Goal: Information Seeking & Learning: Learn about a topic

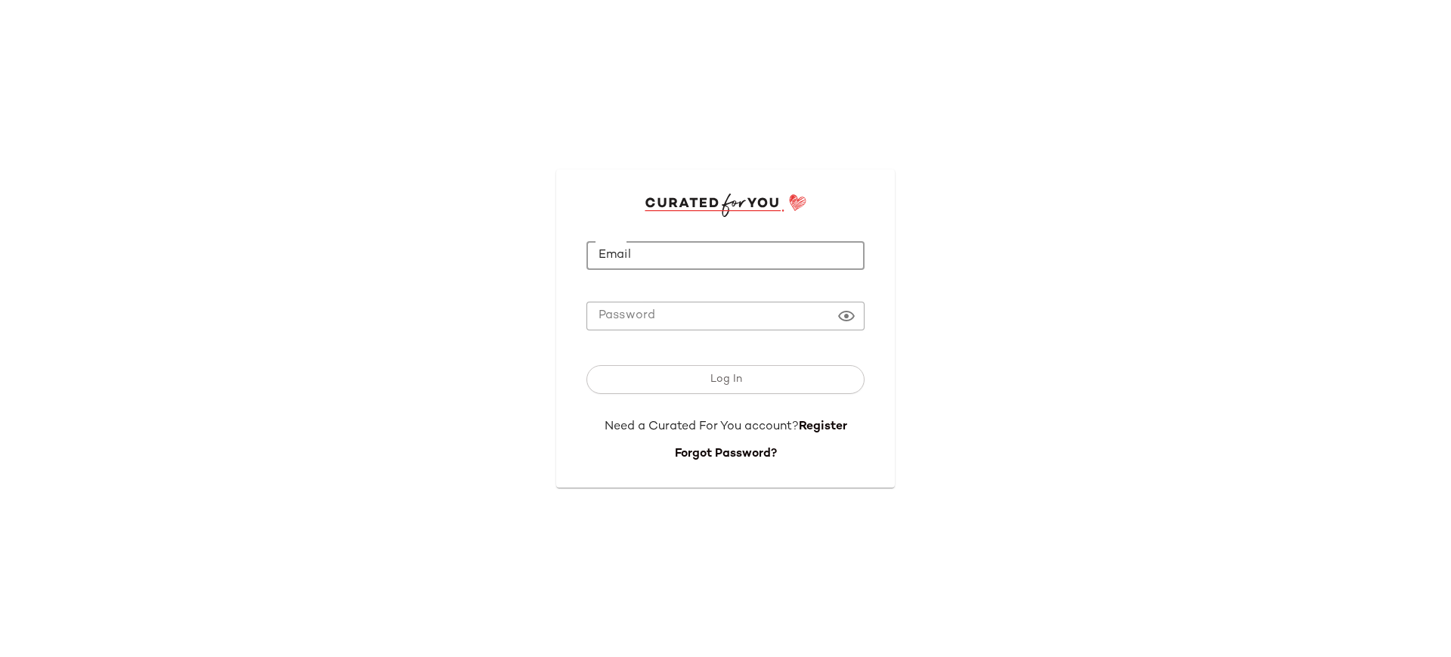
click at [635, 249] on input "Email" at bounding box center [725, 255] width 278 height 29
type input "**********"
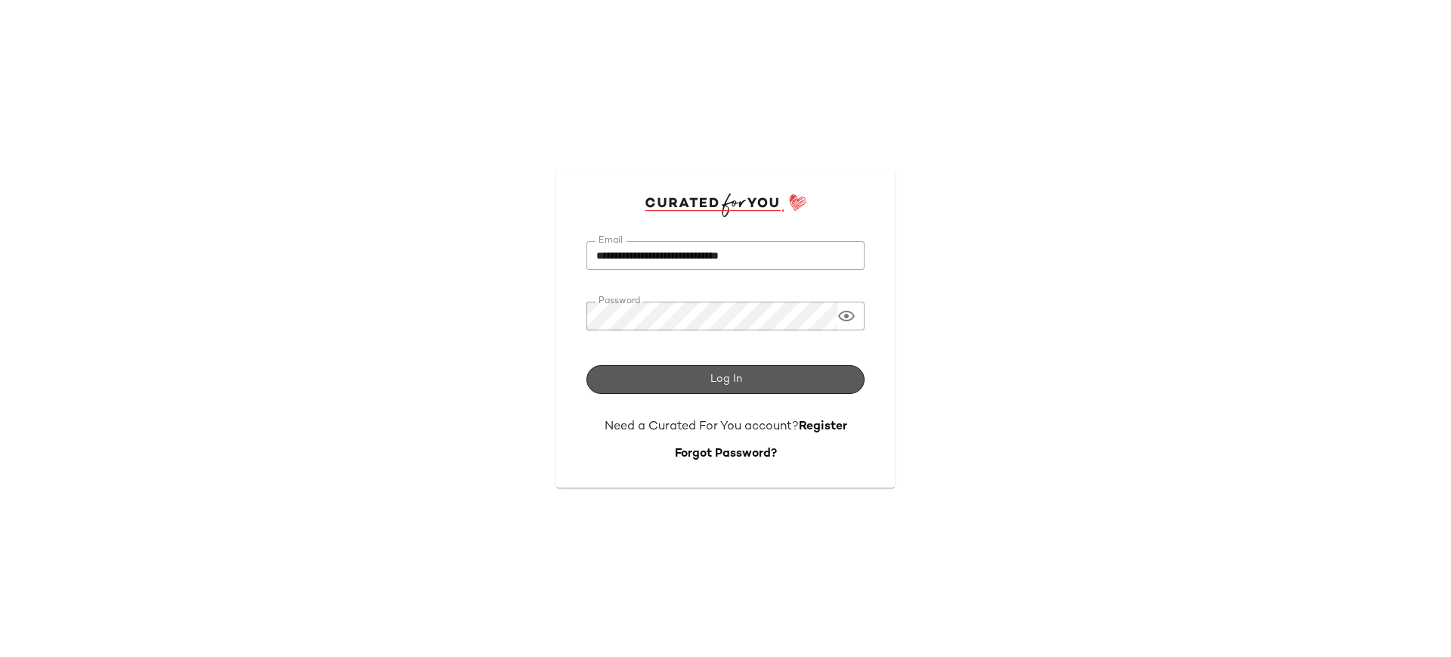
click at [760, 391] on button "Log In" at bounding box center [725, 379] width 278 height 29
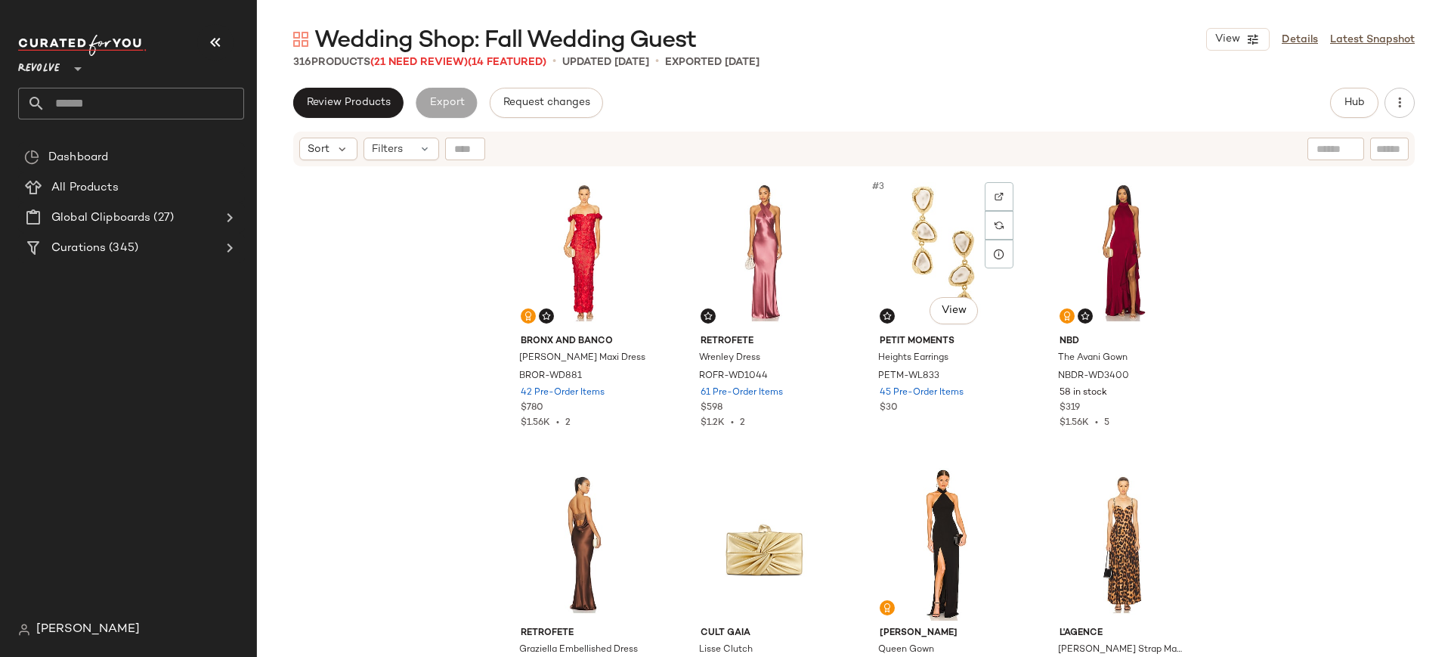
click at [959, 222] on div "#3 View" at bounding box center [943, 252] width 152 height 153
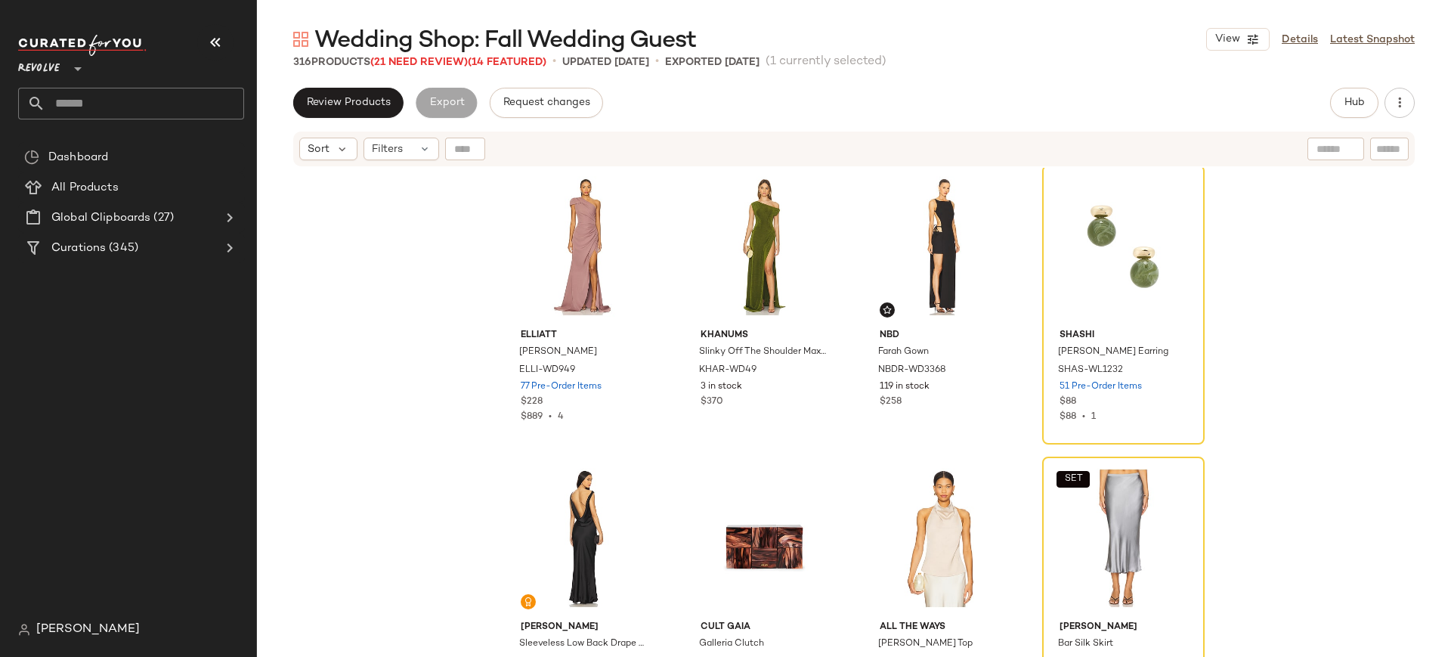
scroll to position [2334, 0]
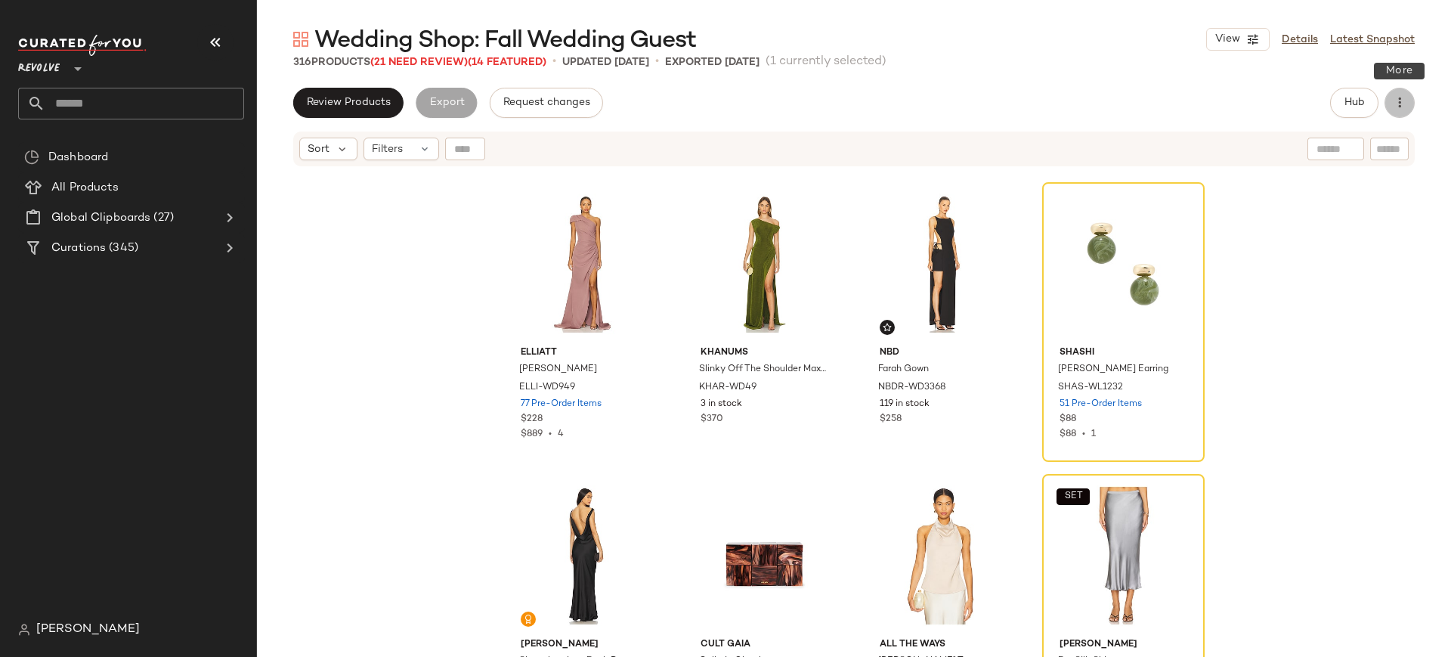
click at [1399, 101] on icon "button" at bounding box center [1399, 102] width 15 height 15
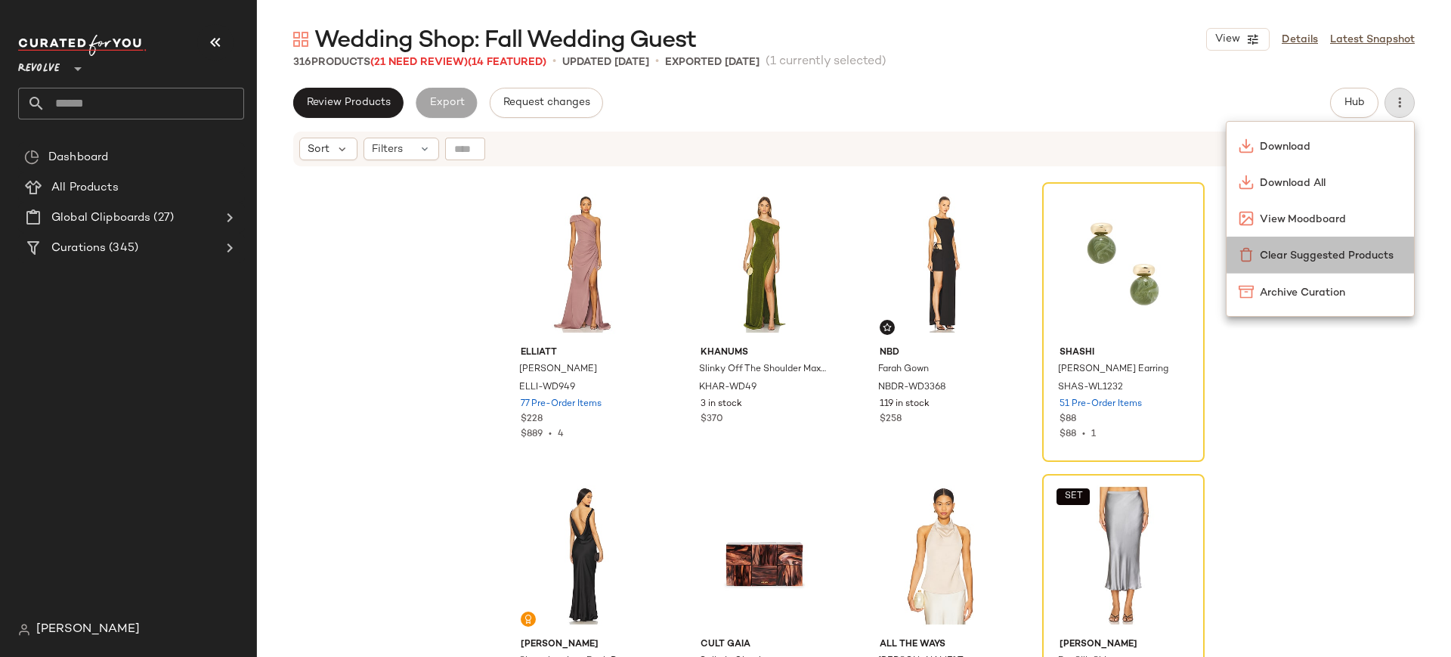
click at [1368, 248] on span "Clear Suggested Products" at bounding box center [1331, 256] width 142 height 16
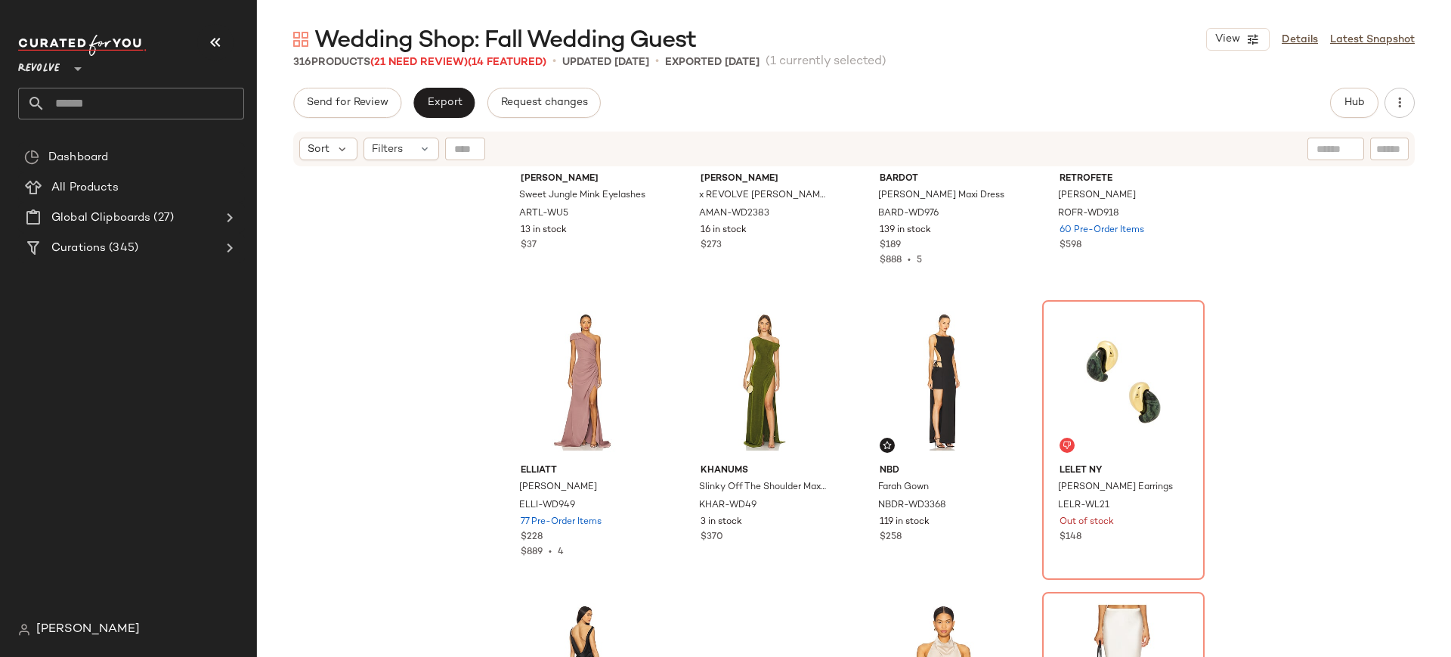
scroll to position [2220, 0]
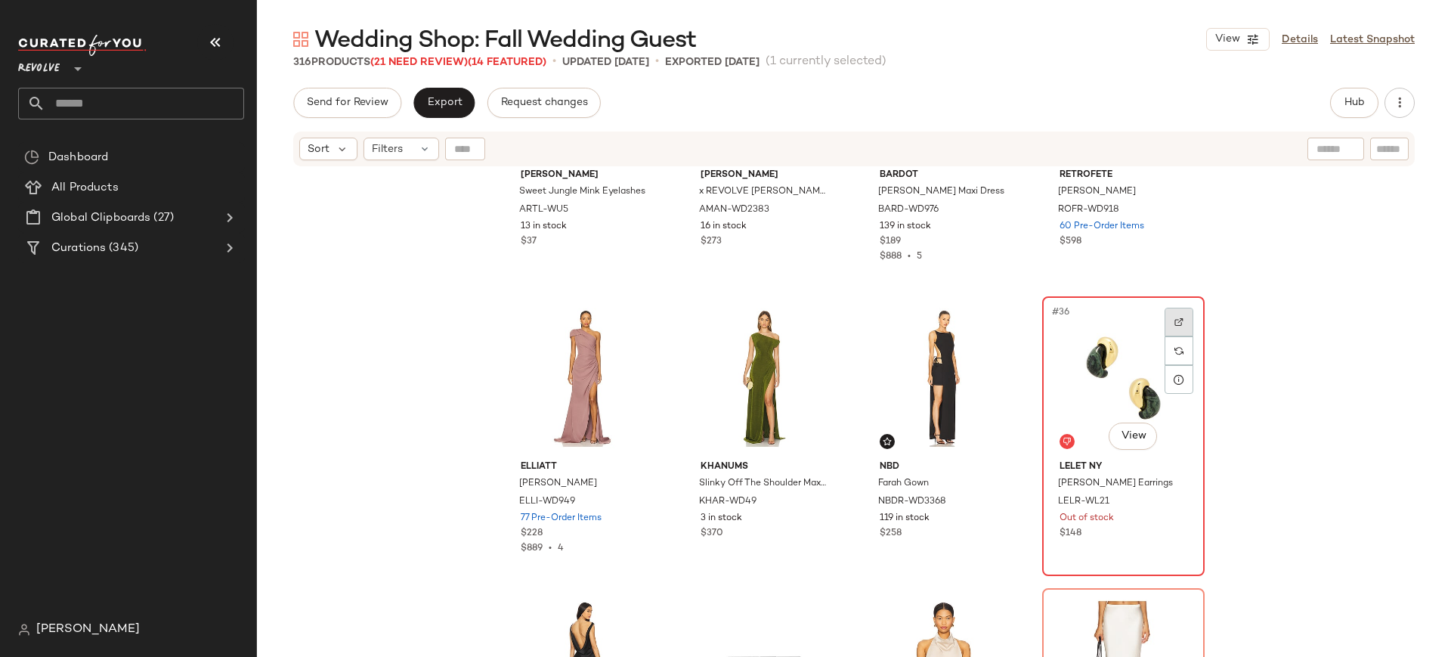
click at [1177, 327] on div at bounding box center [1178, 322] width 29 height 29
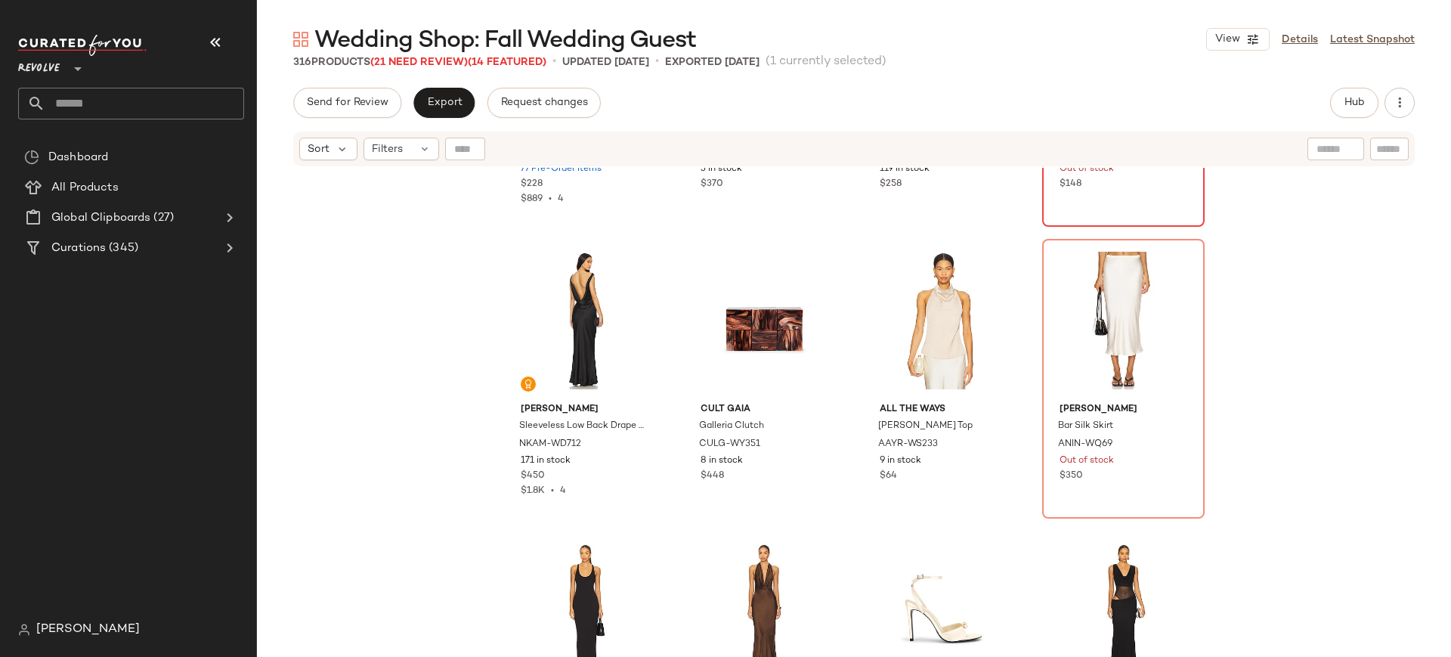
scroll to position [2587, 0]
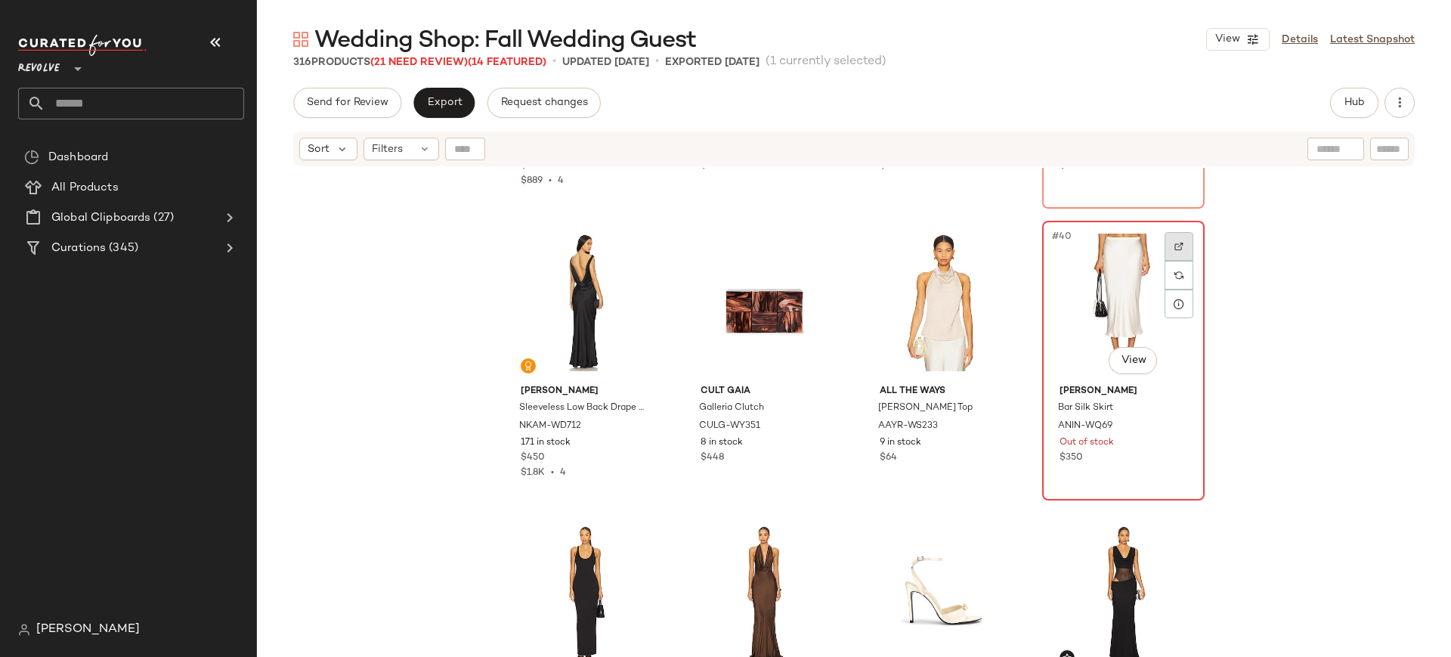
click at [1174, 243] on img at bounding box center [1178, 246] width 9 height 9
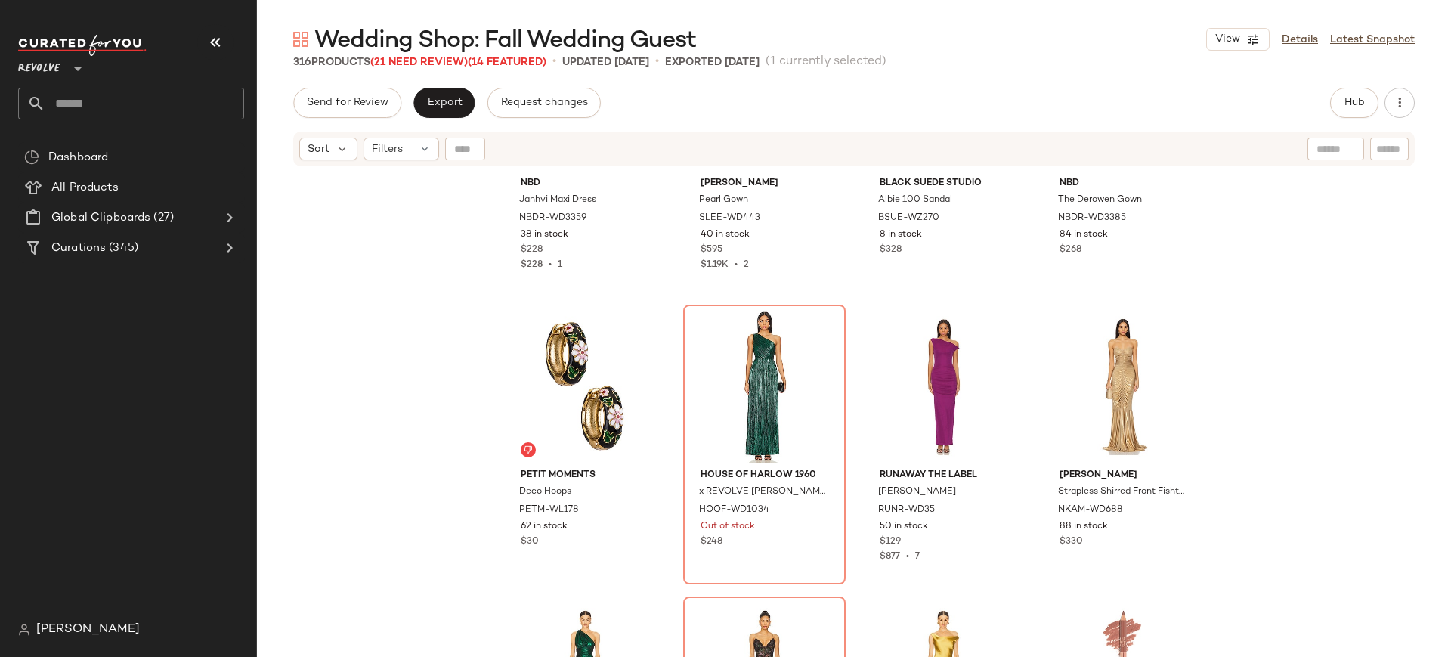
scroll to position [3084, 0]
click at [750, 565] on div "#46 View House of Harlow 1960 x REVOLVE Claire Pleated Gown HOOF-WD1034 Out of …" at bounding box center [764, 446] width 159 height 277
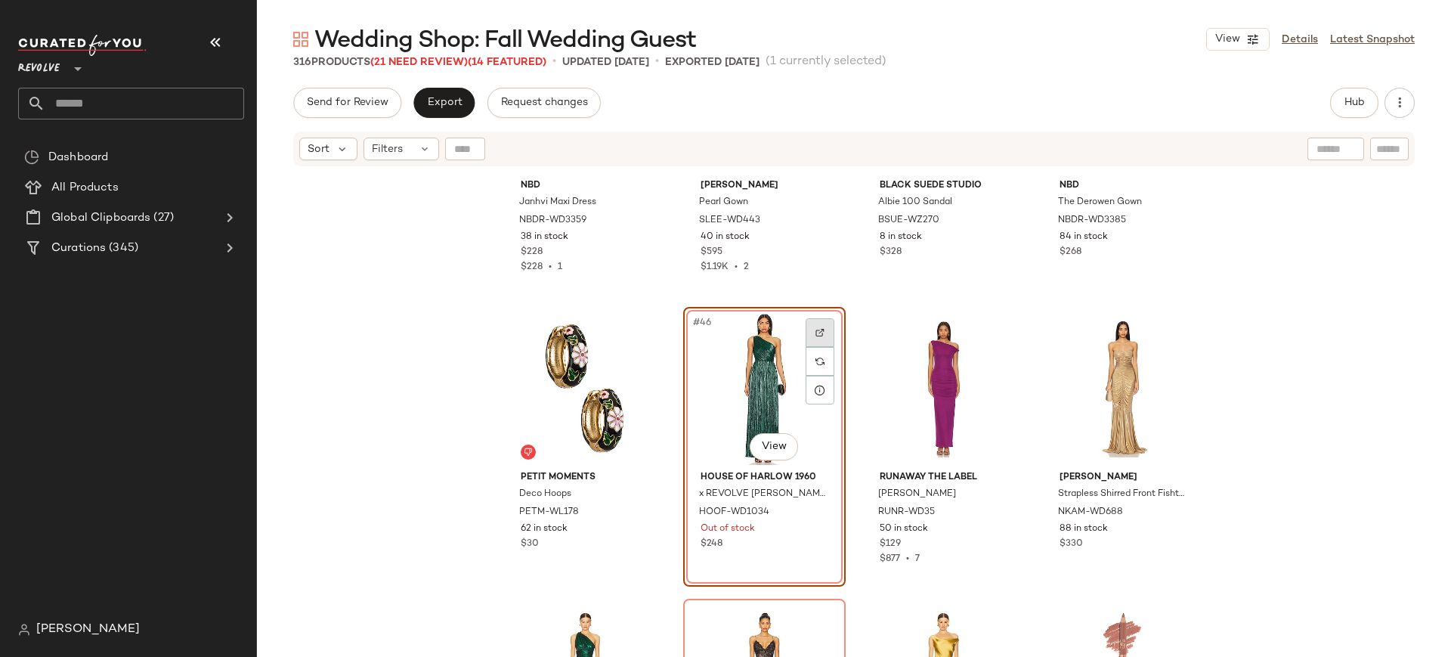
click at [818, 332] on img at bounding box center [819, 332] width 9 height 9
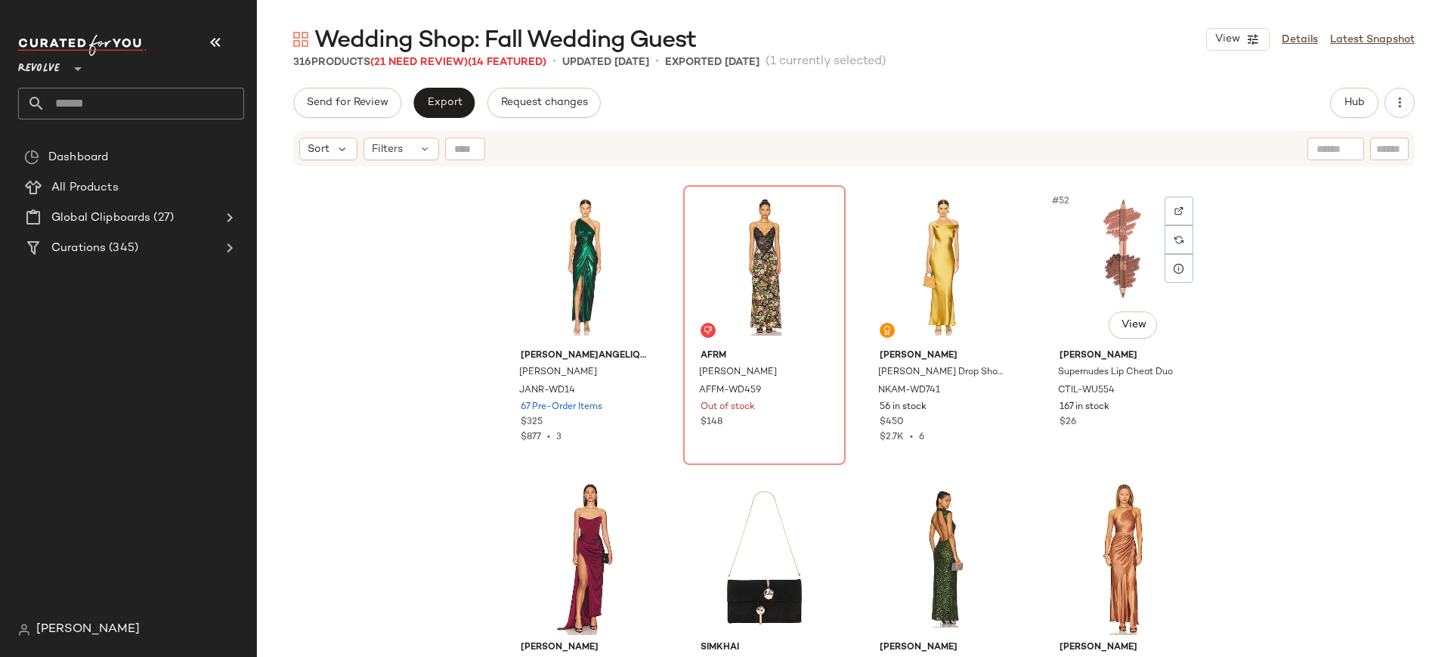
scroll to position [3496, 0]
click at [781, 400] on div "AFRM Prianka Dress AFFM-WD459 Out of stock $148" at bounding box center [764, 389] width 152 height 88
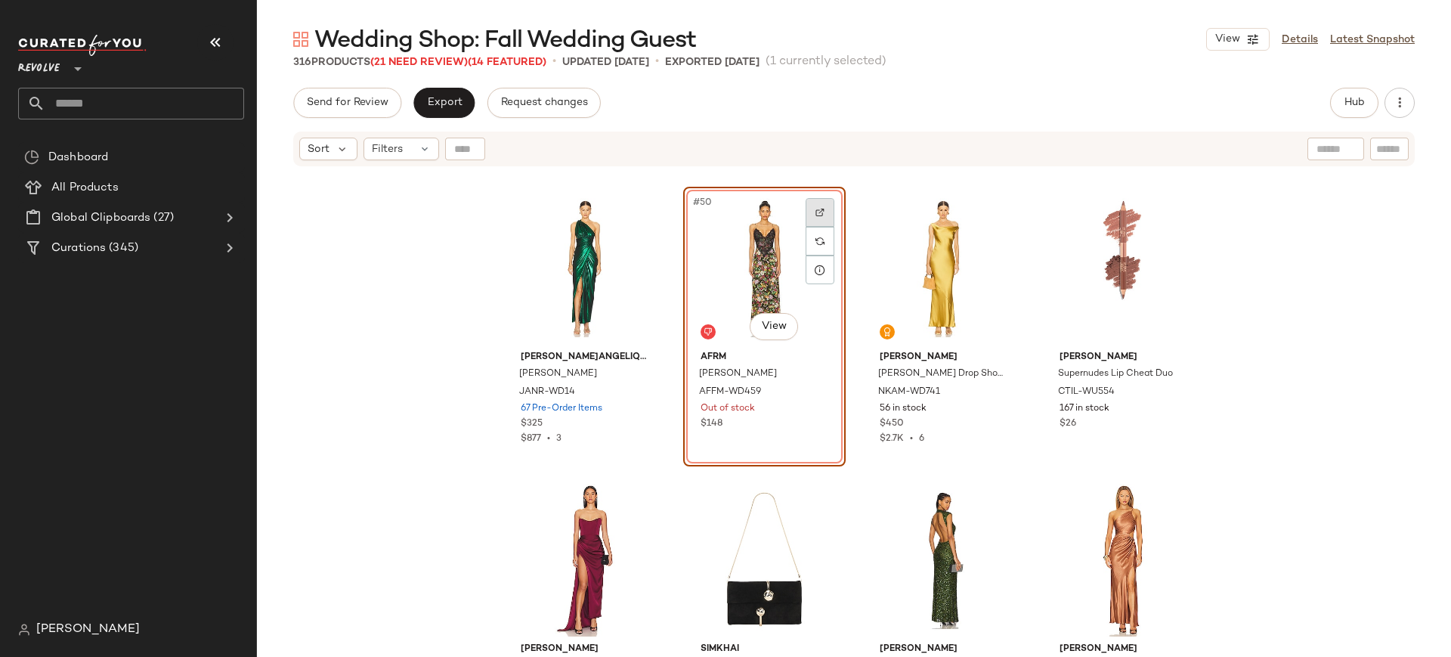
click at [819, 212] on div at bounding box center [819, 212] width 29 height 29
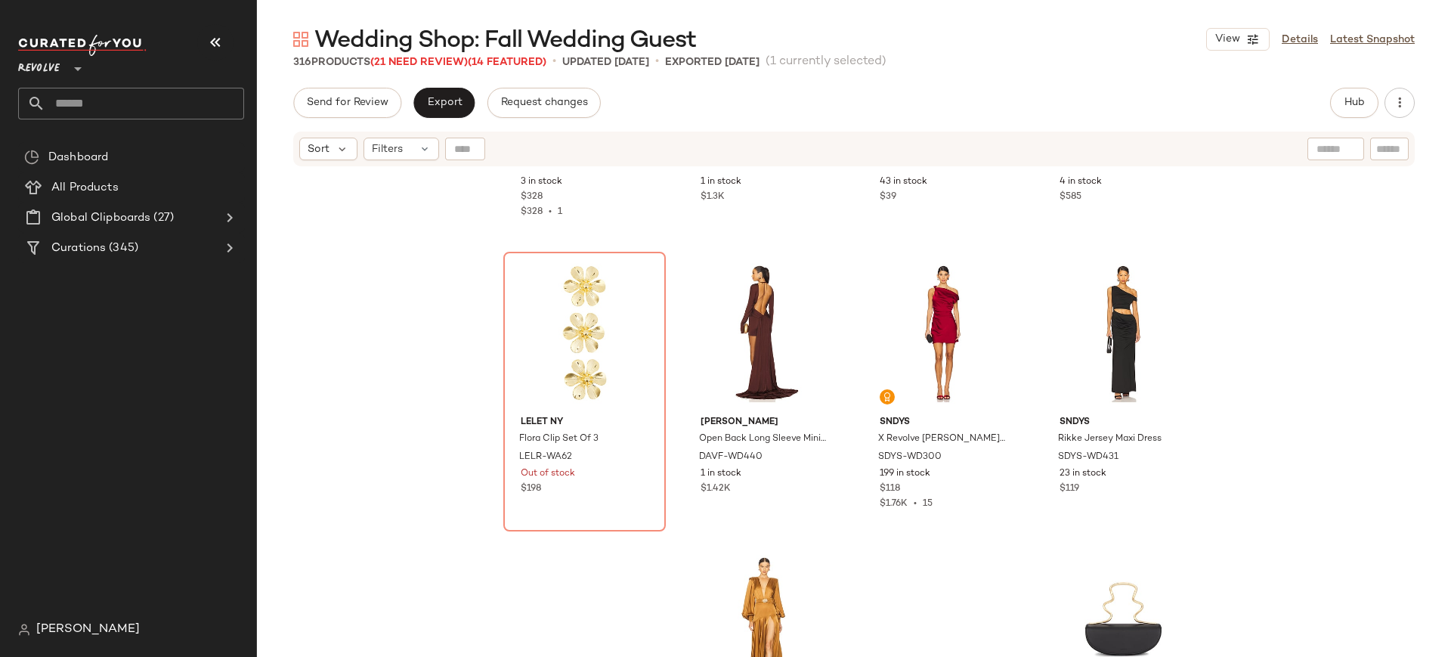
scroll to position [4318, 0]
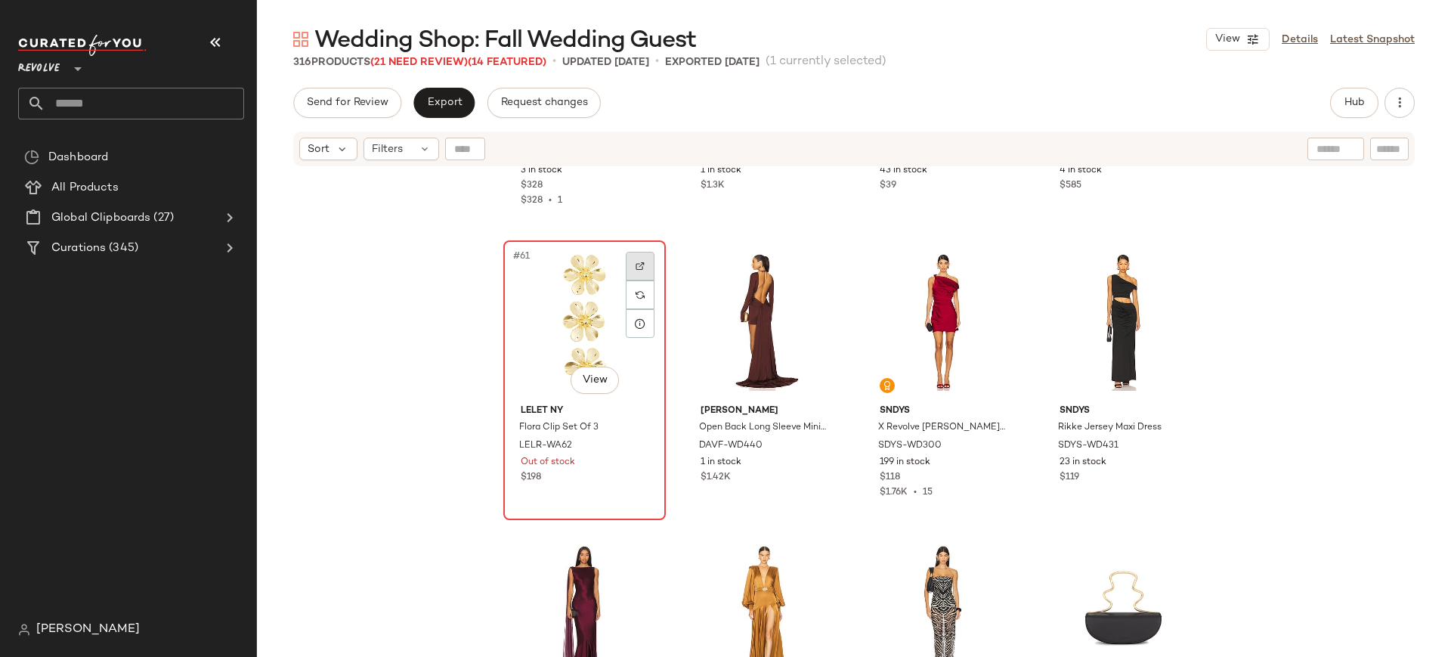
click at [635, 265] on img at bounding box center [639, 265] width 9 height 9
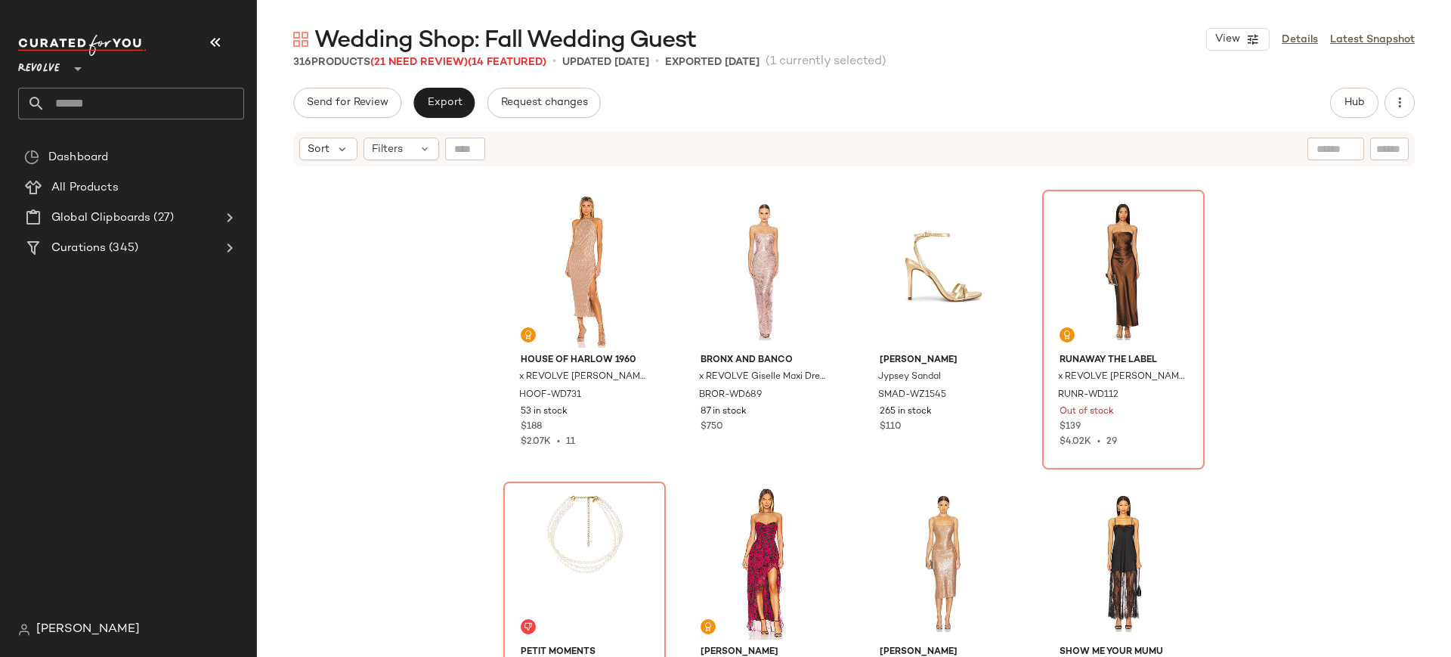
scroll to position [5239, 0]
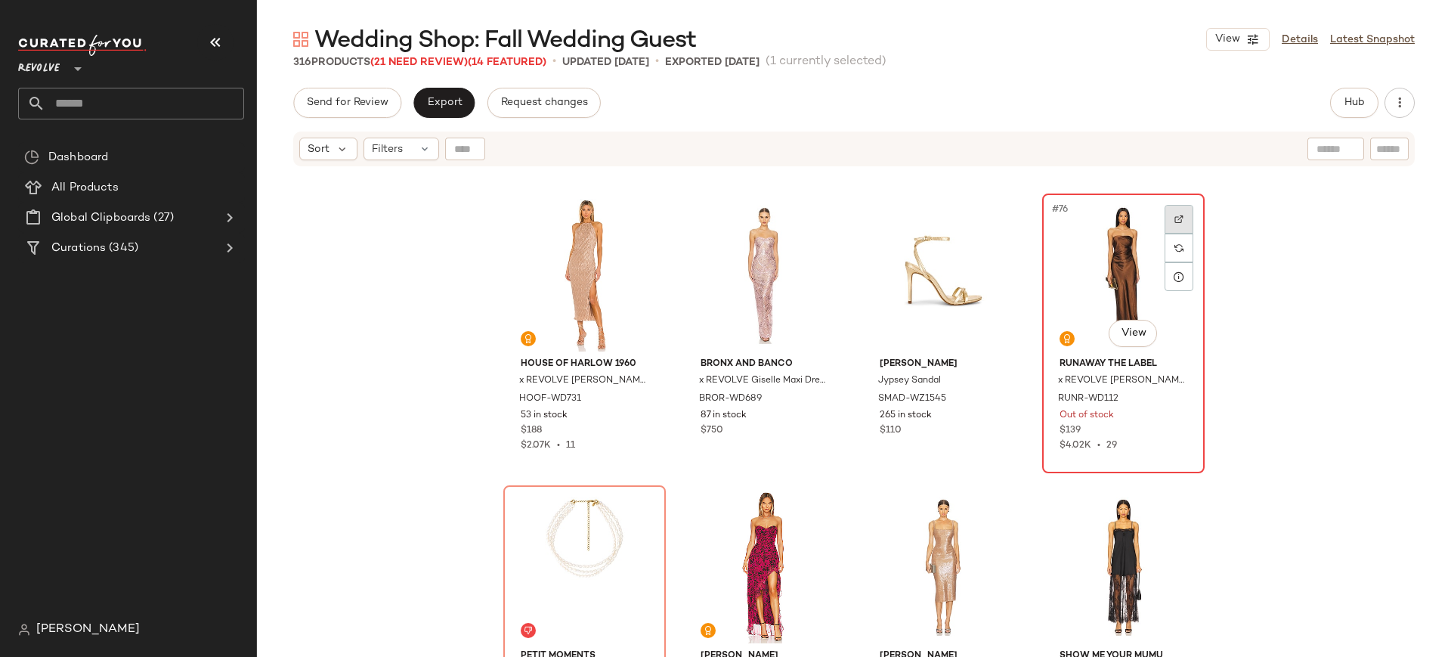
click at [1176, 218] on img at bounding box center [1178, 219] width 9 height 9
click at [1266, 254] on div "SNDYS Calissa Mini Dress SDYS-WD277 36 in stock $86 $516 • 6 Charlotte Tilbury …" at bounding box center [854, 431] width 1194 height 527
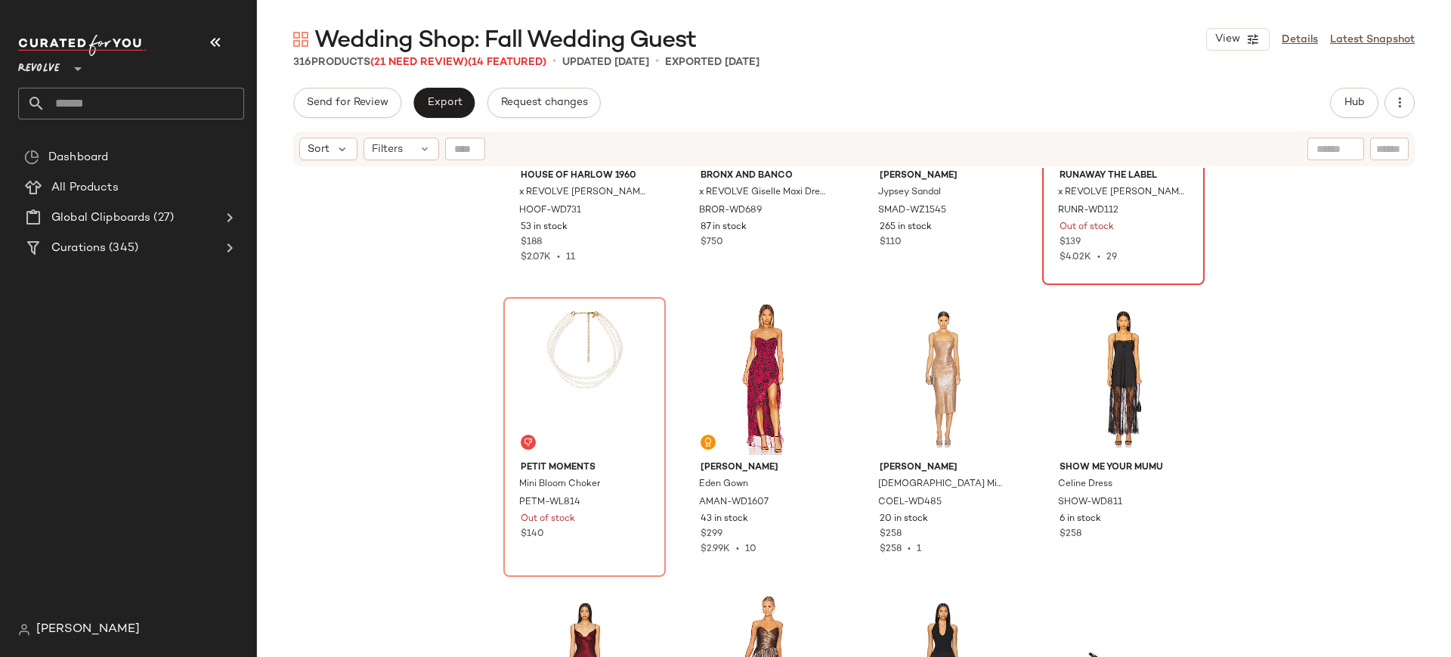
scroll to position [5425, 0]
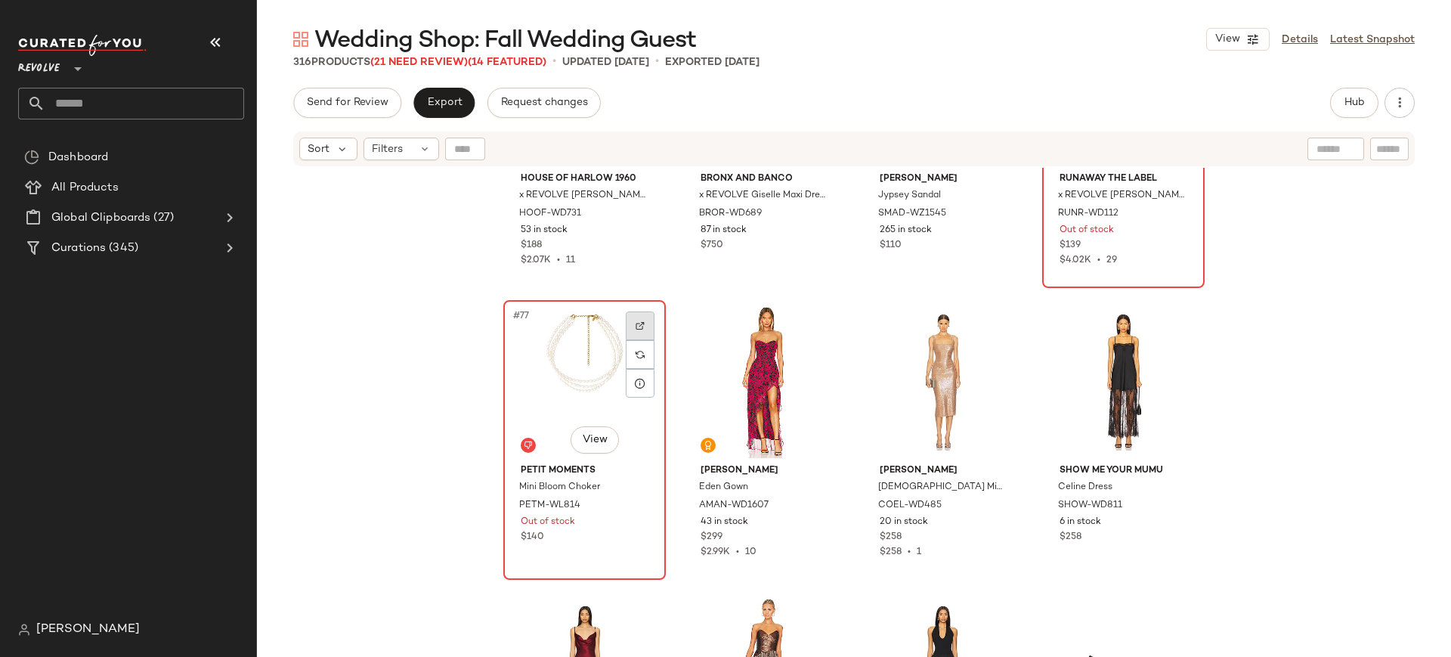
click at [640, 320] on div at bounding box center [640, 325] width 29 height 29
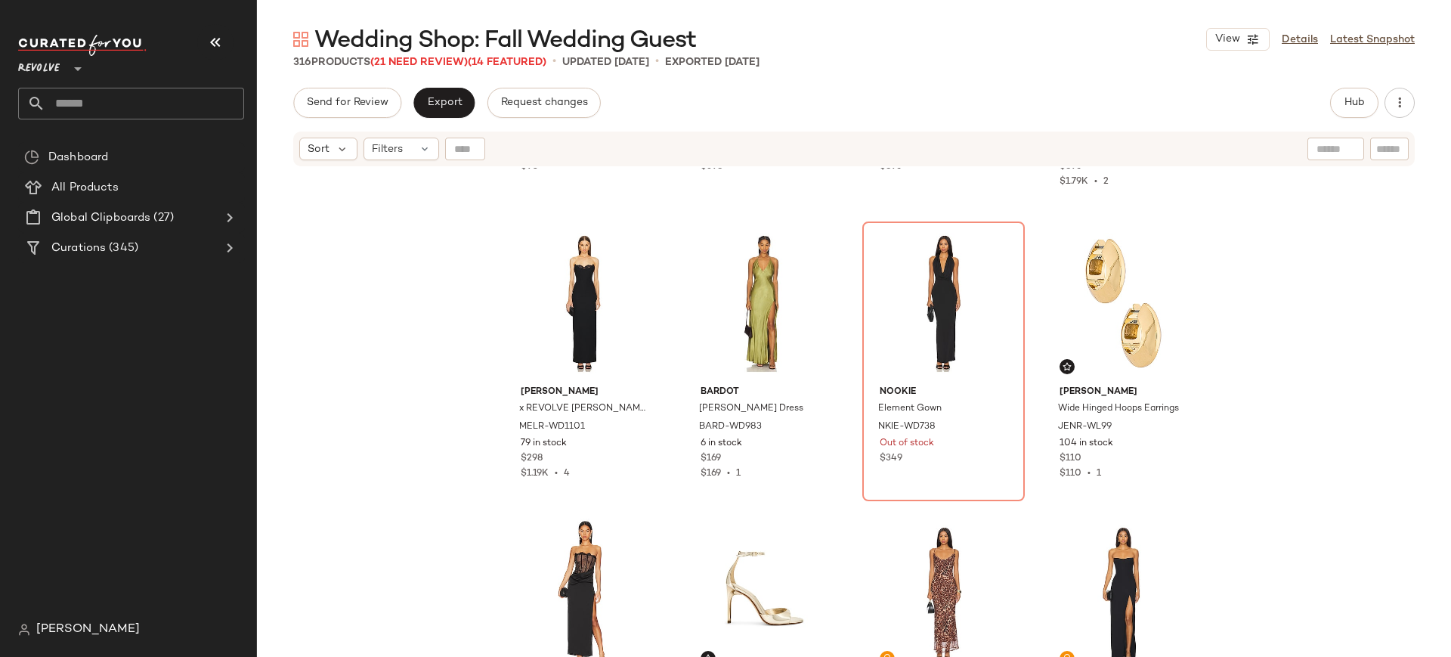
scroll to position [6953, 0]
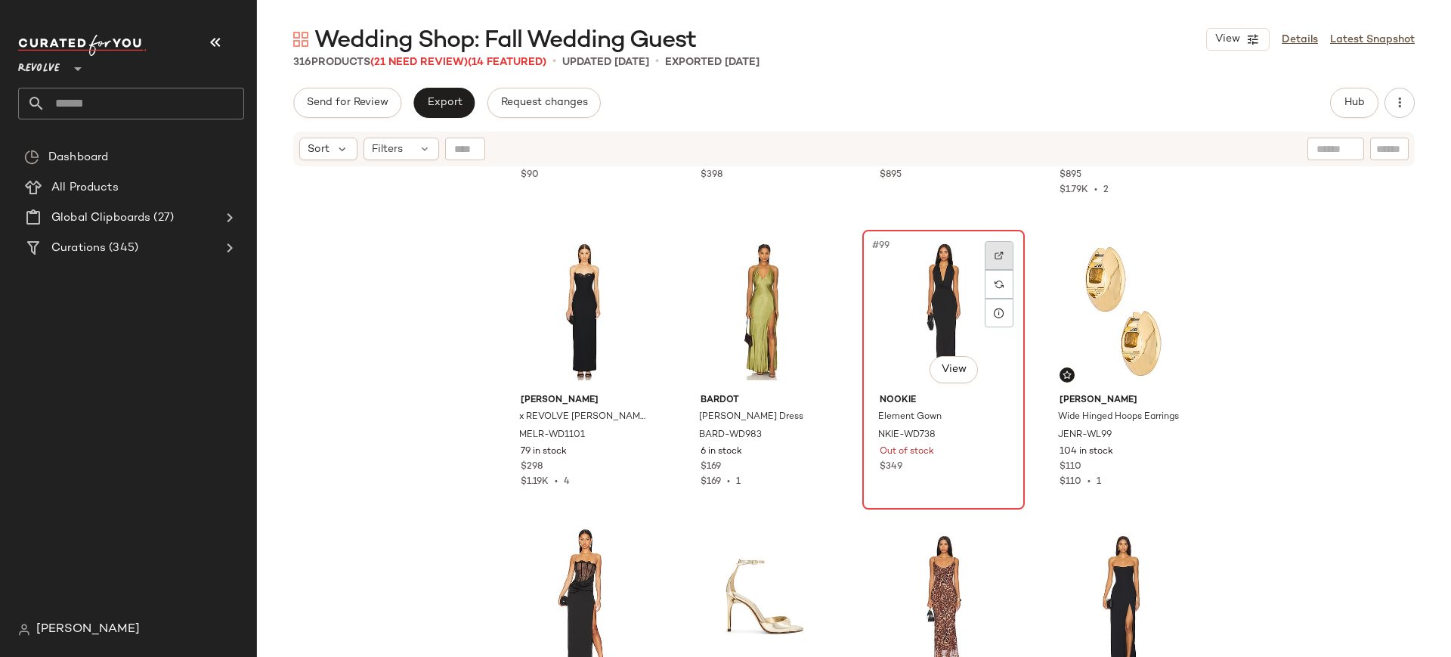
click at [998, 255] on img at bounding box center [998, 255] width 9 height 9
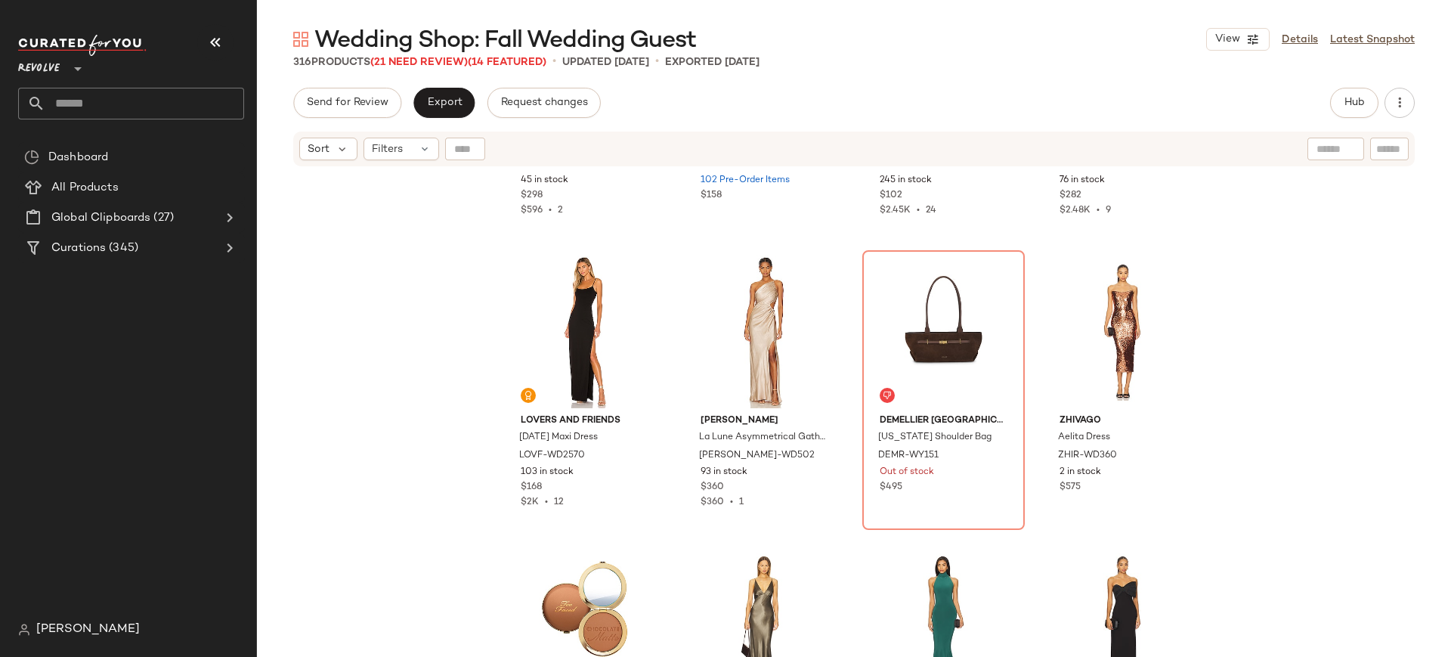
scroll to position [7543, 0]
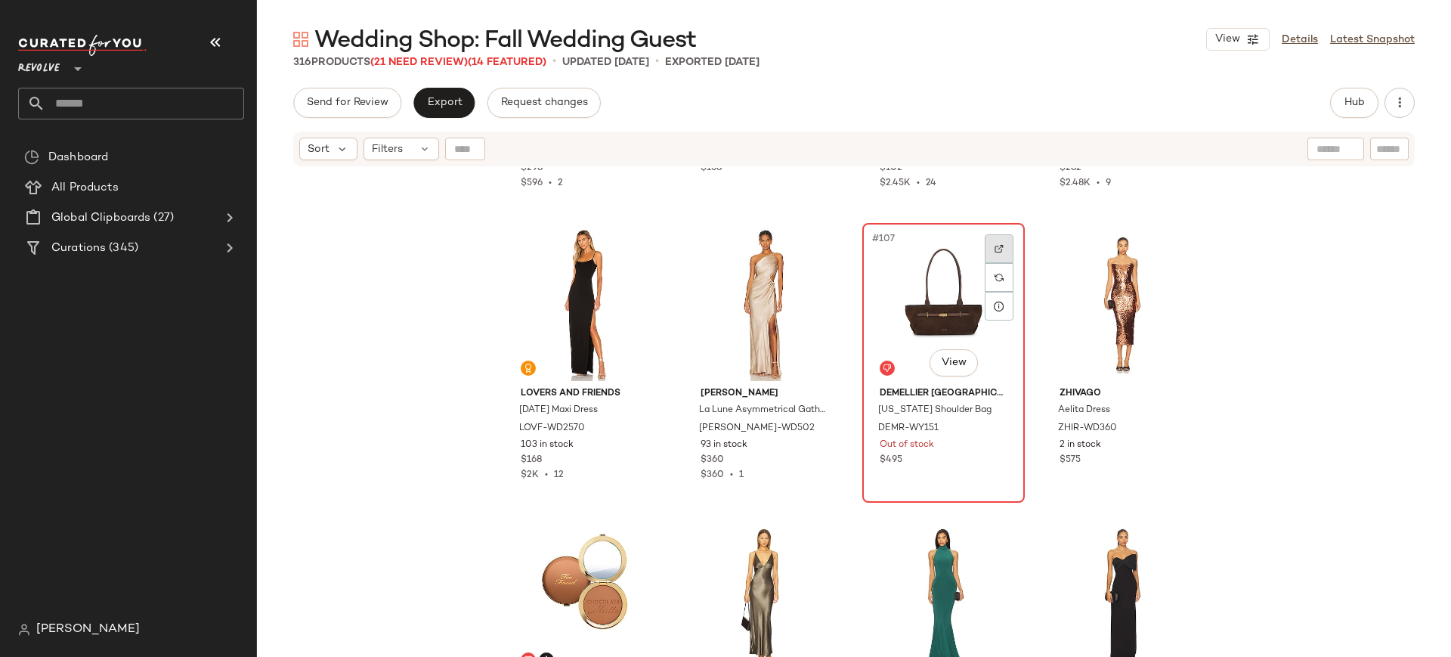
click at [1003, 246] on div at bounding box center [999, 248] width 29 height 29
click at [1195, 441] on div "#108 View Zhivago Aelita Dress ZHIR-WD360 2 in stock $575" at bounding box center [1123, 362] width 159 height 277
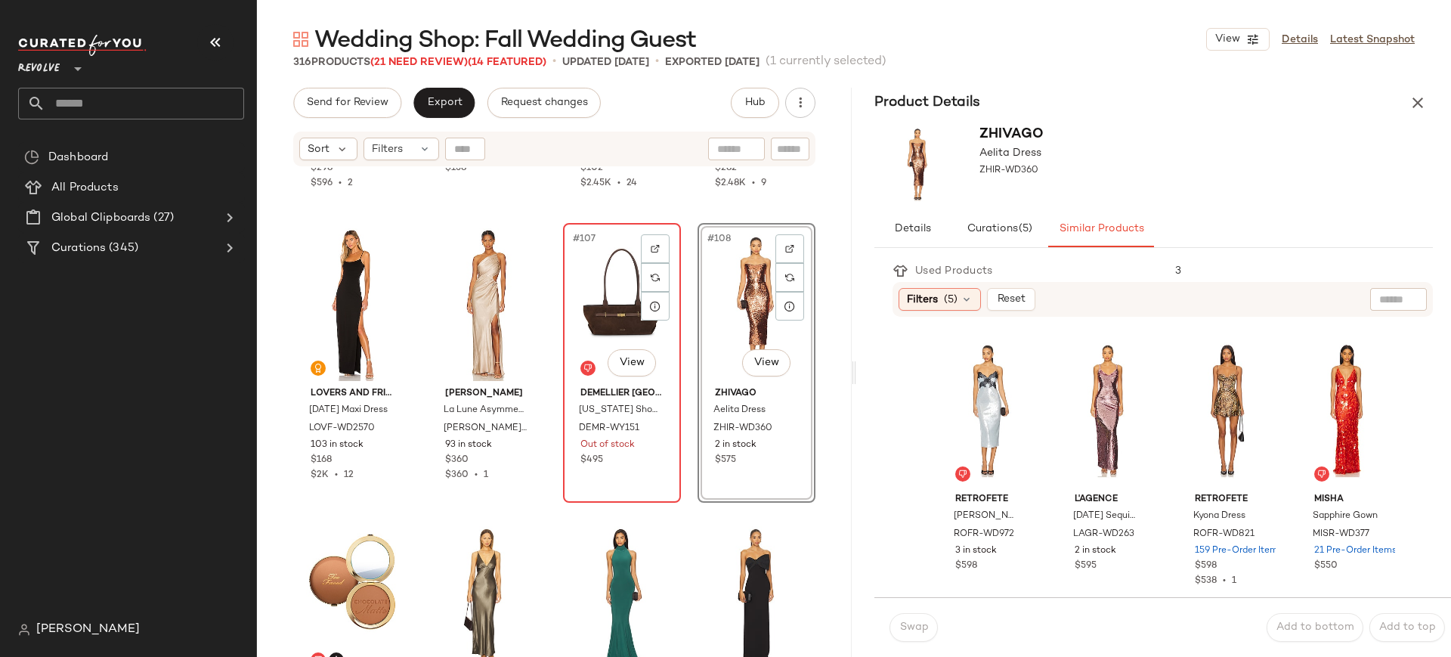
click at [581, 258] on div "#107 View" at bounding box center [621, 304] width 107 height 153
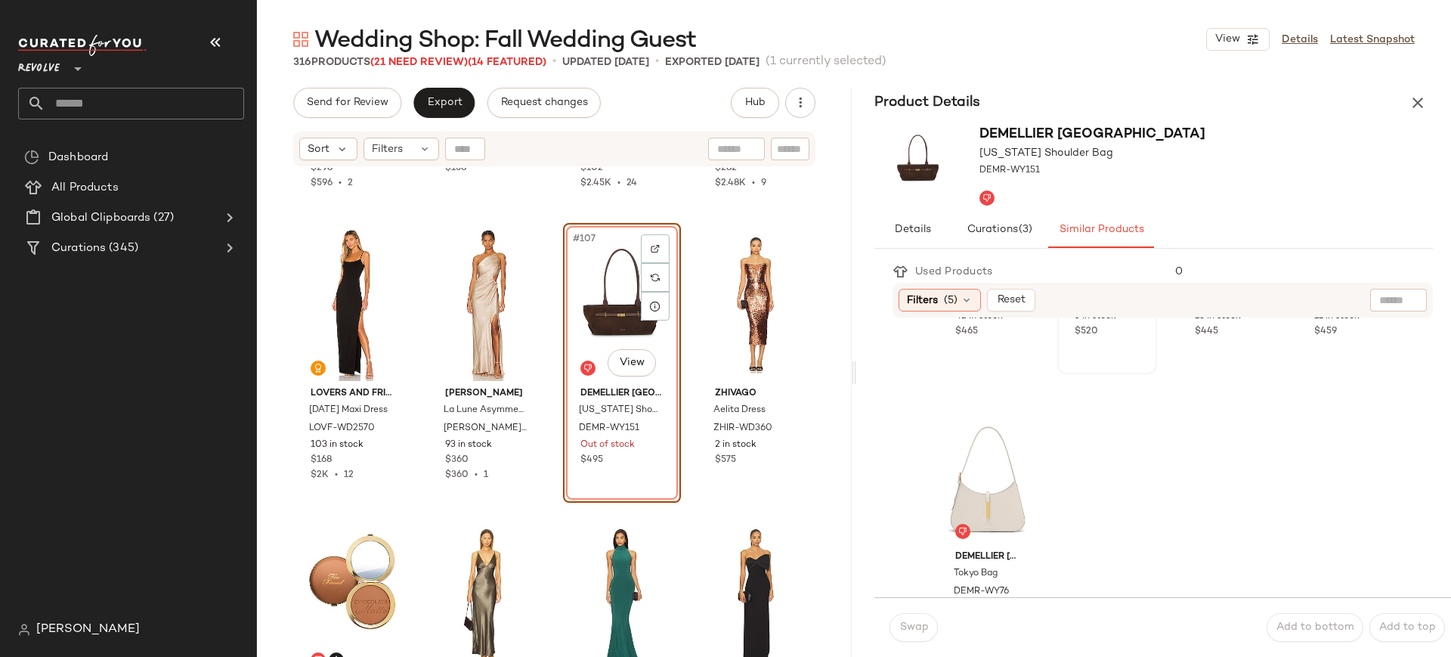
scroll to position [1674, 0]
click at [1424, 103] on icon "button" at bounding box center [1417, 103] width 18 height 18
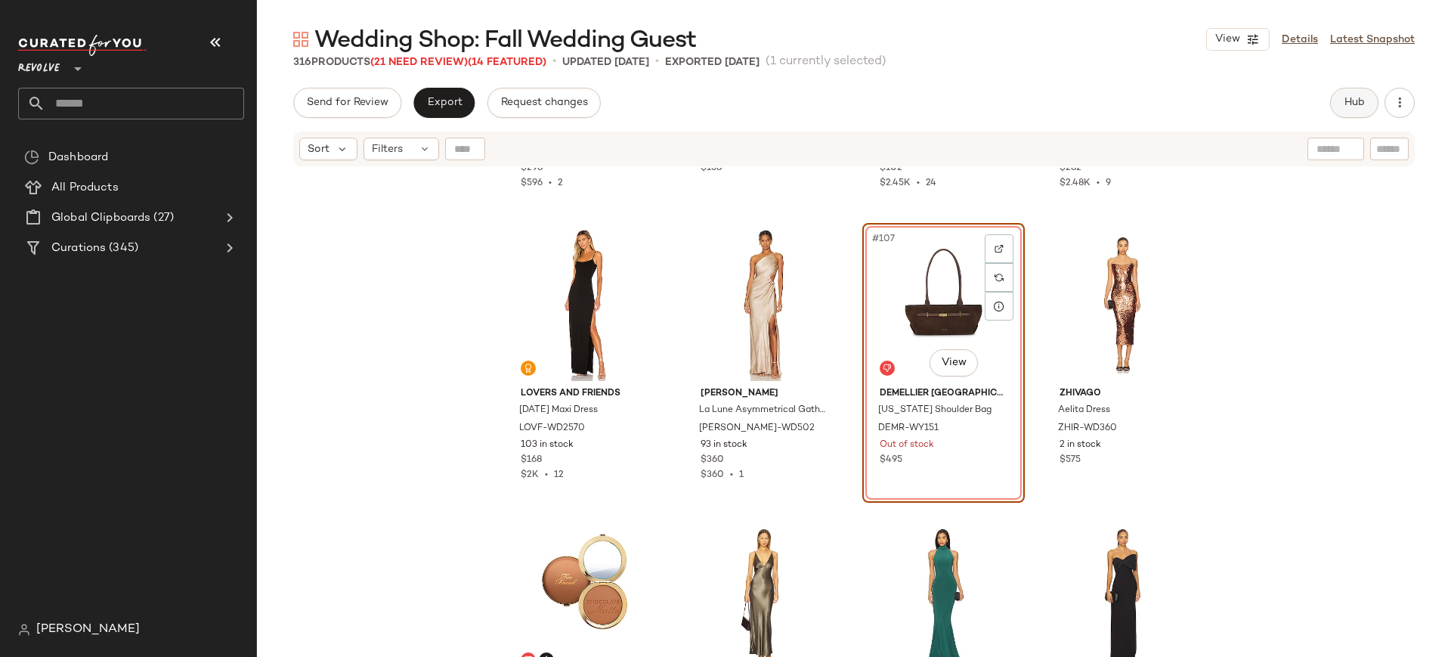
click at [1366, 100] on button "Hub" at bounding box center [1354, 103] width 48 height 30
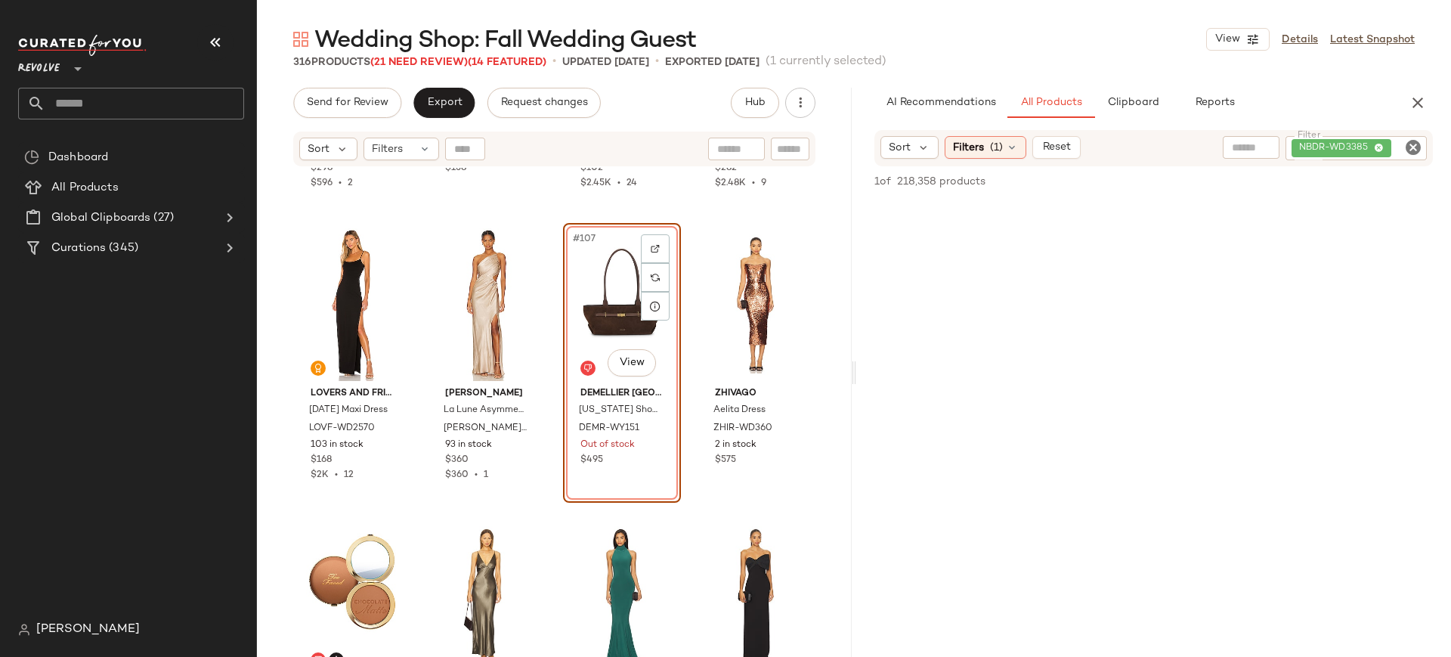
click at [1418, 145] on icon "Clear Filter" at bounding box center [1413, 147] width 18 height 18
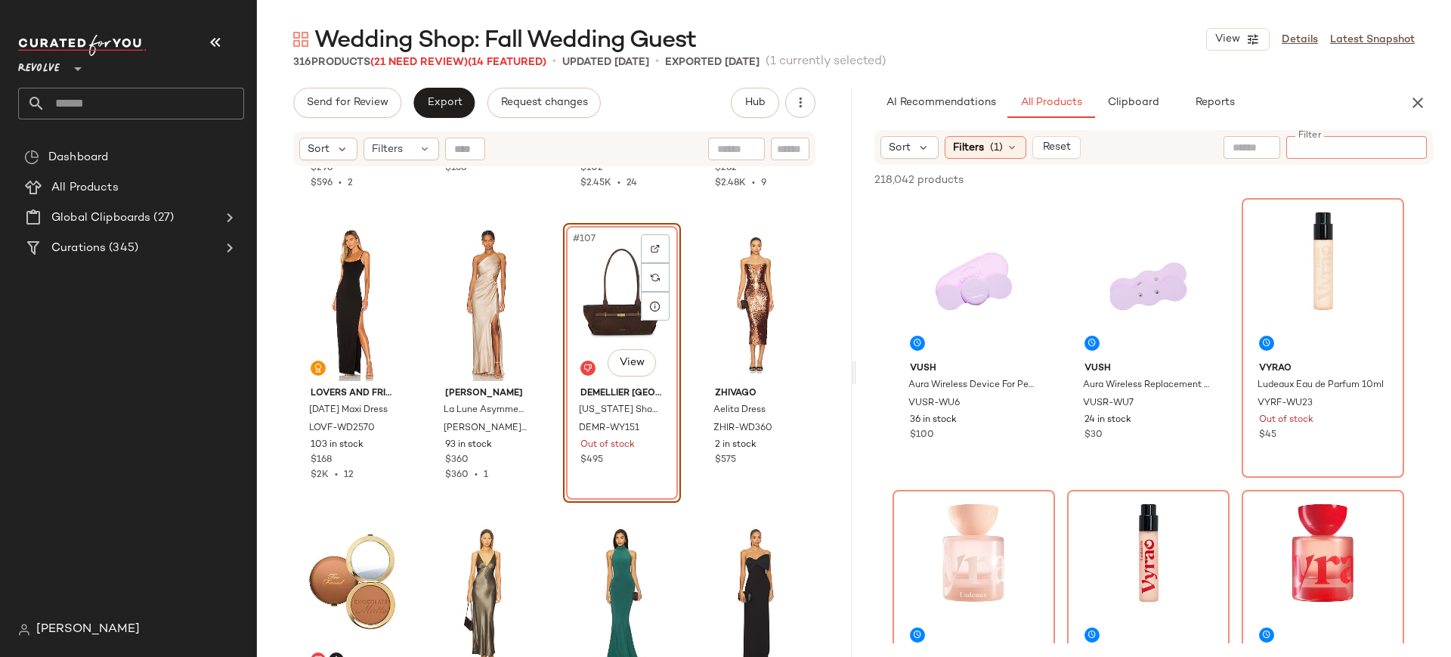
click at [1325, 149] on input "Filter" at bounding box center [1356, 148] width 128 height 16
click at [1010, 146] on icon at bounding box center [1012, 147] width 12 height 12
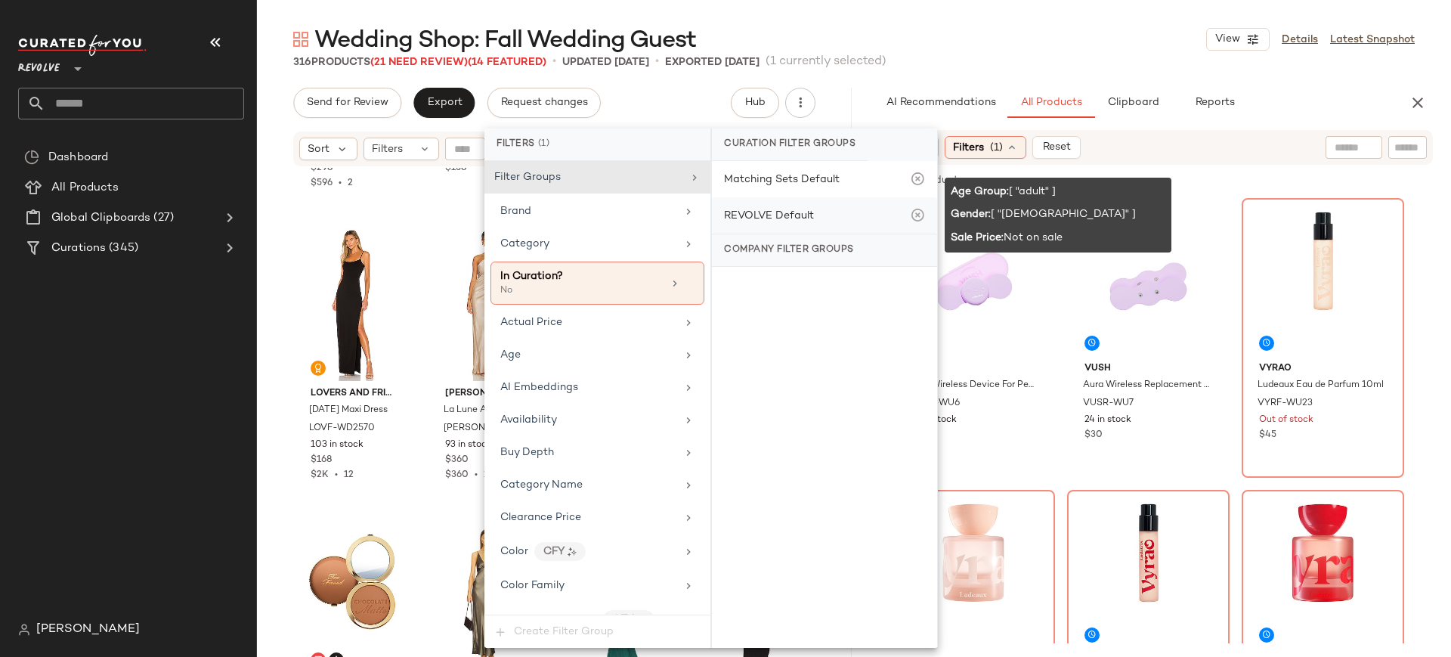
click at [809, 216] on div "REVOLVE Default" at bounding box center [769, 216] width 90 height 16
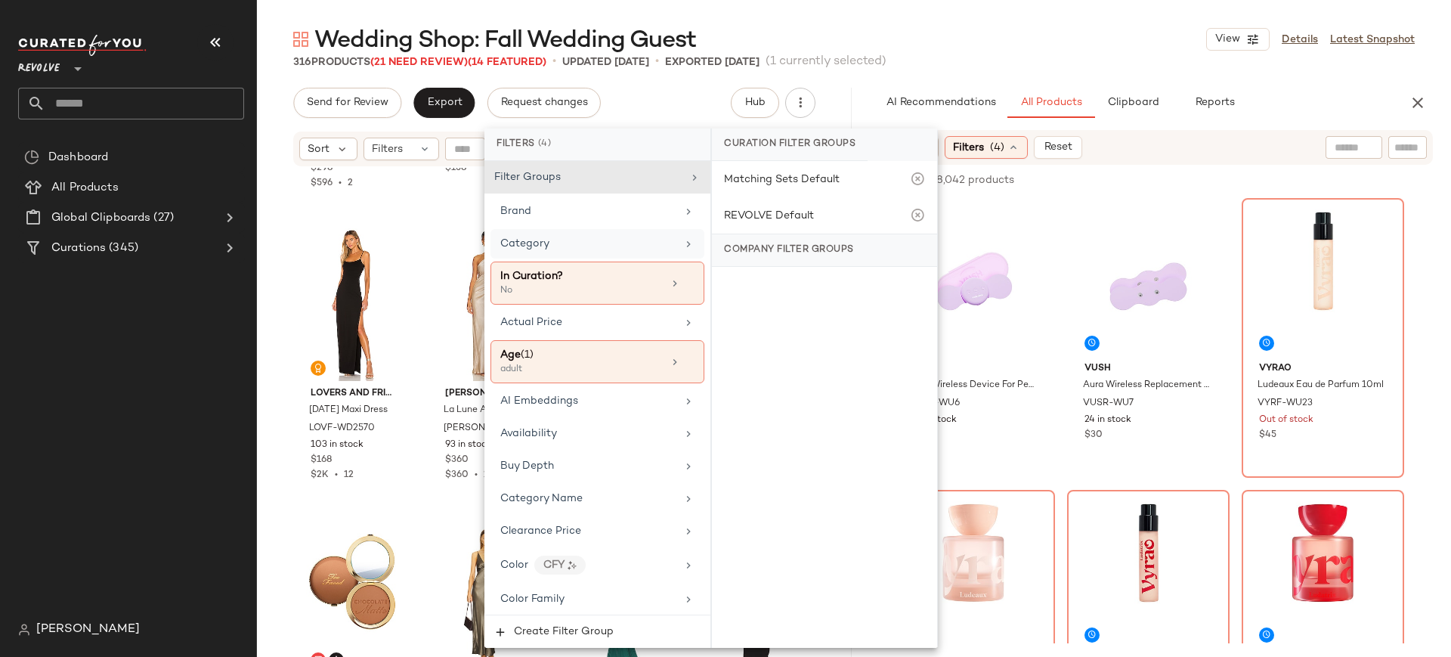
click at [640, 238] on div "Category" at bounding box center [588, 244] width 176 height 16
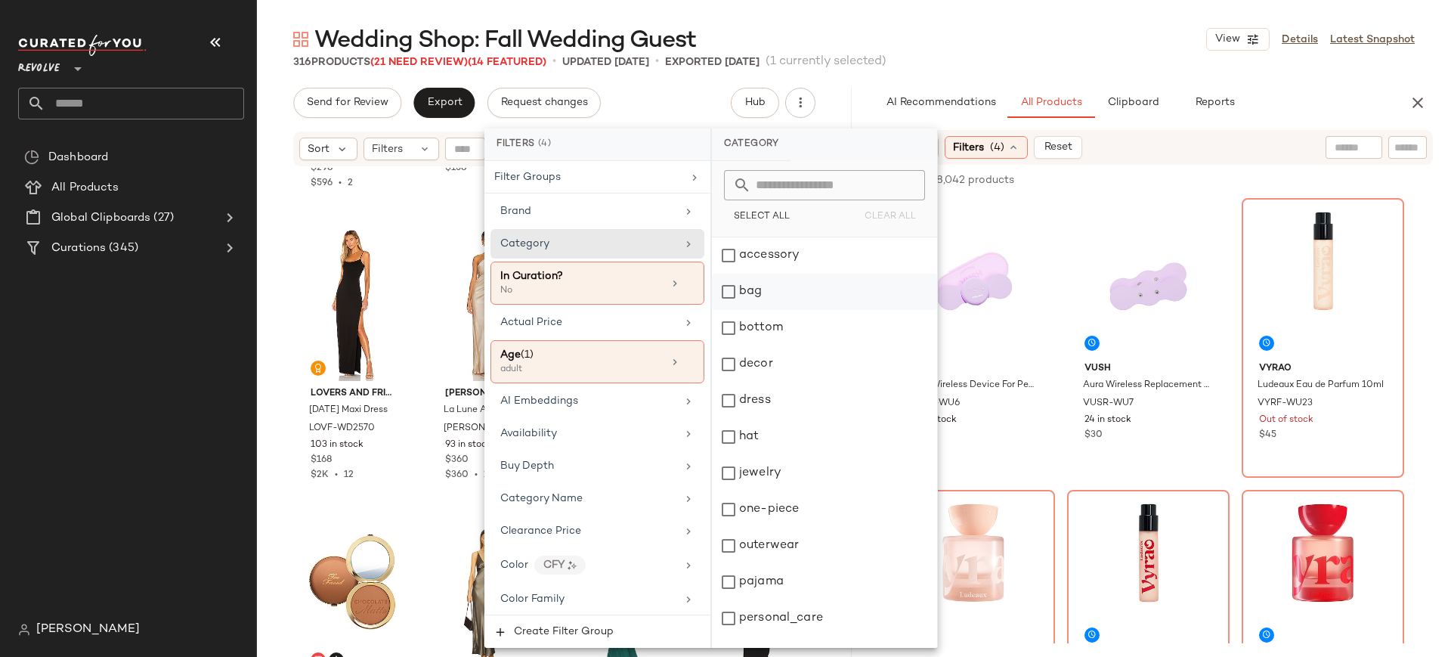
click at [735, 294] on div "bag" at bounding box center [824, 292] width 225 height 36
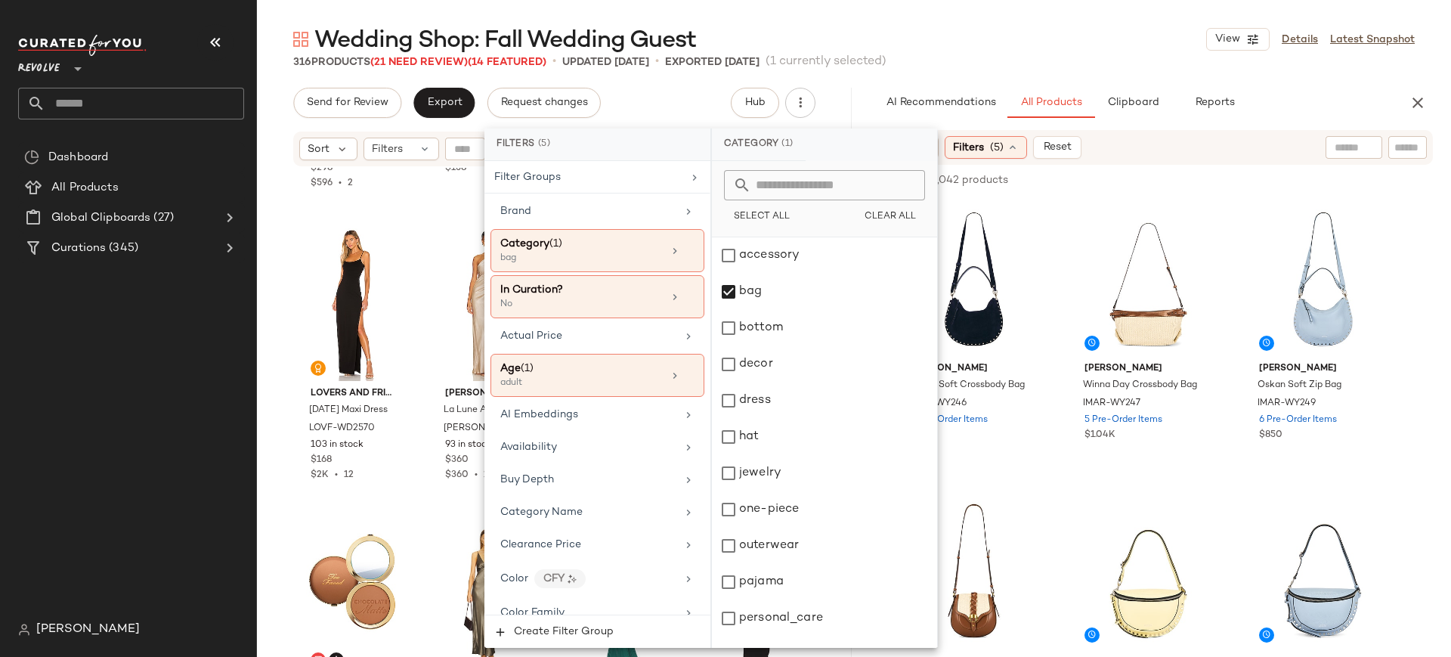
click at [1081, 26] on div "Wedding Shop: Fall Wedding Guest View Details Latest Snapshot" at bounding box center [854, 39] width 1194 height 30
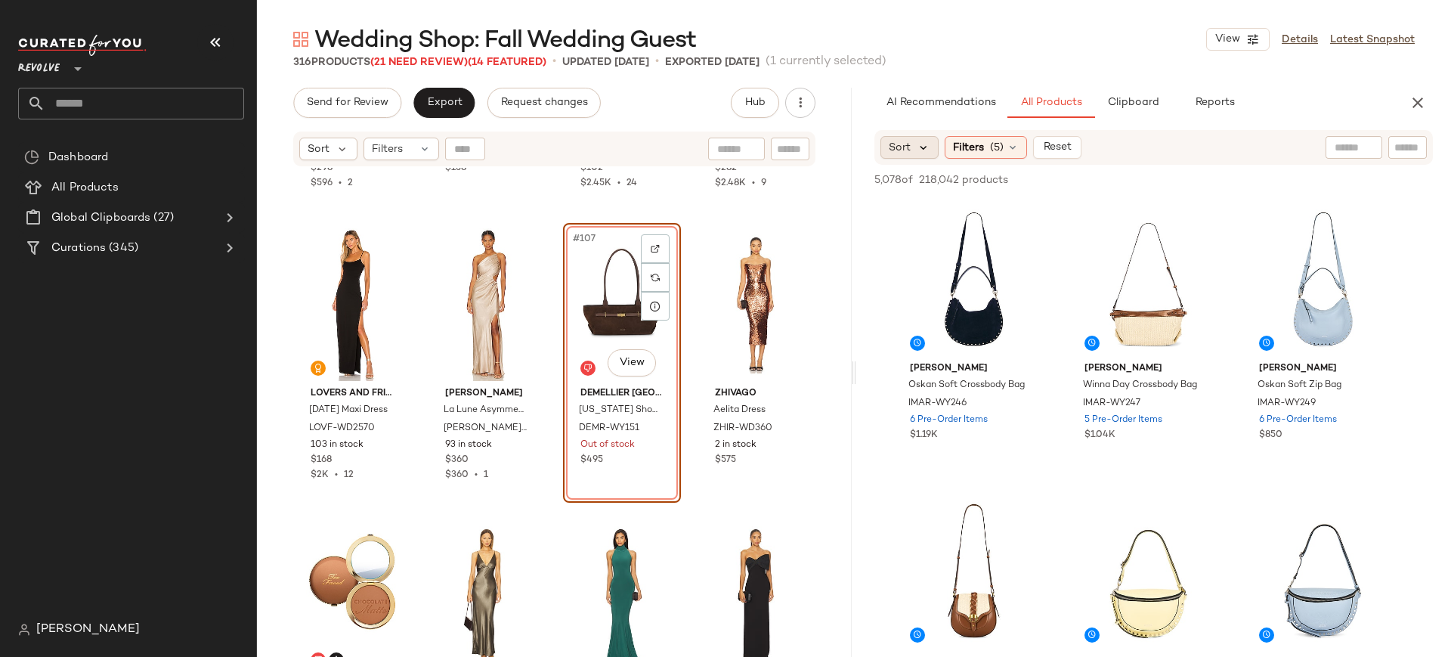
click at [917, 147] on icon at bounding box center [924, 148] width 14 height 14
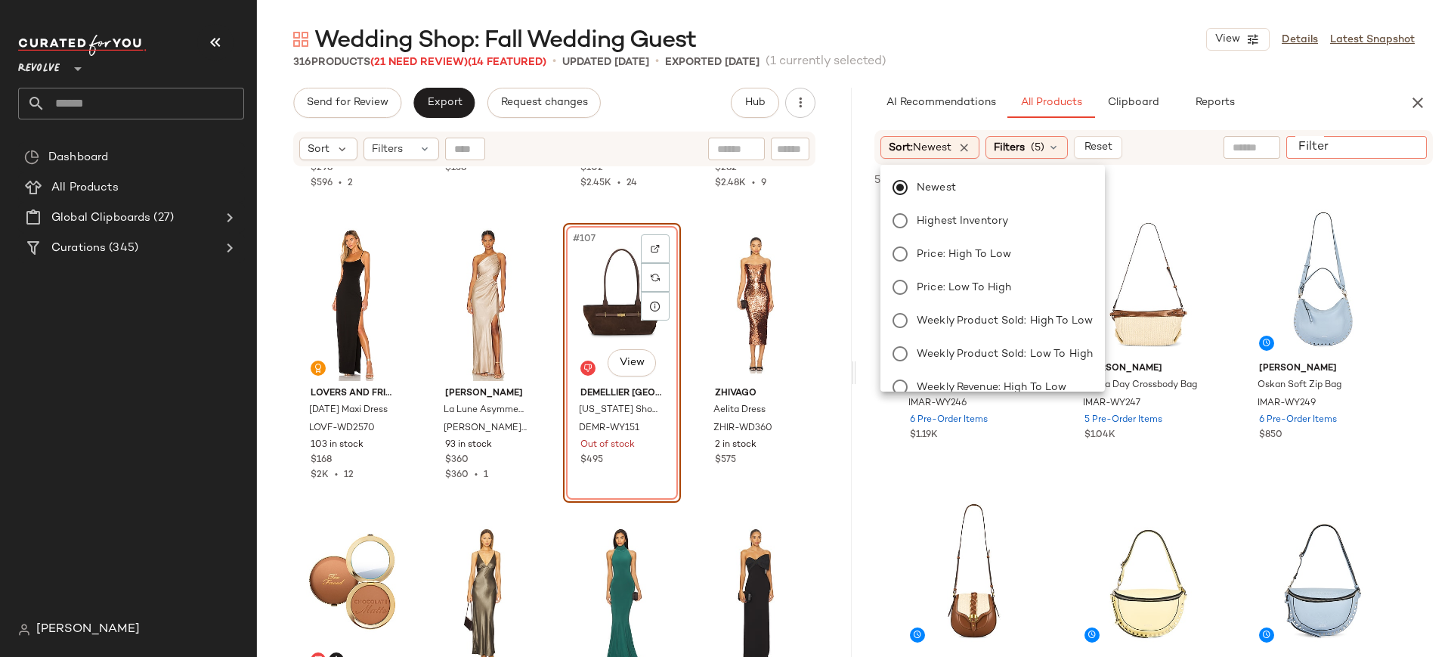
click at [1404, 143] on input "Filter" at bounding box center [1356, 148] width 128 height 16
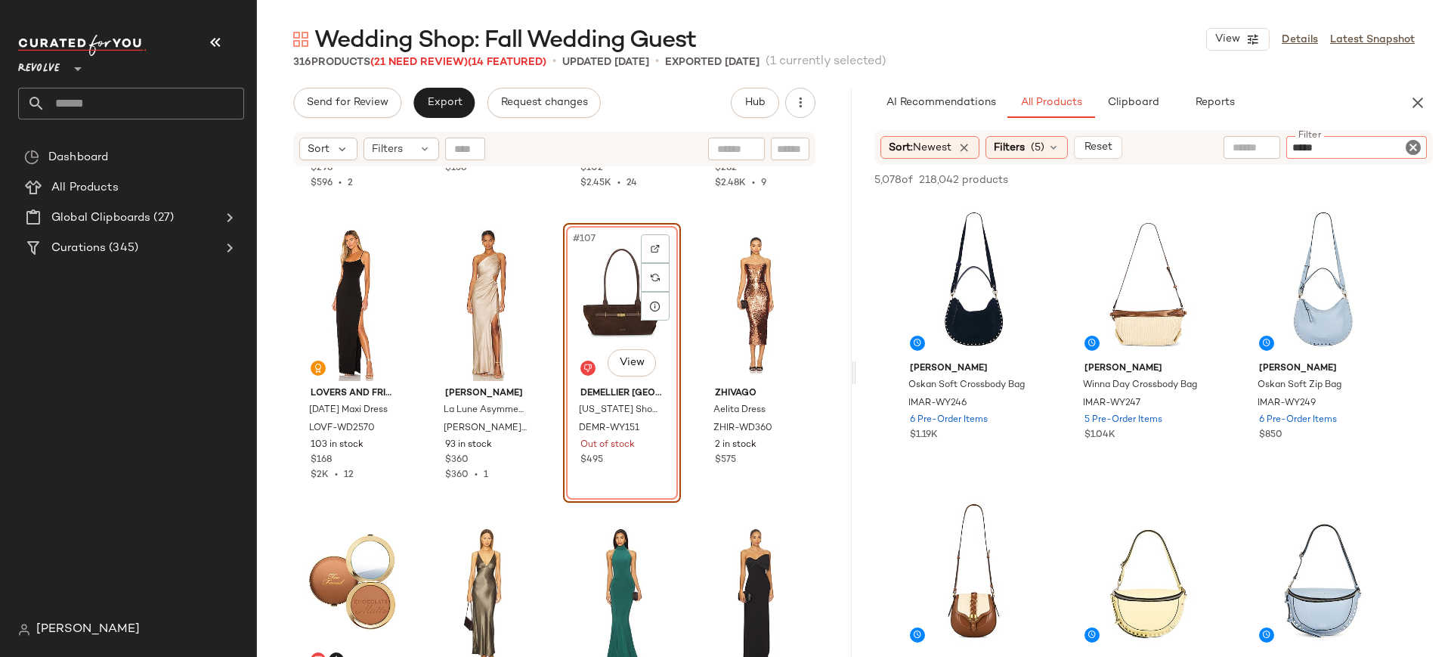
type input "******"
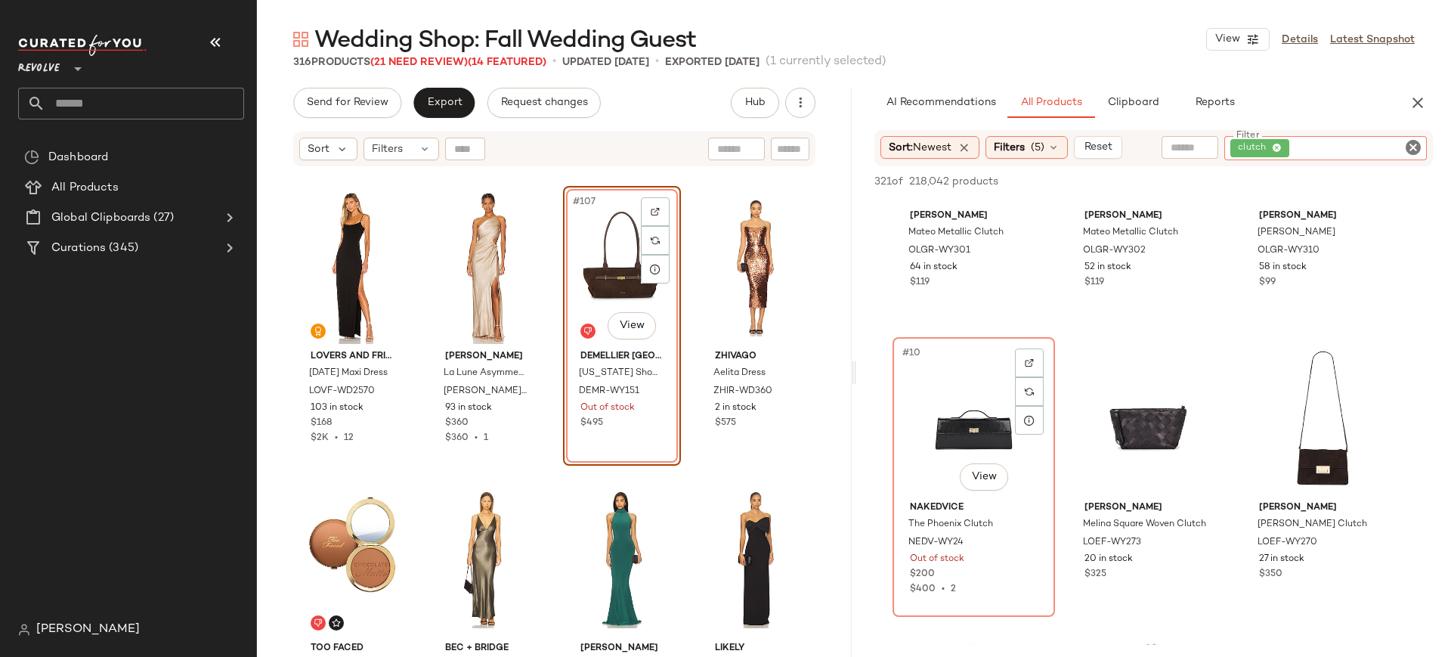
scroll to position [730, 0]
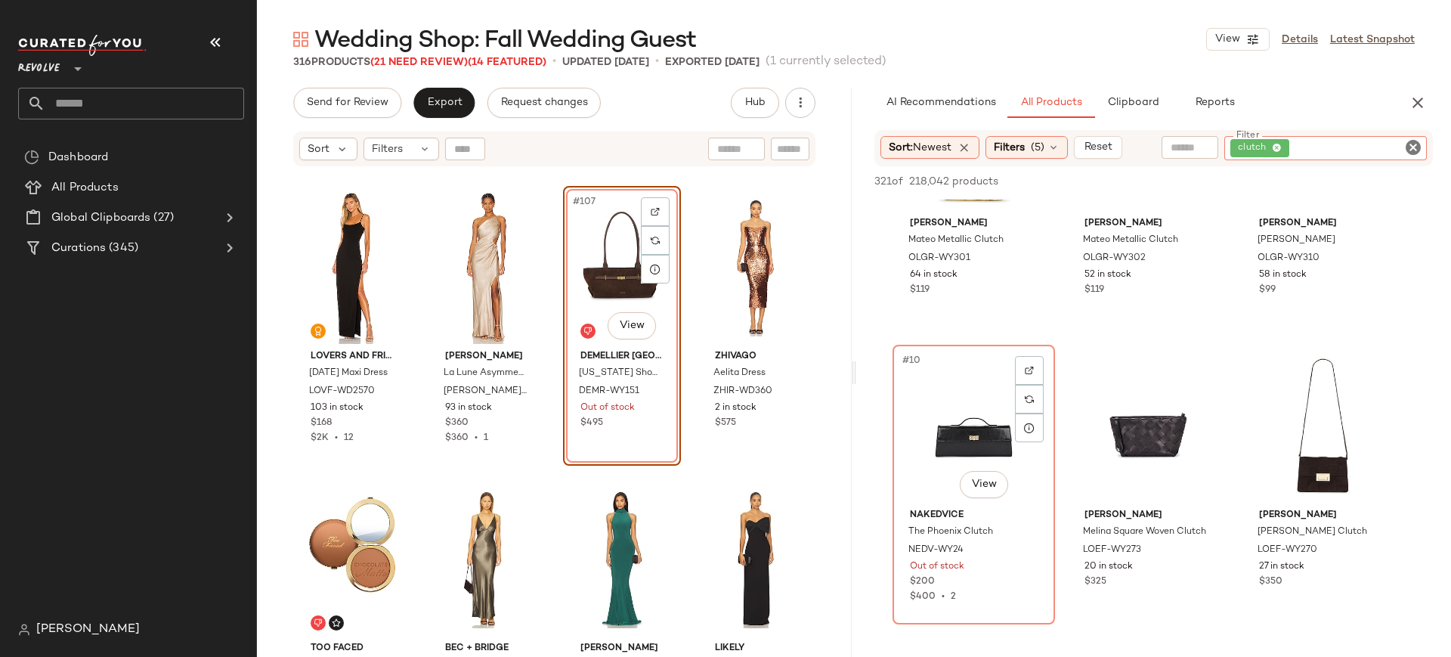
click at [977, 373] on div "#10 View" at bounding box center [974, 426] width 152 height 153
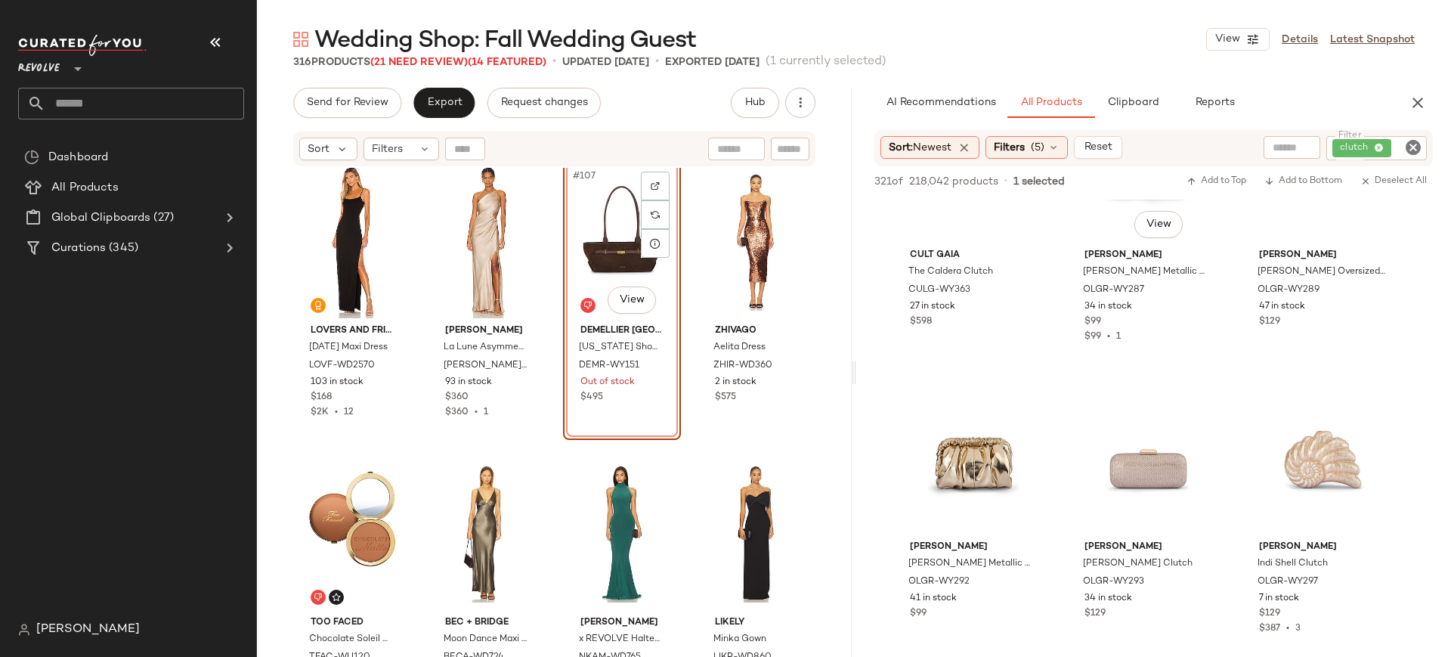
scroll to position [1563, 0]
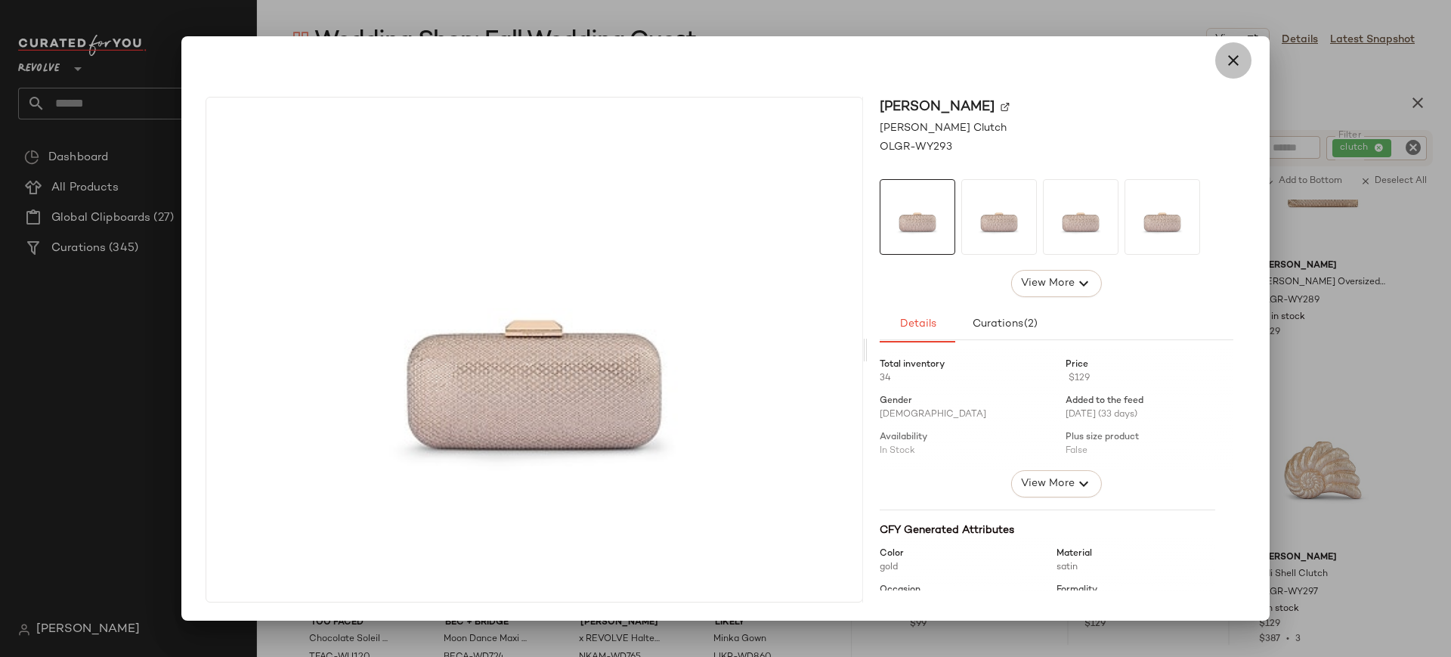
click at [1235, 63] on icon "button" at bounding box center [1233, 60] width 18 height 18
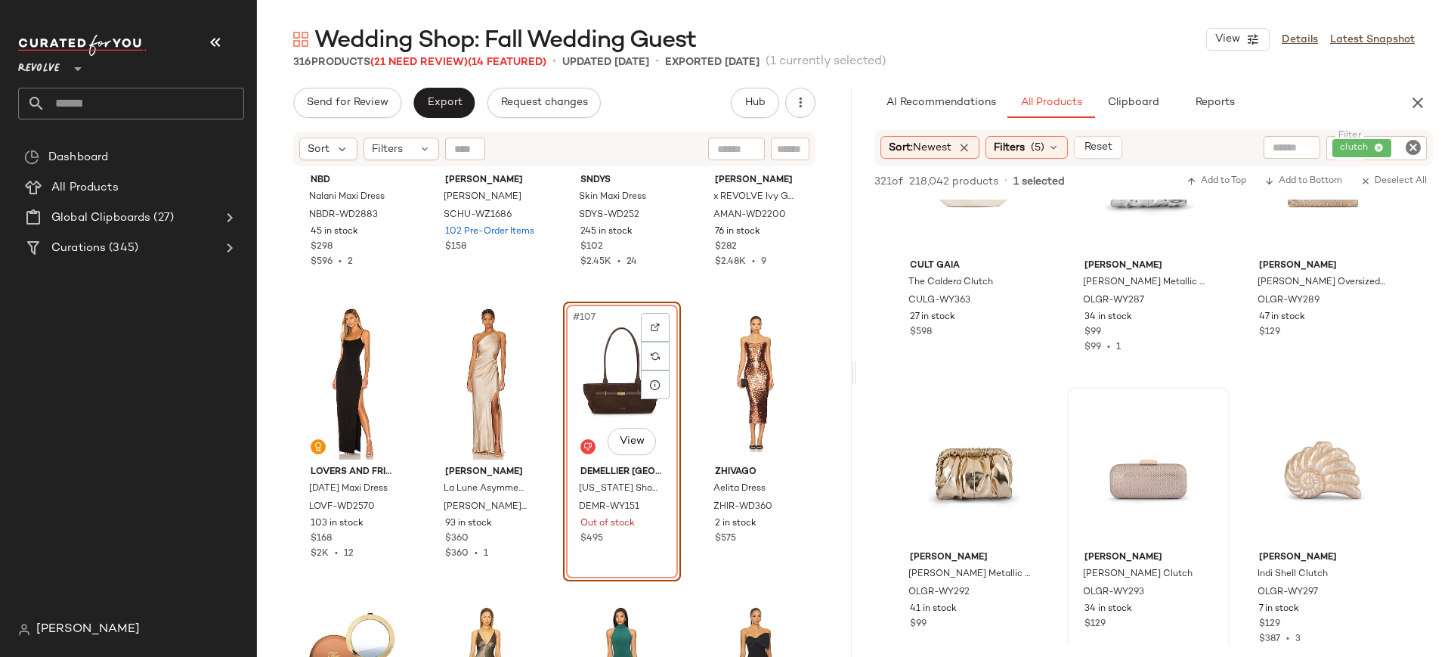
scroll to position [7474, 0]
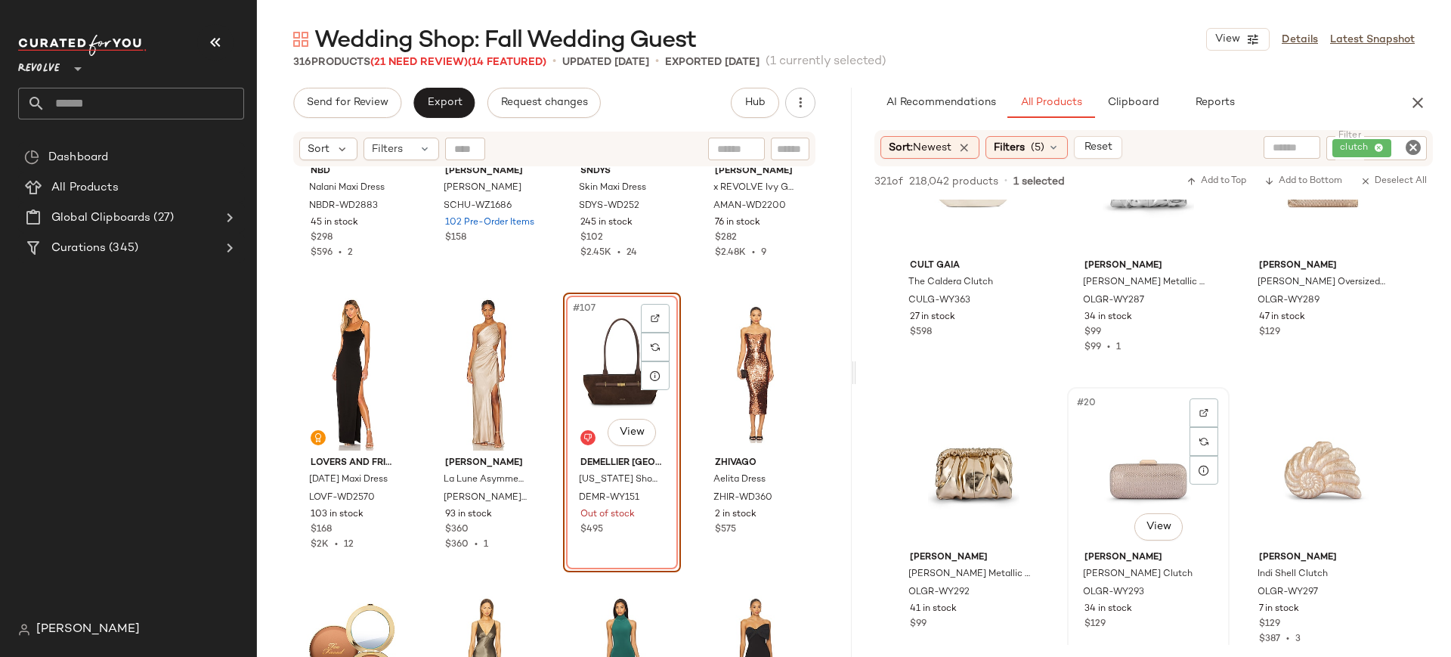
click at [1115, 490] on div "#20 View" at bounding box center [1148, 468] width 152 height 153
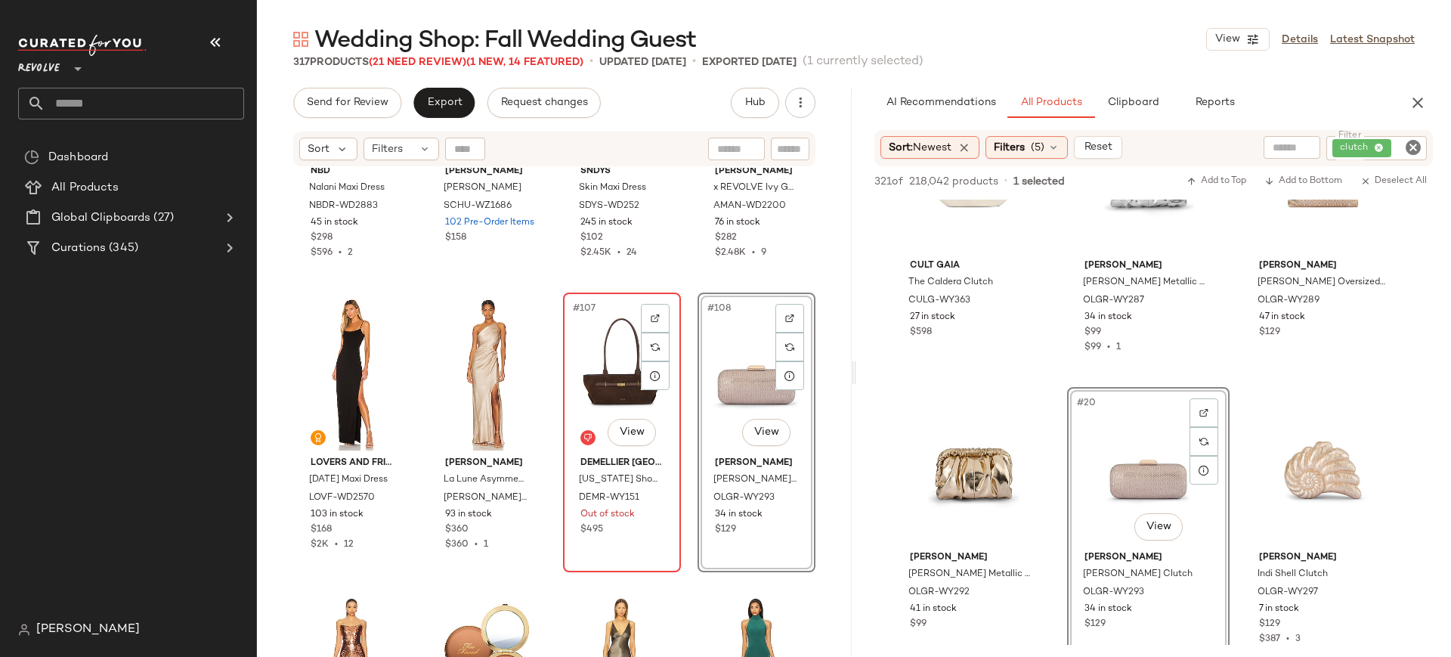
click at [608, 345] on div "#107 View" at bounding box center [621, 374] width 107 height 153
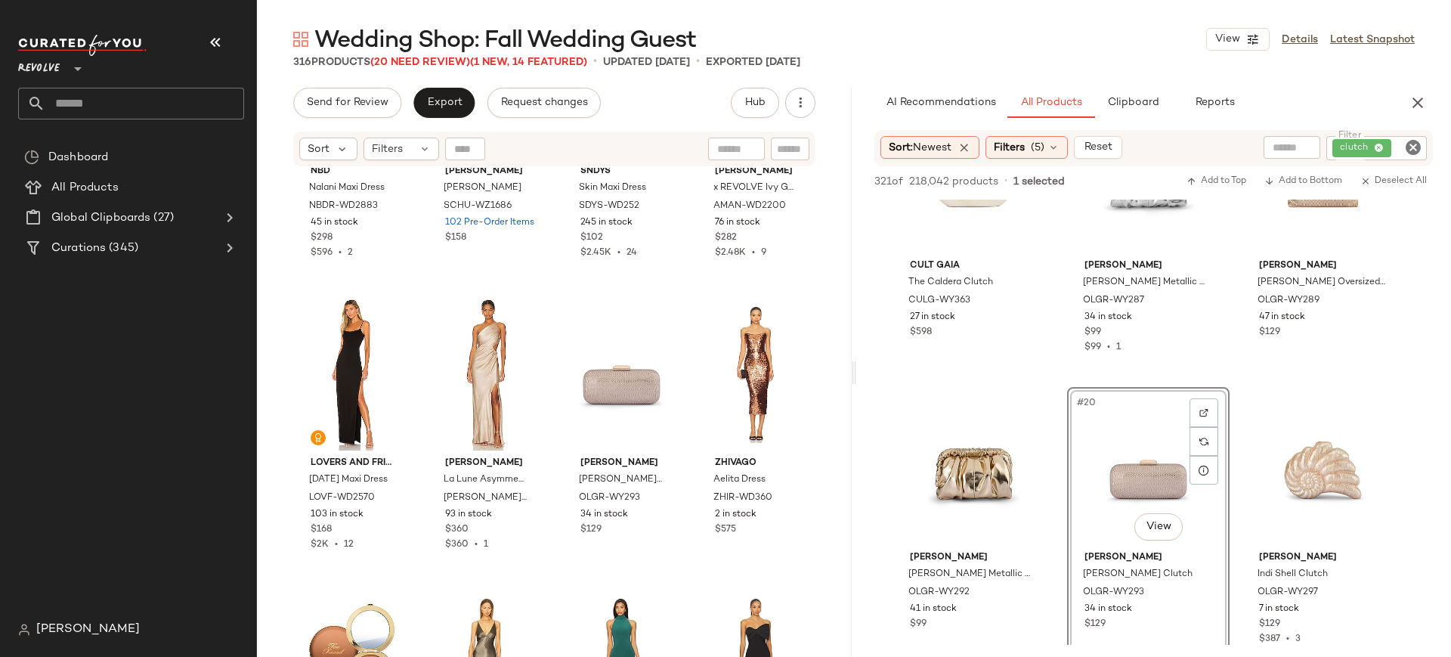
click at [1418, 144] on icon "Clear Filter" at bounding box center [1413, 147] width 18 height 18
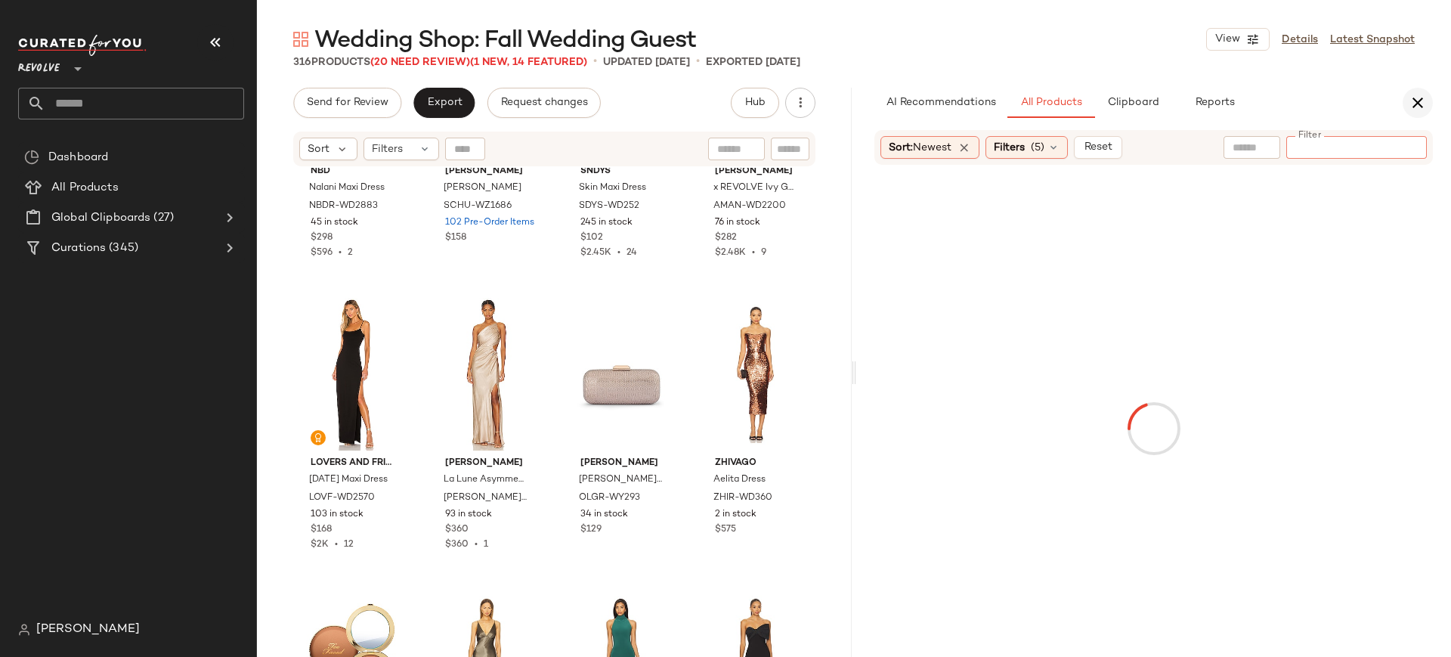
click at [1421, 111] on icon "button" at bounding box center [1417, 103] width 18 height 18
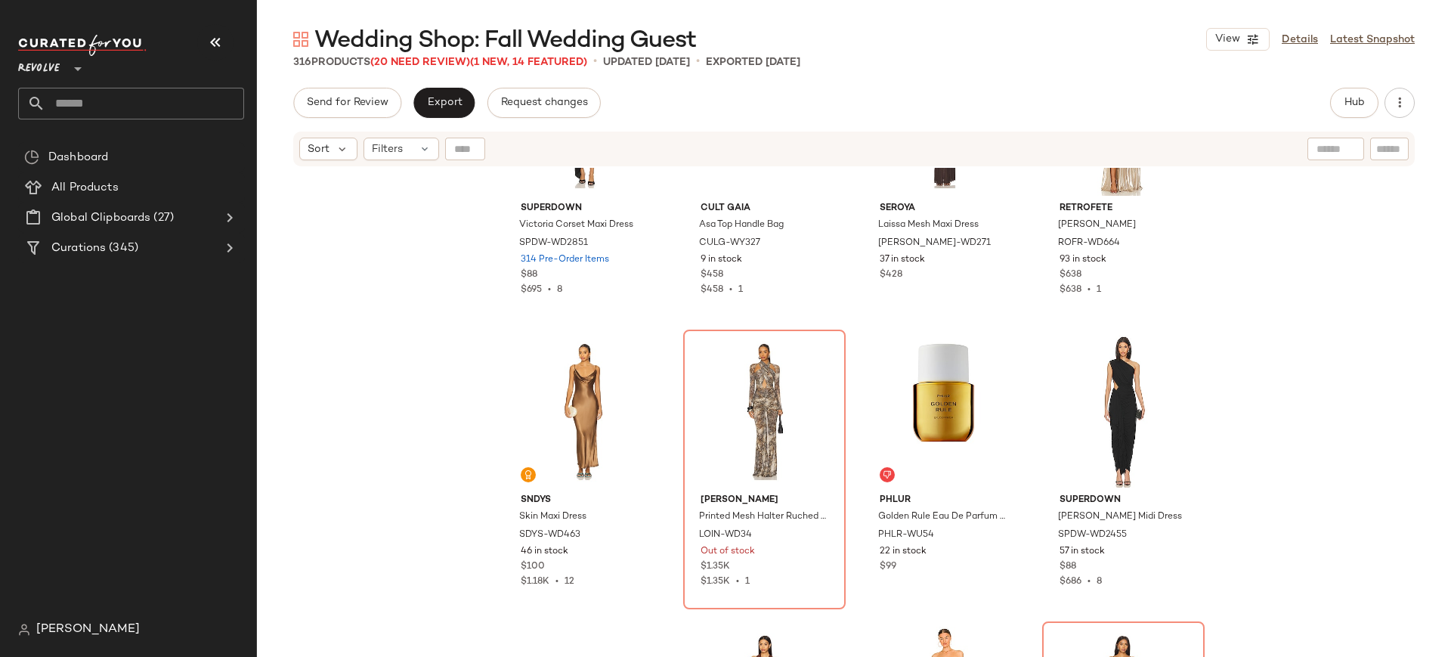
scroll to position [8637, 0]
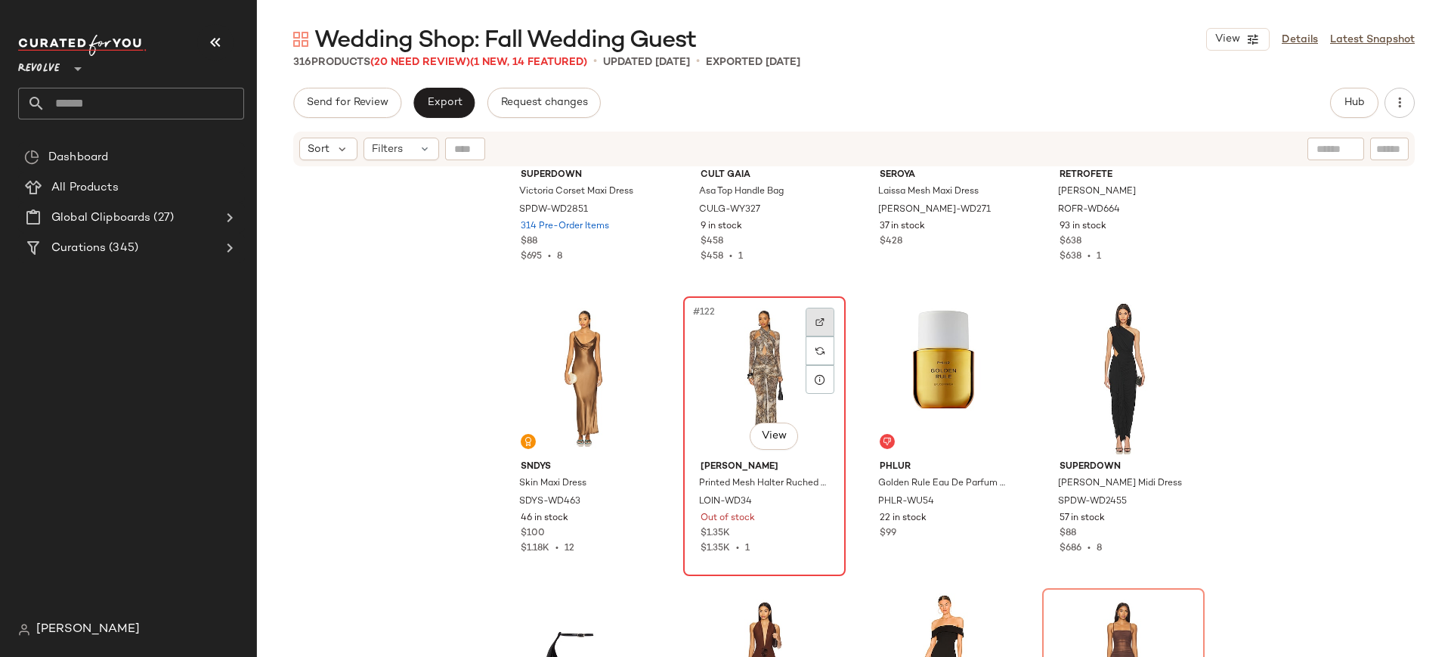
click at [815, 320] on img at bounding box center [819, 321] width 9 height 9
click at [753, 392] on div "#122 View" at bounding box center [764, 377] width 152 height 153
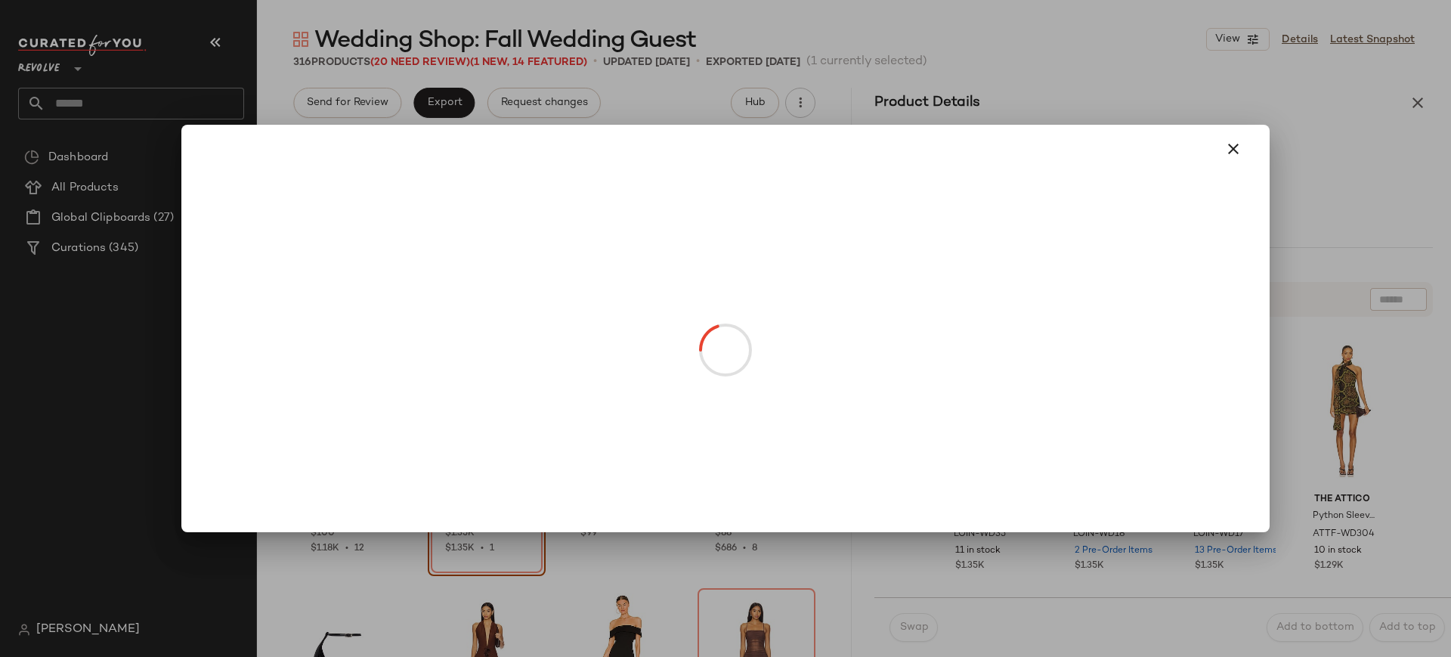
click at [501, 435] on body "Revolve ** Dashboard All Products Global Clipboards (27) Curations (345) Avelin…" at bounding box center [725, 328] width 1451 height 657
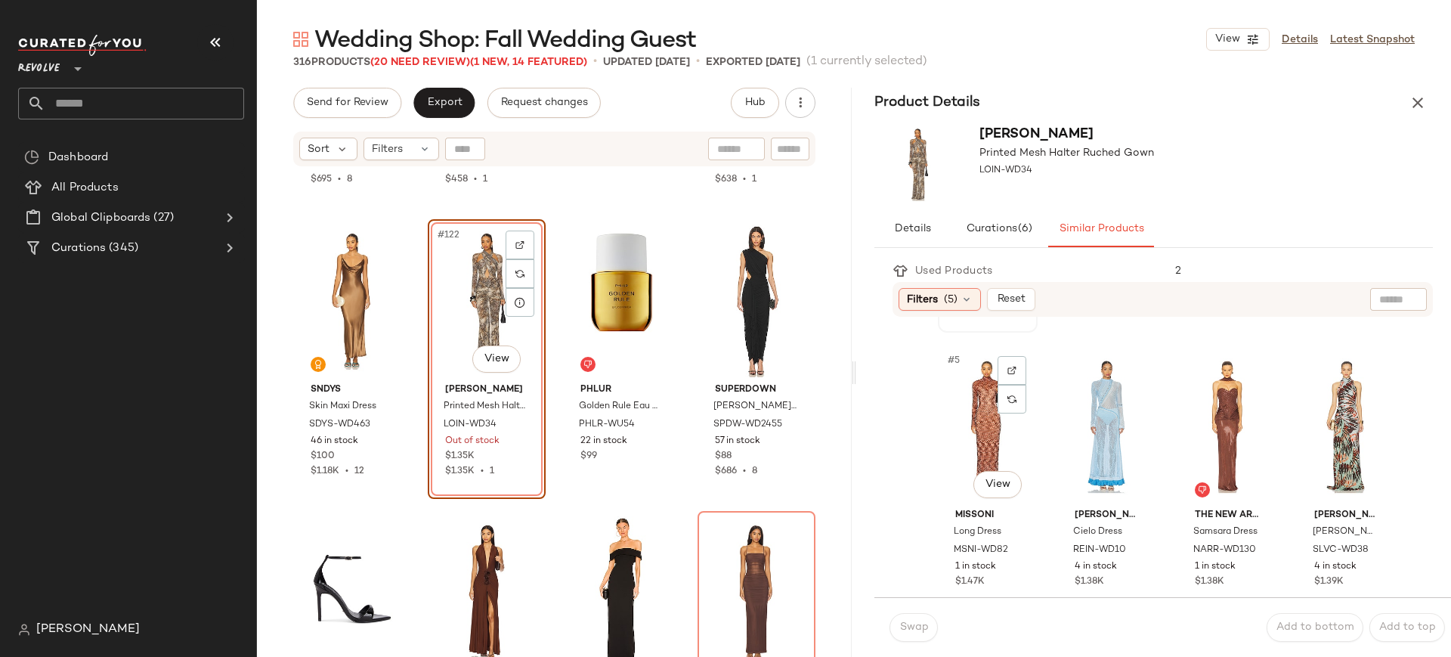
scroll to position [271, 0]
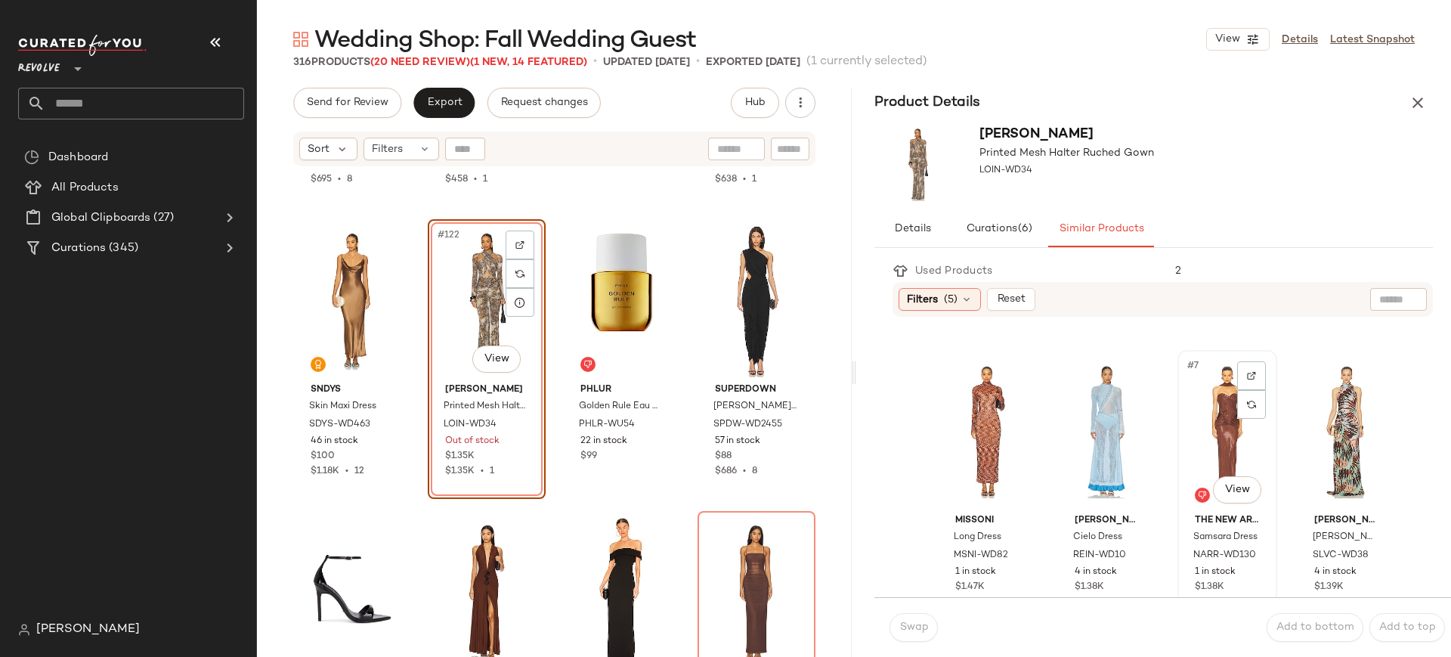
click at [1226, 504] on div "#7 View" at bounding box center [1227, 431] width 89 height 153
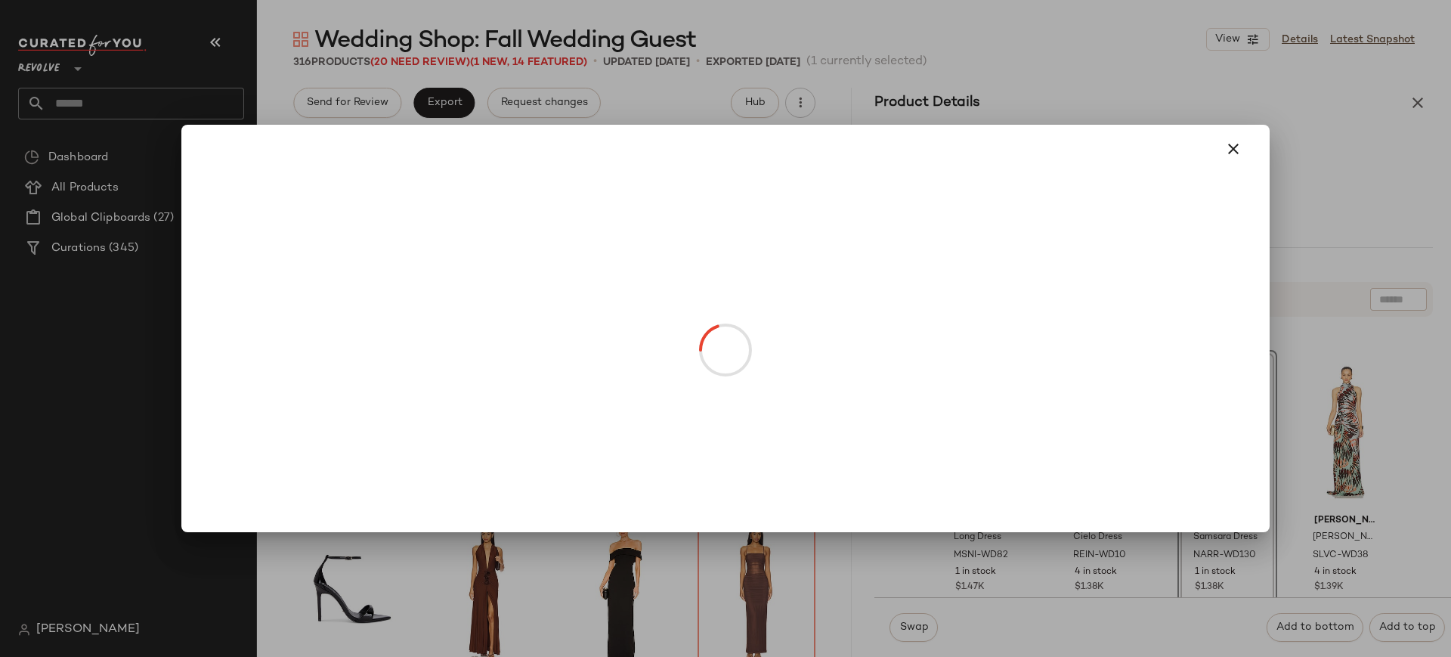
click at [1227, 486] on body "Revolve ** Dashboard All Products Global Clipboards (27) Curations (345) Avelin…" at bounding box center [725, 328] width 1451 height 657
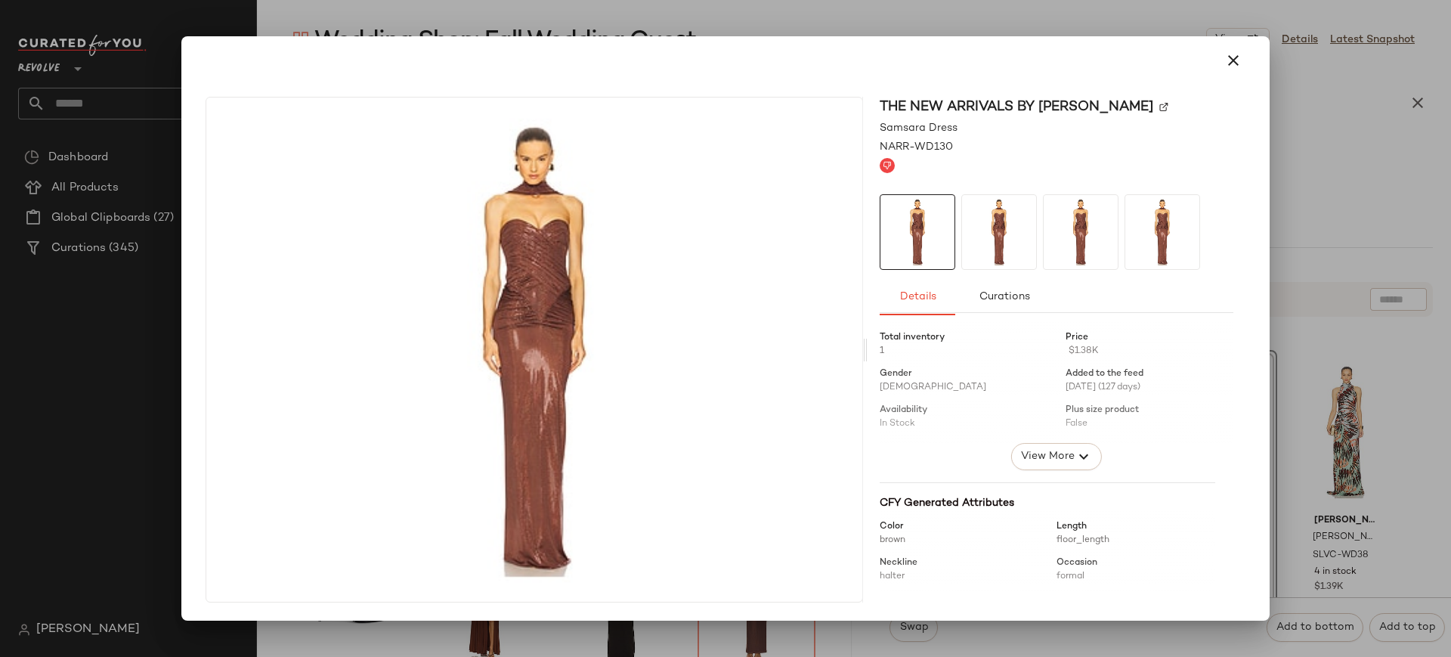
click at [992, 245] on img at bounding box center [999, 232] width 74 height 74
click at [1074, 244] on img at bounding box center [1081, 232] width 74 height 74
click at [1228, 58] on icon "button" at bounding box center [1233, 60] width 18 height 18
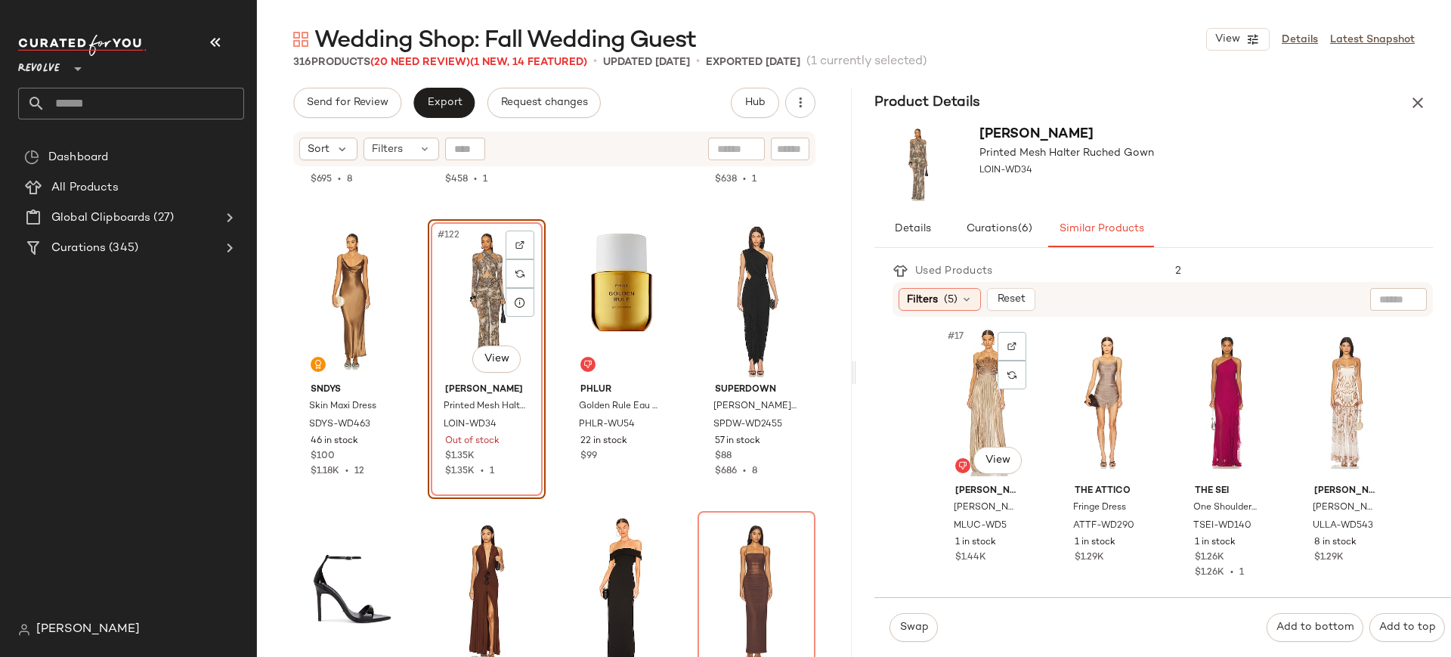
scroll to position [1168, 0]
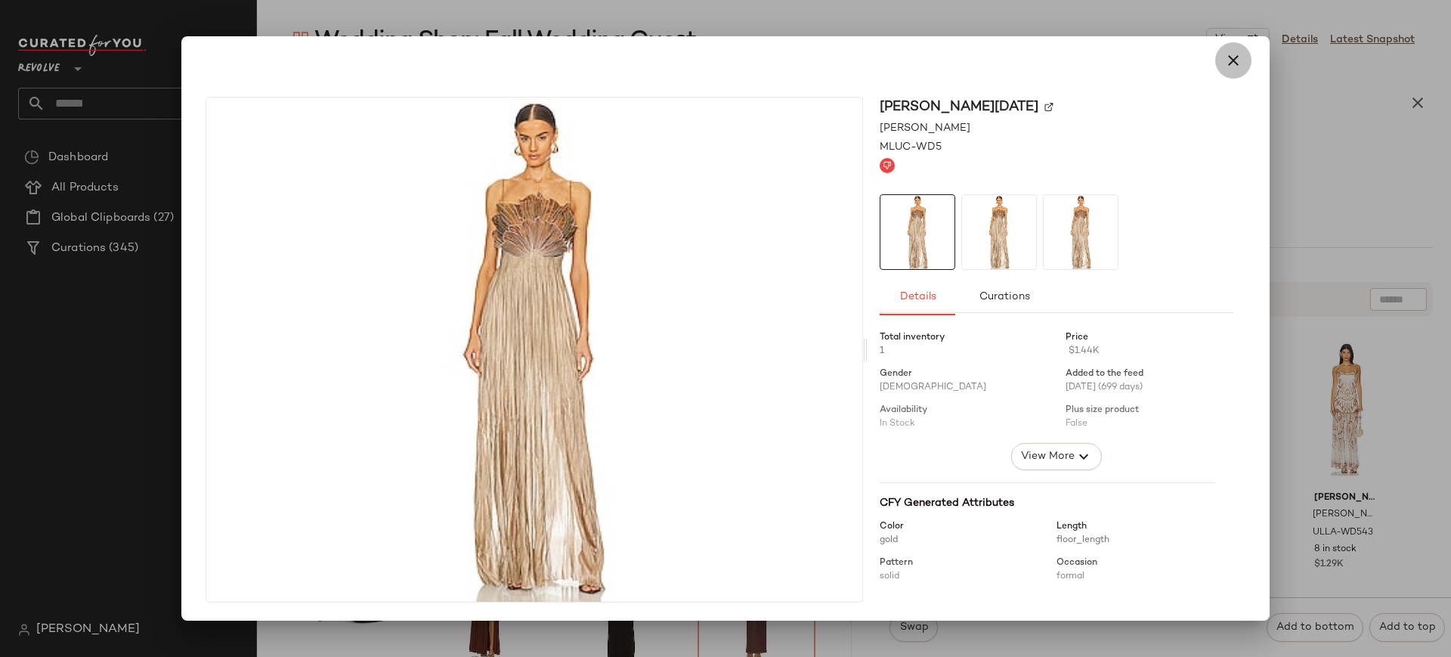
click at [1232, 59] on icon "button" at bounding box center [1233, 60] width 18 height 18
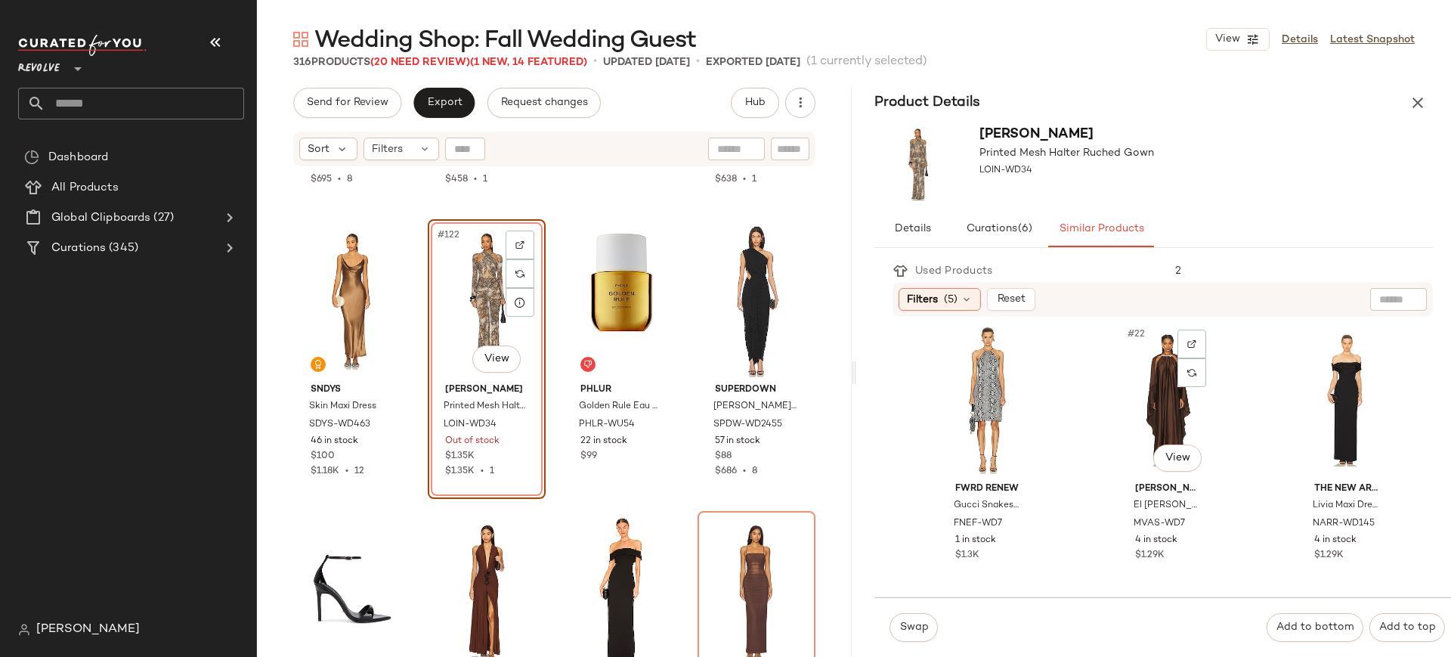
scroll to position [1463, 0]
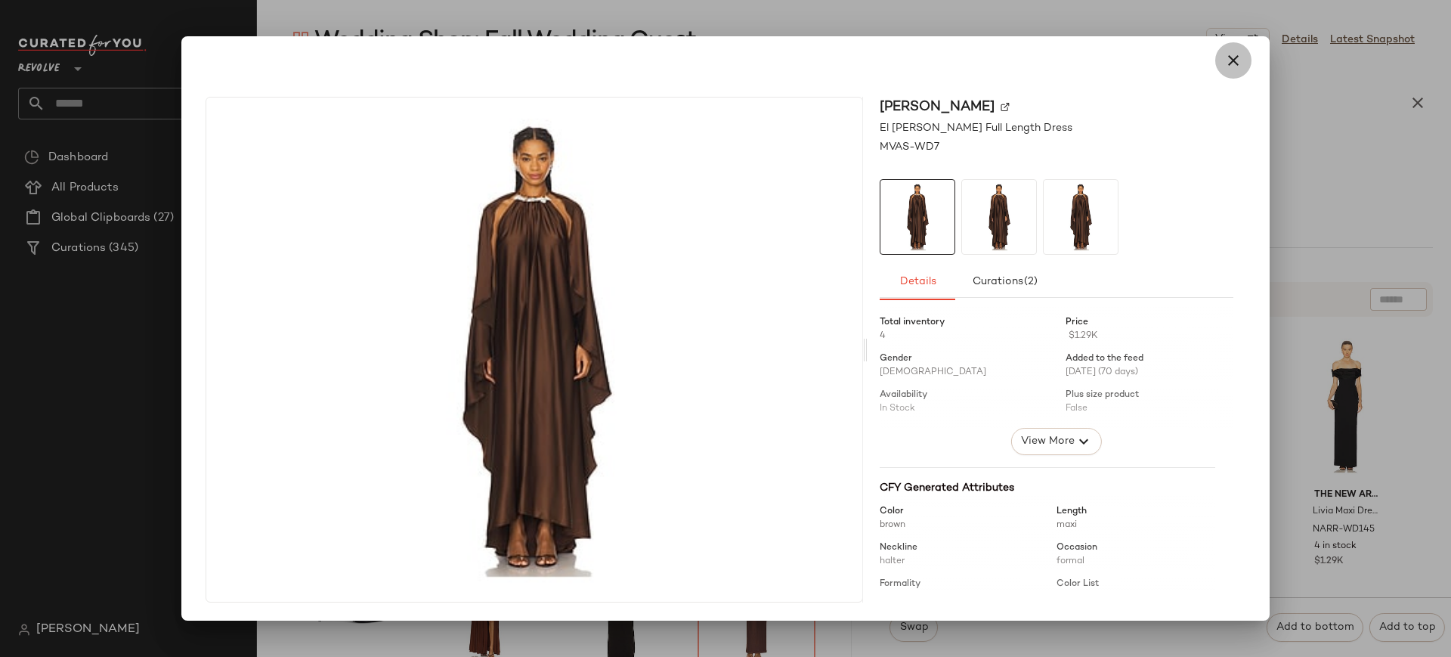
click at [1237, 54] on icon "button" at bounding box center [1233, 60] width 18 height 18
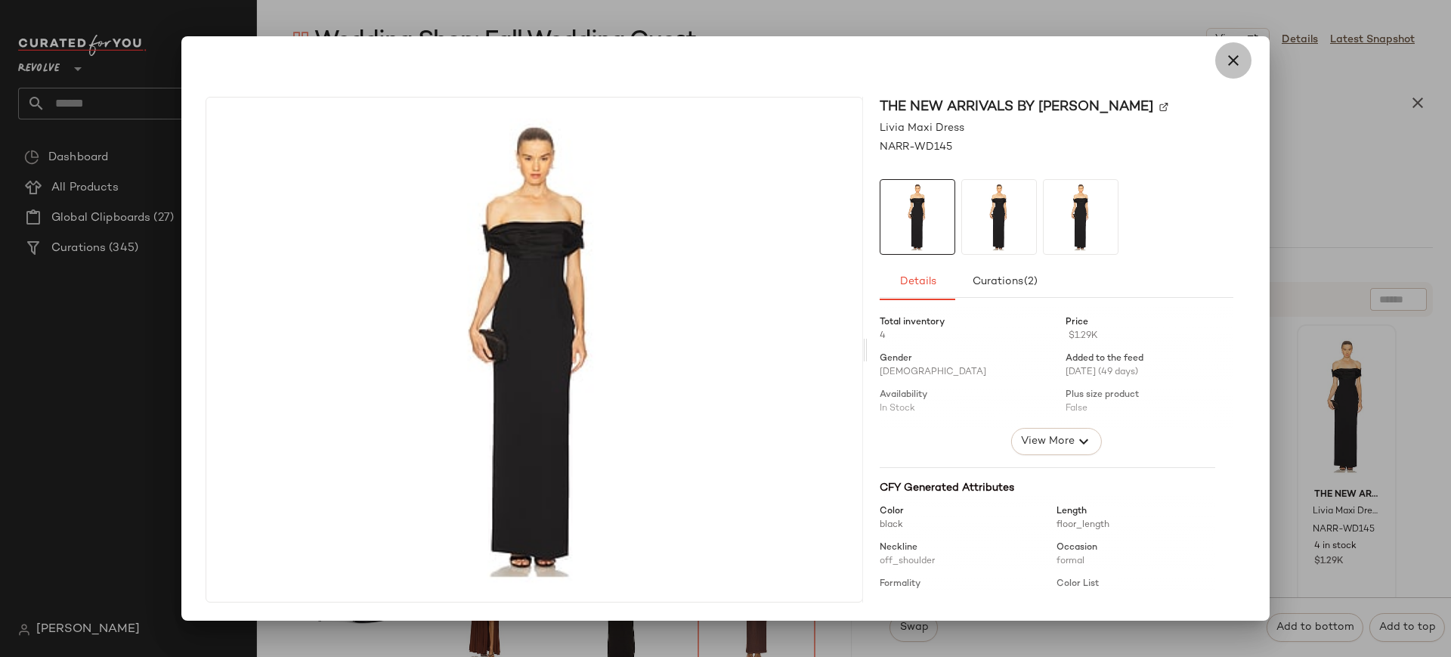
click at [1235, 60] on icon "button" at bounding box center [1233, 60] width 18 height 18
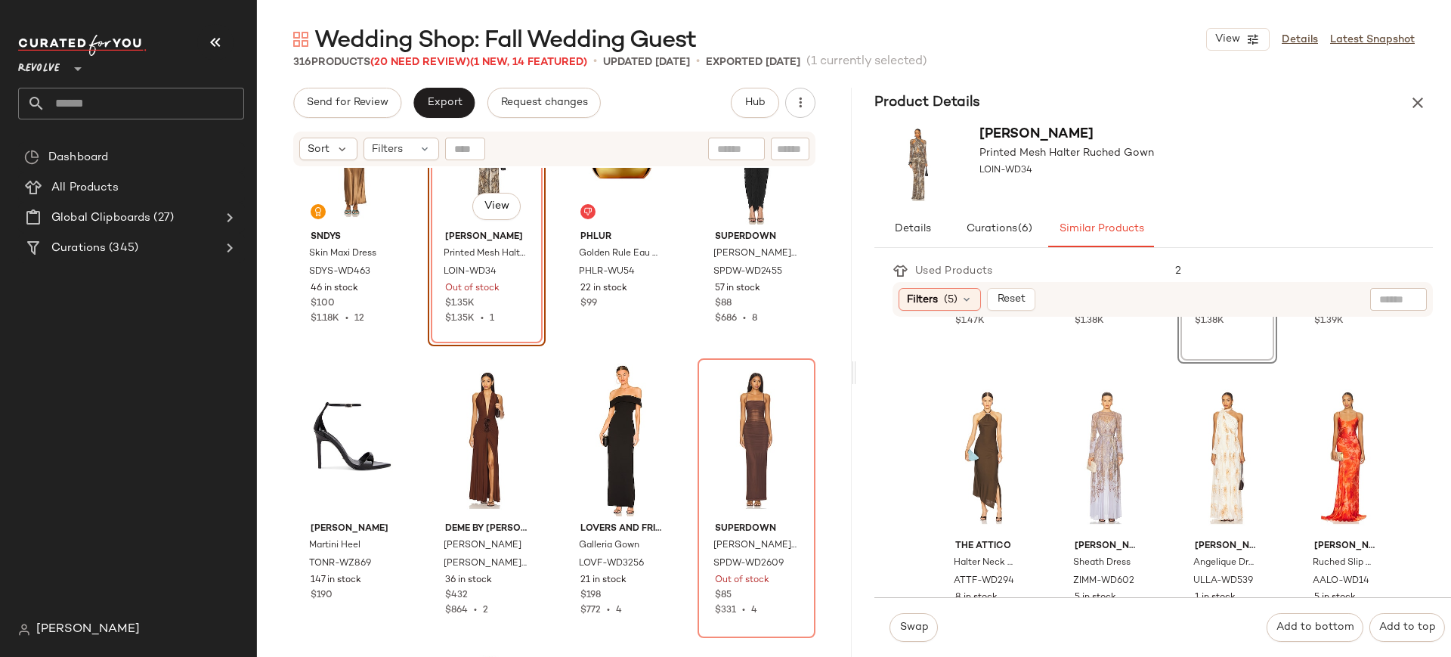
scroll to position [0, 0]
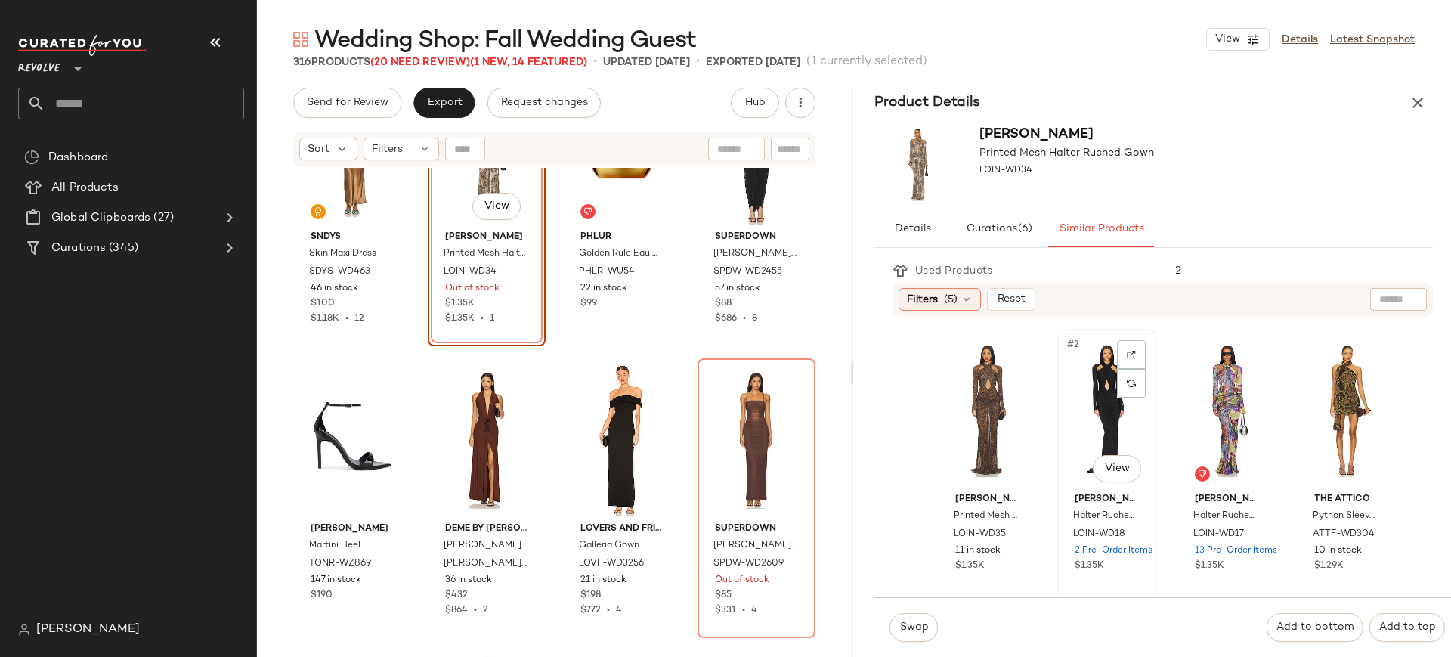
click at [1064, 438] on div "#2 View" at bounding box center [1106, 410] width 89 height 153
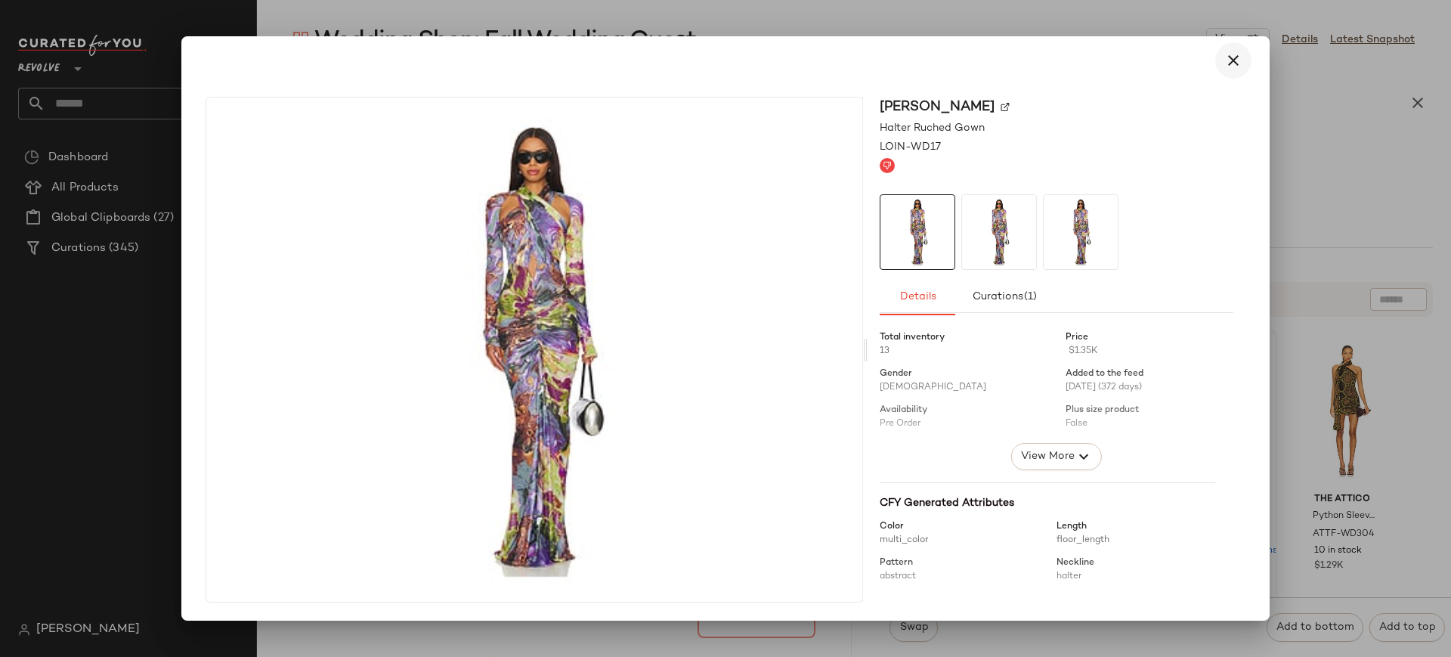
click at [1231, 61] on icon "button" at bounding box center [1233, 60] width 18 height 18
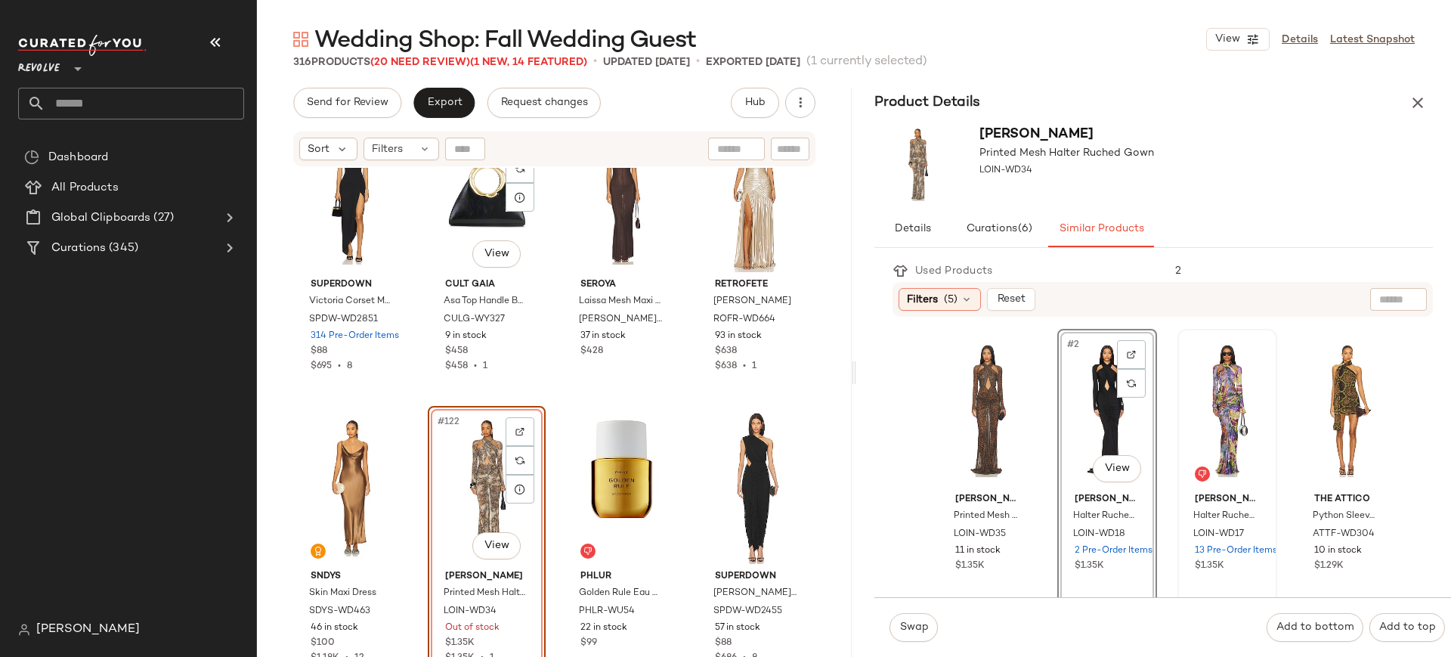
scroll to position [8523, 0]
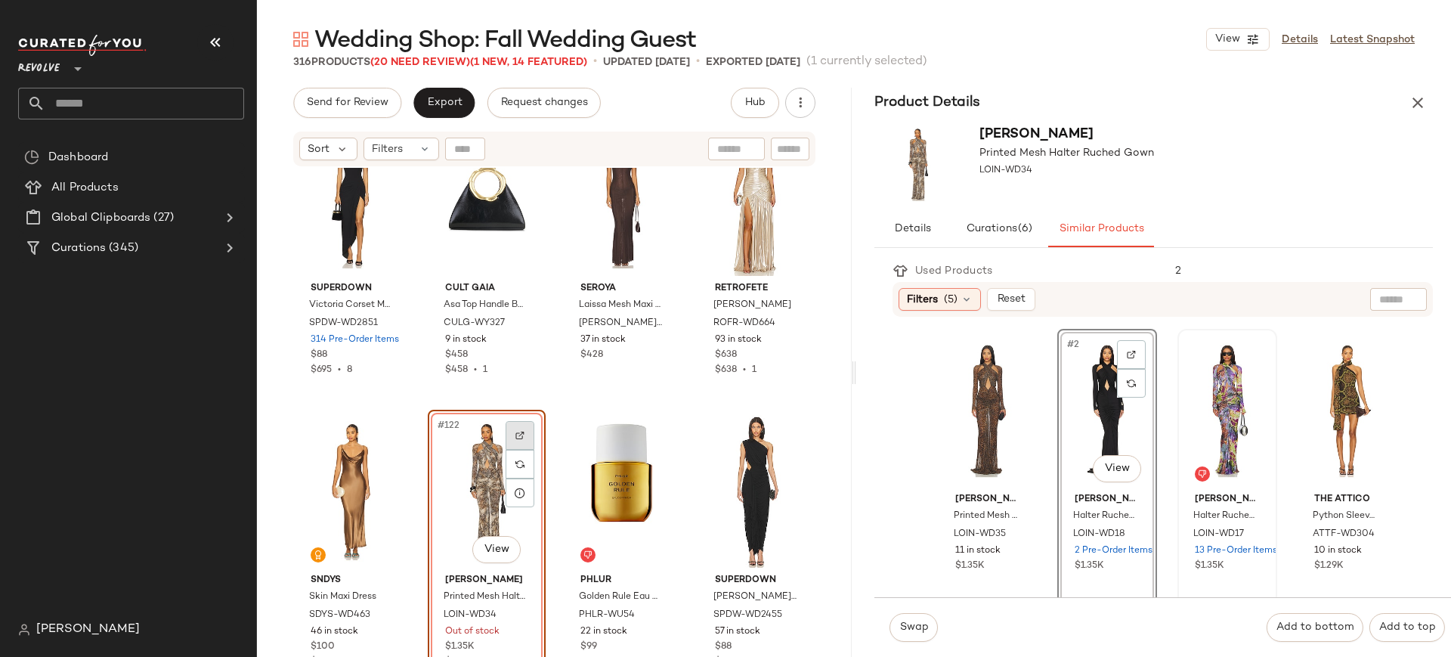
click at [517, 434] on img at bounding box center [519, 435] width 9 height 9
click at [1414, 106] on icon "button" at bounding box center [1417, 103] width 18 height 18
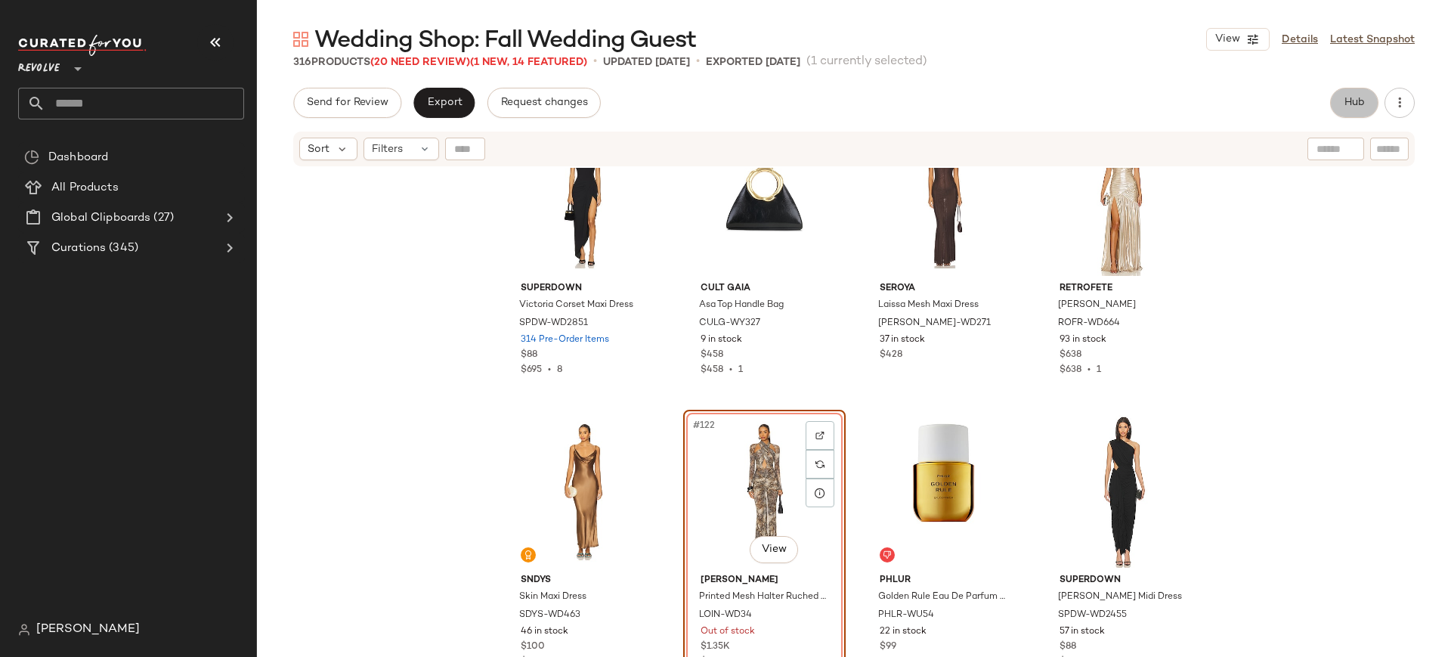
click at [1355, 103] on span "Hub" at bounding box center [1353, 103] width 21 height 12
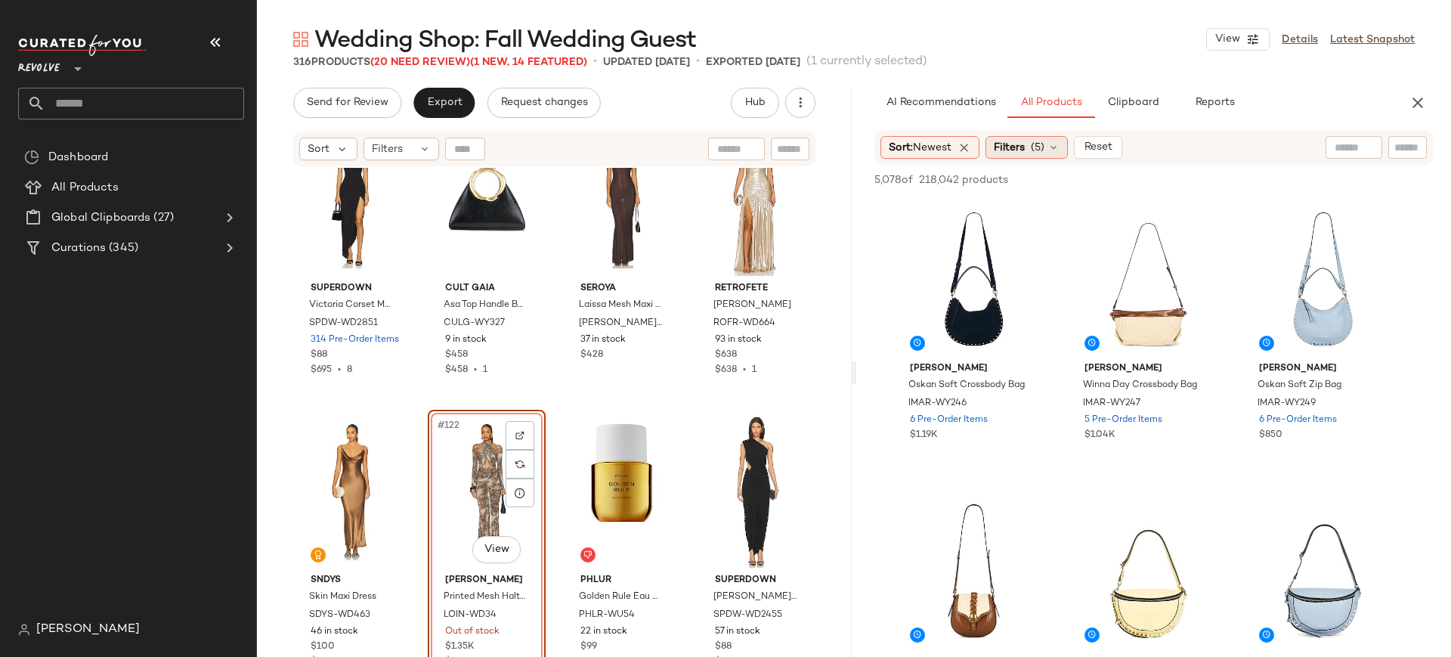
click at [1059, 143] on icon at bounding box center [1053, 147] width 12 height 12
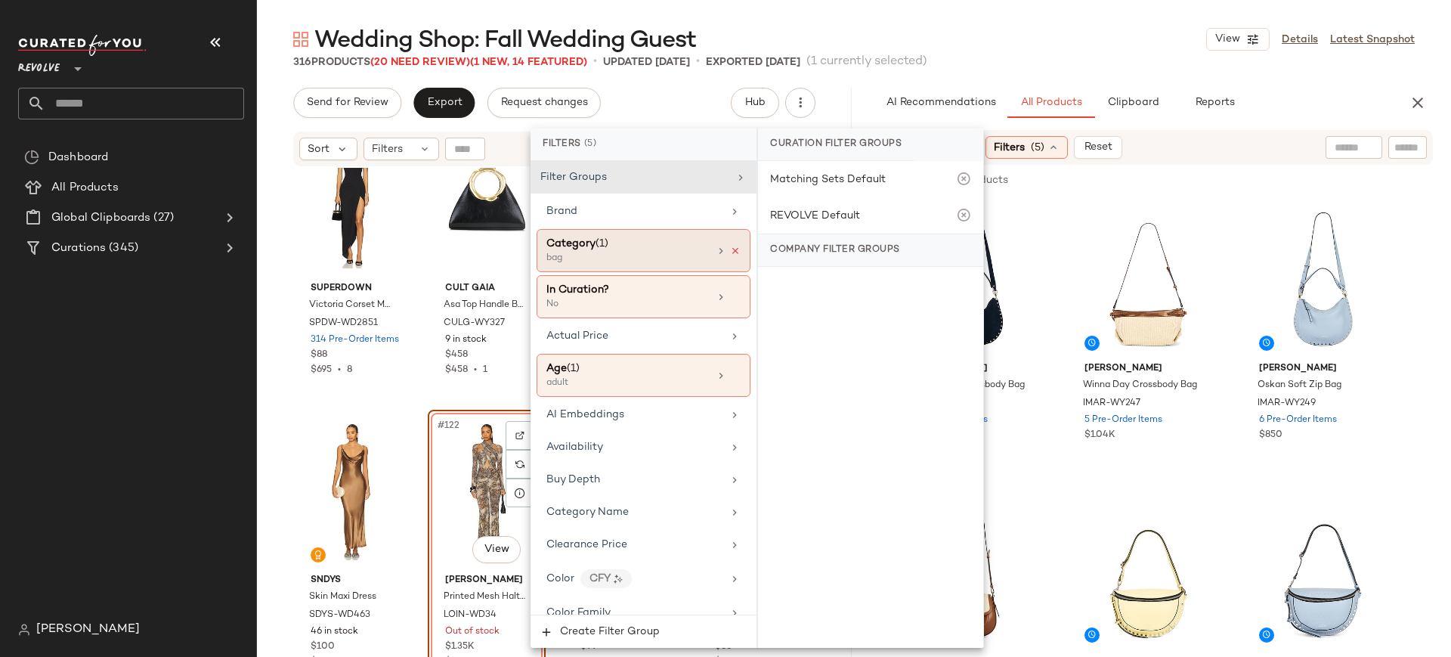
click at [732, 248] on icon at bounding box center [735, 251] width 11 height 11
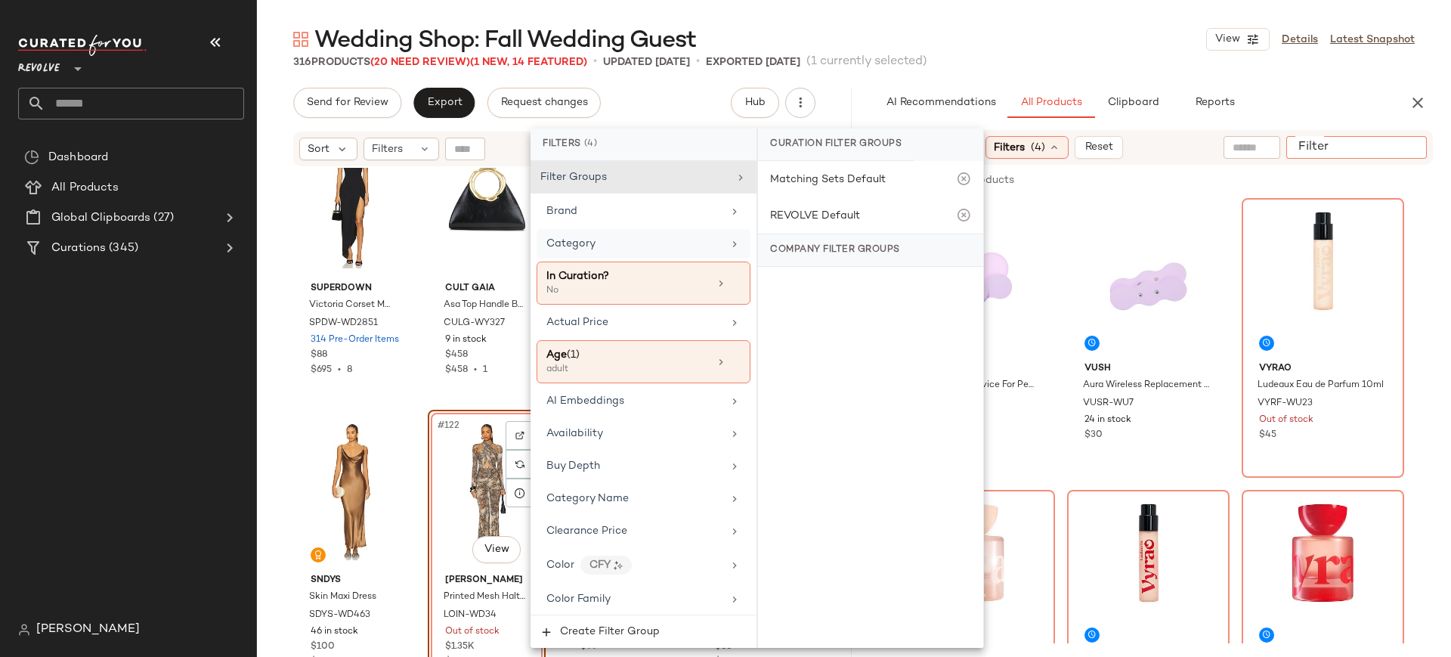
click at [1399, 148] on input "Filter" at bounding box center [1356, 148] width 128 height 16
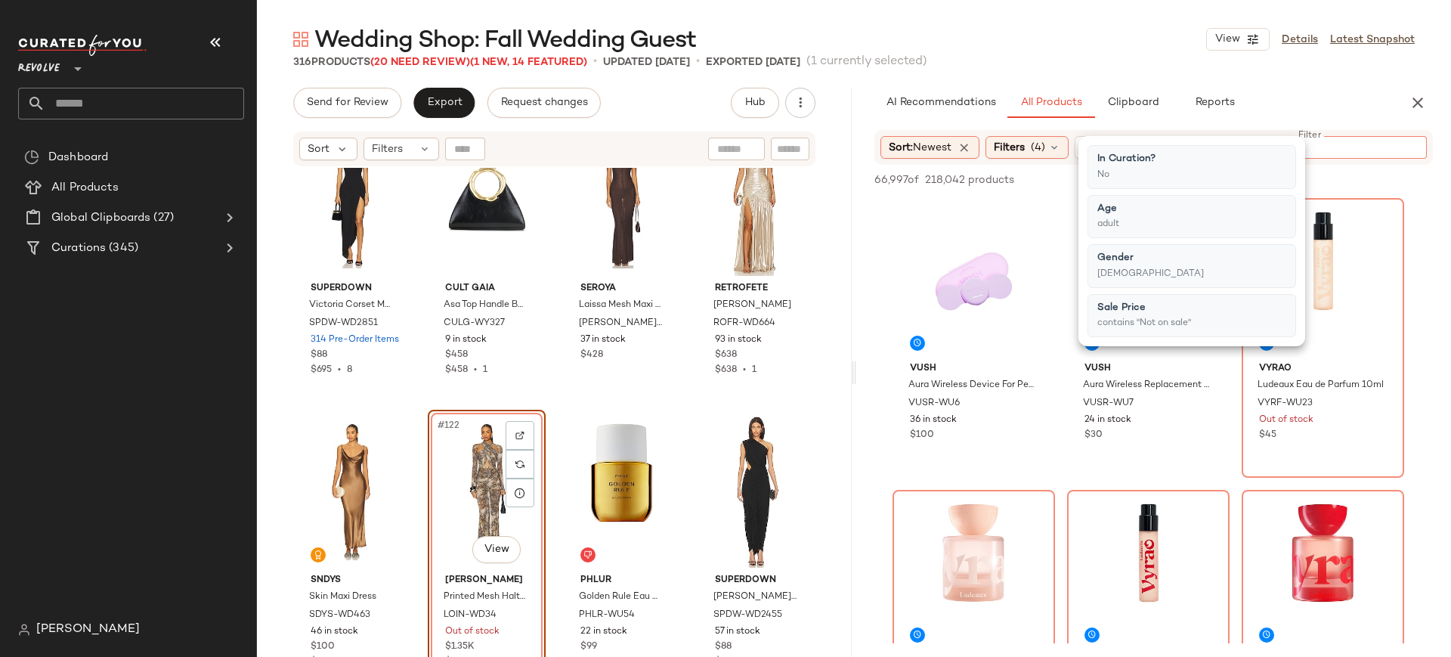
click at [1386, 147] on input "Filter" at bounding box center [1356, 148] width 128 height 16
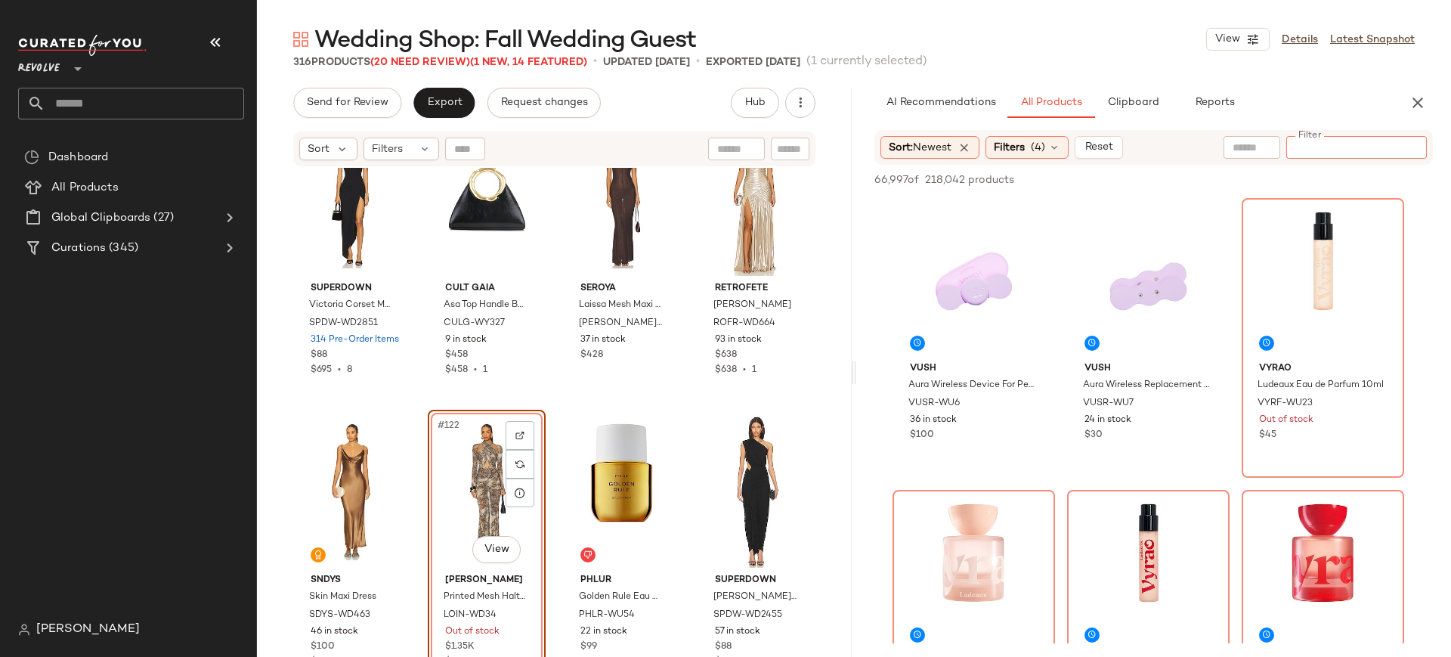
paste input "**********"
type input "**********"
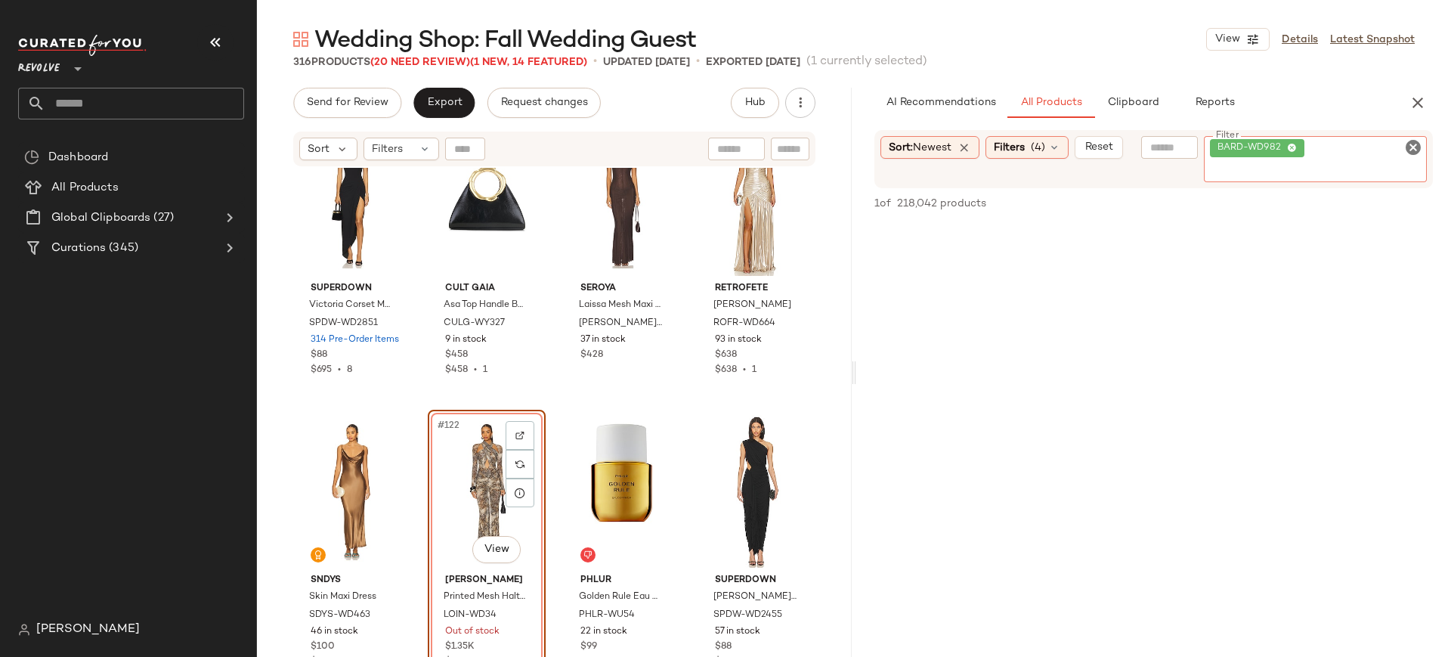
click at [1414, 145] on icon "Clear Filter" at bounding box center [1413, 147] width 18 height 18
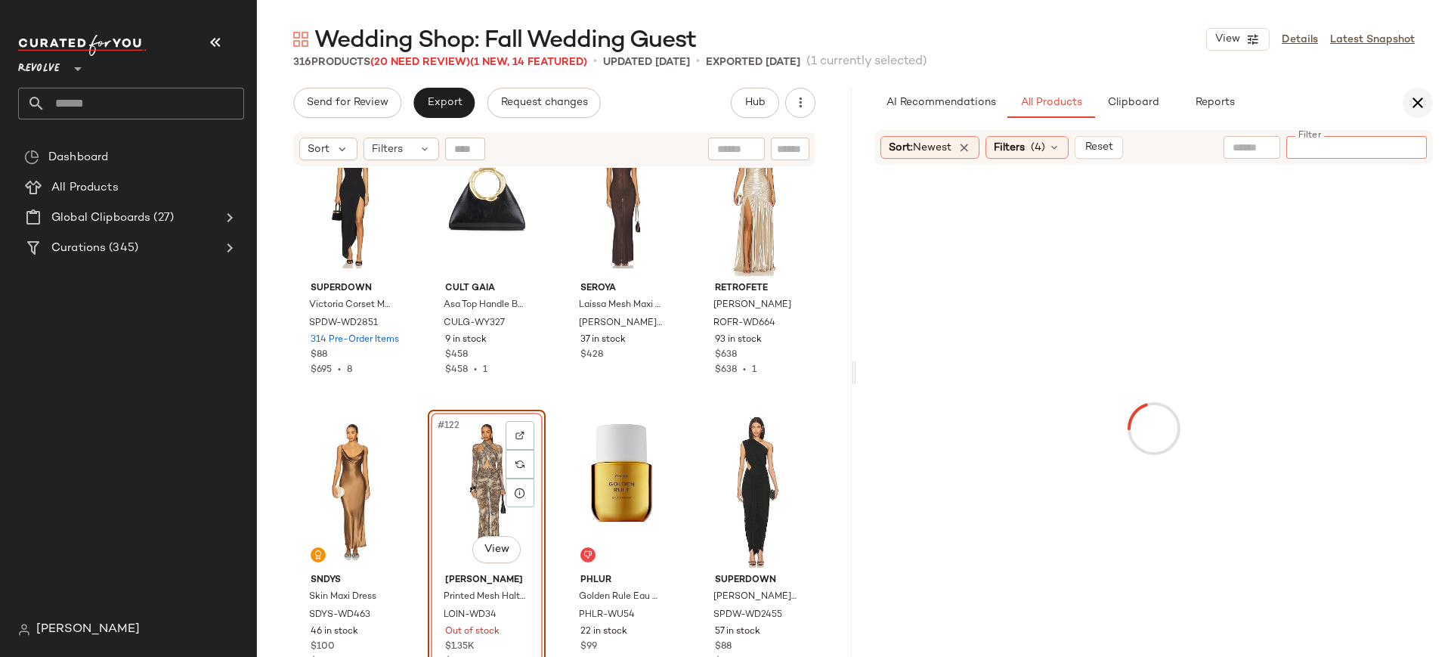
click at [1413, 111] on icon "button" at bounding box center [1417, 103] width 18 height 18
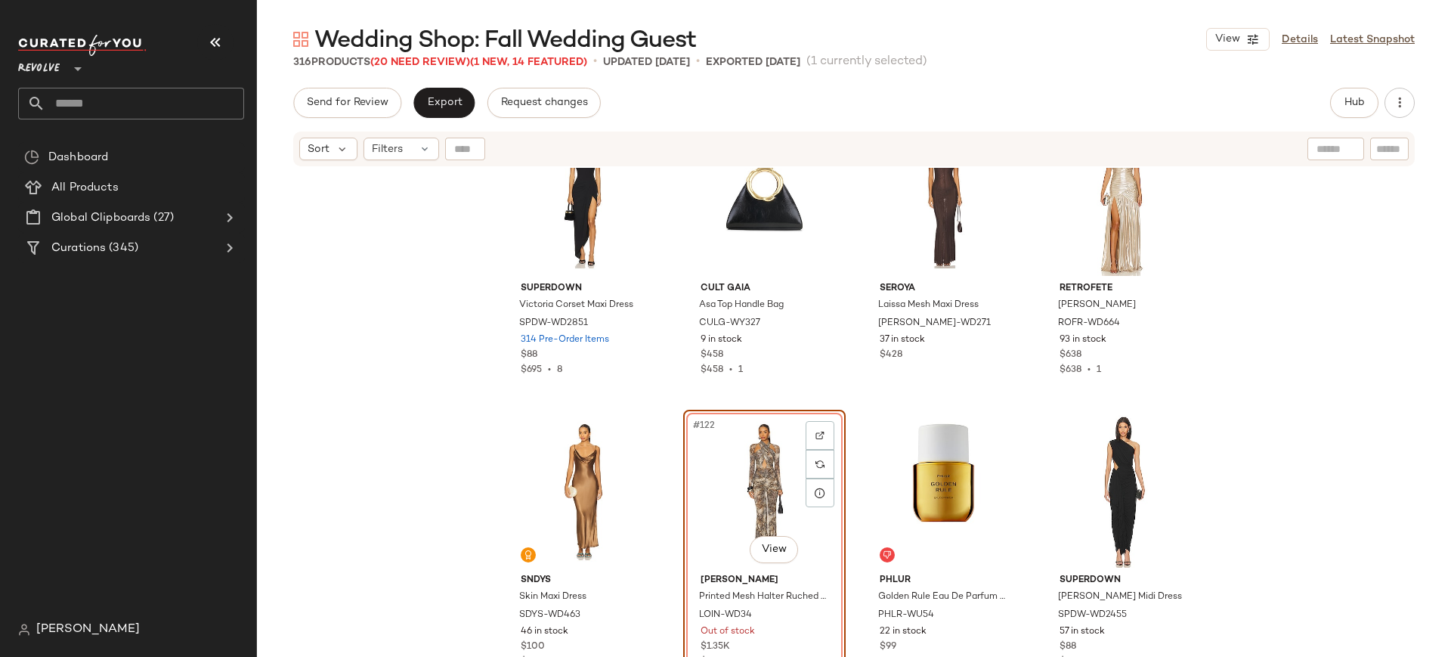
click at [726, 524] on div "#122 View" at bounding box center [764, 491] width 152 height 153
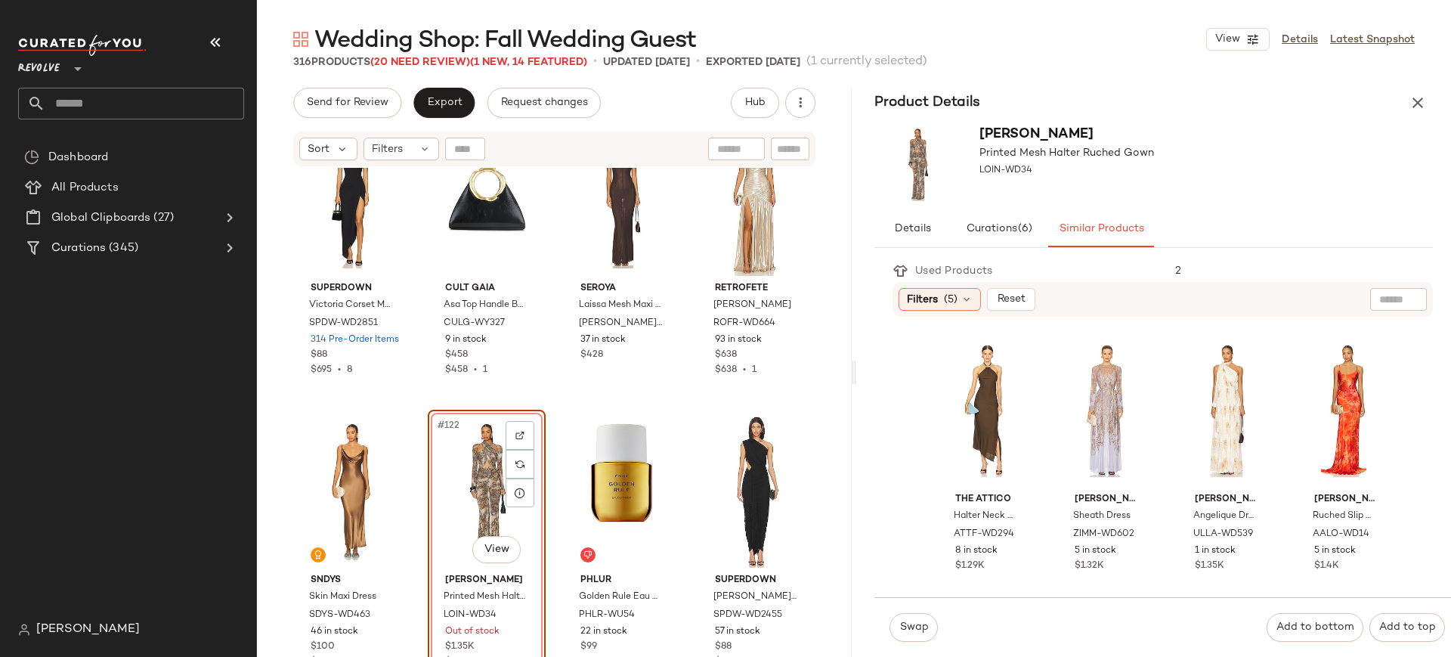
scroll to position [589, 0]
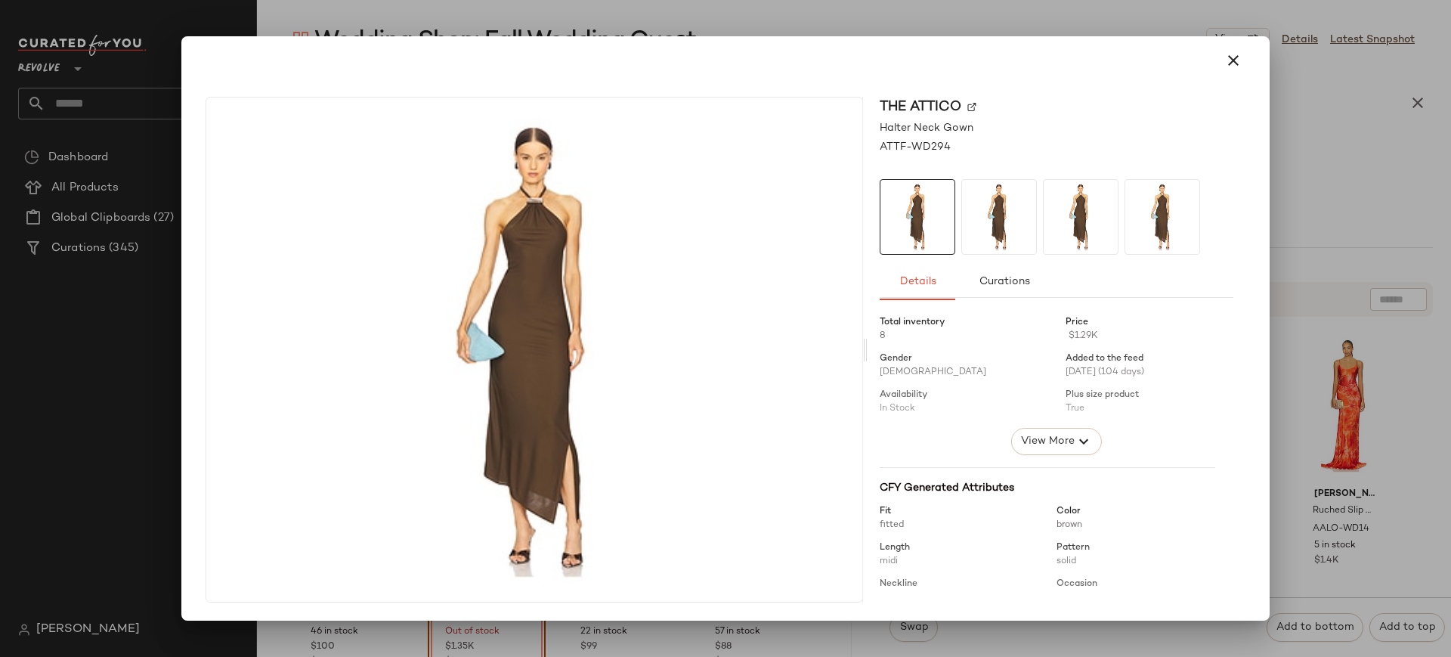
click at [975, 103] on img at bounding box center [971, 107] width 9 height 9
click at [1232, 64] on icon "button" at bounding box center [1233, 60] width 18 height 18
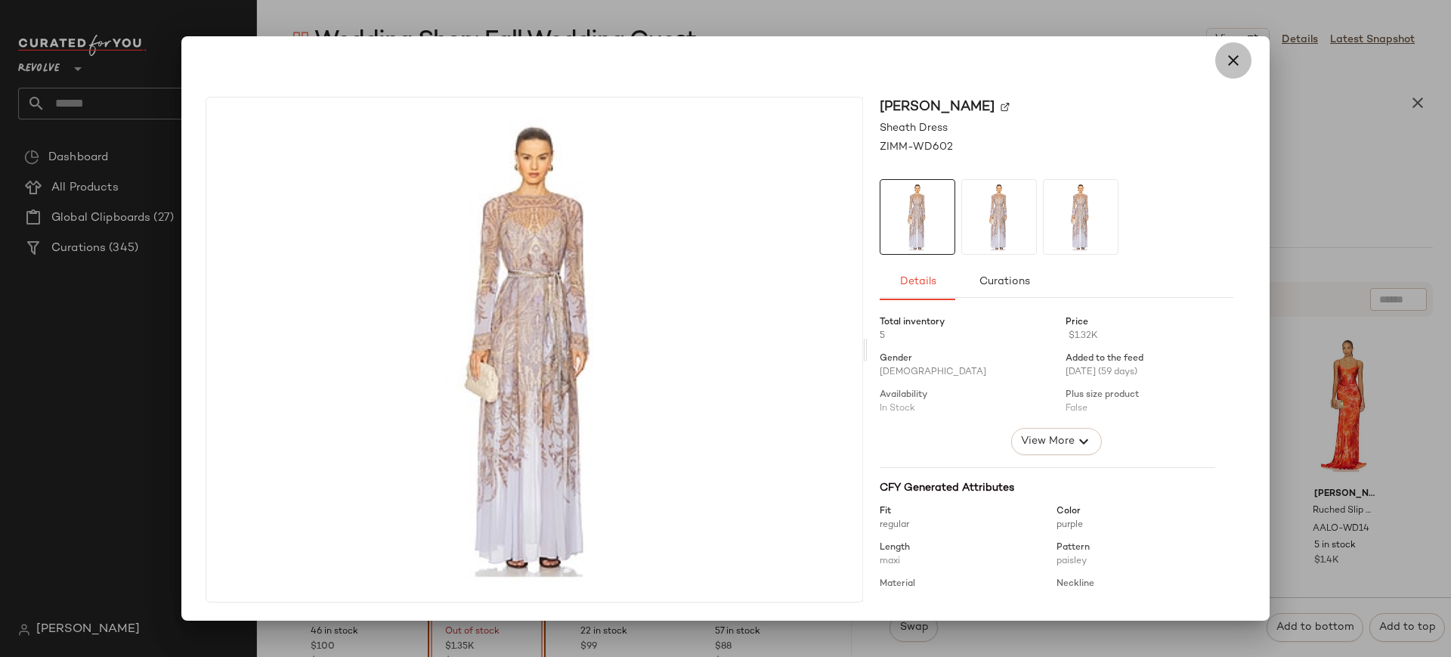
click at [1232, 55] on icon "button" at bounding box center [1233, 60] width 18 height 18
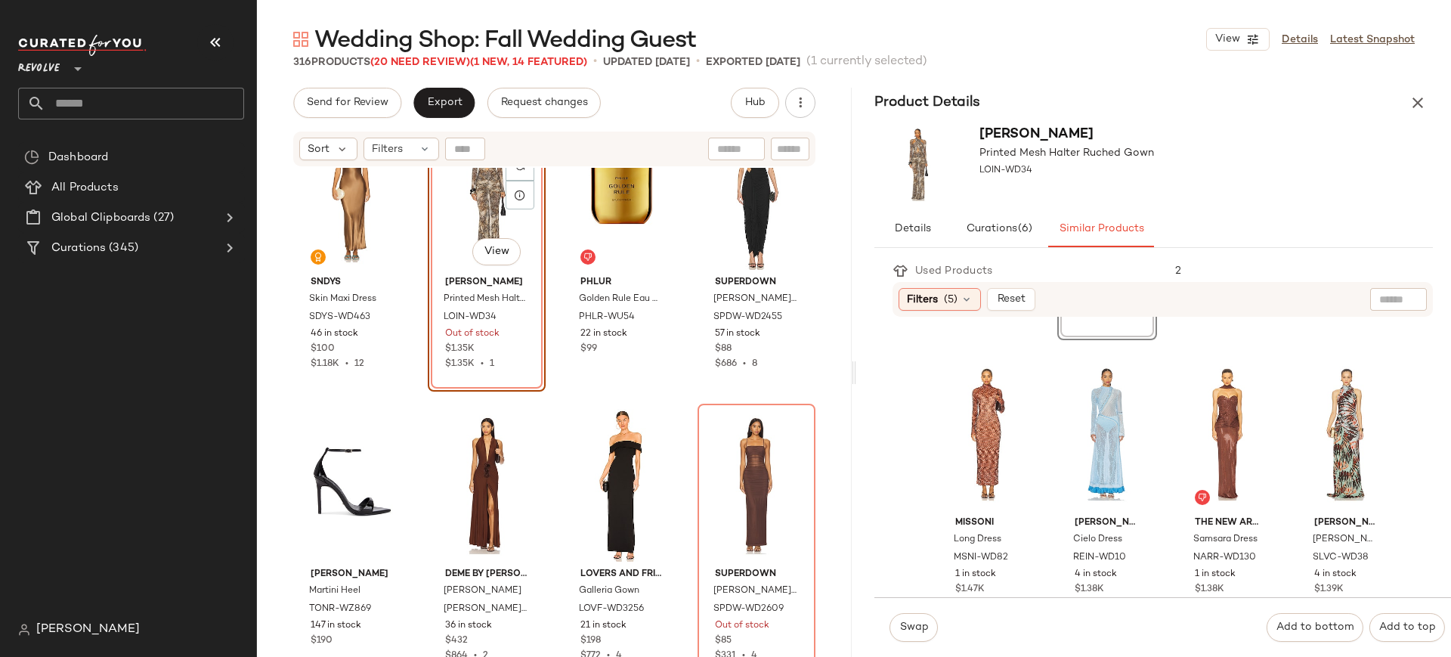
scroll to position [264, 0]
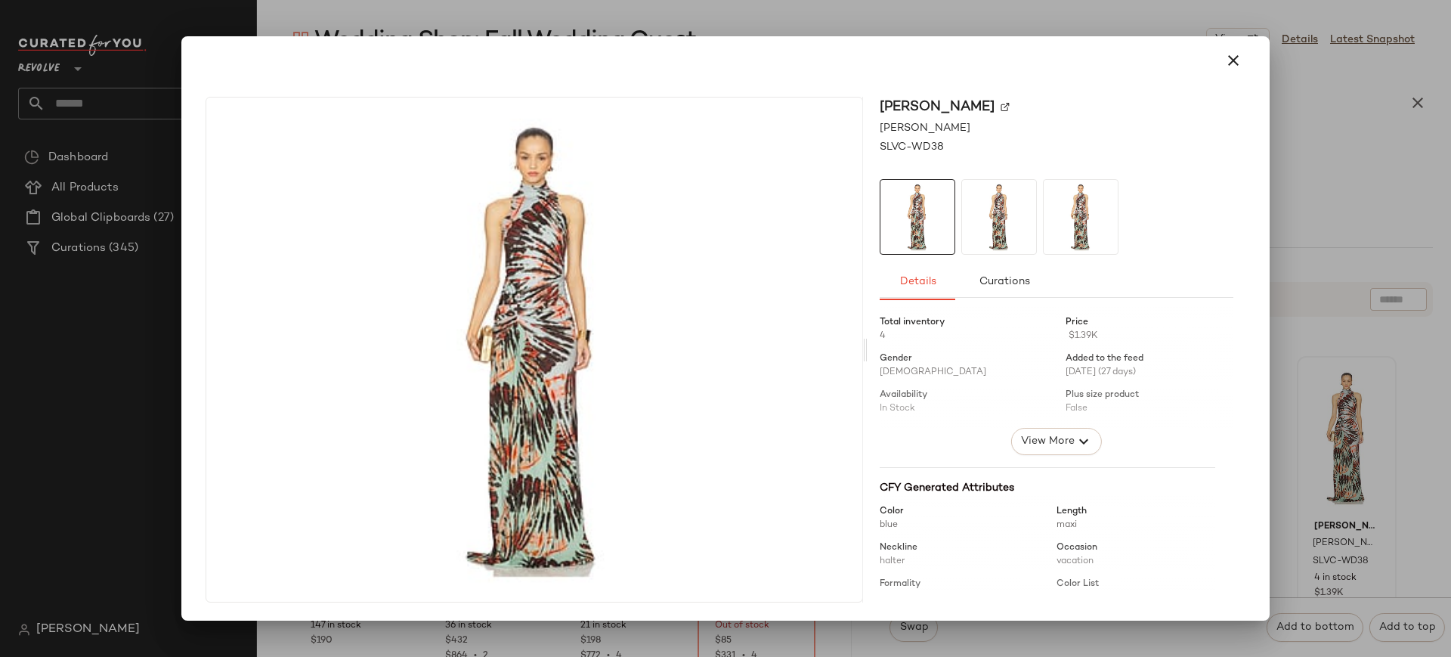
click at [1262, 303] on div "SILVIA TCHERASSI Frances Dress SLVC-WD38 Details Curations Total inventory 4 Pr…" at bounding box center [725, 353] width 1076 height 536
click at [1009, 106] on img at bounding box center [1004, 107] width 9 height 9
click at [1233, 61] on icon "button" at bounding box center [1233, 60] width 18 height 18
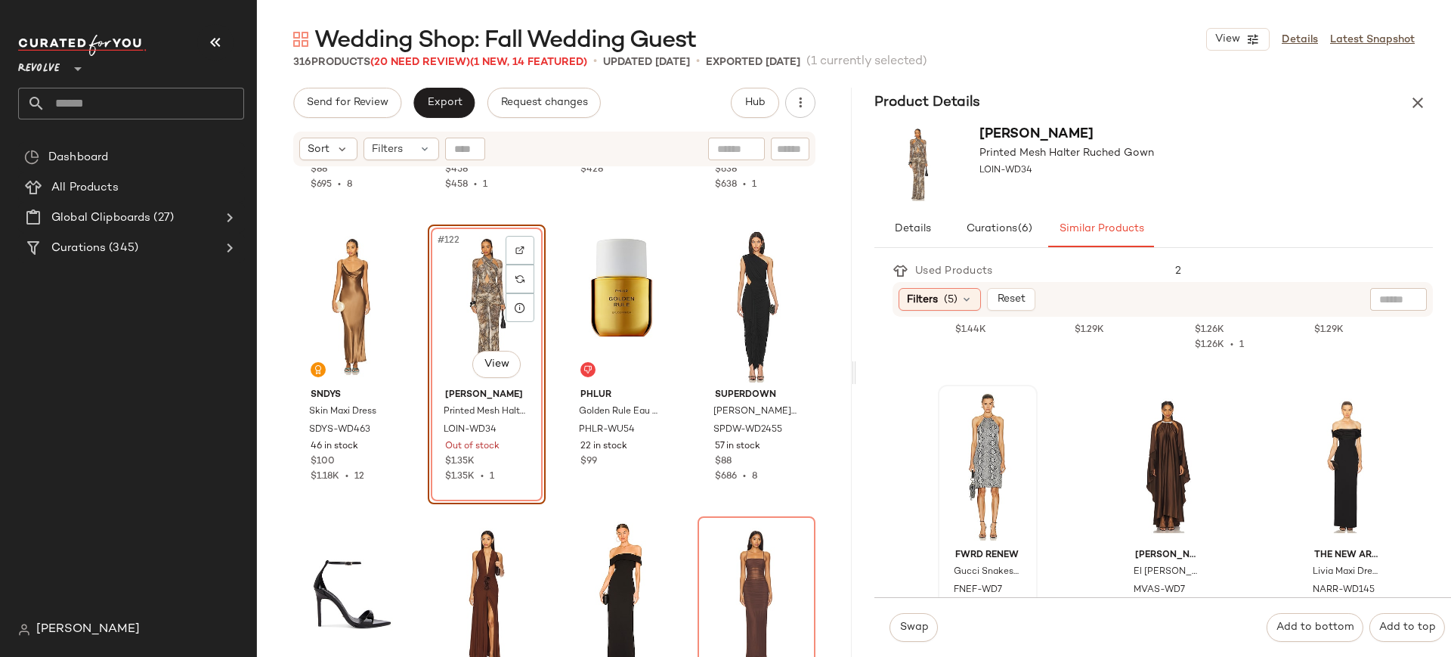
scroll to position [1470, 0]
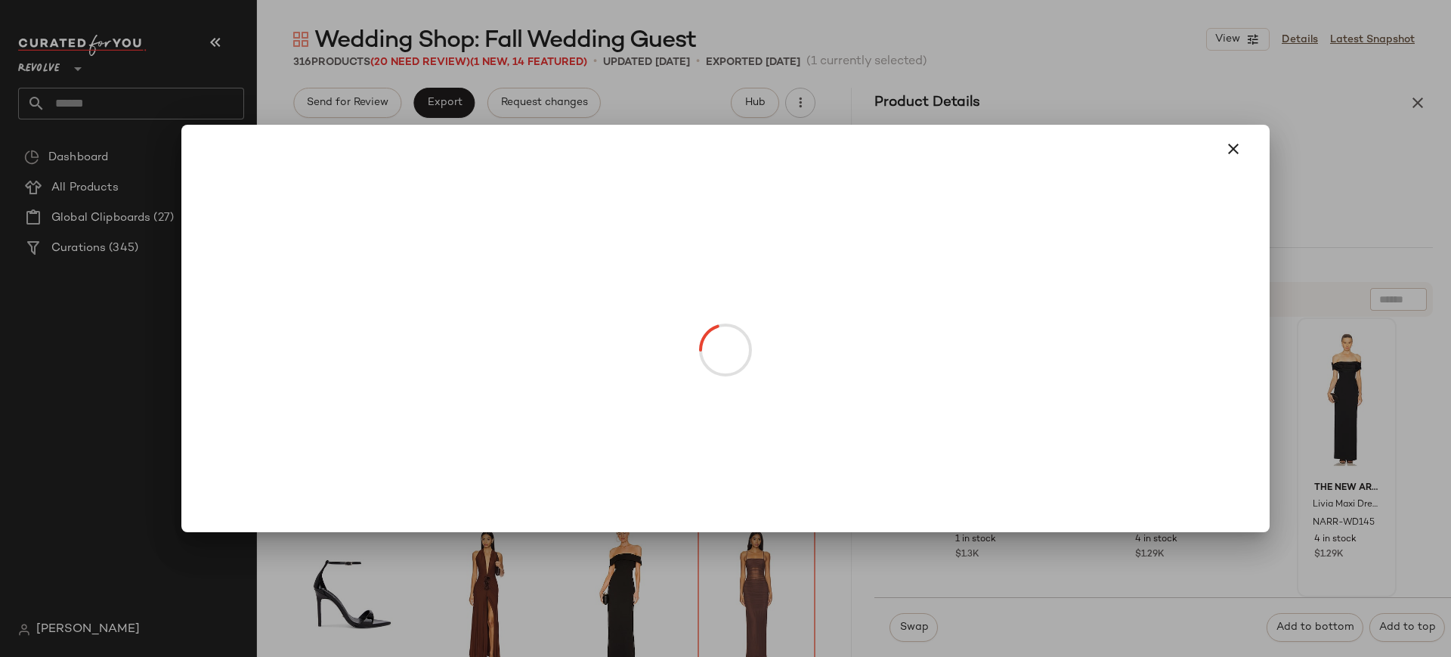
click at [1306, 441] on div at bounding box center [725, 328] width 1451 height 657
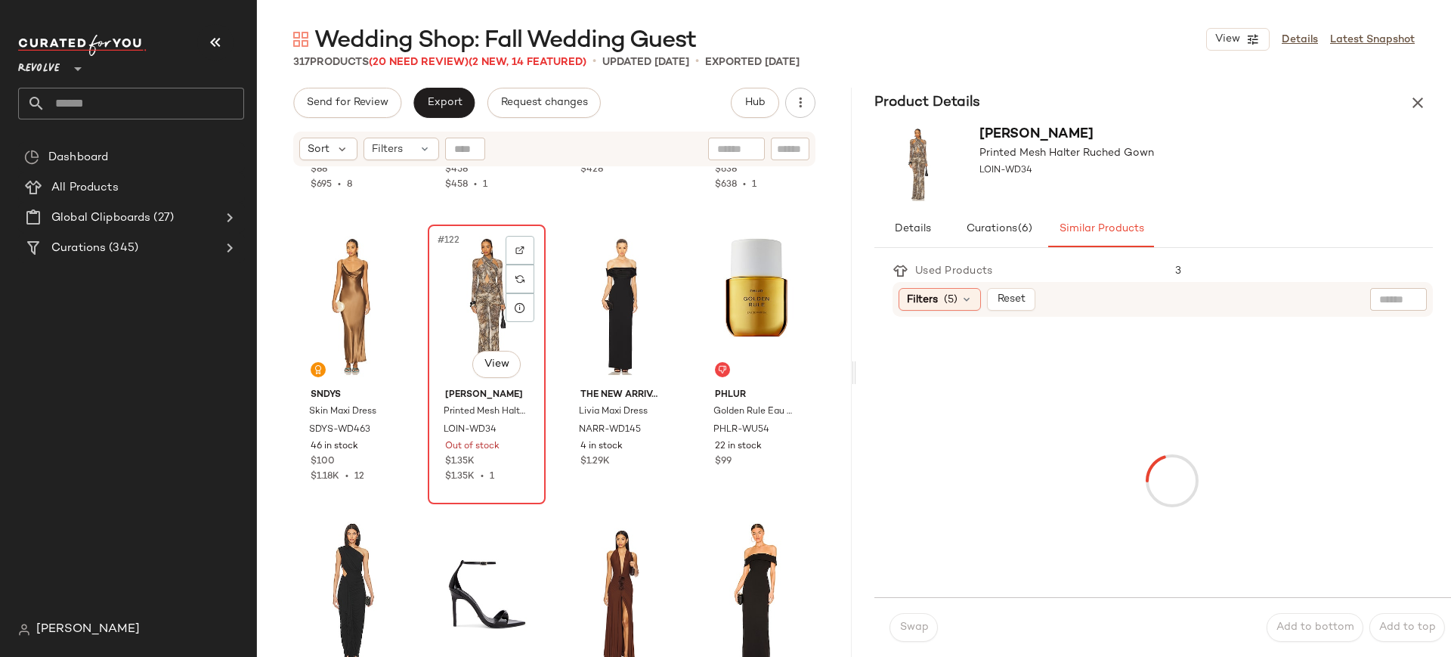
click at [456, 312] on div "#122 View" at bounding box center [486, 306] width 107 height 153
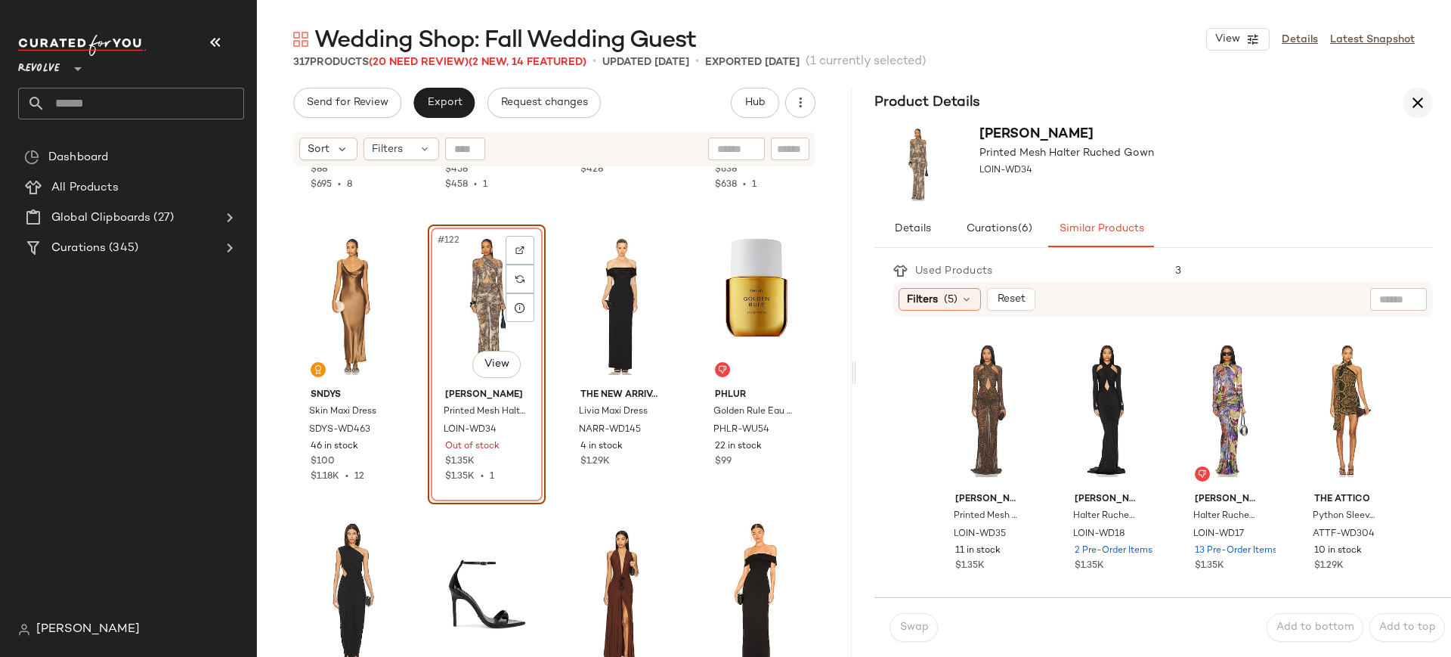
click at [1416, 104] on icon "button" at bounding box center [1417, 103] width 18 height 18
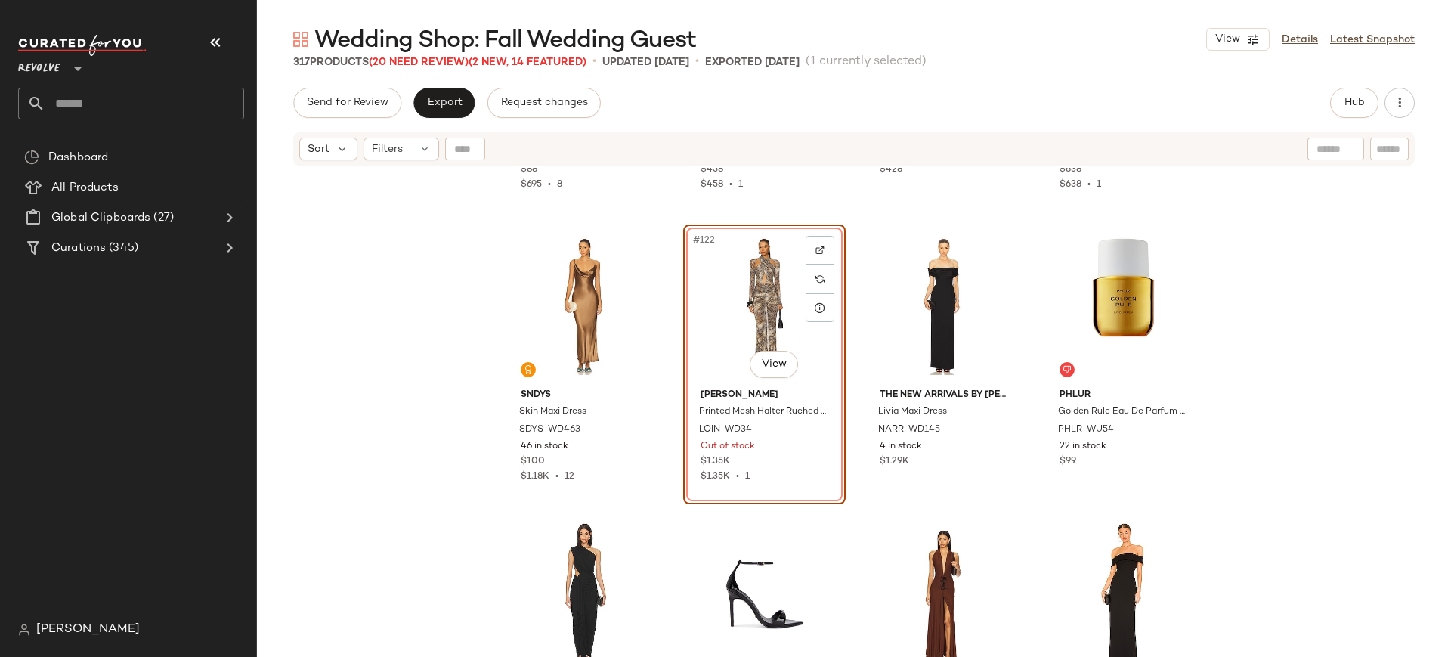
click at [718, 330] on div "#122 View" at bounding box center [764, 306] width 152 height 153
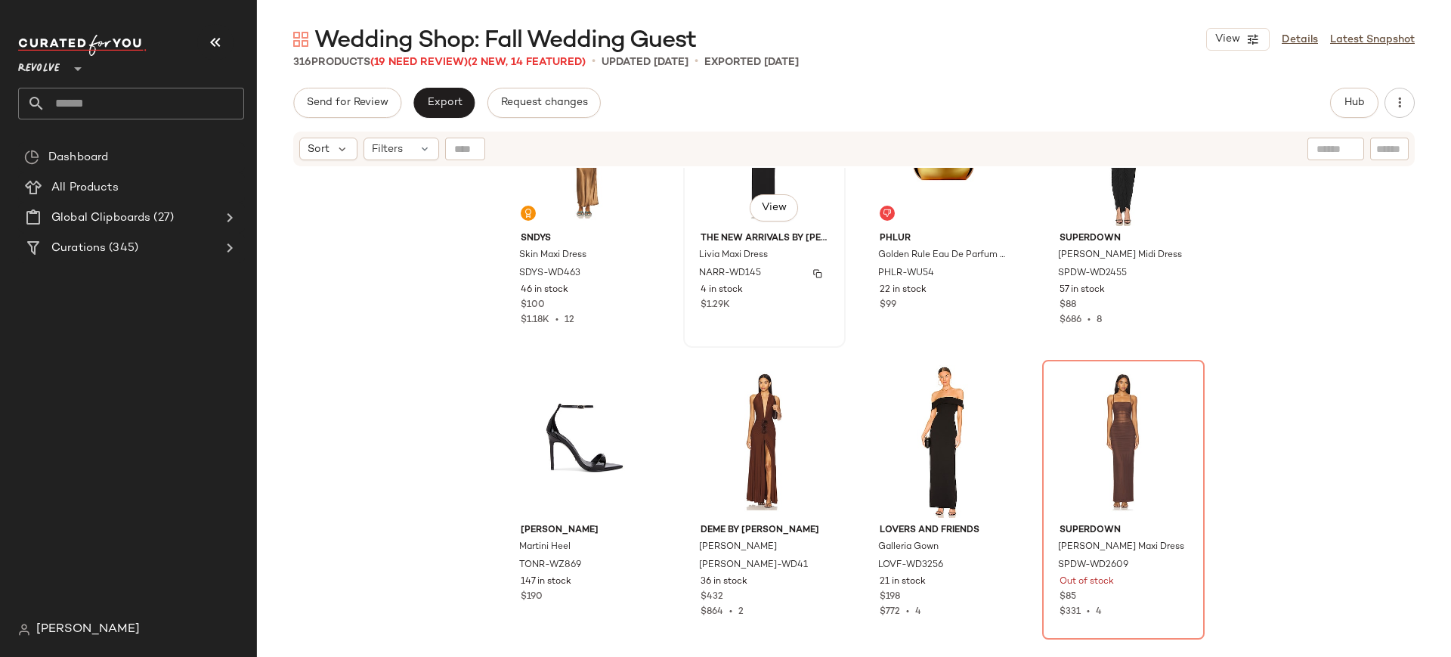
scroll to position [8874, 0]
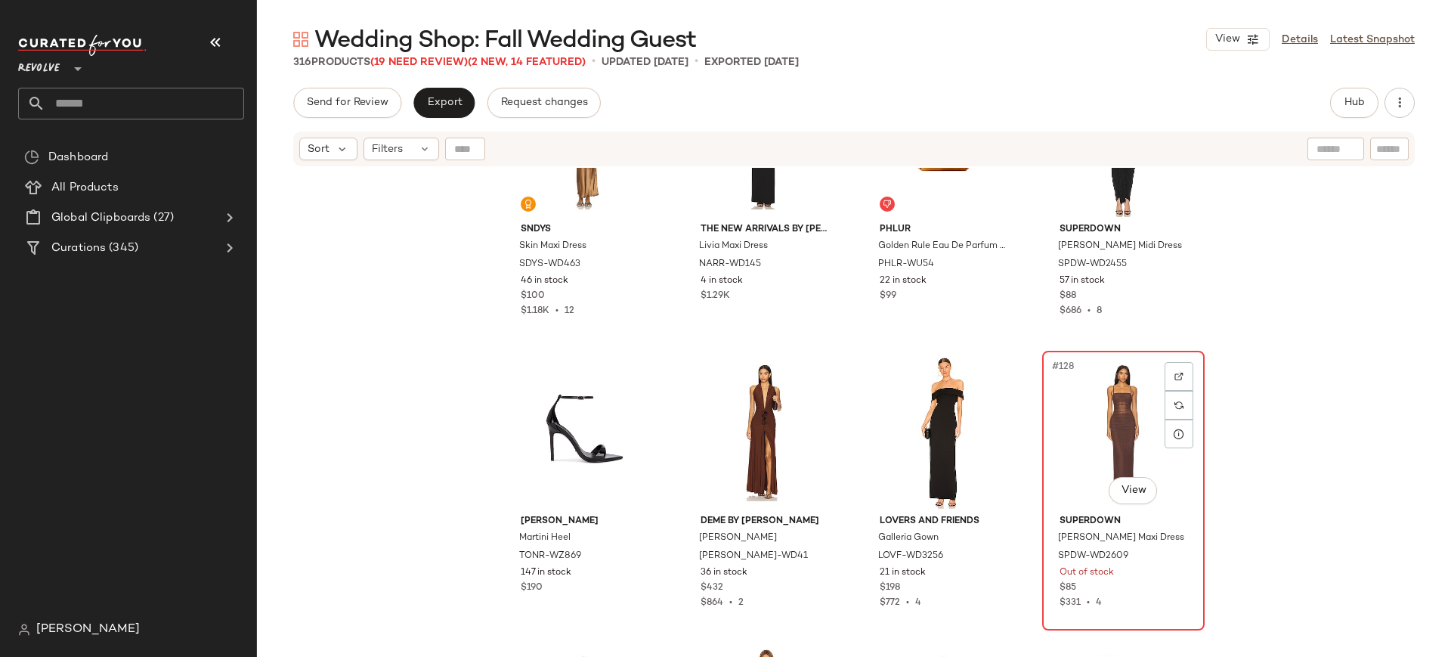
click at [1056, 481] on div "#128 View" at bounding box center [1123, 432] width 152 height 153
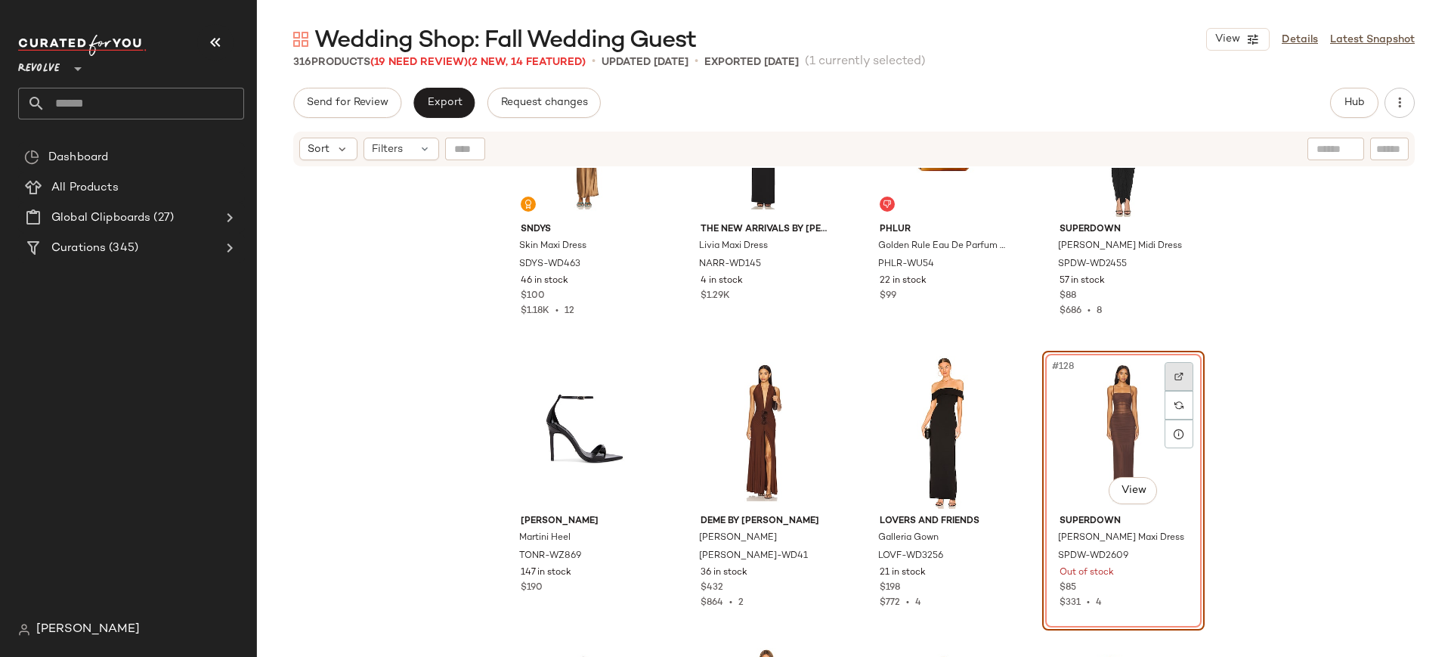
click at [1174, 382] on div at bounding box center [1178, 376] width 29 height 29
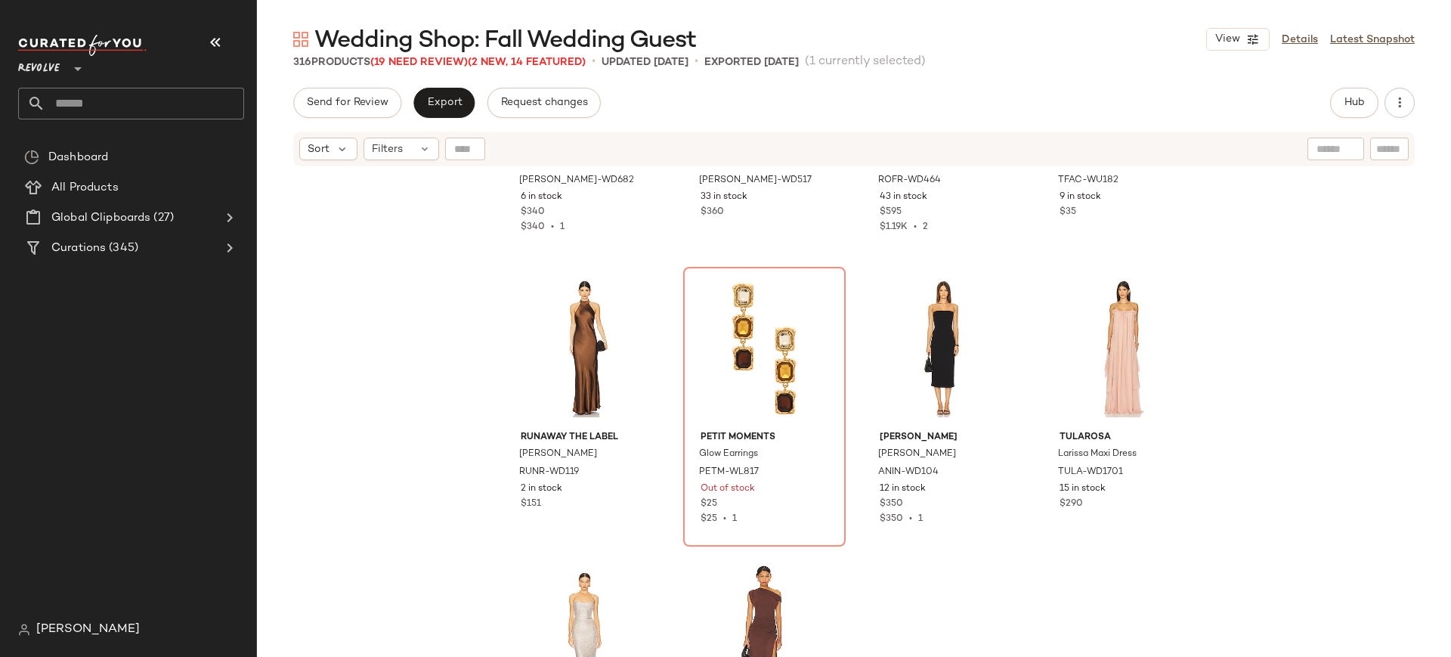
scroll to position [10702, 0]
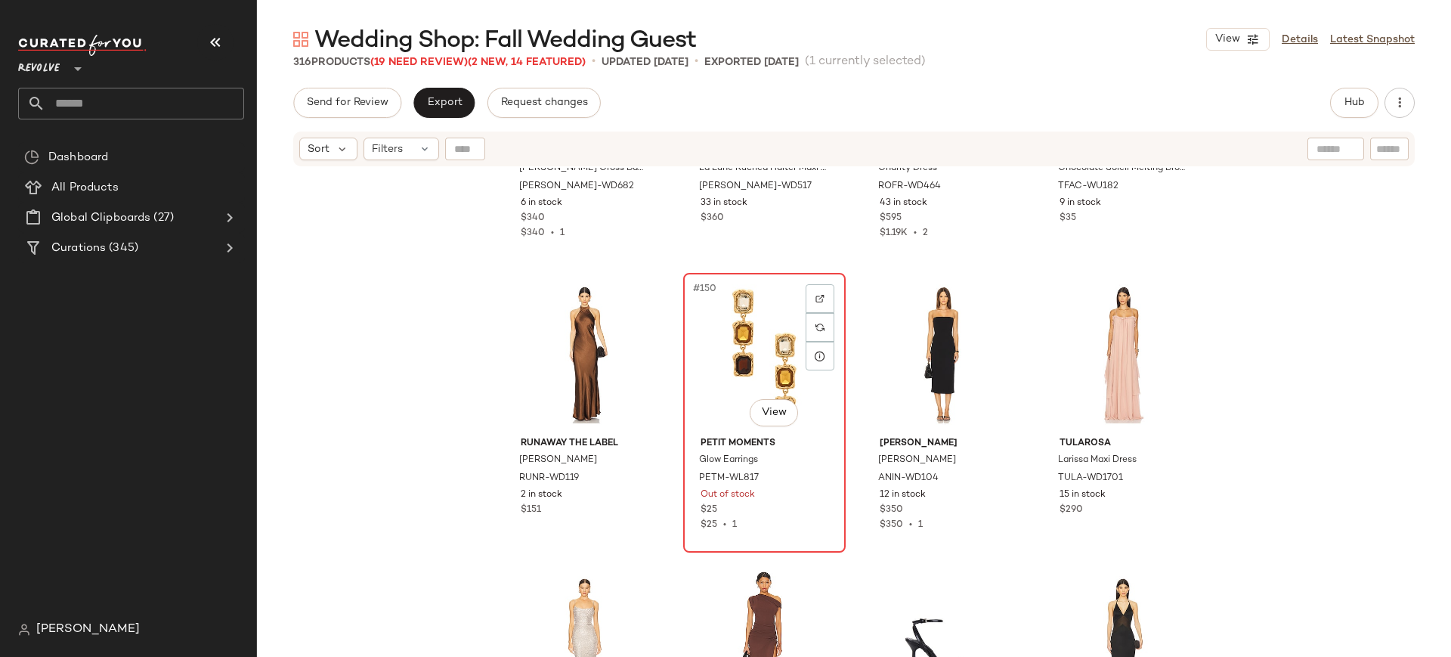
click at [792, 527] on div "$25 • 1" at bounding box center [764, 525] width 128 height 14
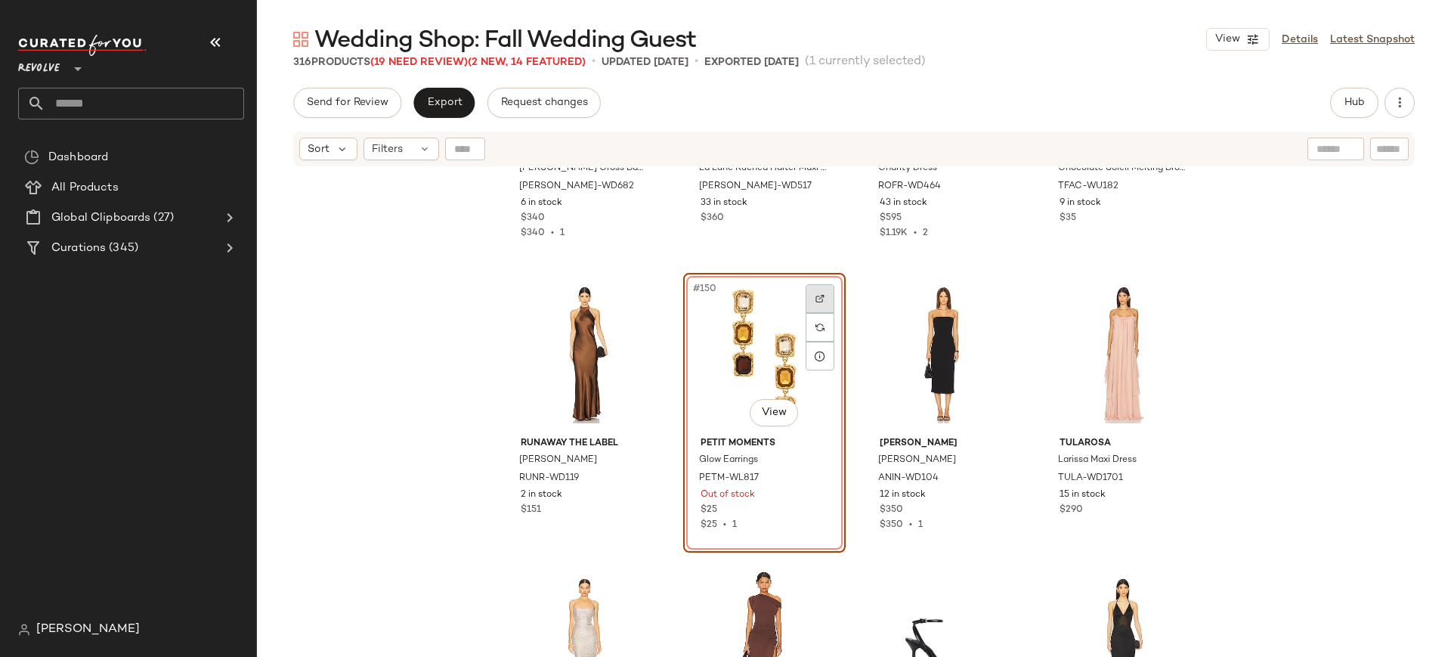
click at [821, 301] on div at bounding box center [819, 298] width 29 height 29
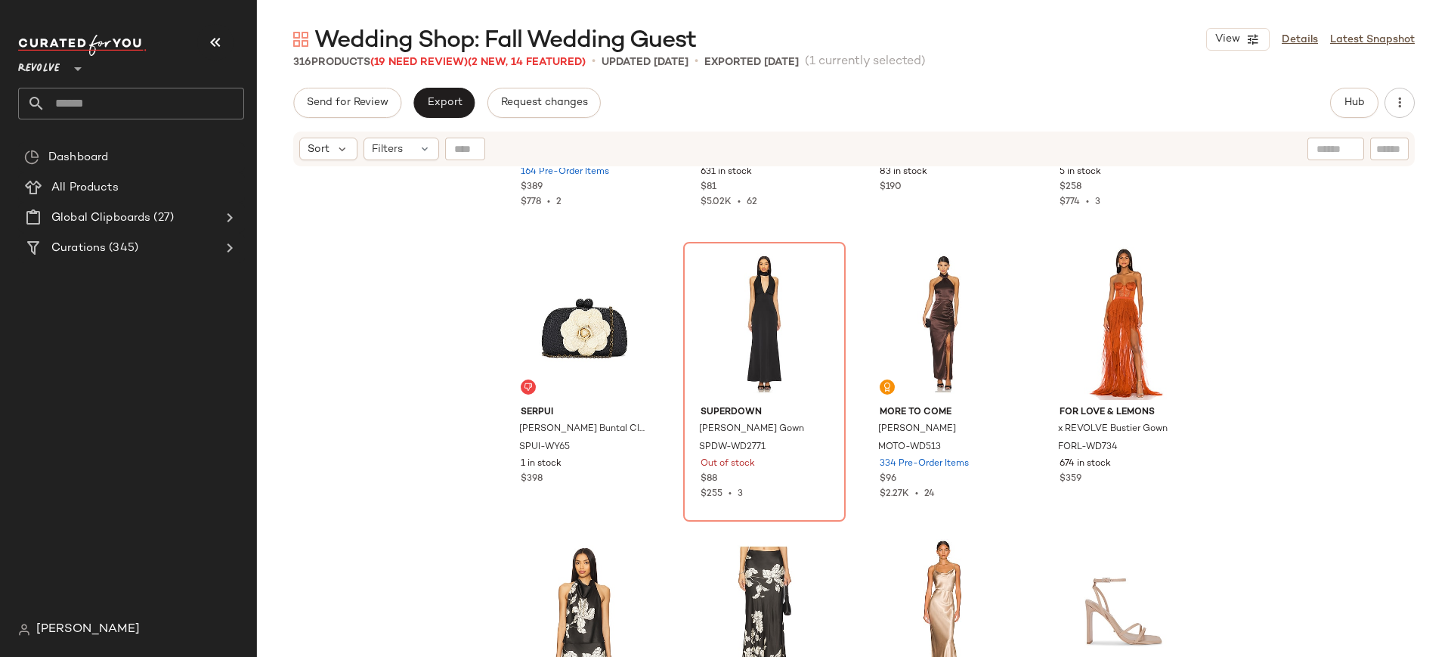
scroll to position [11319, 0]
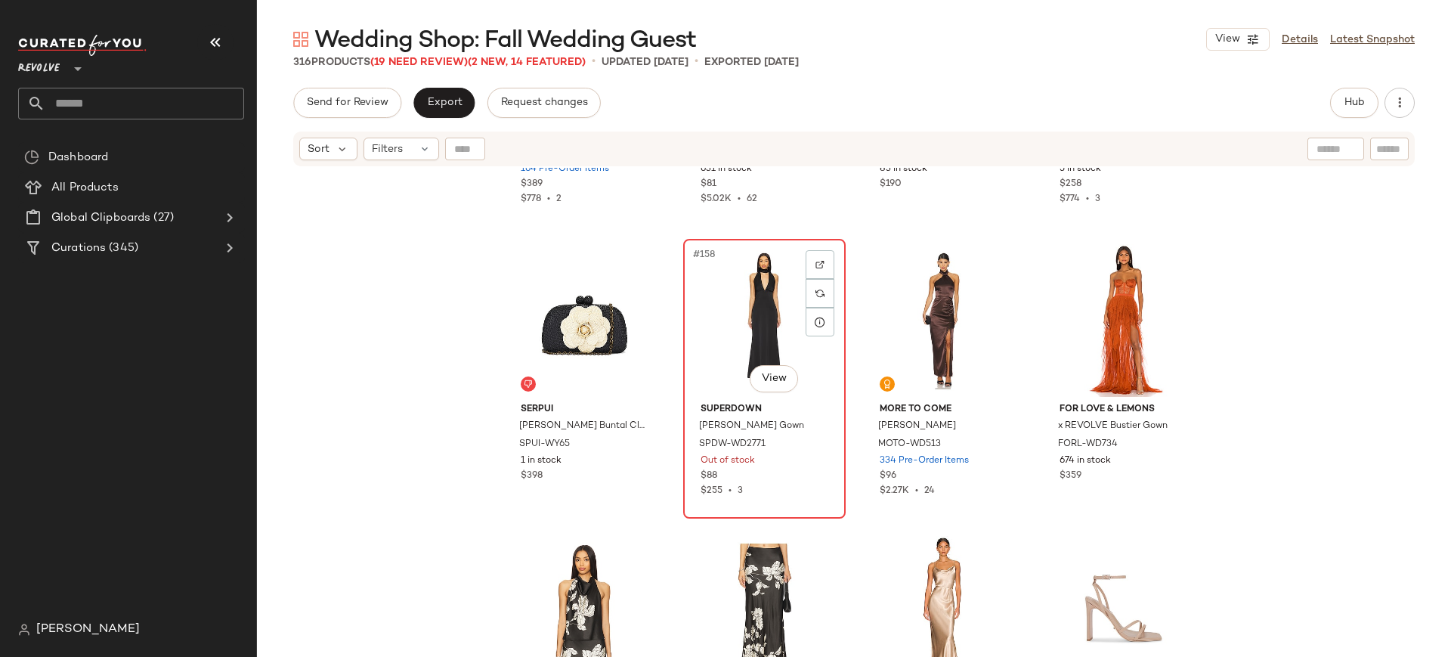
click at [783, 462] on div "Out of stock" at bounding box center [764, 461] width 128 height 14
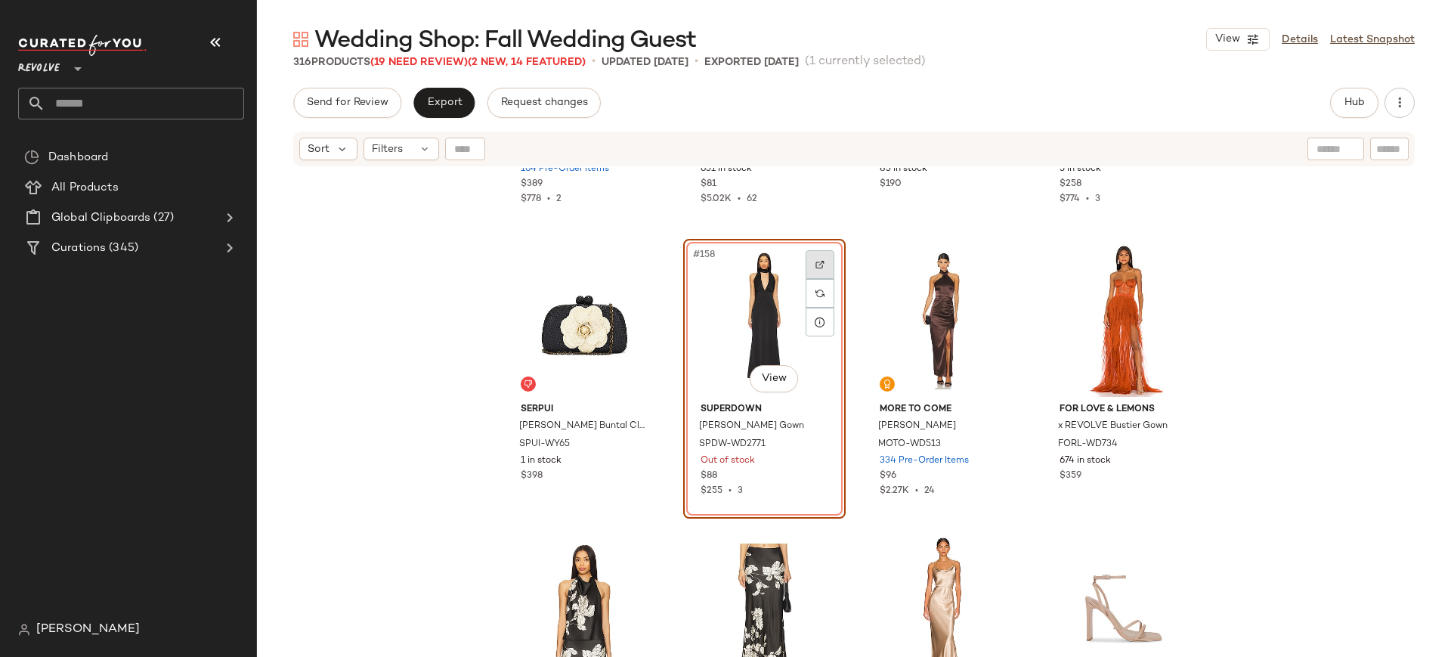
click at [817, 262] on img at bounding box center [819, 264] width 9 height 9
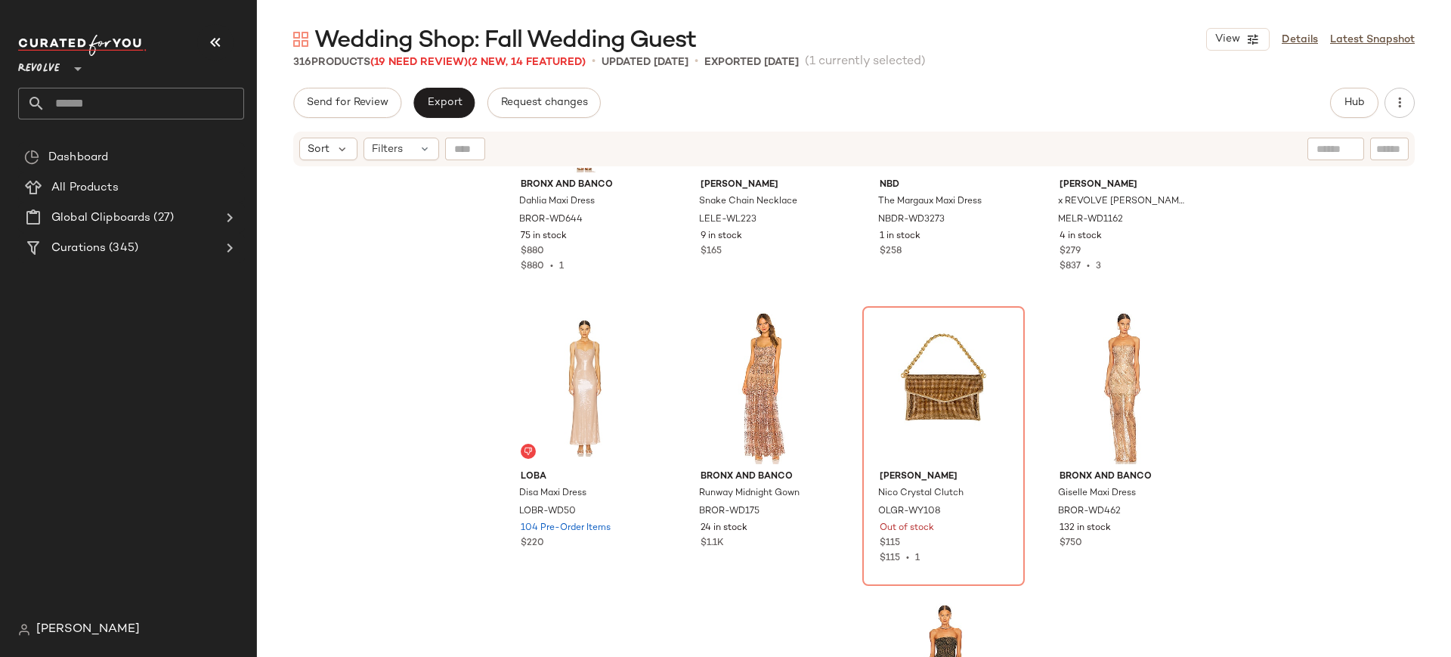
scroll to position [13291, 0]
click at [997, 339] on div at bounding box center [999, 334] width 29 height 29
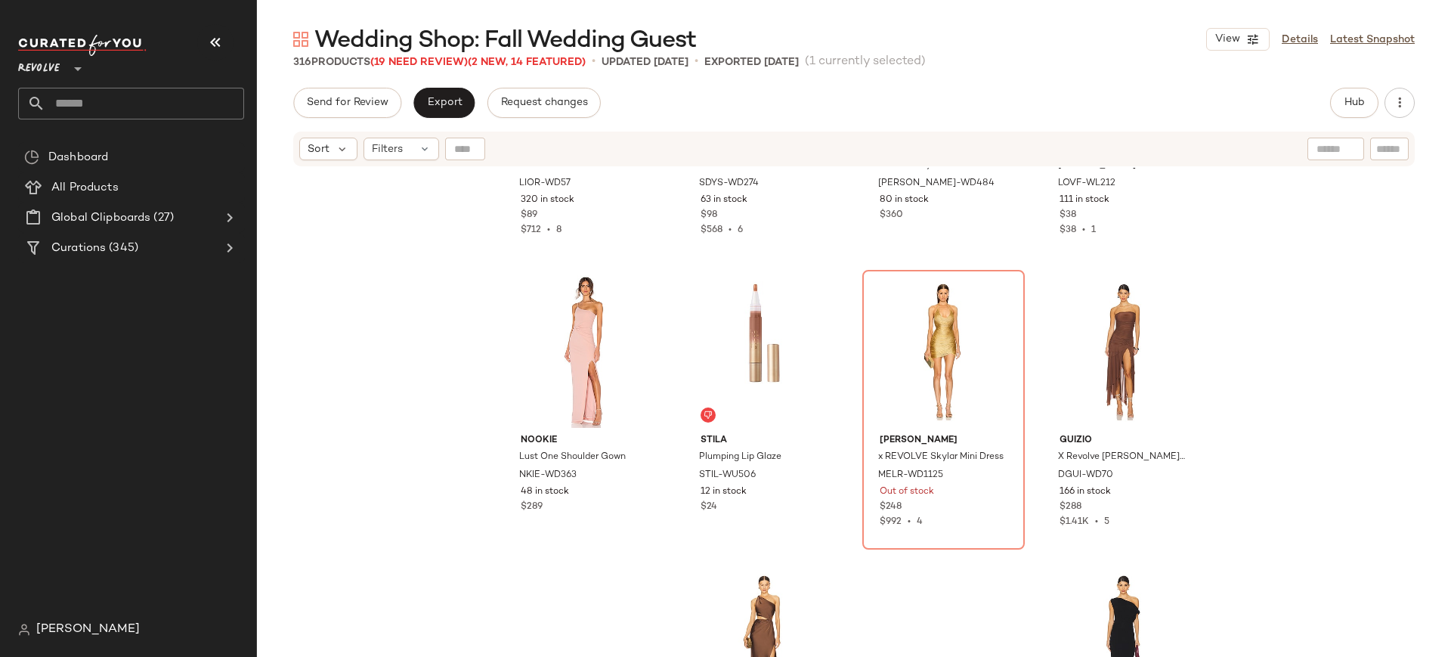
scroll to position [14228, 0]
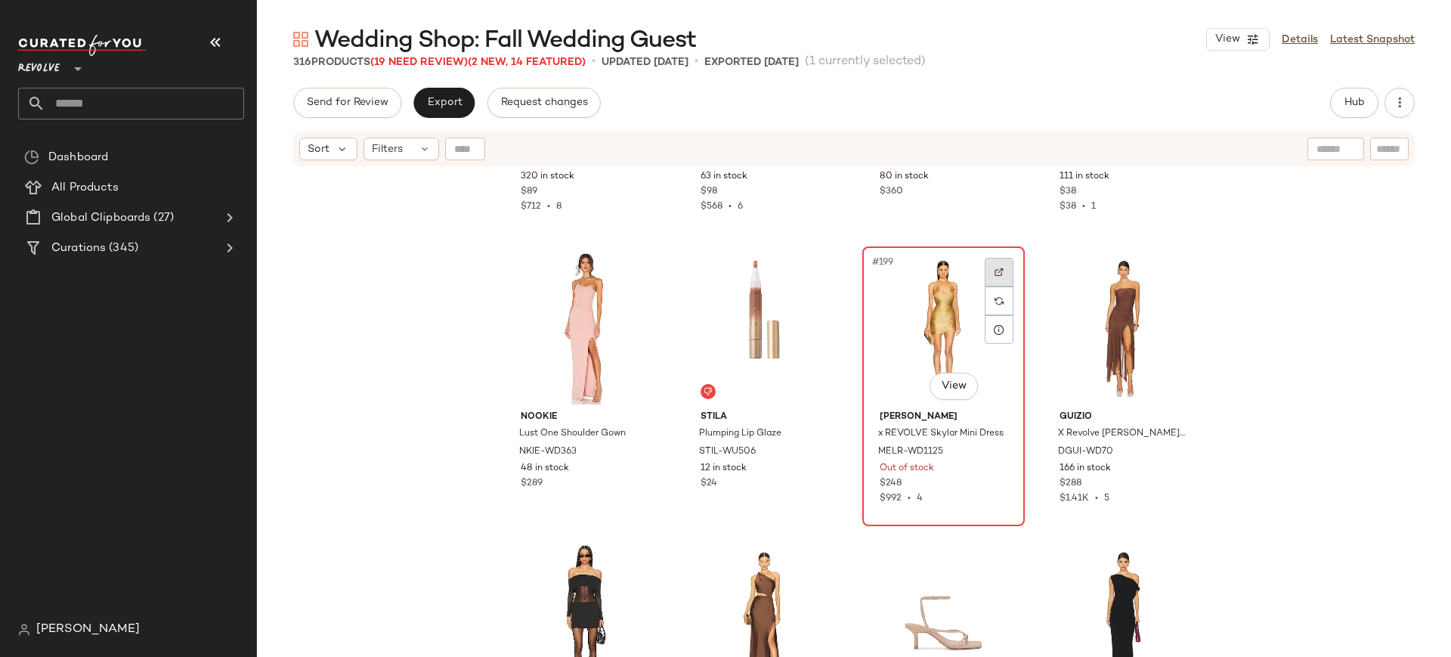
click at [994, 276] on img at bounding box center [998, 271] width 9 height 9
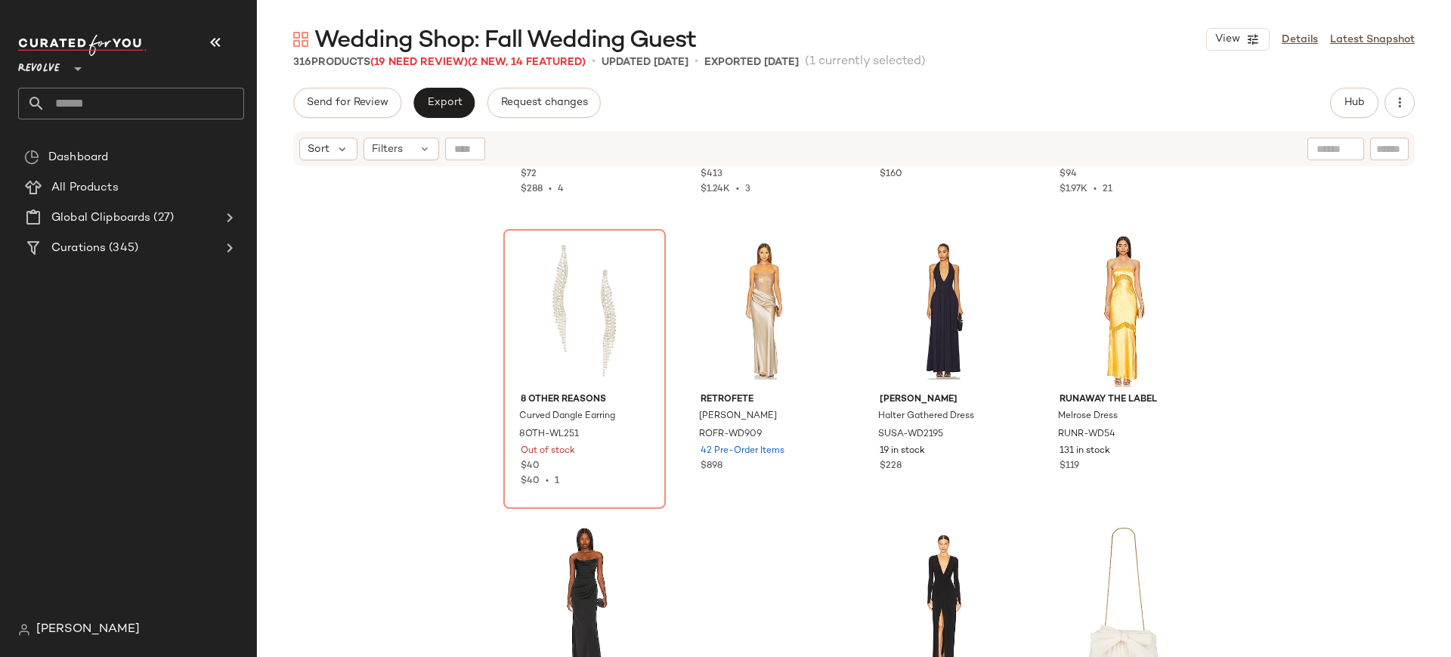
scroll to position [14836, 0]
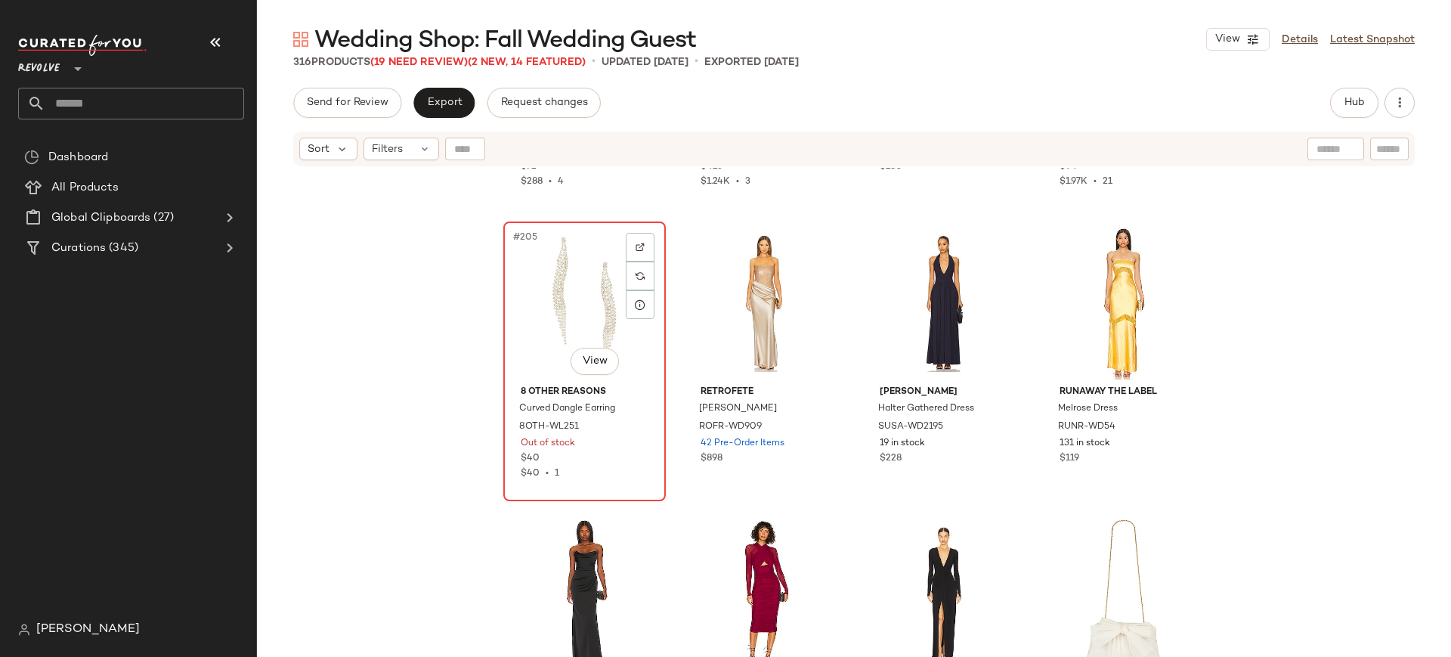
click at [537, 351] on div "#205 View" at bounding box center [585, 303] width 152 height 153
click at [642, 249] on div at bounding box center [640, 247] width 29 height 29
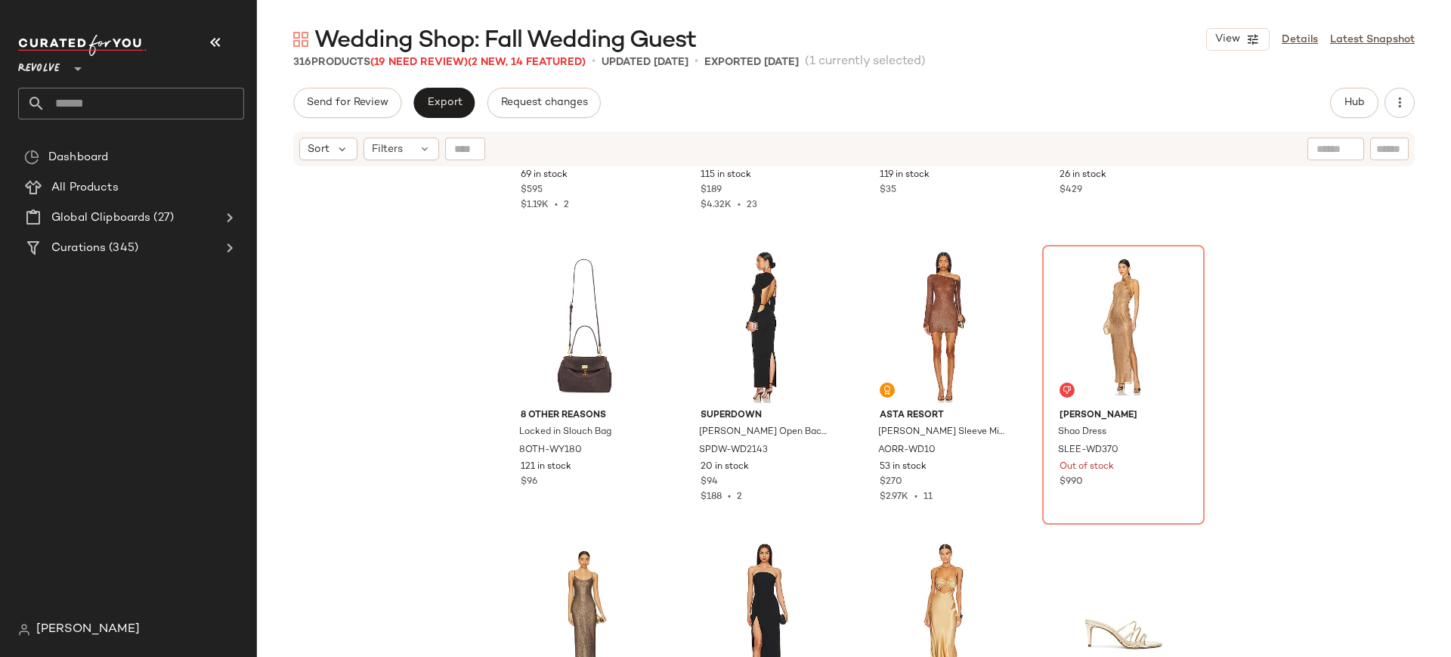
scroll to position [15975, 0]
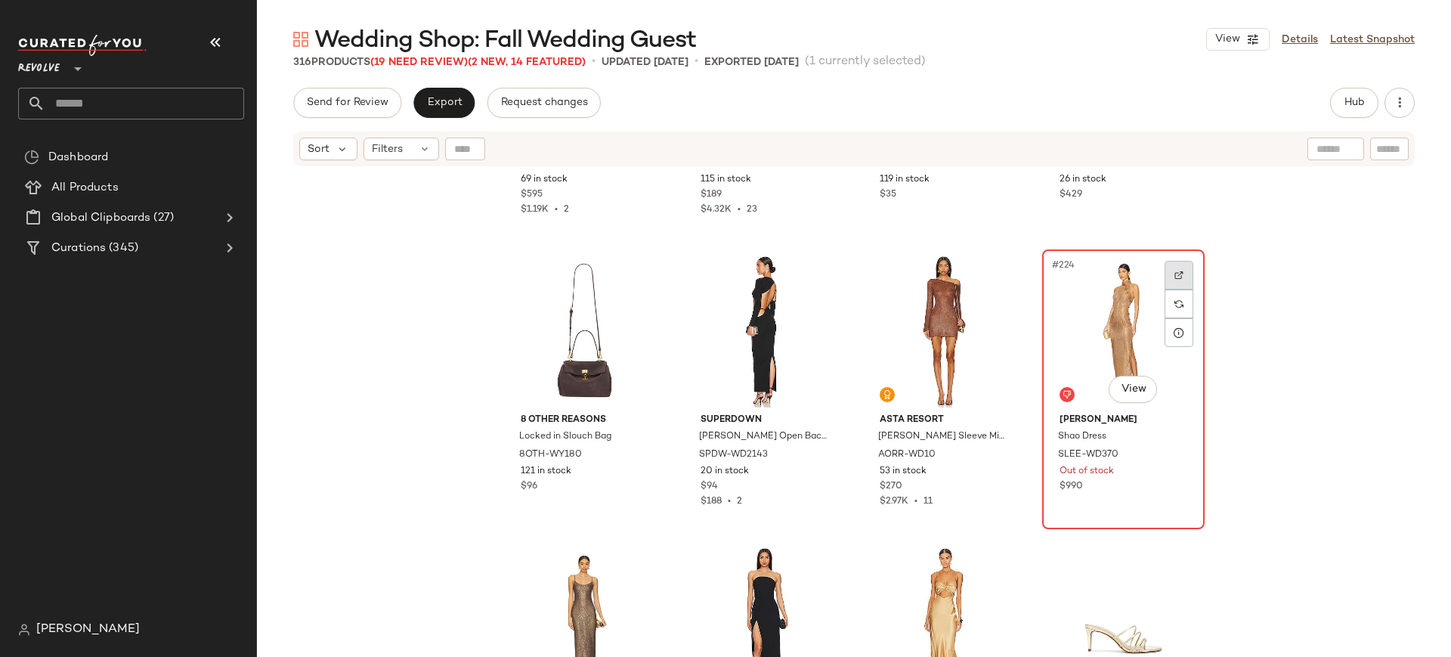
click at [1176, 279] on img at bounding box center [1178, 275] width 9 height 9
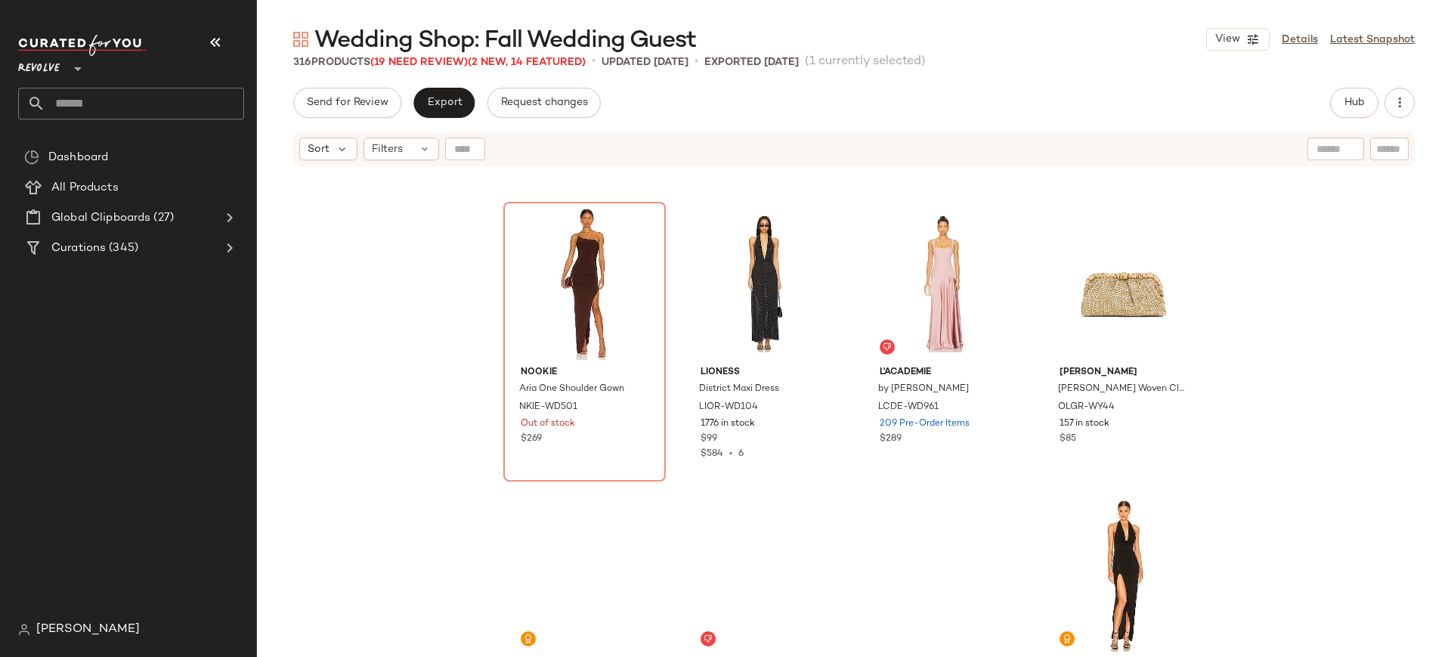
scroll to position [17474, 0]
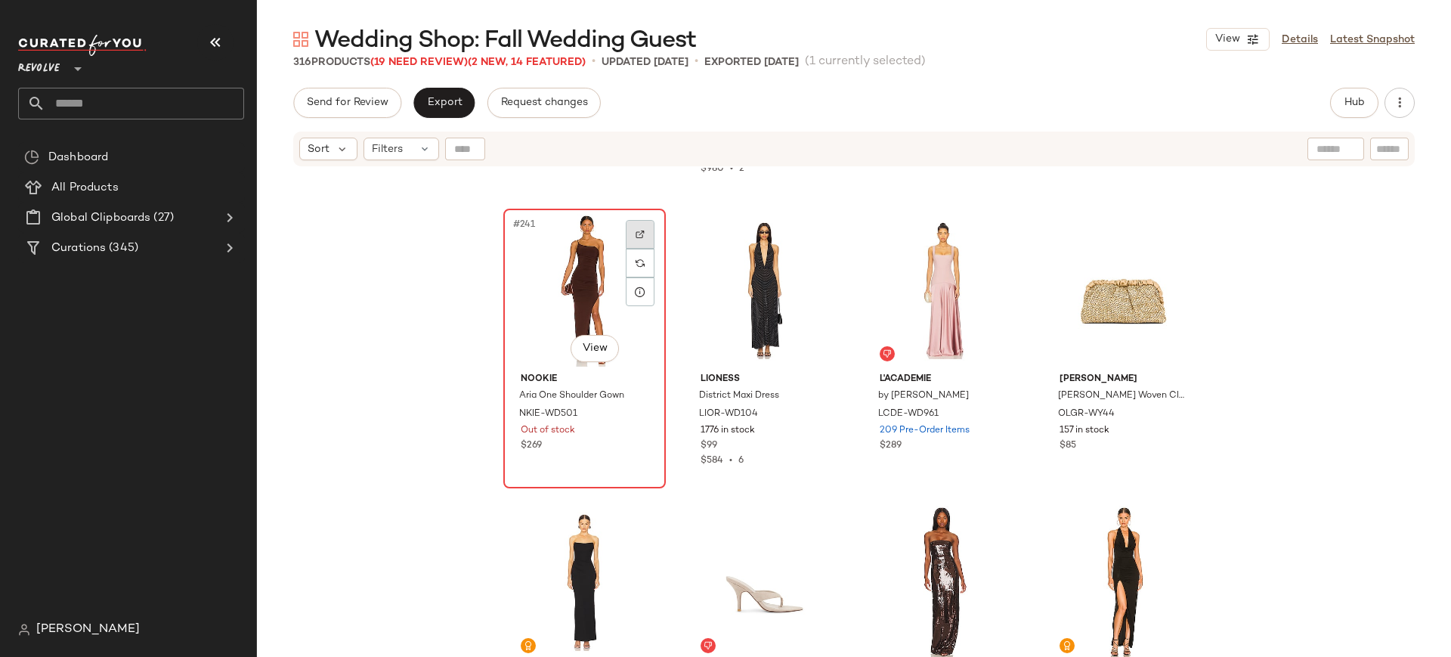
click at [635, 237] on img at bounding box center [639, 234] width 9 height 9
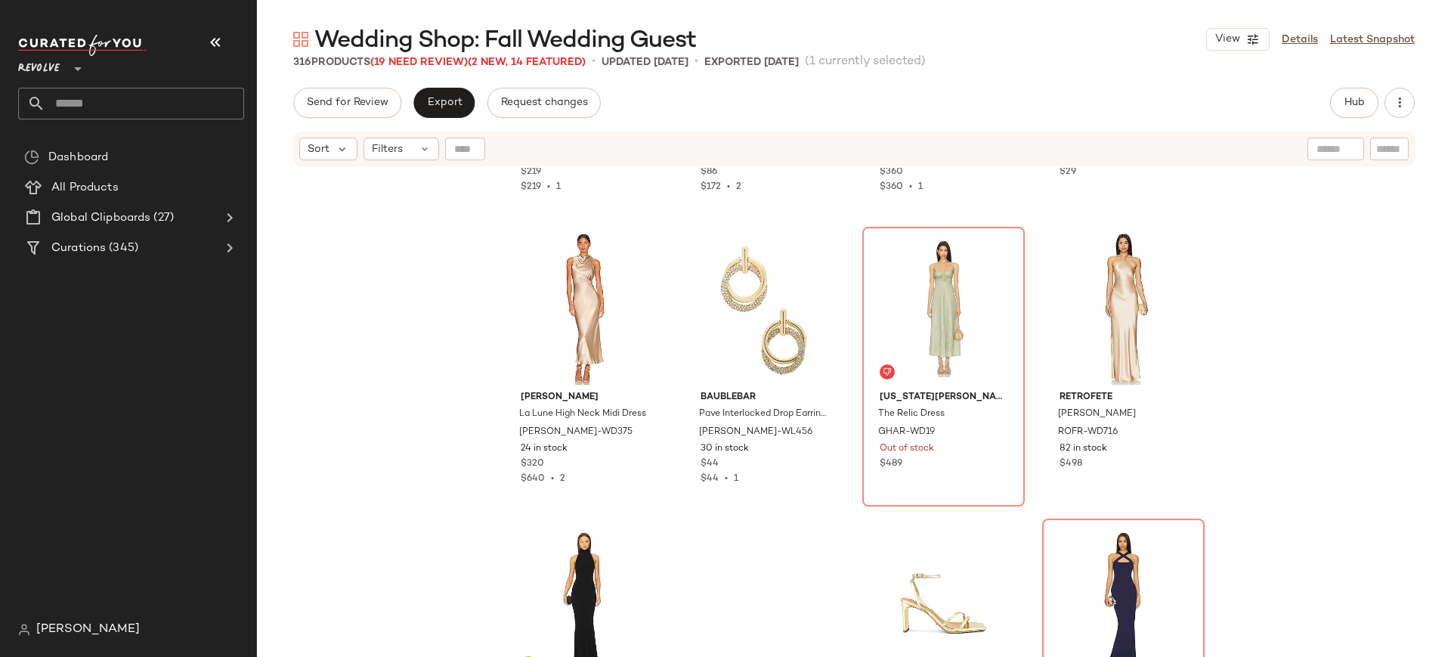
scroll to position [21281, 0]
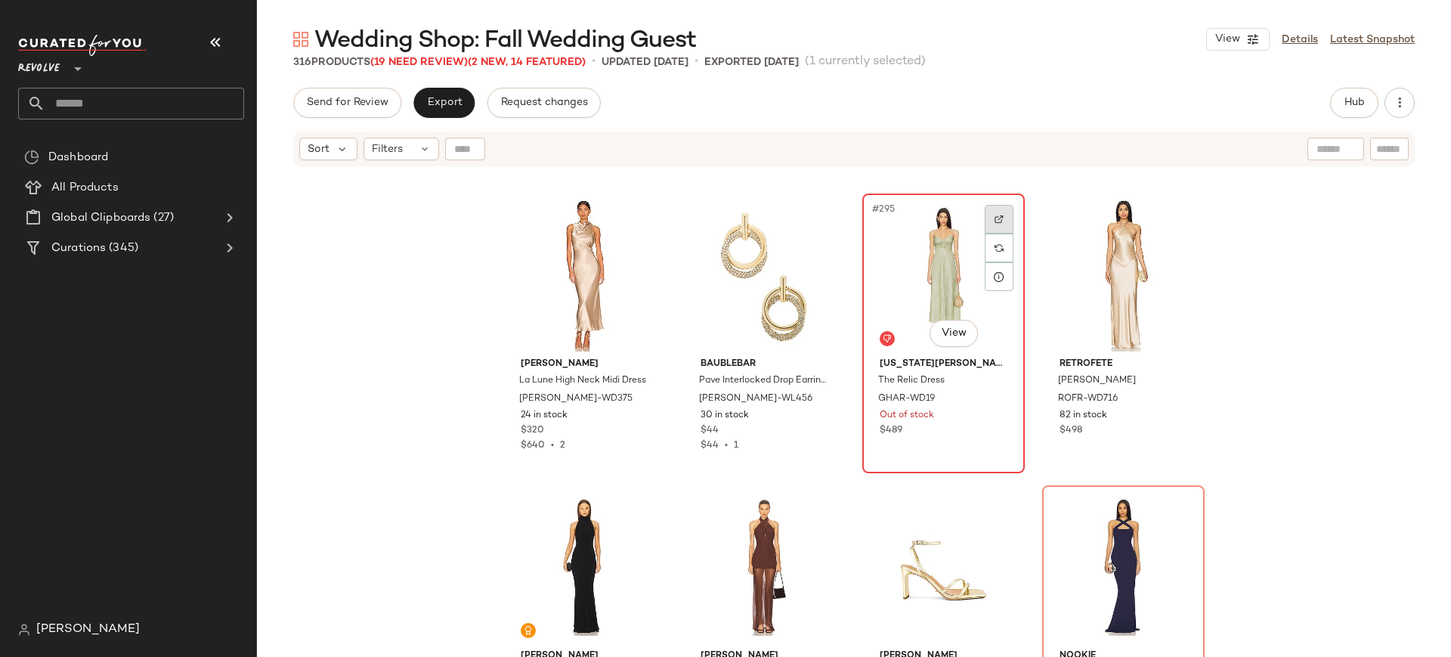
click at [994, 223] on img at bounding box center [998, 219] width 9 height 9
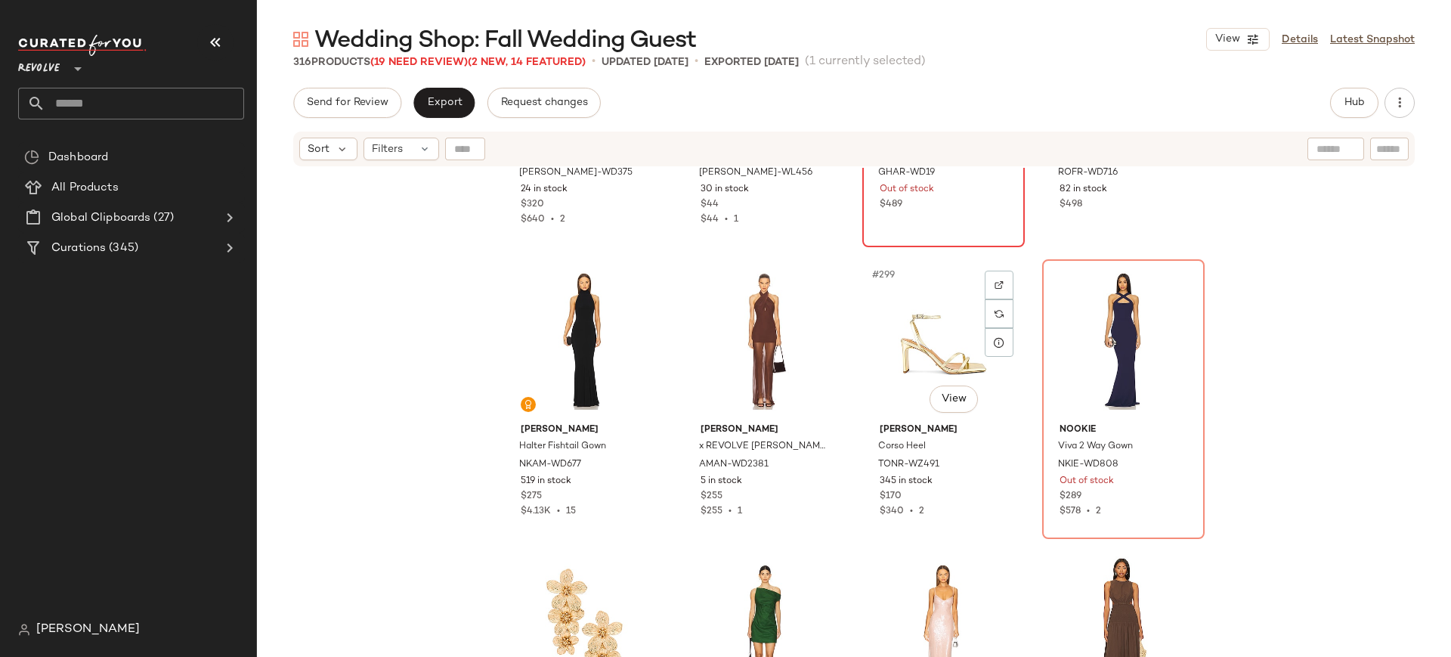
scroll to position [21502, 0]
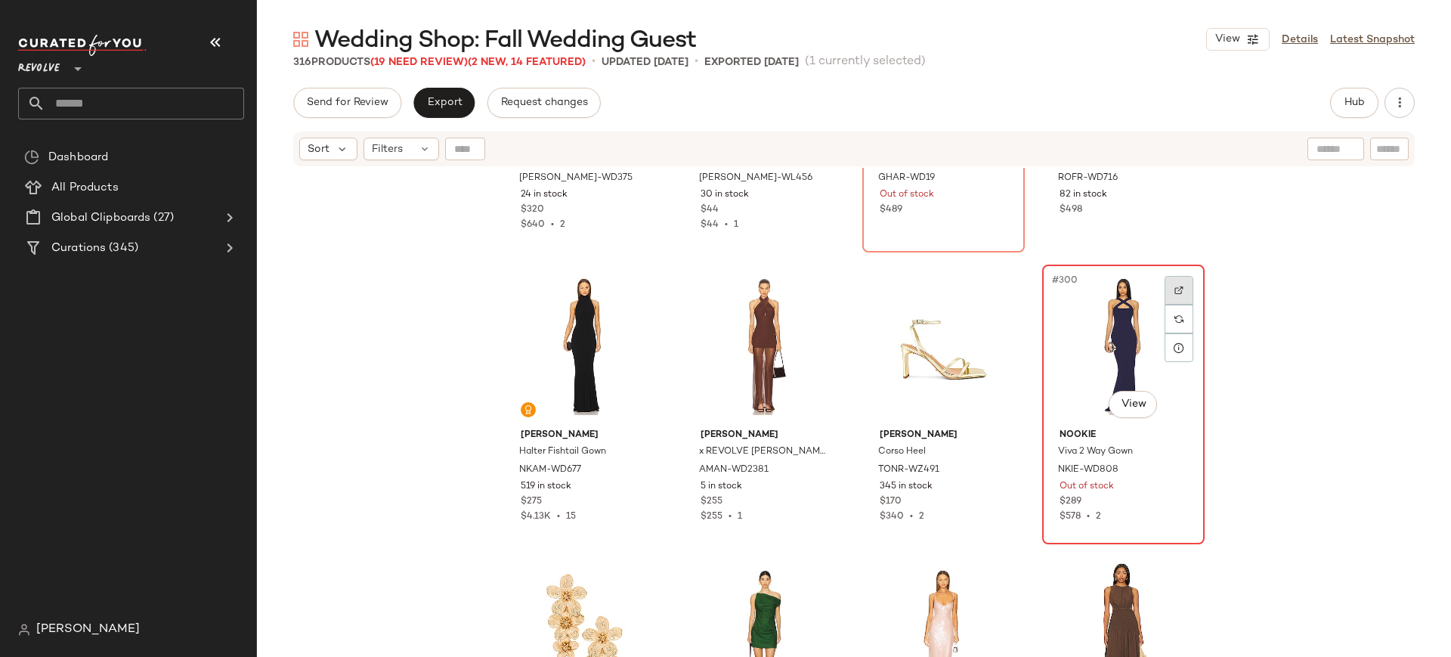
click at [1175, 284] on div at bounding box center [1178, 290] width 29 height 29
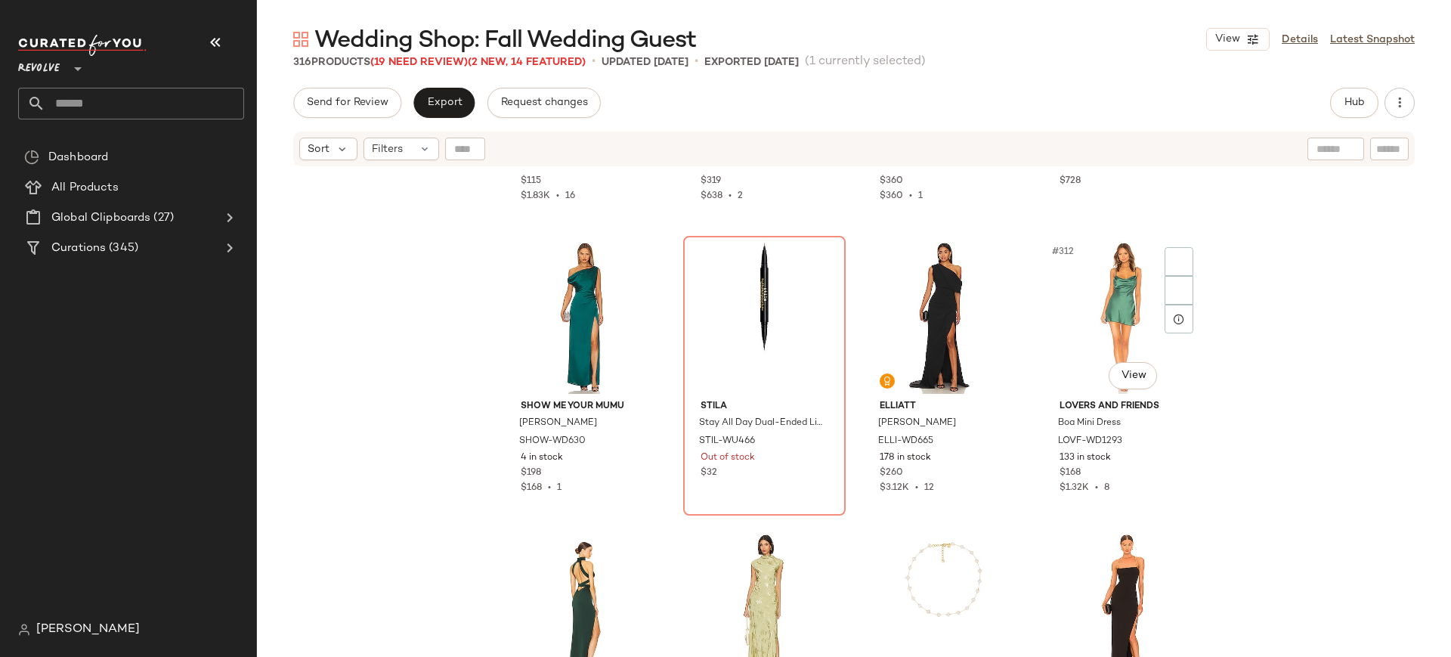
scroll to position [22404, 0]
click at [815, 265] on img at bounding box center [819, 262] width 9 height 9
click at [713, 358] on div "#310 View" at bounding box center [764, 319] width 152 height 153
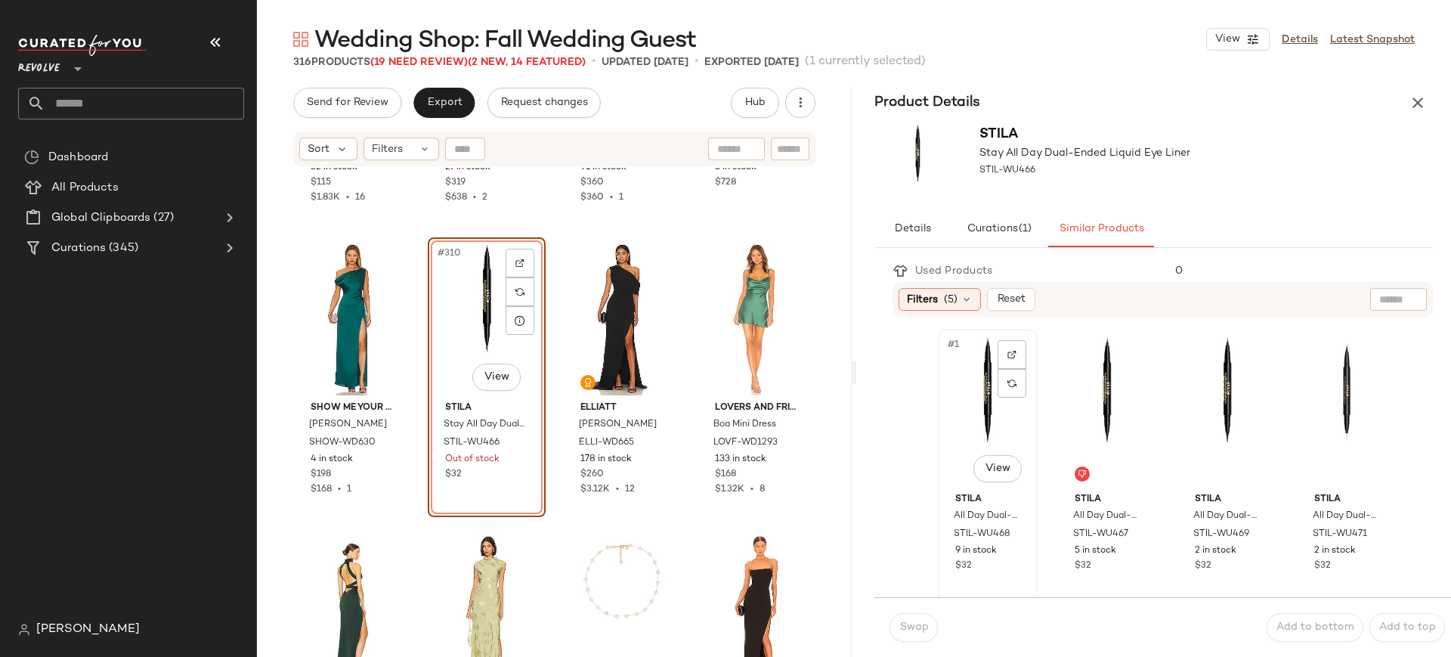
click at [984, 382] on div "#1 View" at bounding box center [987, 410] width 89 height 153
click at [919, 633] on button "Swap" at bounding box center [913, 627] width 48 height 29
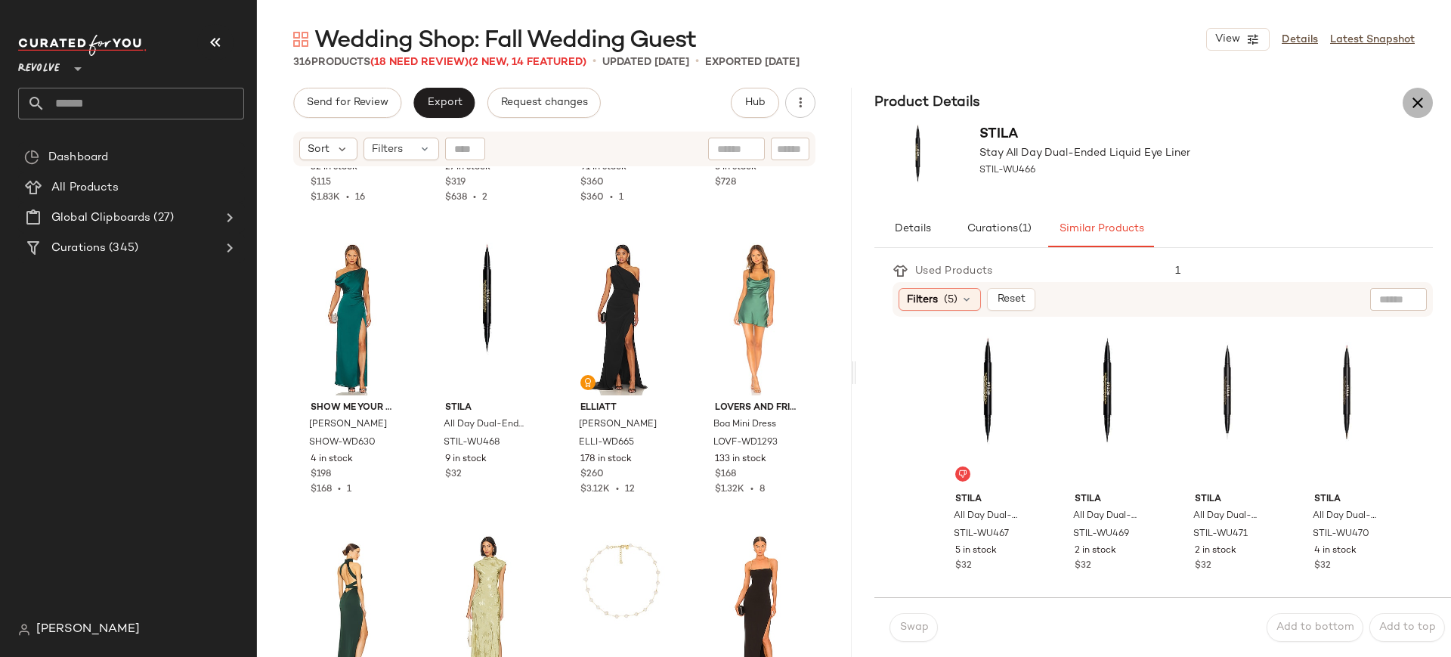
click at [1424, 99] on icon "button" at bounding box center [1417, 103] width 18 height 18
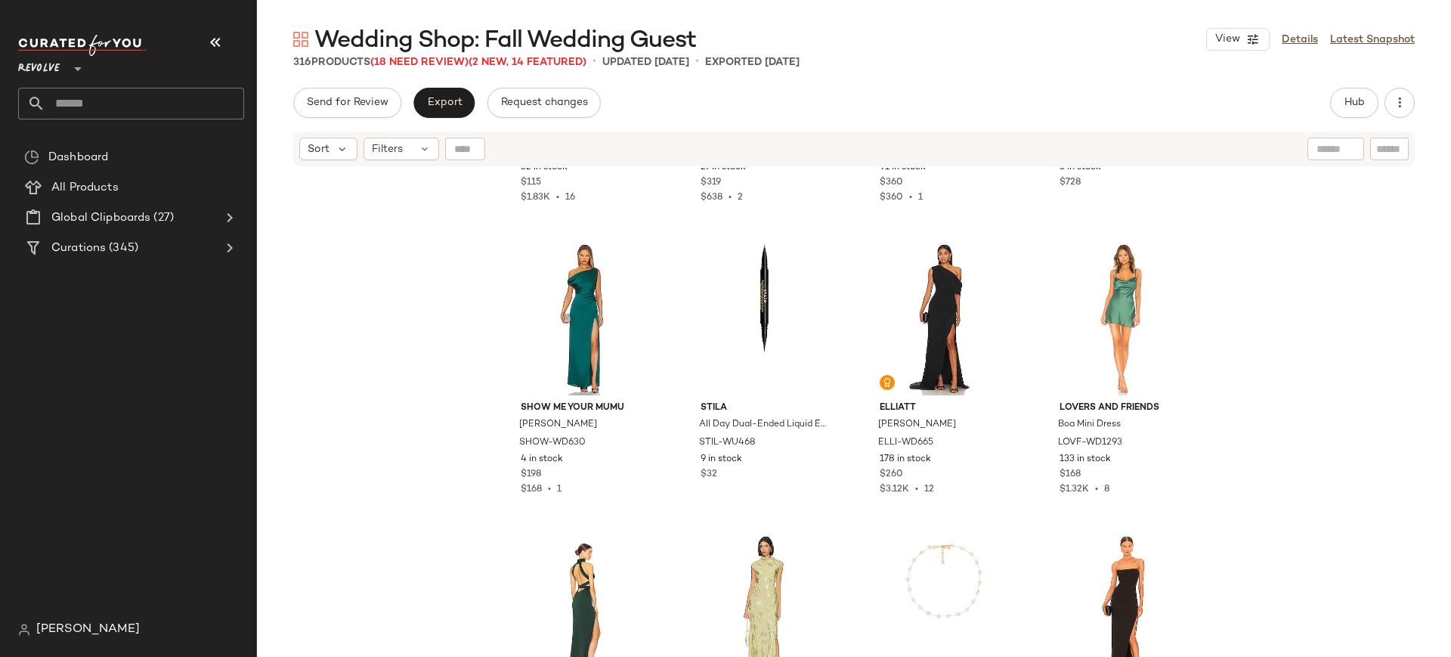
scroll to position [22518, 0]
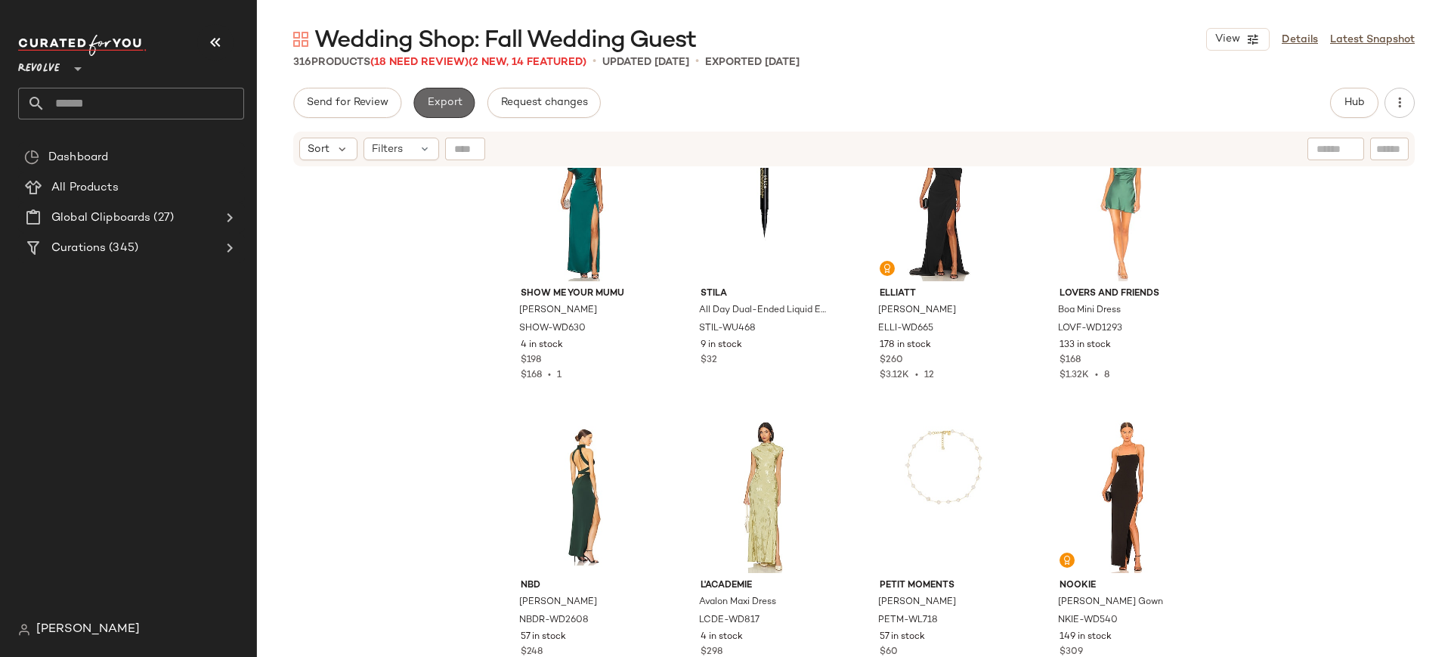
click at [451, 101] on span "Export" at bounding box center [444, 103] width 36 height 12
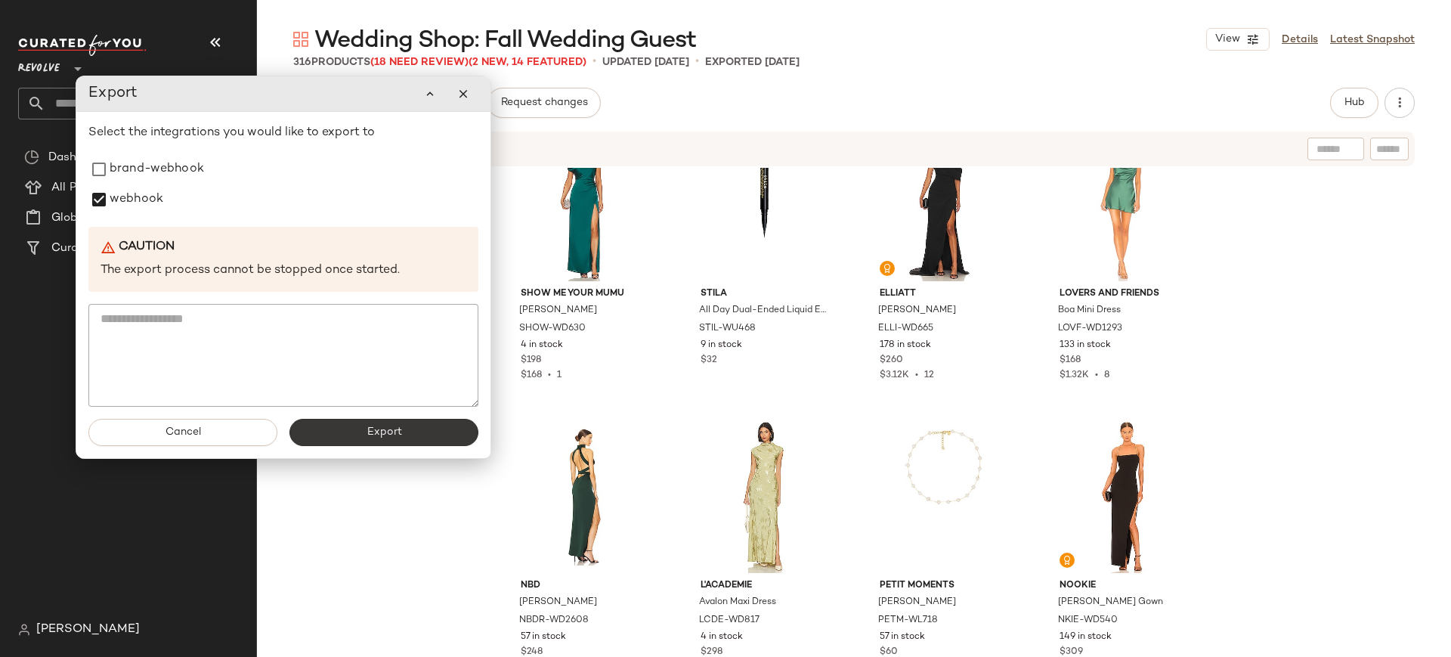
click at [431, 428] on button "Export" at bounding box center [383, 432] width 189 height 27
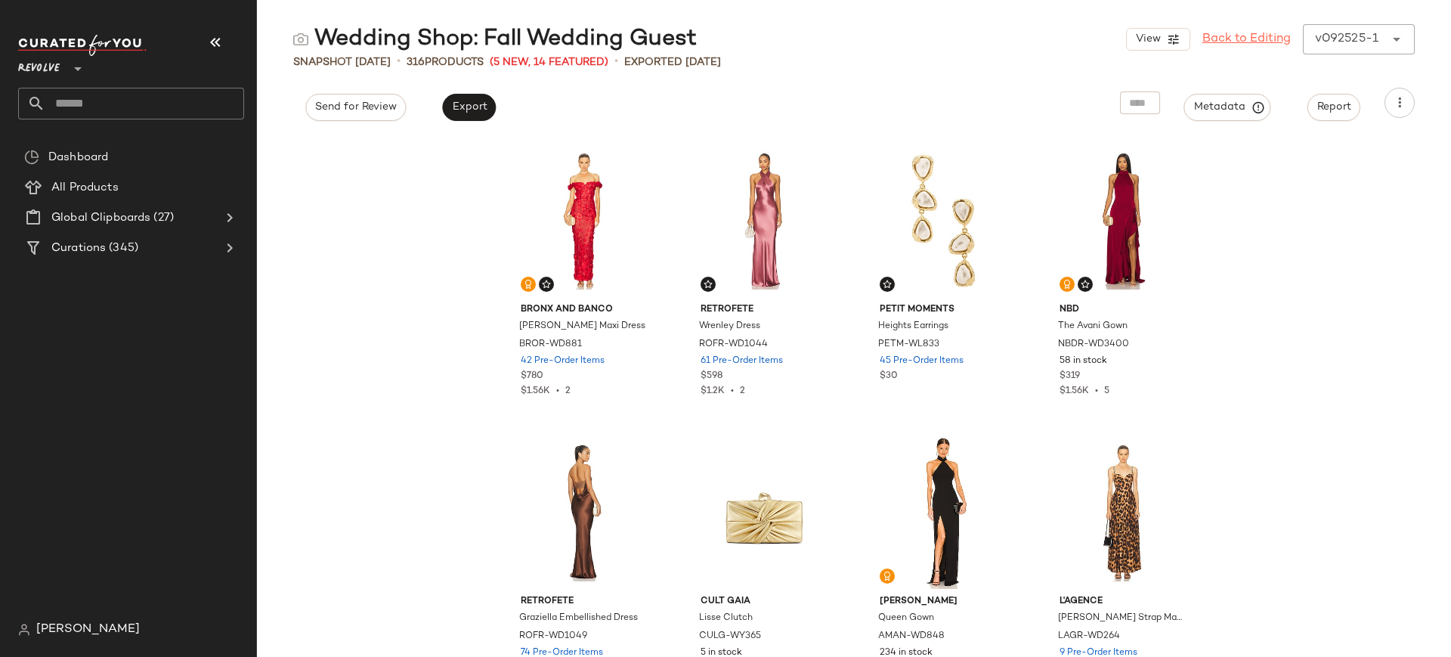
click at [1254, 41] on link "Back to Editing" at bounding box center [1246, 39] width 88 height 18
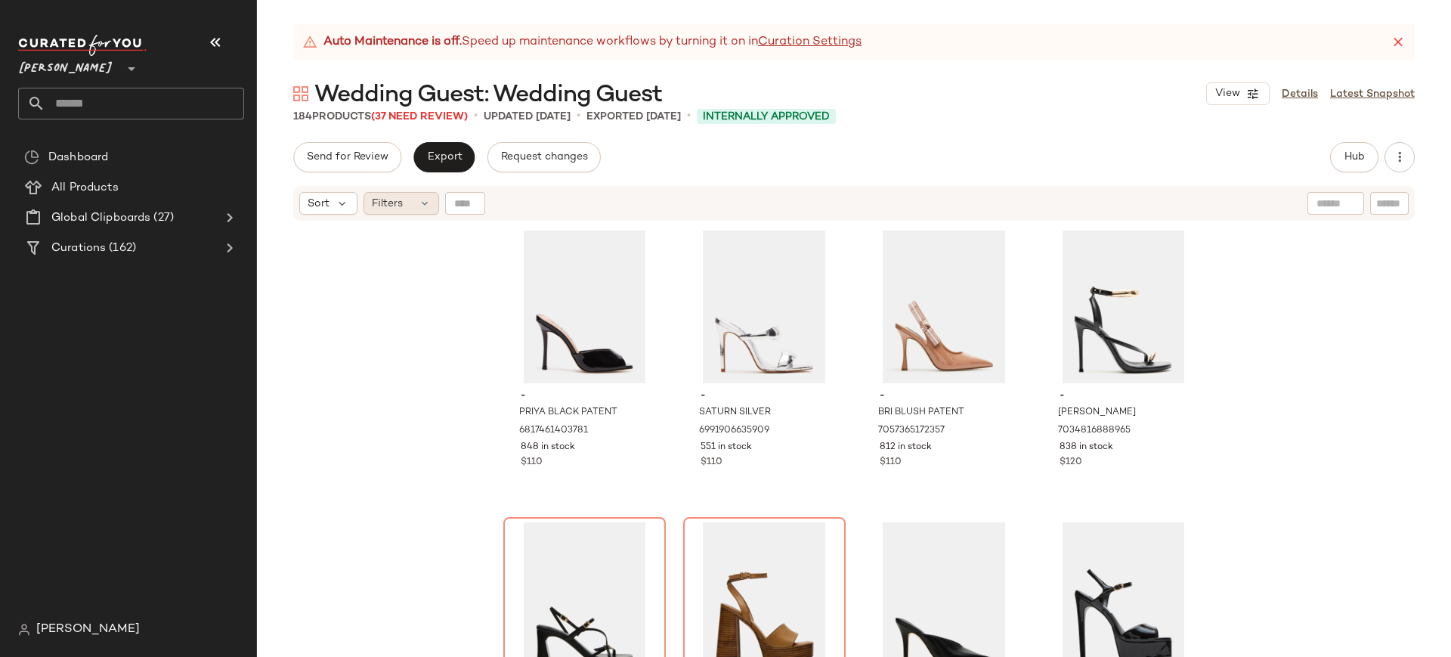
click at [416, 206] on div "Filters" at bounding box center [401, 203] width 76 height 23
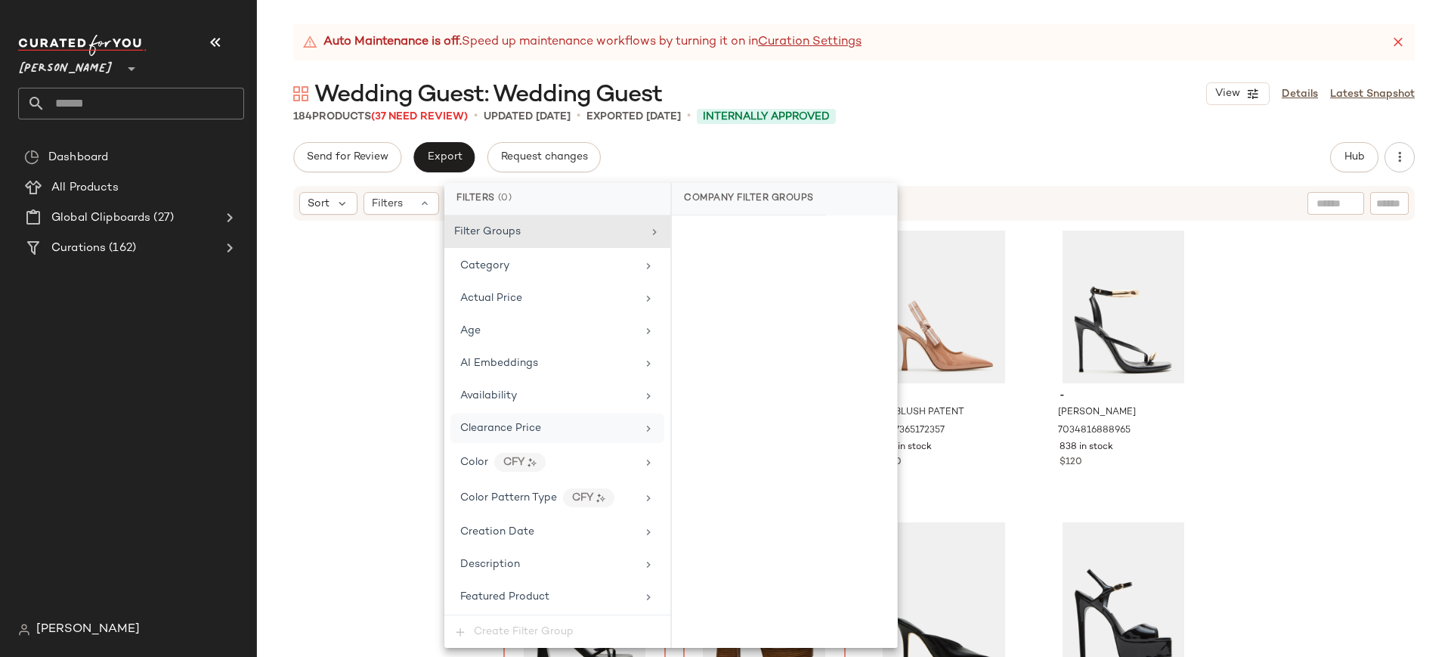
click at [529, 422] on span "Clearance Price" at bounding box center [500, 427] width 81 height 11
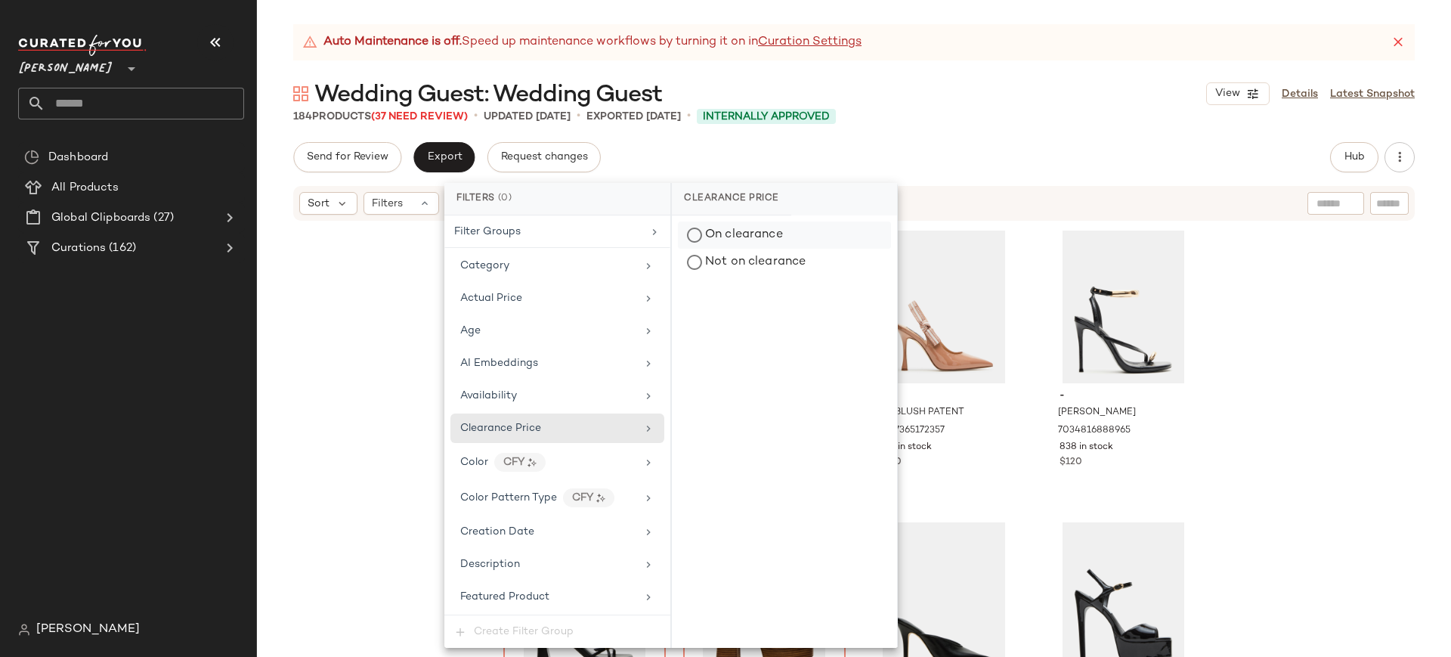
click at [696, 235] on div "On clearance" at bounding box center [784, 234] width 213 height 27
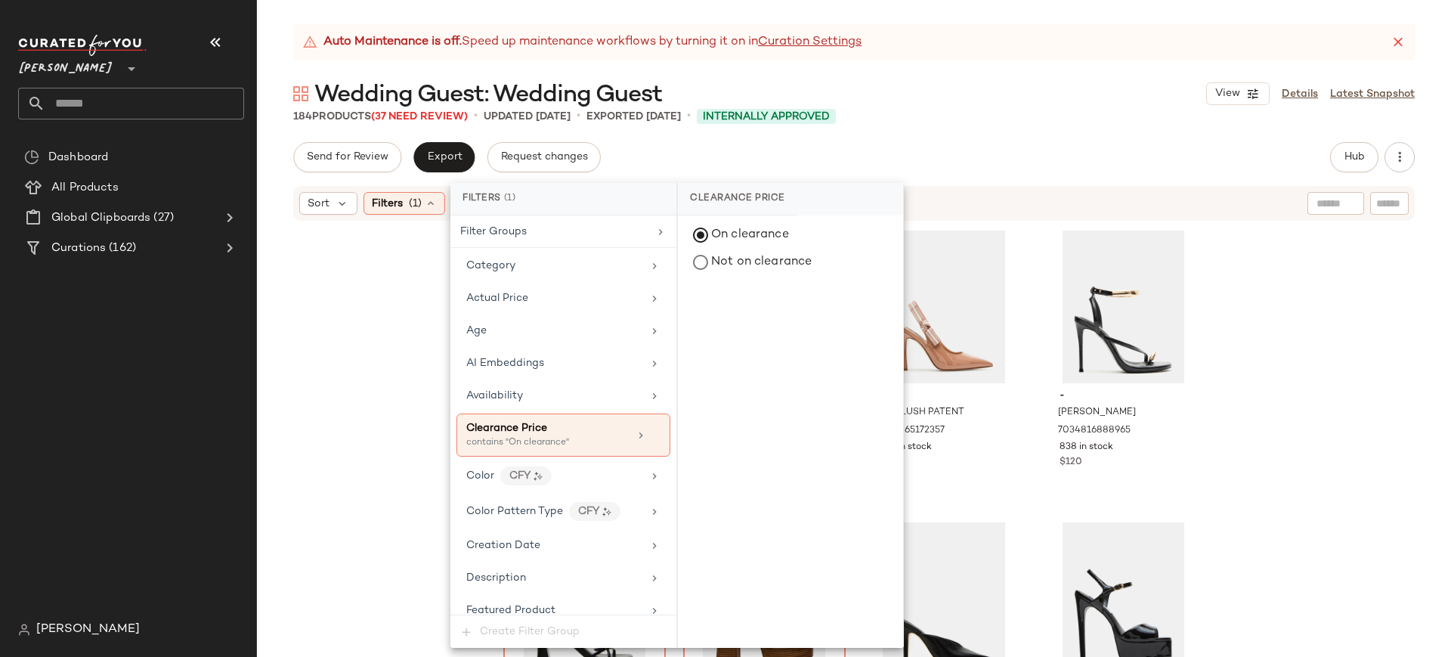
click at [326, 339] on div "- PRIYA BLACK PATENT 6817461403781 848 in stock $110 - SATURN SILVER 6991906635…" at bounding box center [854, 458] width 1194 height 472
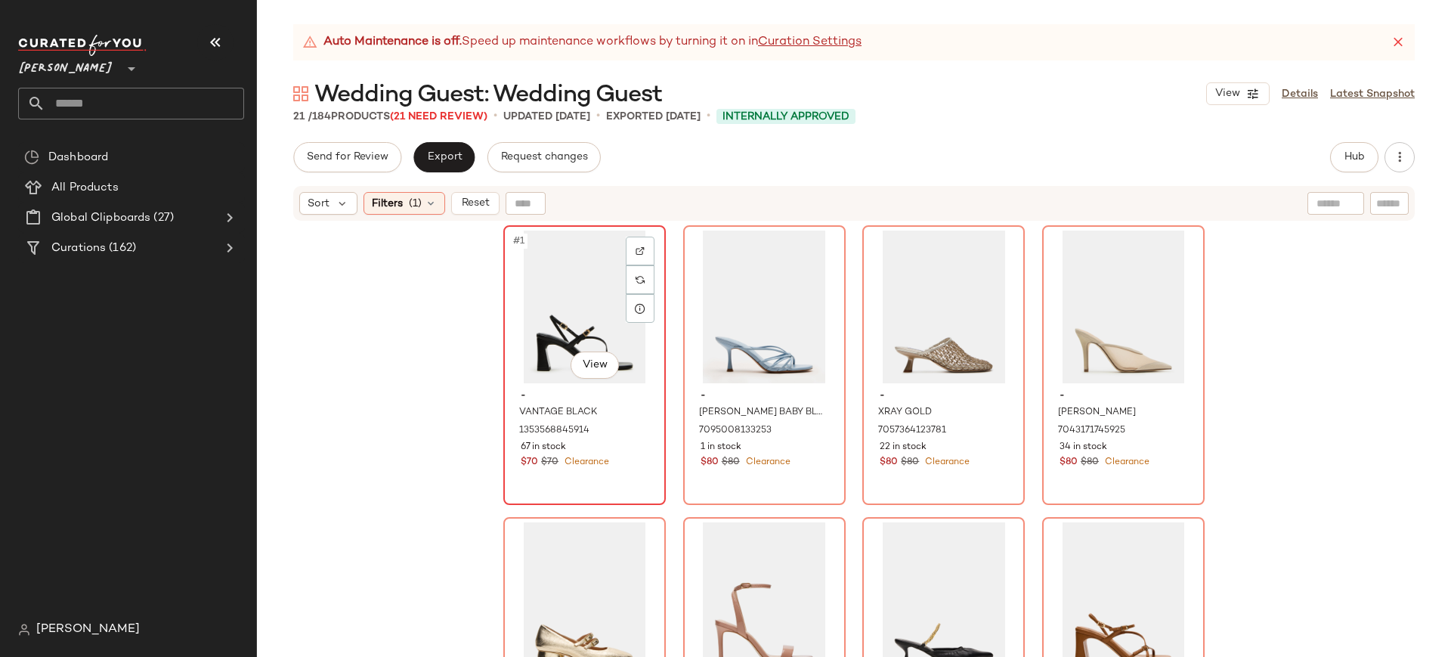
click at [569, 300] on div "#1 View" at bounding box center [585, 306] width 152 height 153
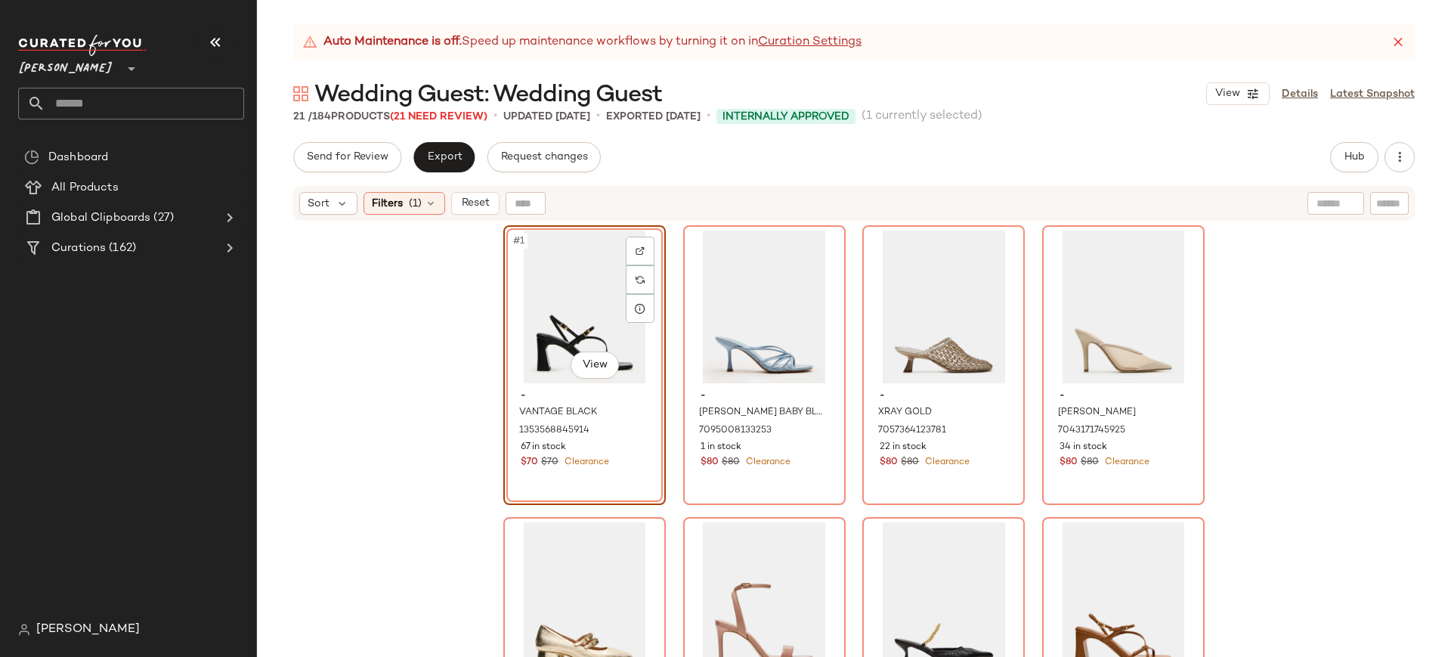
click at [580, 296] on div "#1 View" at bounding box center [585, 306] width 152 height 153
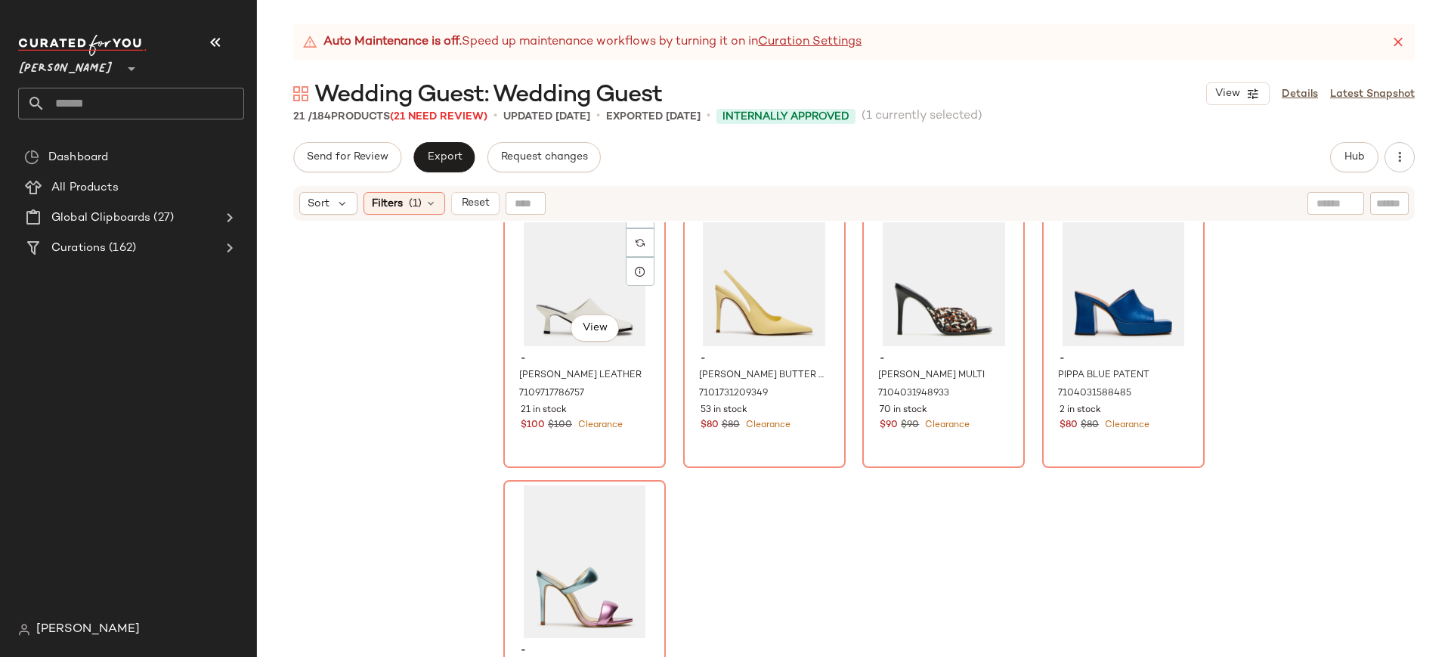
scroll to position [1281, 0]
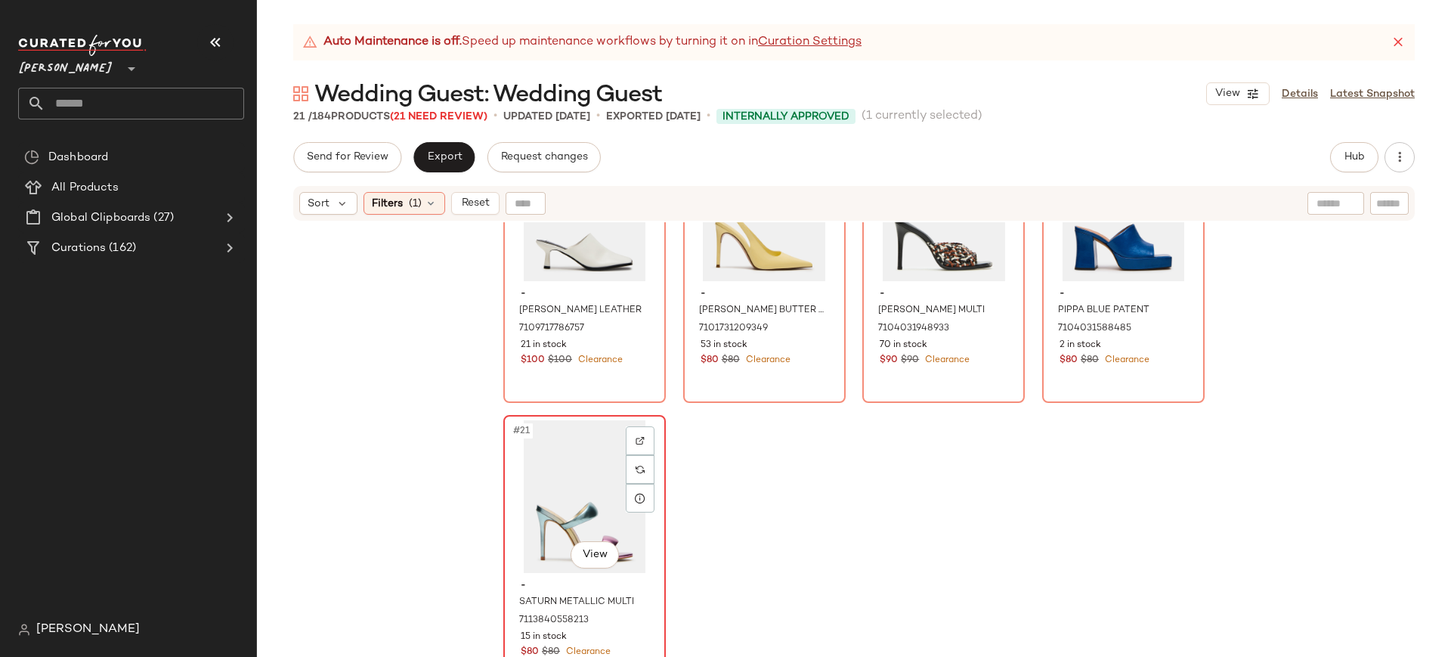
click at [565, 444] on div "#21 View" at bounding box center [585, 496] width 152 height 153
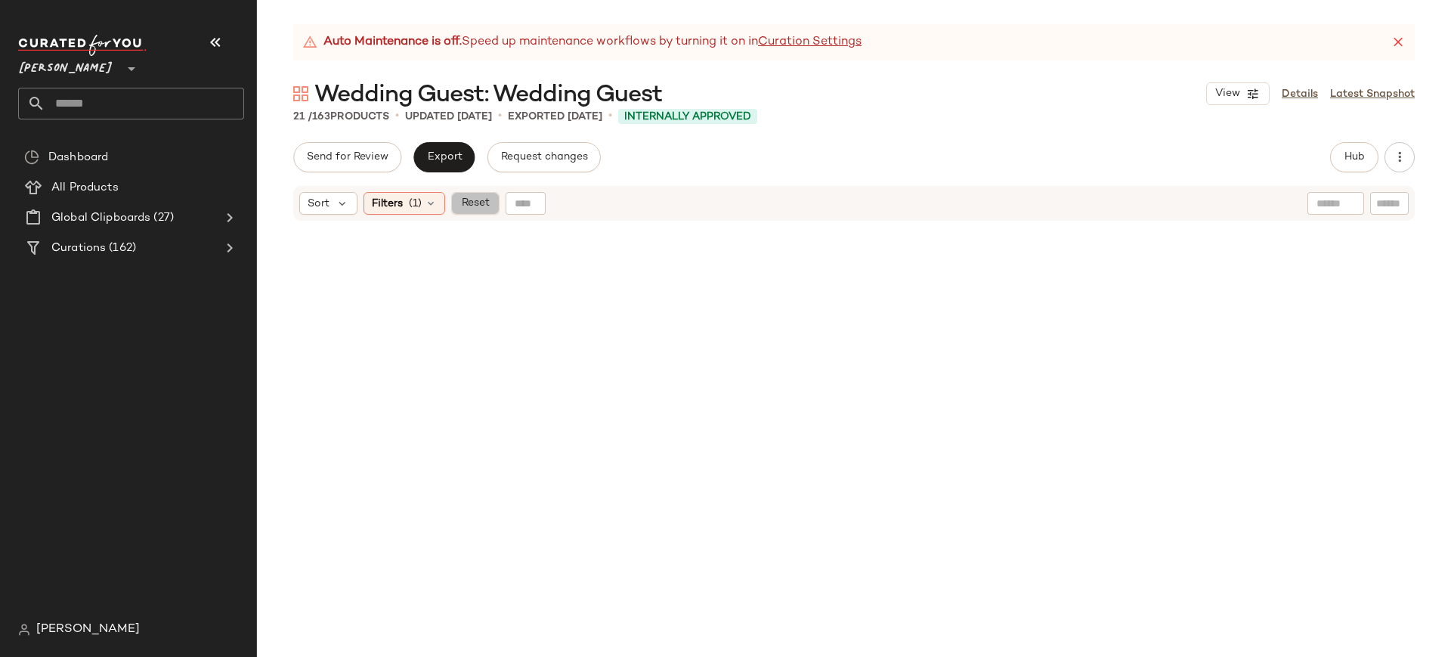
click at [478, 205] on span "Reset" at bounding box center [474, 203] width 29 height 12
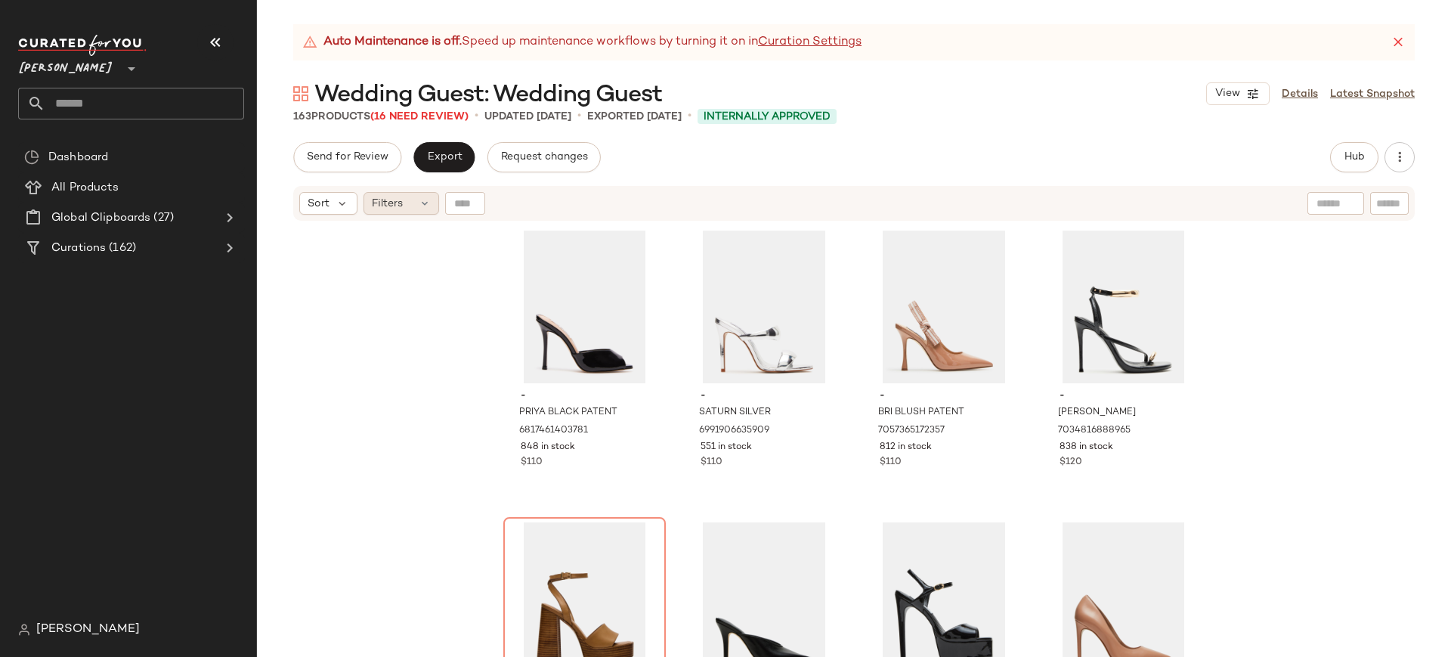
click at [423, 206] on icon at bounding box center [425, 203] width 12 height 12
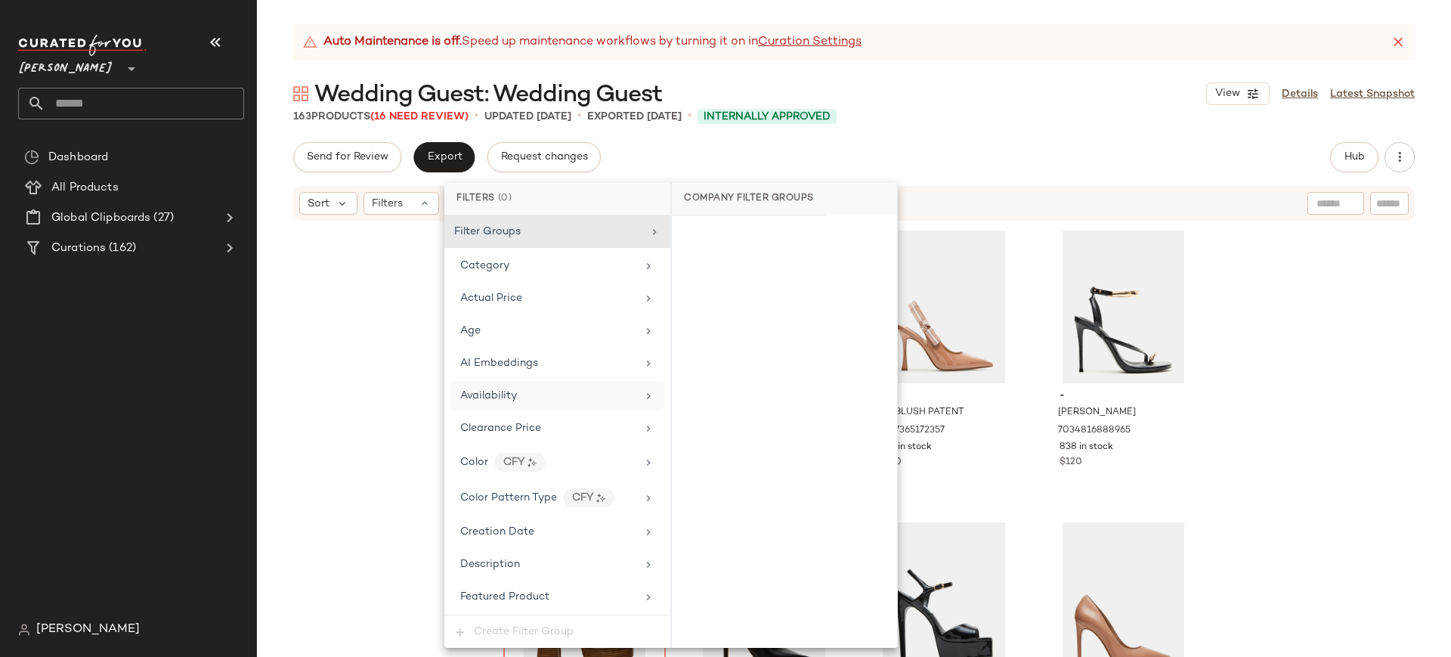
click at [513, 391] on span "Availability" at bounding box center [488, 395] width 57 height 11
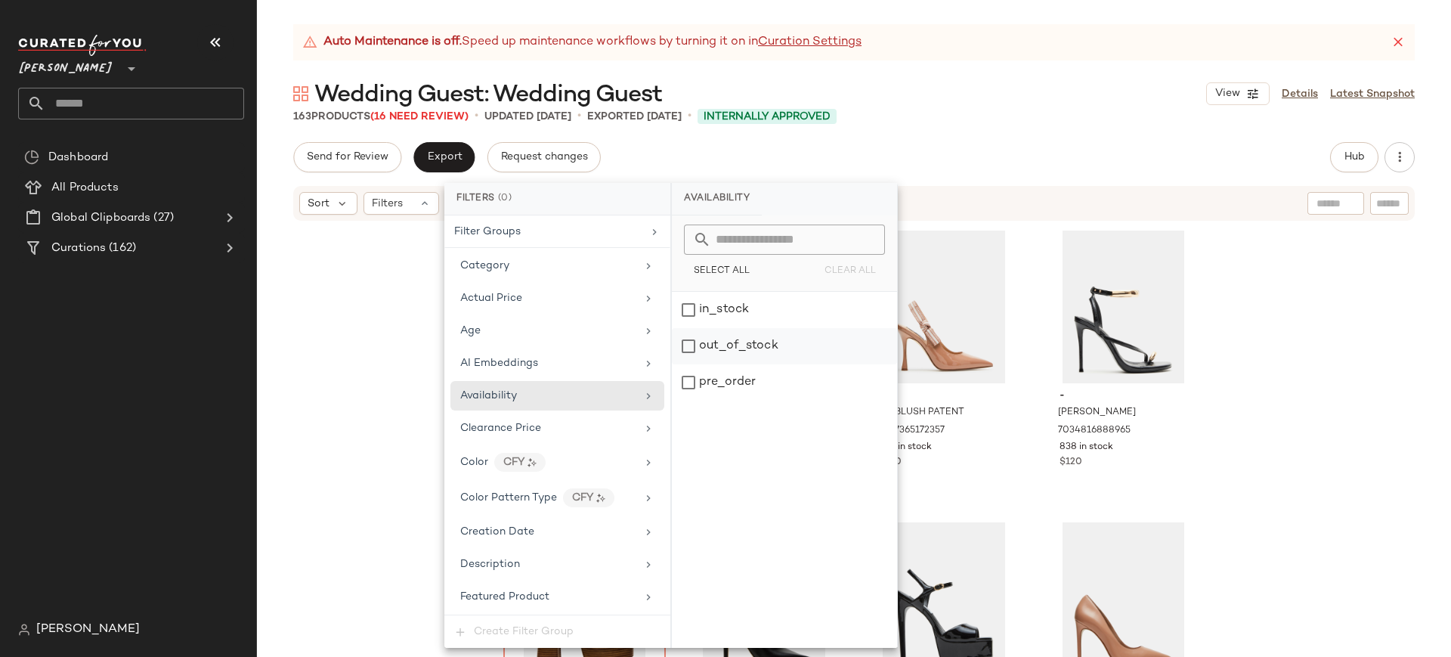
click at [691, 347] on div "out_of_stock" at bounding box center [784, 346] width 225 height 36
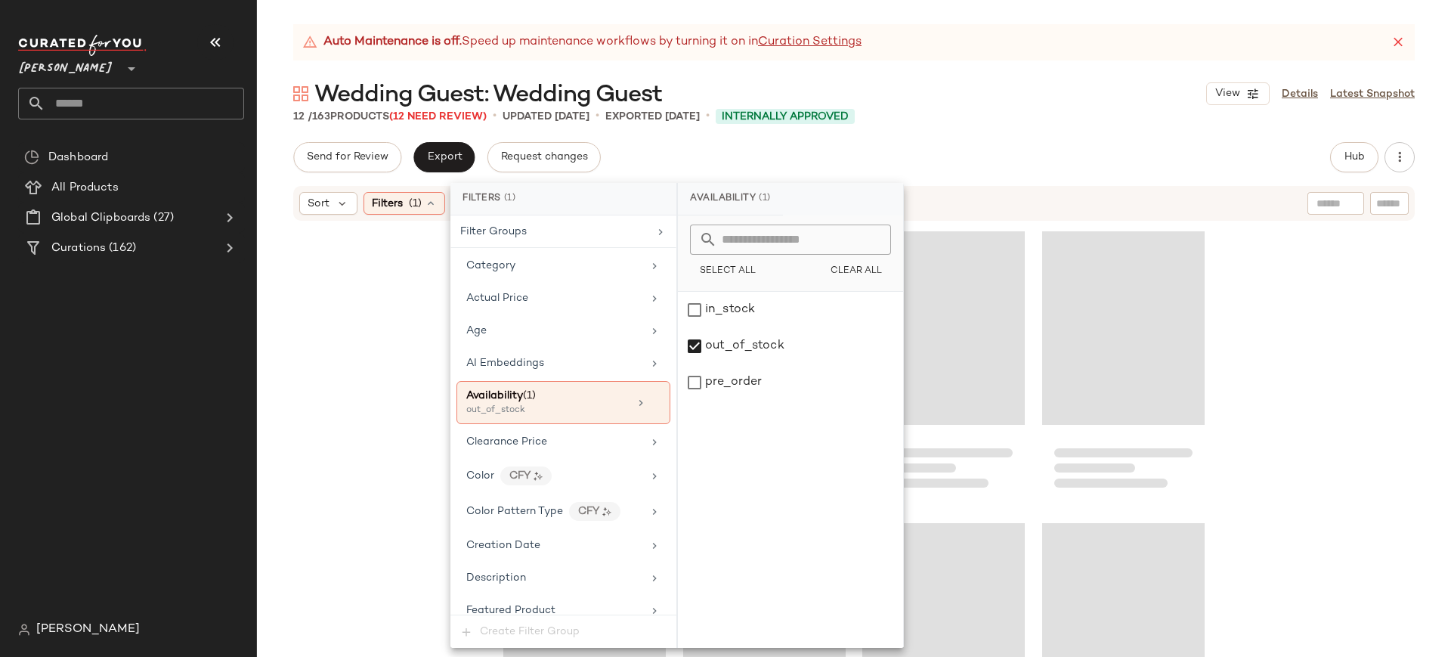
click at [295, 320] on div at bounding box center [854, 458] width 1194 height 472
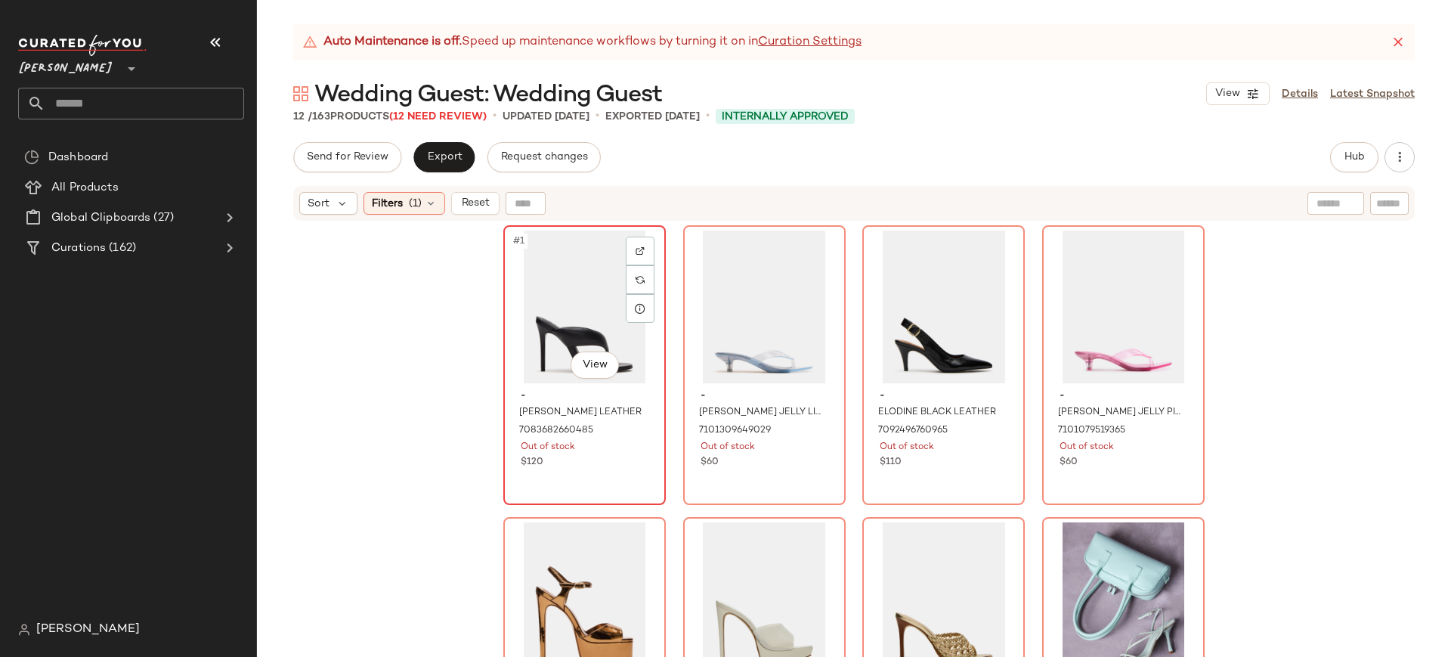
click at [586, 317] on div "#1 View" at bounding box center [585, 306] width 152 height 153
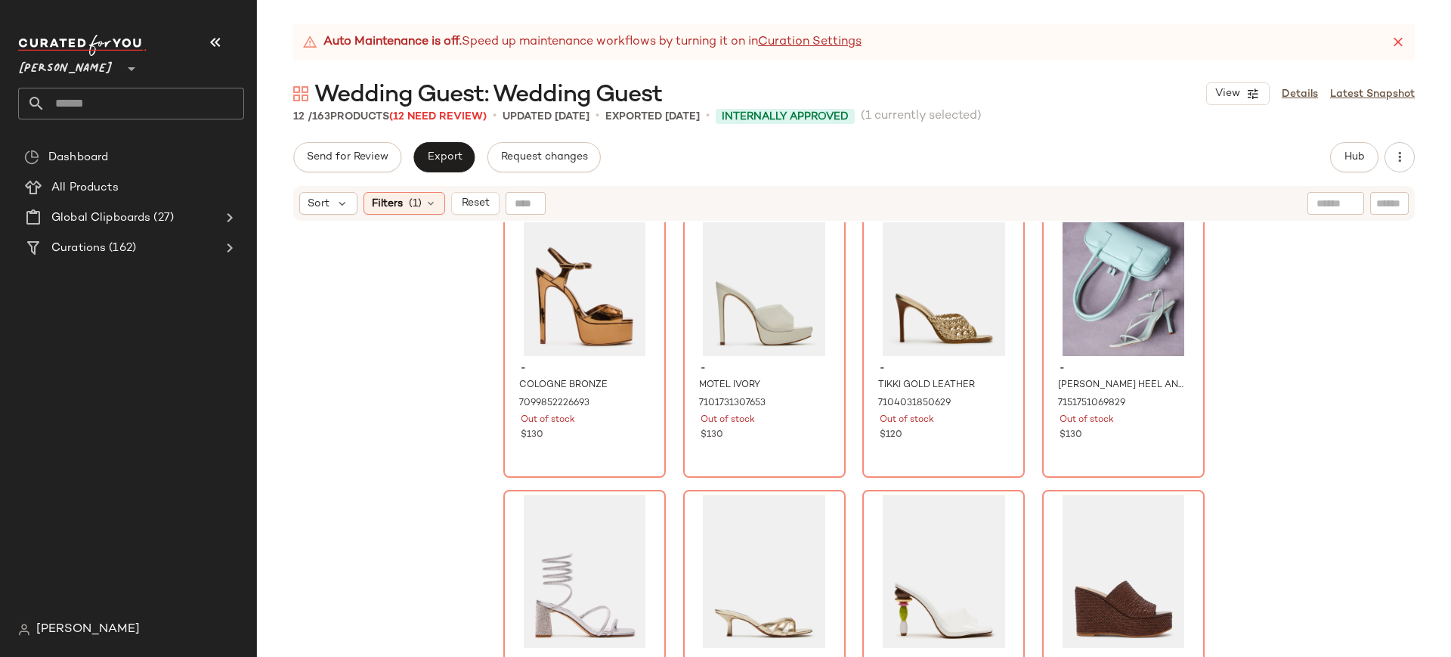
scroll to position [406, 0]
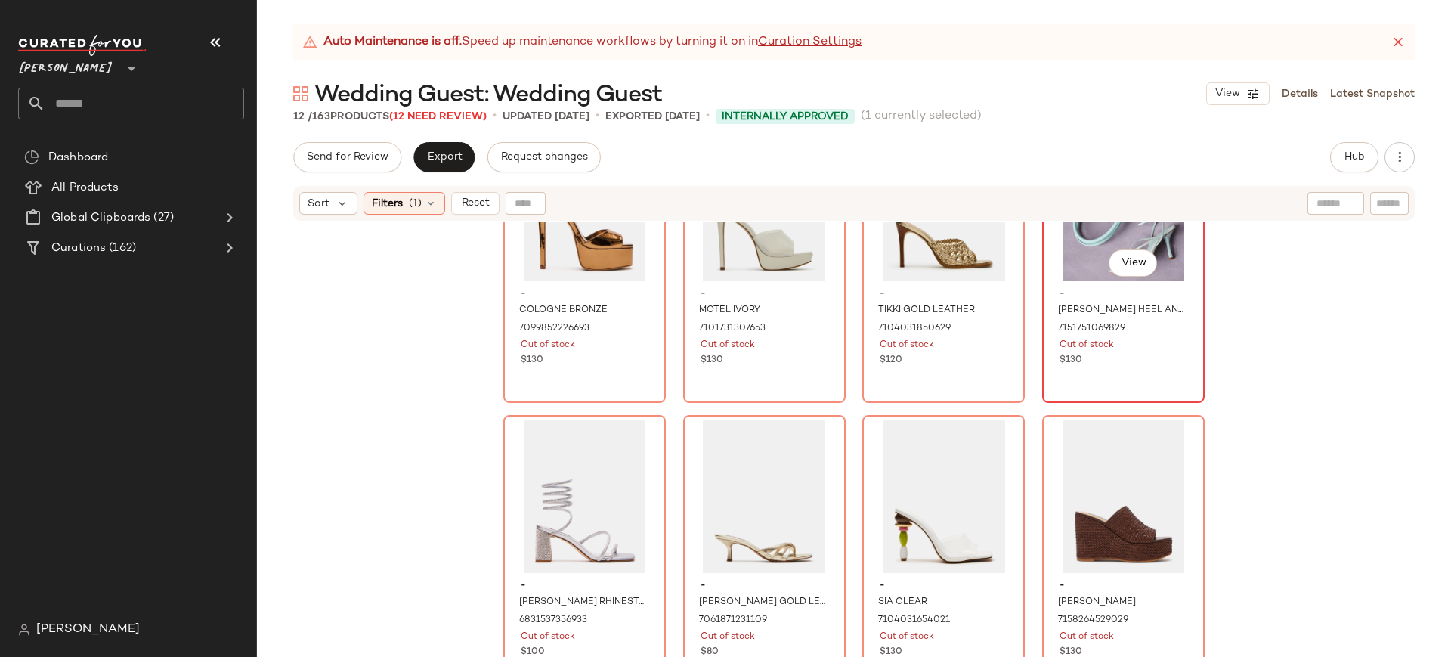
click at [1076, 337] on div "- ANNIE HEEL AND ANISE BAG PISTACHIO BUNDLE 7151751069829 Out of stock $130" at bounding box center [1123, 325] width 152 height 88
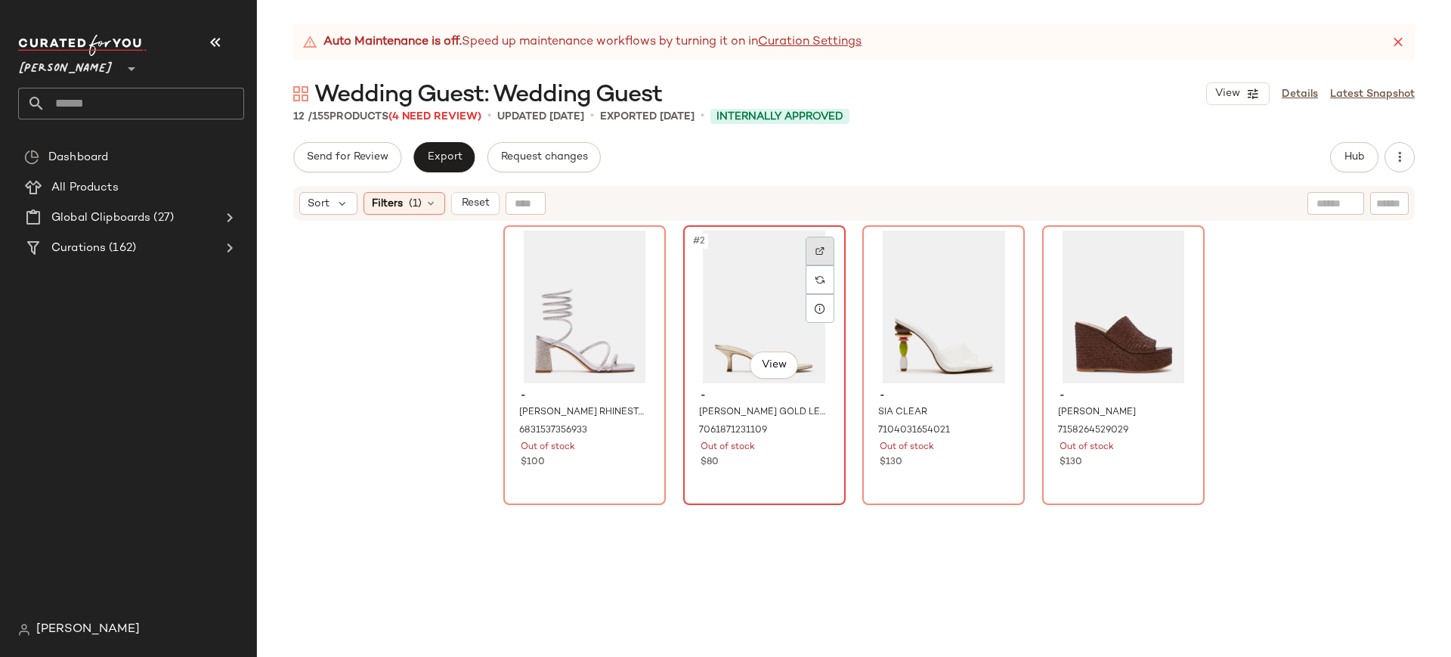
click at [807, 249] on div at bounding box center [819, 251] width 29 height 29
click at [1183, 244] on div at bounding box center [1178, 251] width 29 height 29
click at [549, 326] on div "#1 View" at bounding box center [585, 306] width 152 height 153
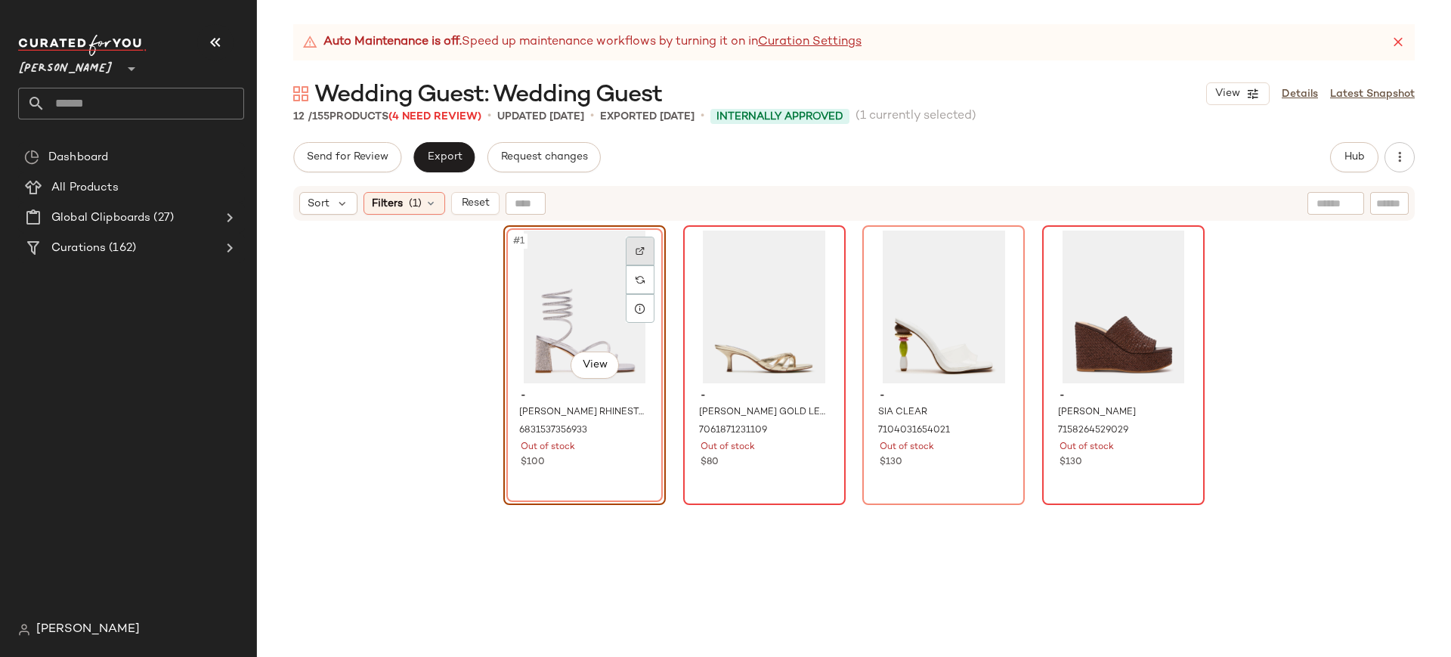
click at [641, 253] on div at bounding box center [640, 251] width 29 height 29
click at [558, 269] on div "#1 View" at bounding box center [585, 306] width 152 height 153
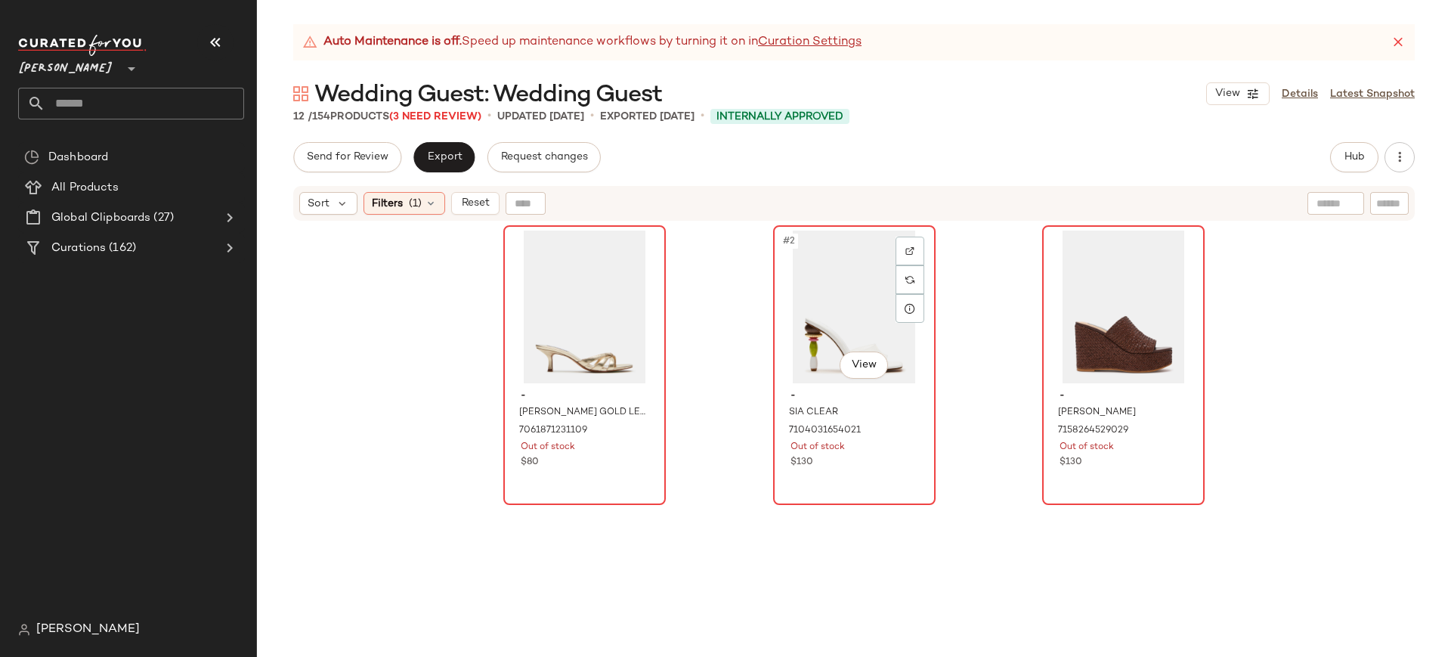
click at [830, 308] on div "#2 View" at bounding box center [854, 306] width 152 height 153
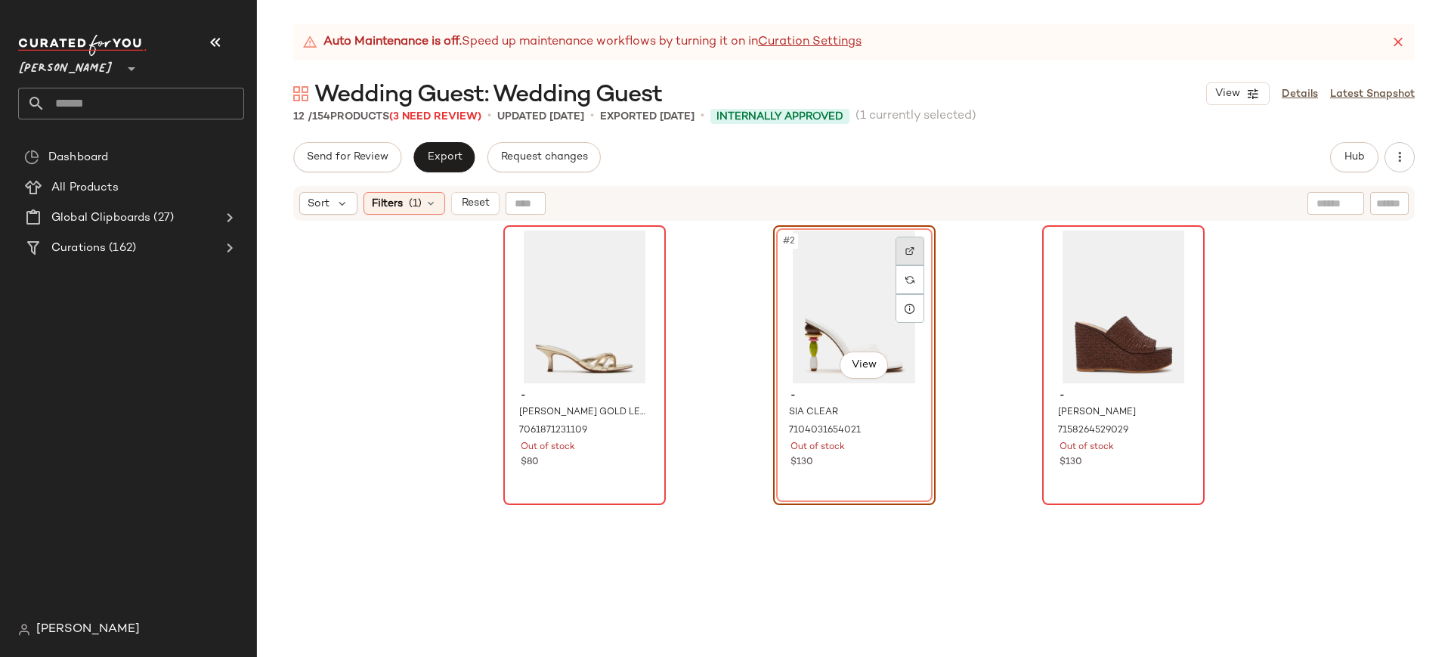
click at [908, 246] on img at bounding box center [909, 250] width 9 height 9
click at [843, 280] on div "#2 View" at bounding box center [854, 306] width 152 height 153
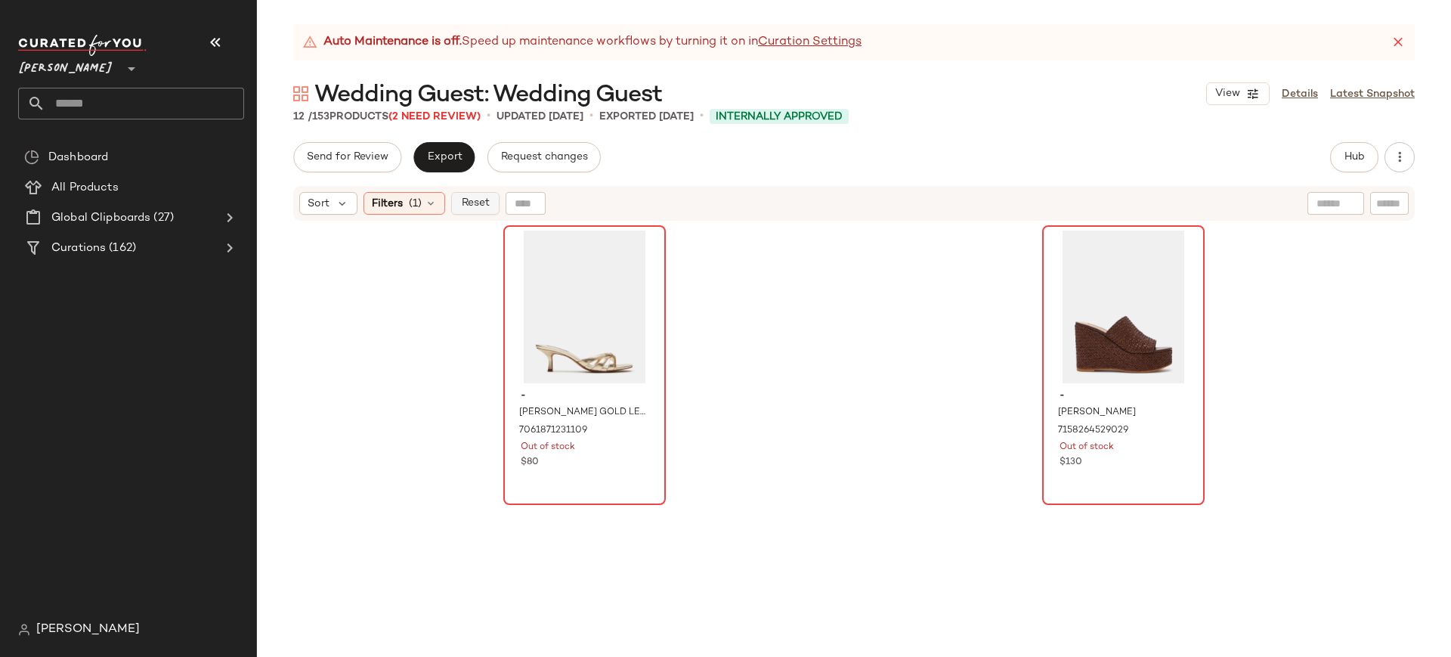
click at [484, 209] on span "Reset" at bounding box center [474, 203] width 29 height 12
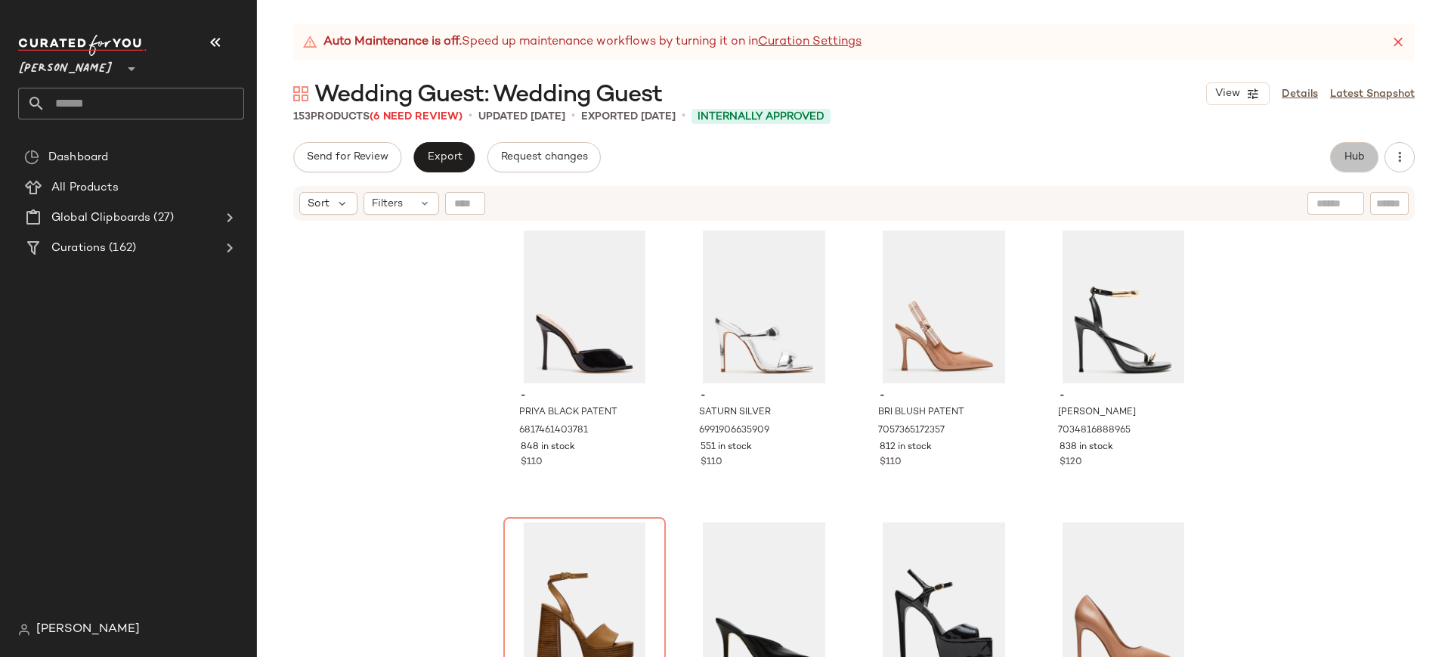
click at [1353, 162] on span "Hub" at bounding box center [1353, 157] width 21 height 12
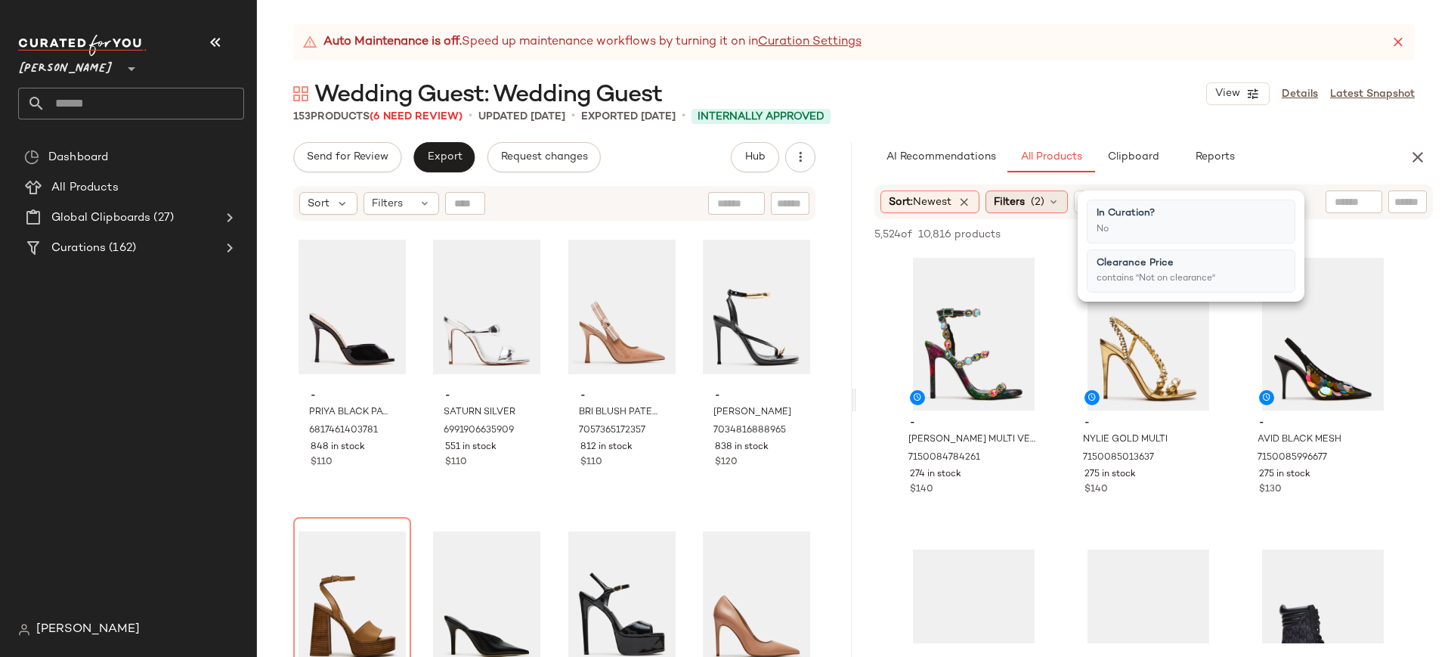
click at [1059, 201] on icon at bounding box center [1053, 202] width 12 height 12
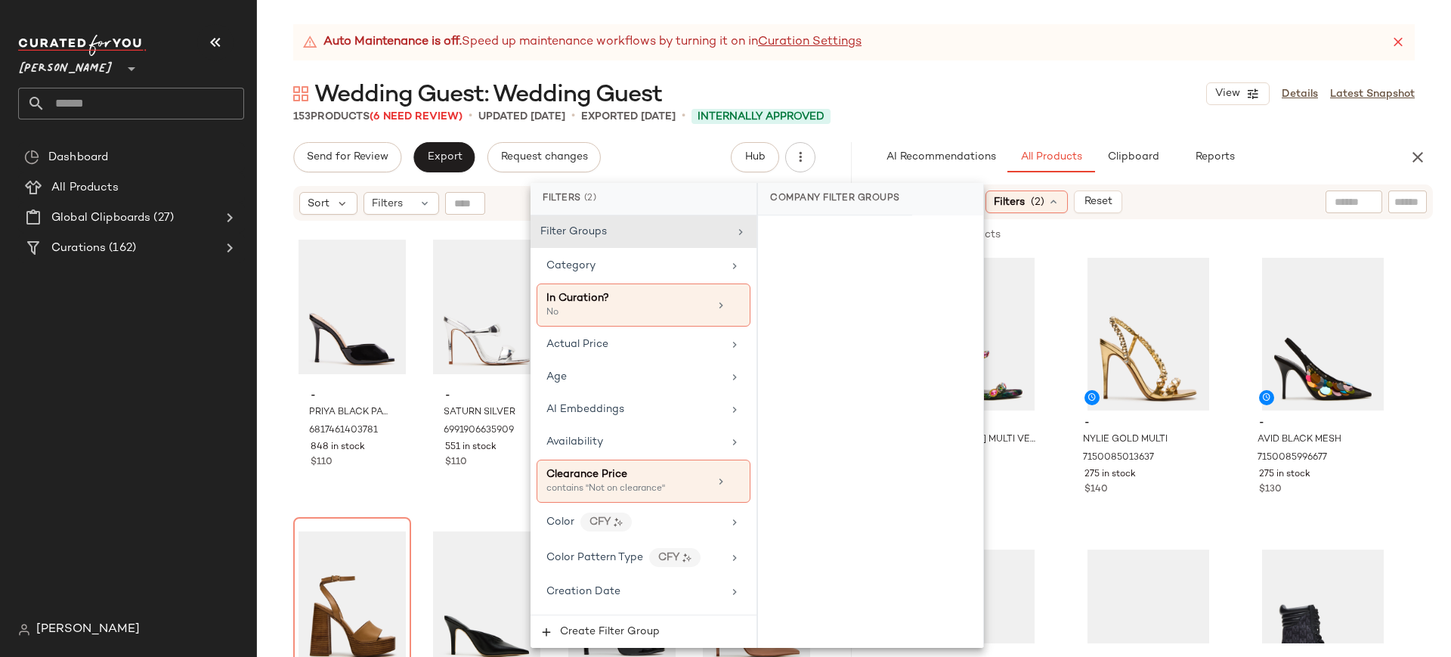
click at [1064, 59] on div "Auto Maintenance is off. Speed up maintenance workflows by turning it on in Cur…" at bounding box center [853, 42] width 1121 height 36
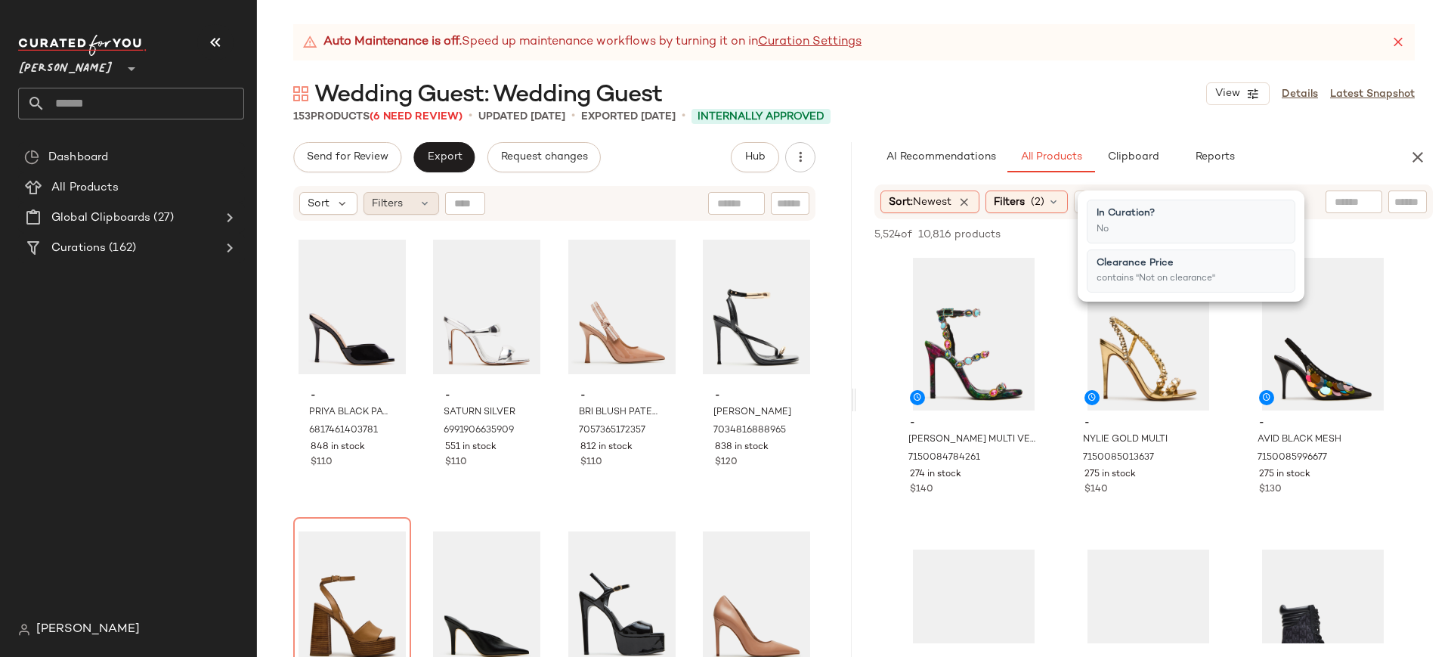
click at [425, 206] on icon at bounding box center [425, 203] width 12 height 12
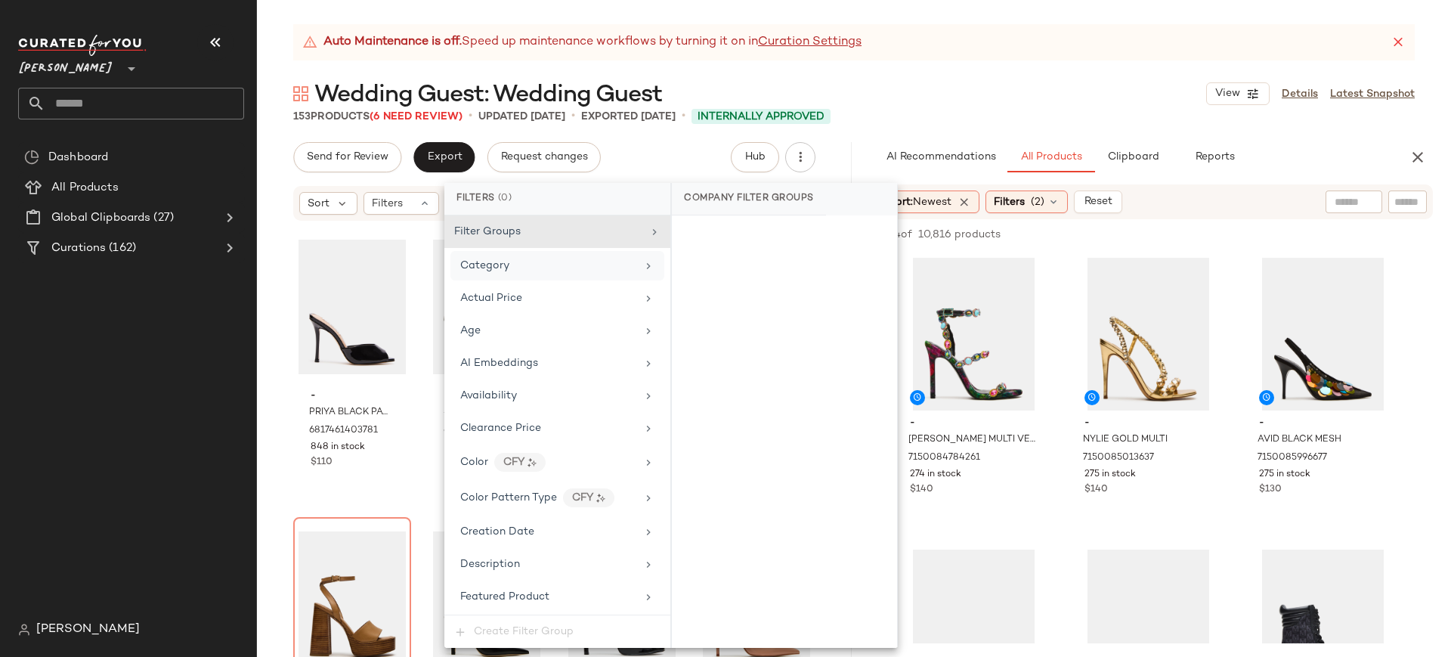
click at [472, 277] on div "Category" at bounding box center [557, 265] width 214 height 29
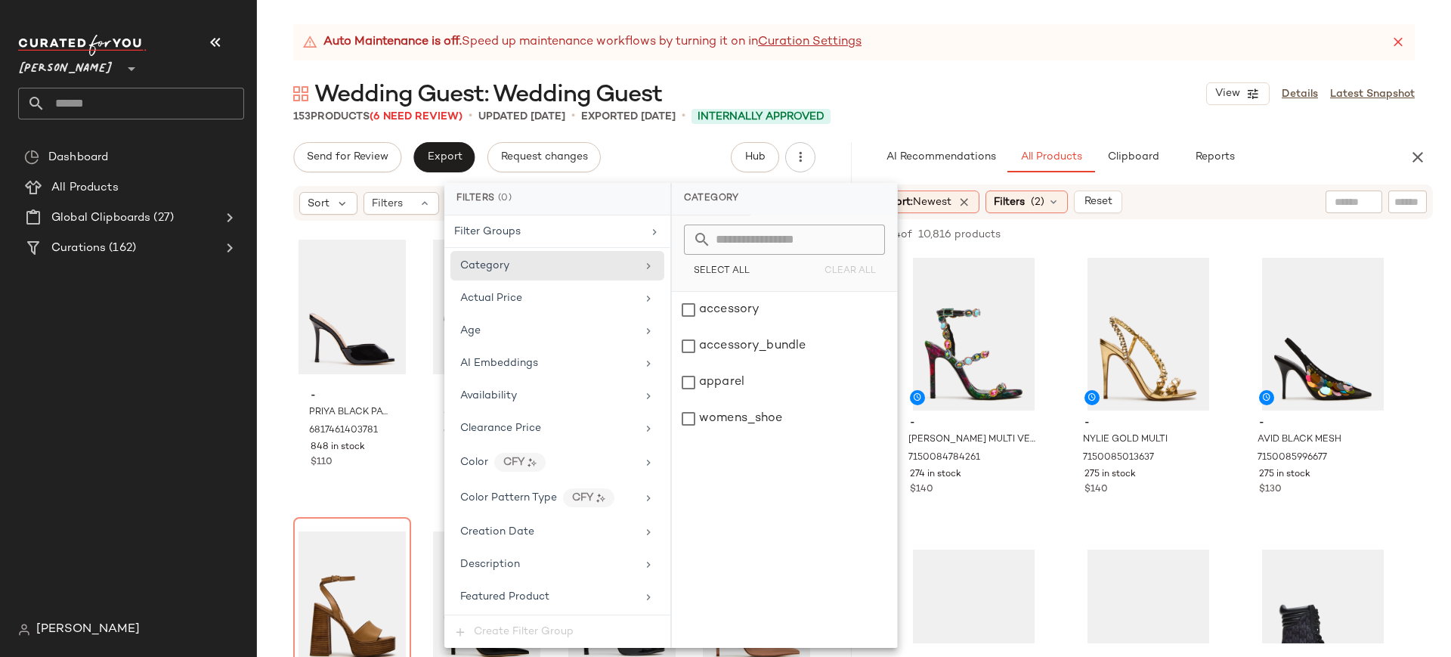
click at [1025, 97] on div "Wedding Guest: Wedding Guest View Details Latest Snapshot" at bounding box center [854, 94] width 1194 height 30
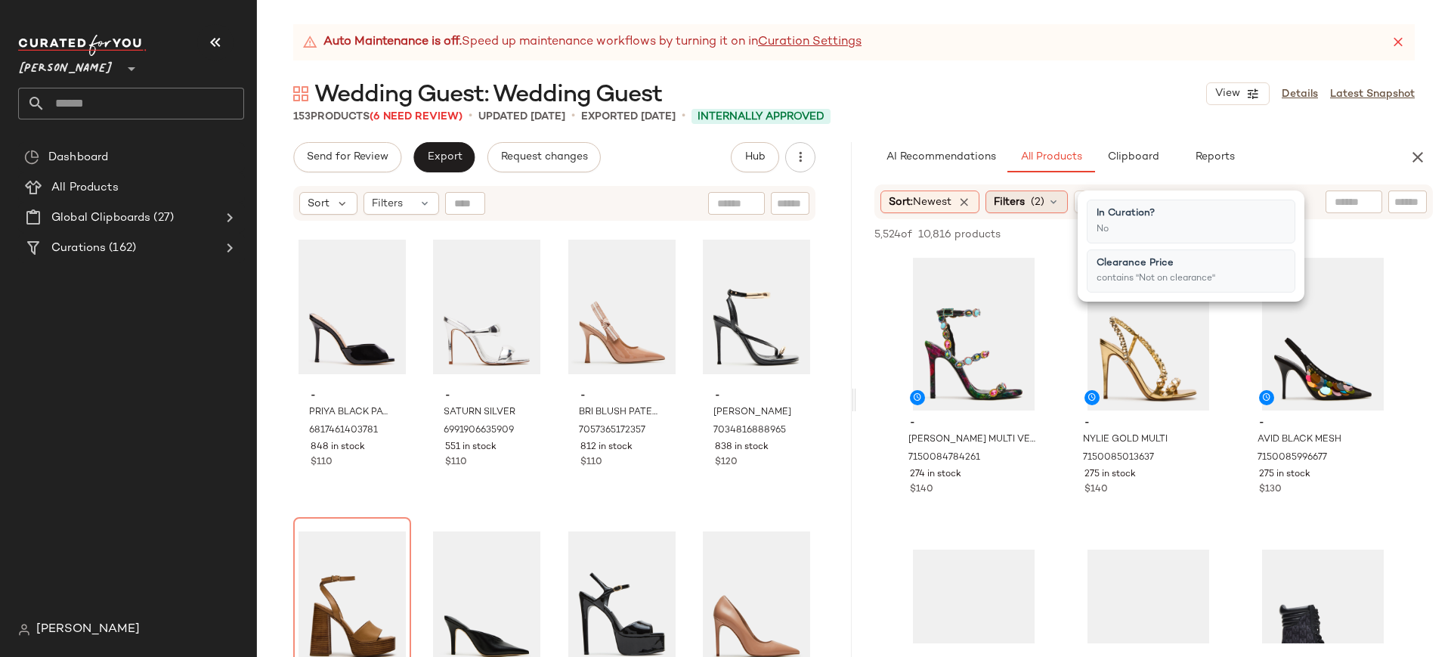
click at [1041, 202] on span "(2)" at bounding box center [1038, 202] width 14 height 16
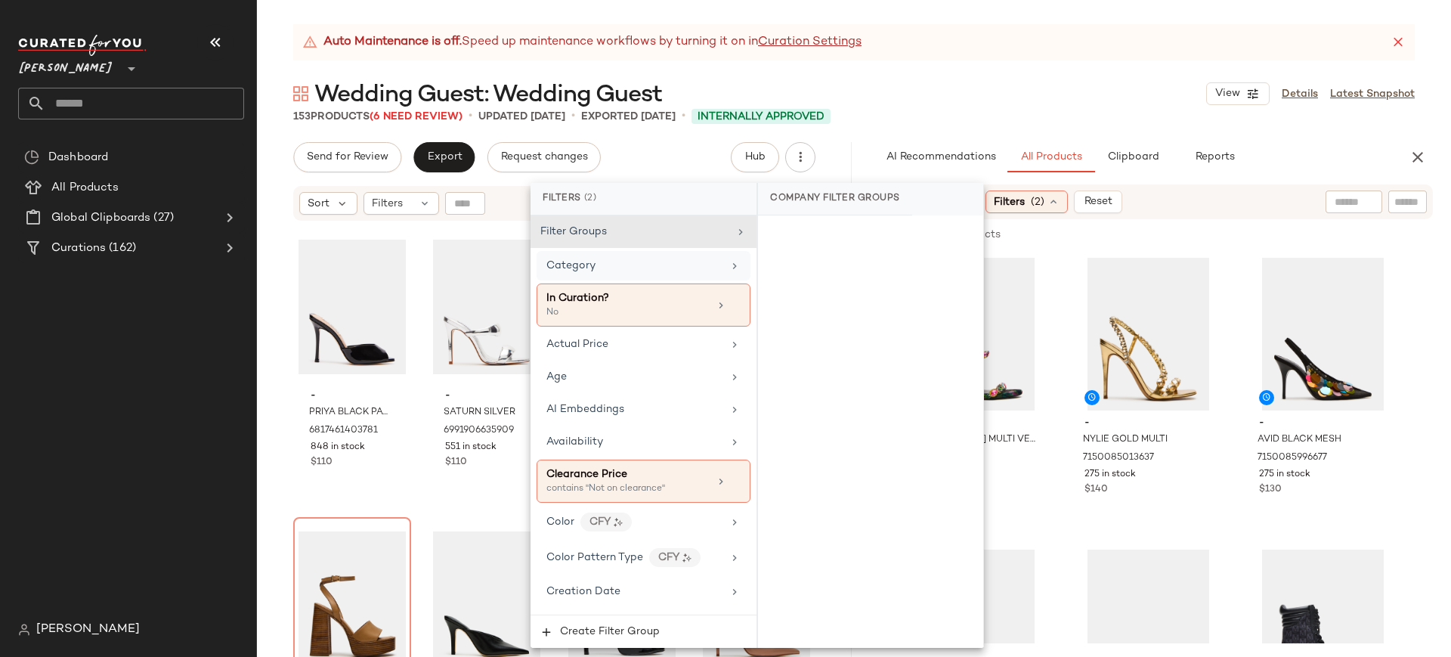
click at [639, 264] on div "Category" at bounding box center [634, 266] width 176 height 16
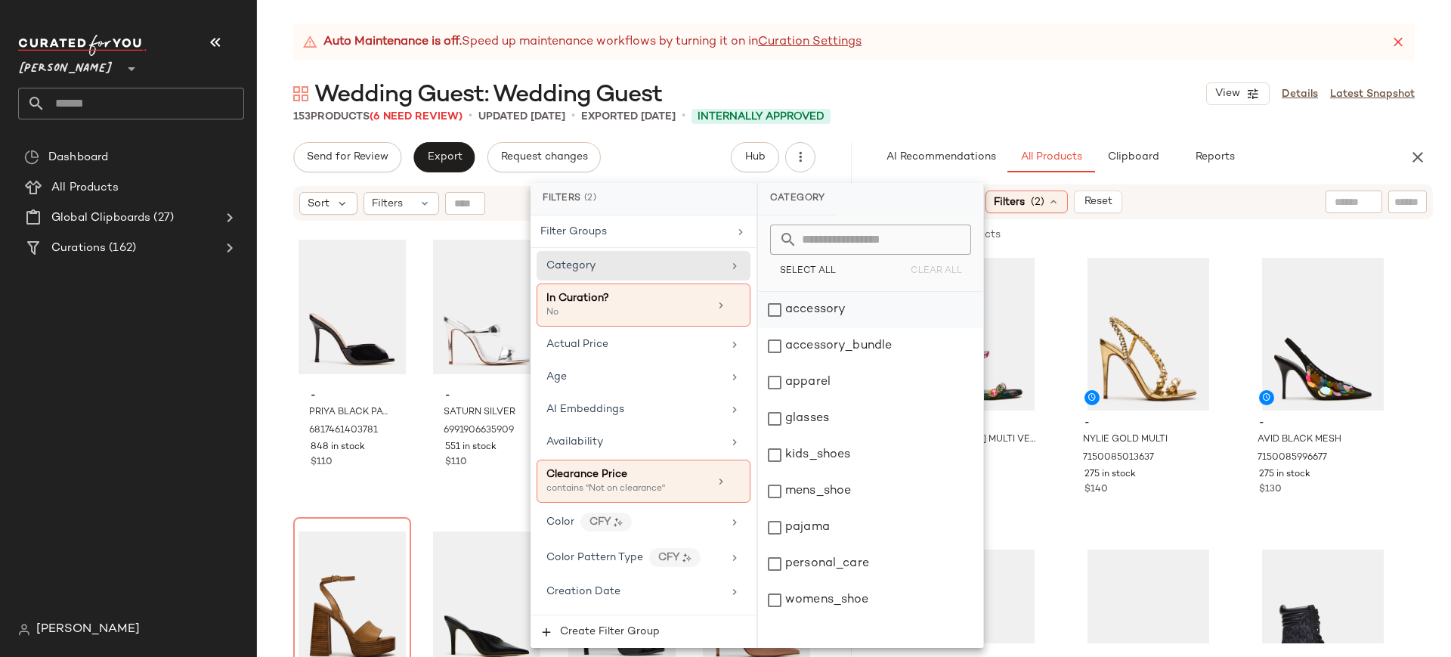
click at [775, 308] on div "accessory" at bounding box center [870, 310] width 225 height 36
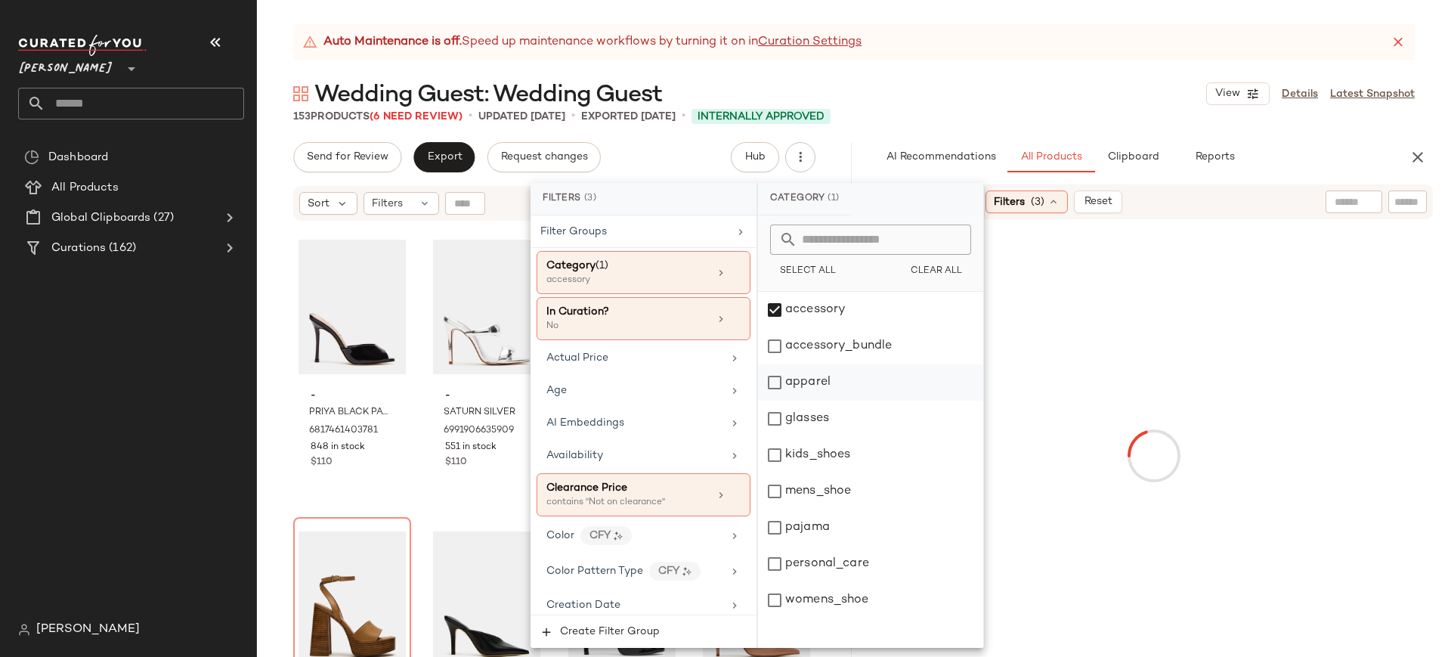
click at [778, 379] on div "apparel" at bounding box center [870, 382] width 225 height 36
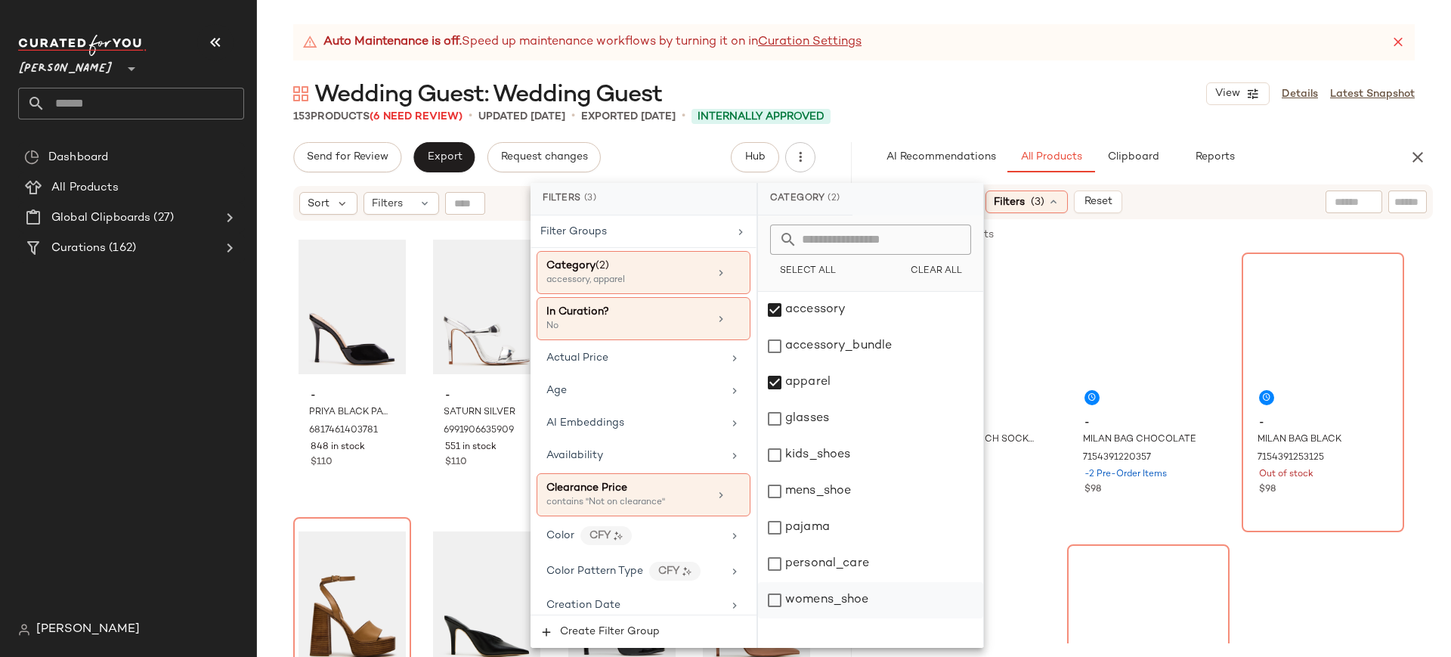
click at [777, 596] on div "womens_shoe" at bounding box center [870, 600] width 225 height 36
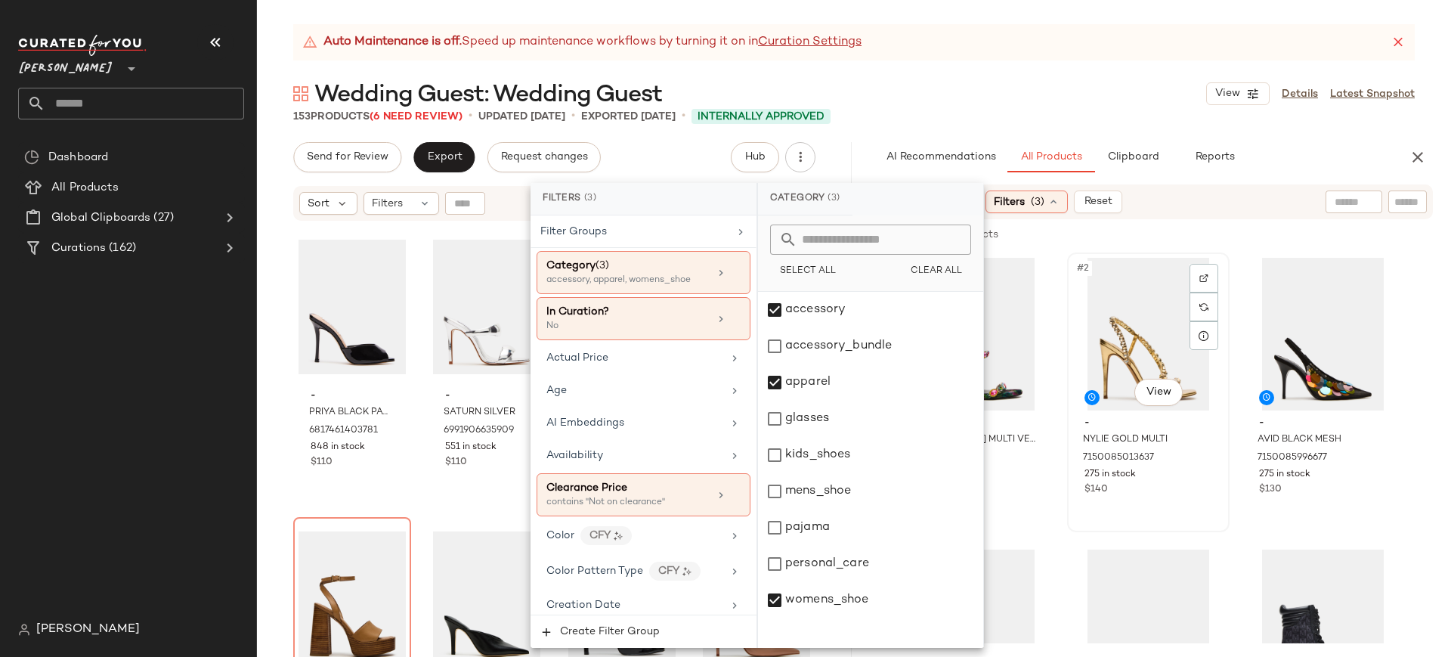
click at [1068, 363] on div "#2 View - NYLIE GOLD MULTI 7150085013637 275 in stock $140" at bounding box center [1147, 392] width 159 height 277
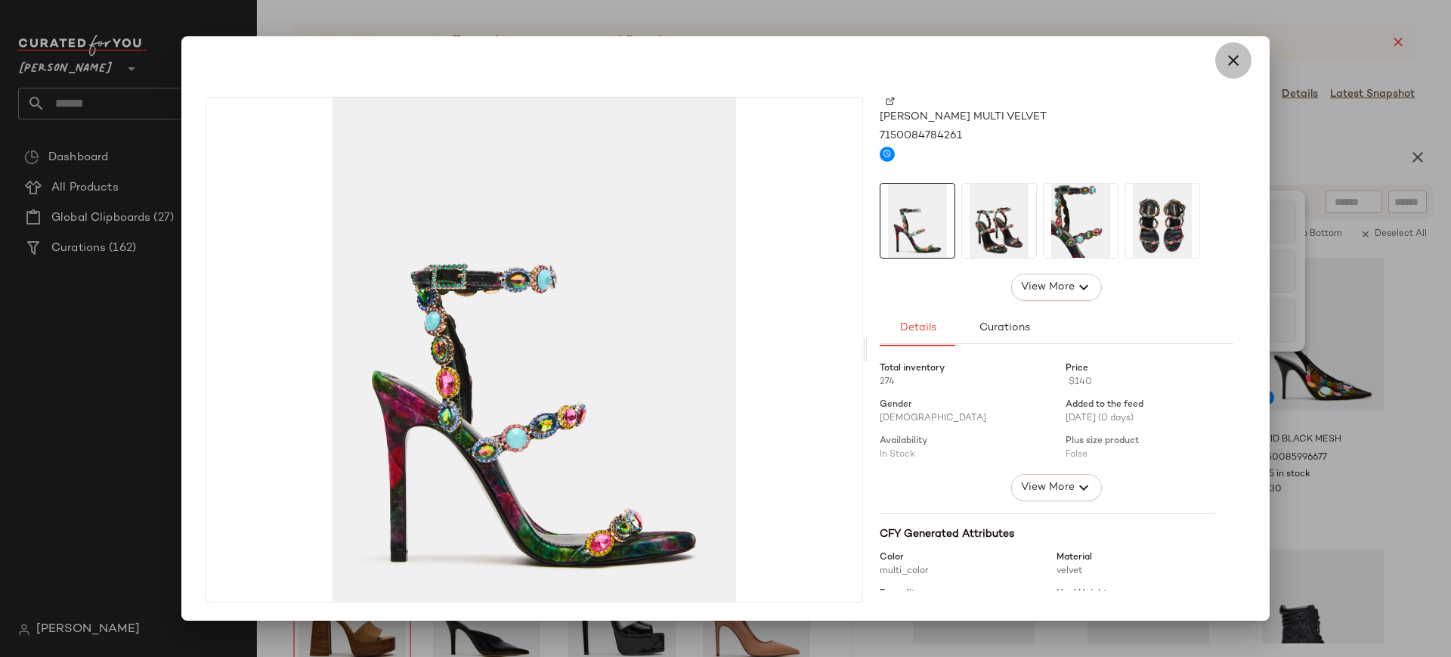
click at [1229, 63] on icon "button" at bounding box center [1233, 60] width 18 height 18
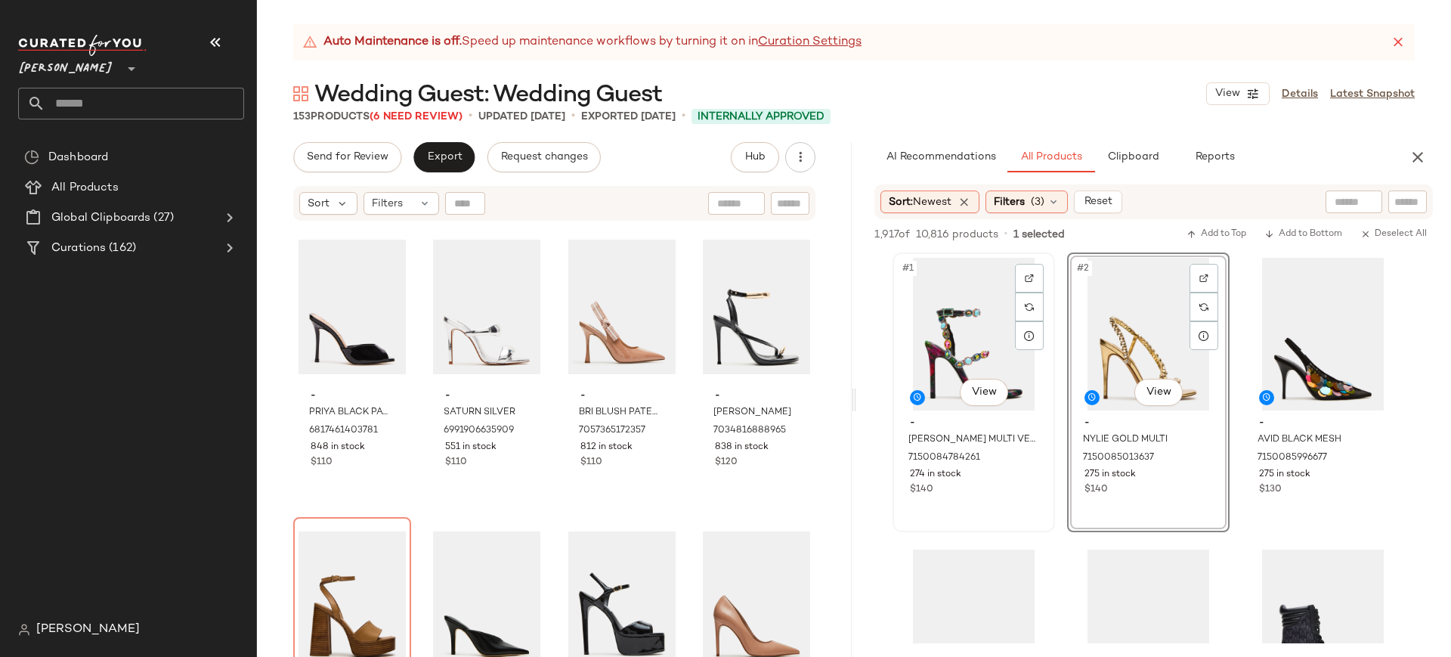
click at [981, 316] on div "#1 View" at bounding box center [974, 334] width 152 height 153
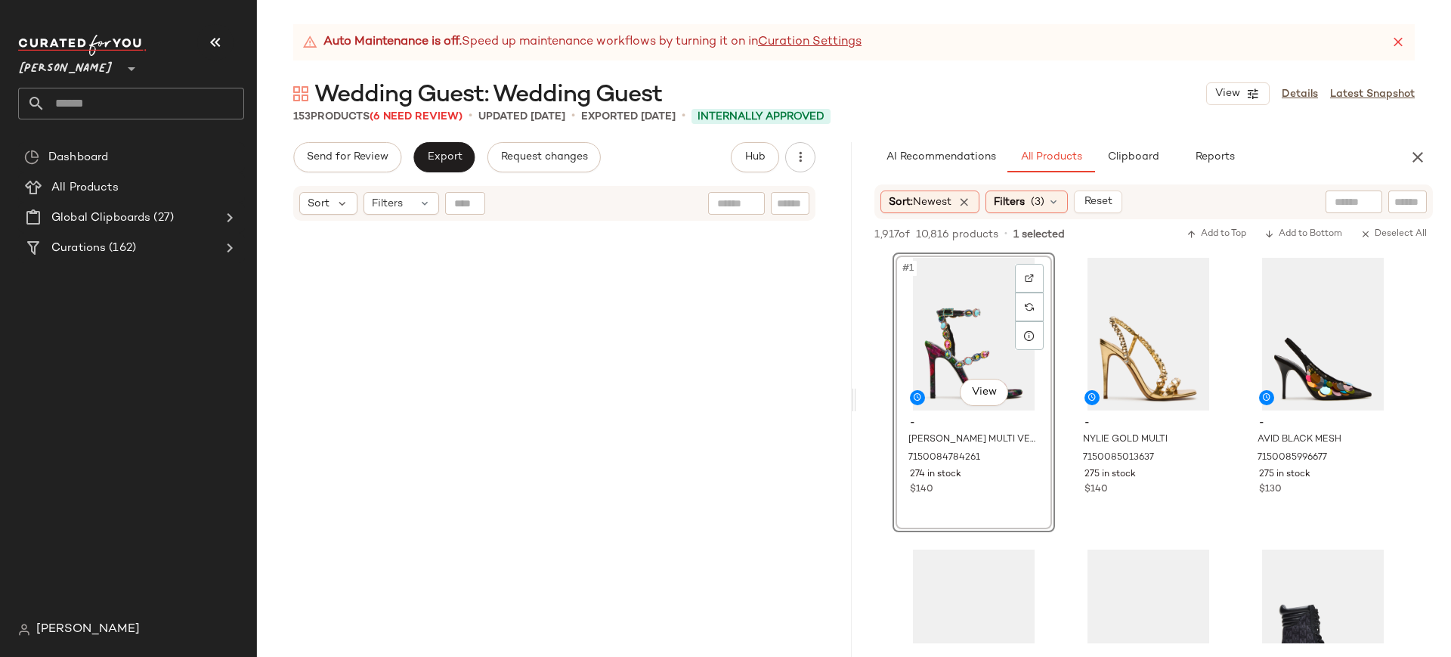
scroll to position [10906, 0]
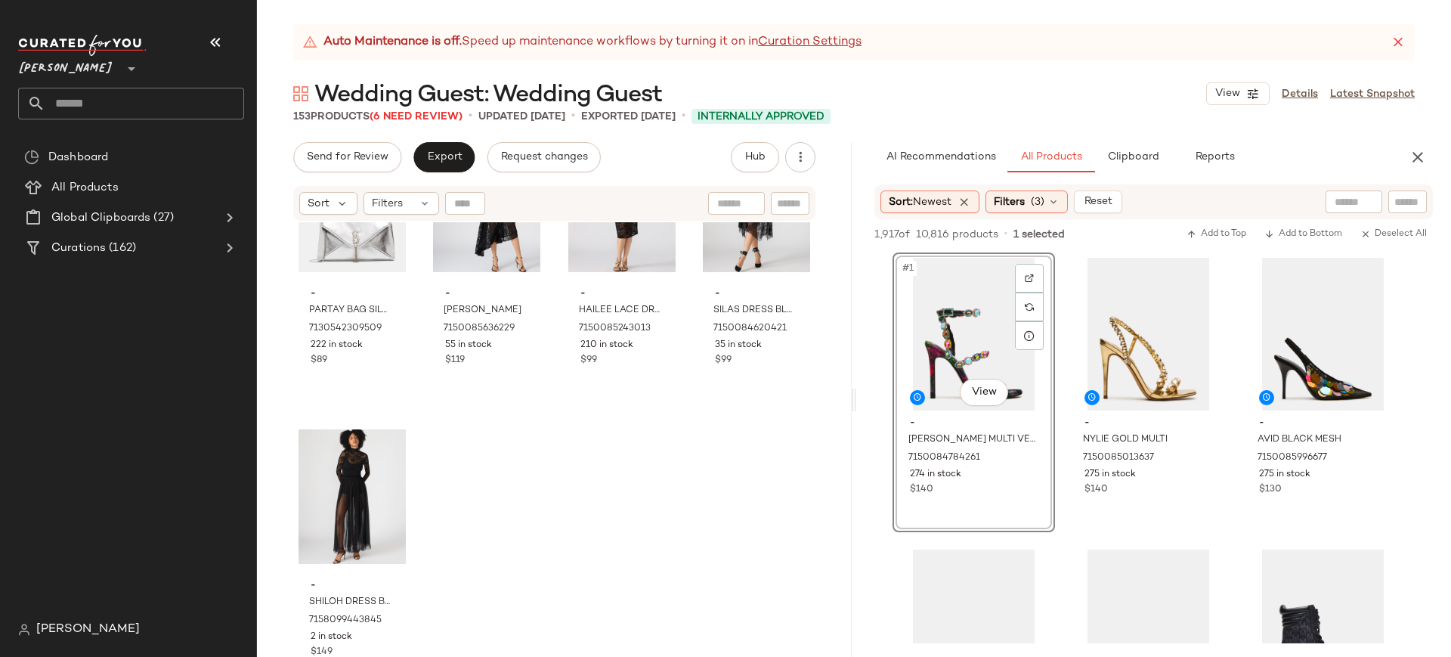
click at [951, 320] on div "#1 View" at bounding box center [974, 334] width 152 height 153
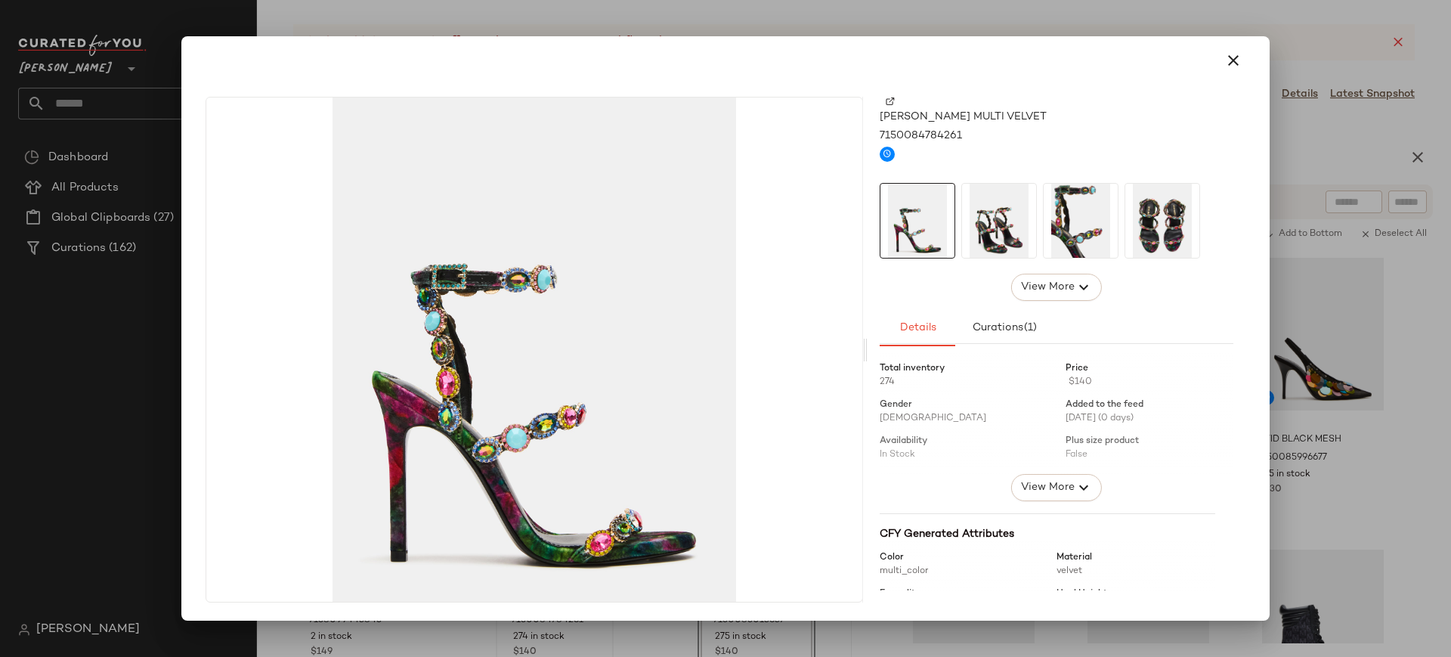
click at [1014, 219] on img at bounding box center [999, 221] width 74 height 74
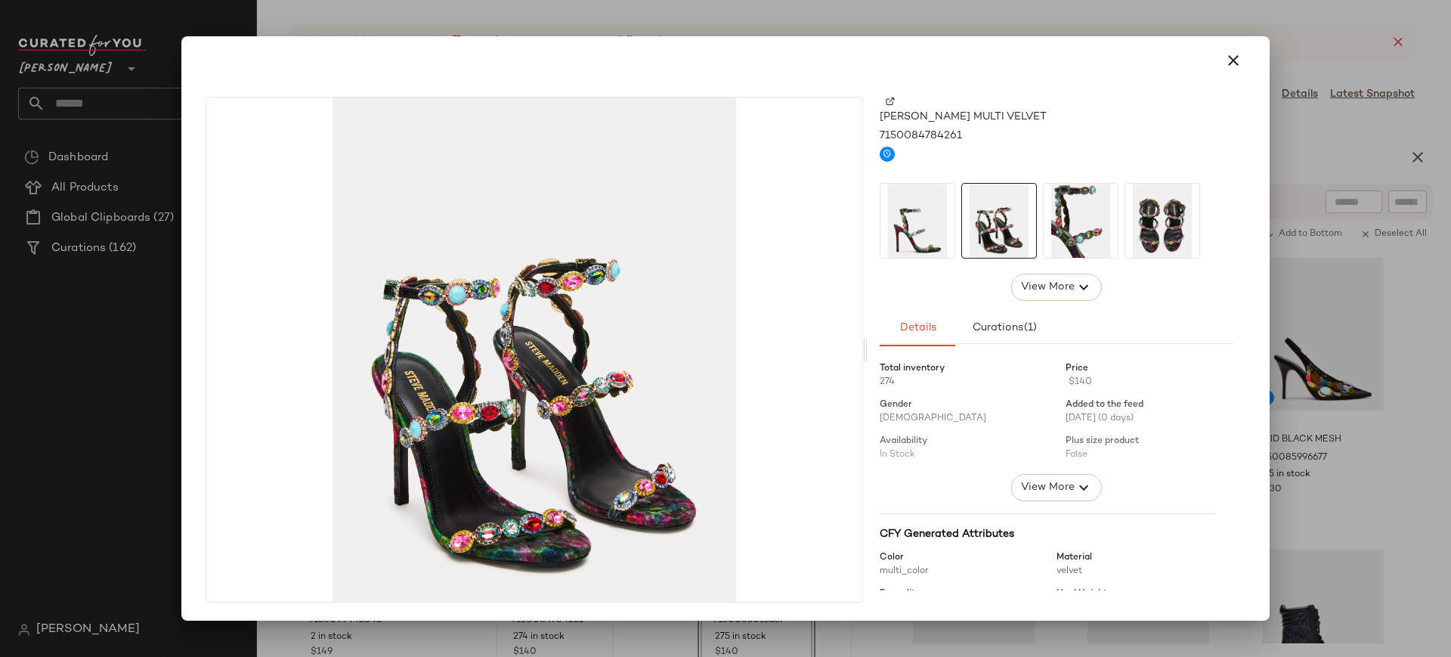
click at [1059, 226] on img at bounding box center [1081, 221] width 74 height 74
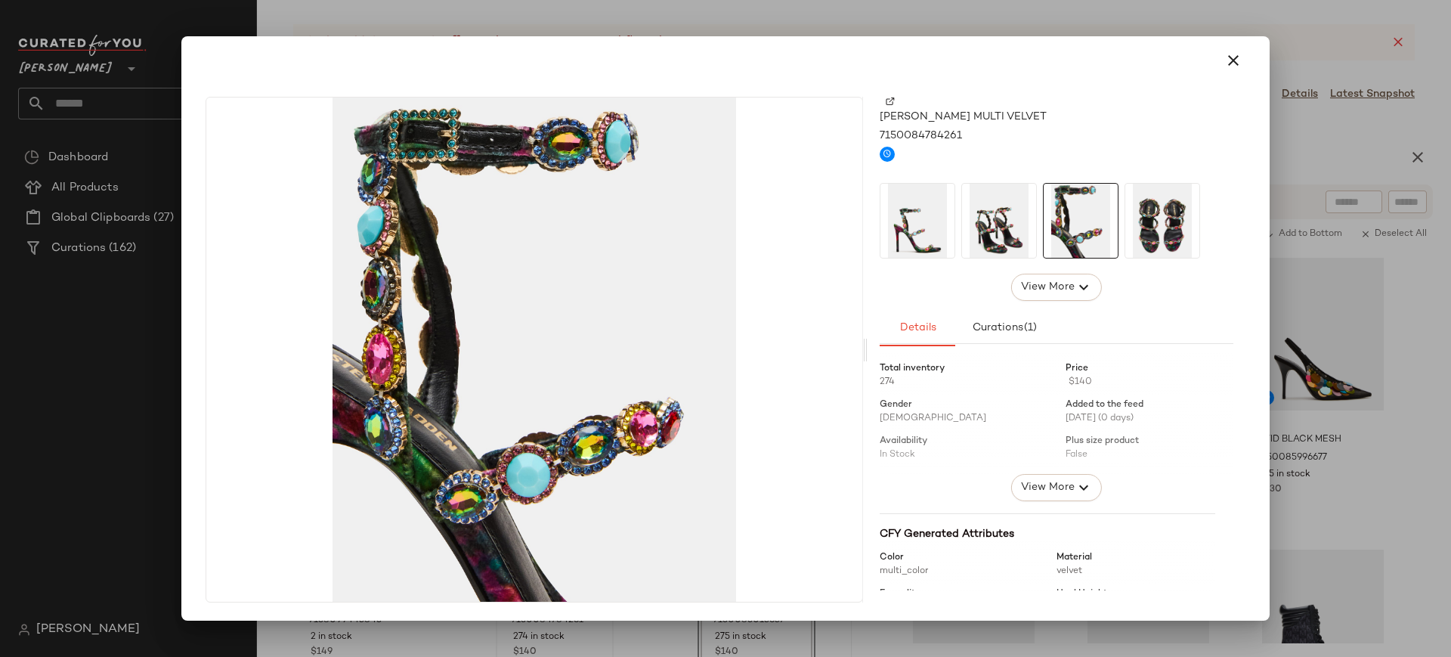
click at [1145, 219] on img at bounding box center [1162, 221] width 74 height 74
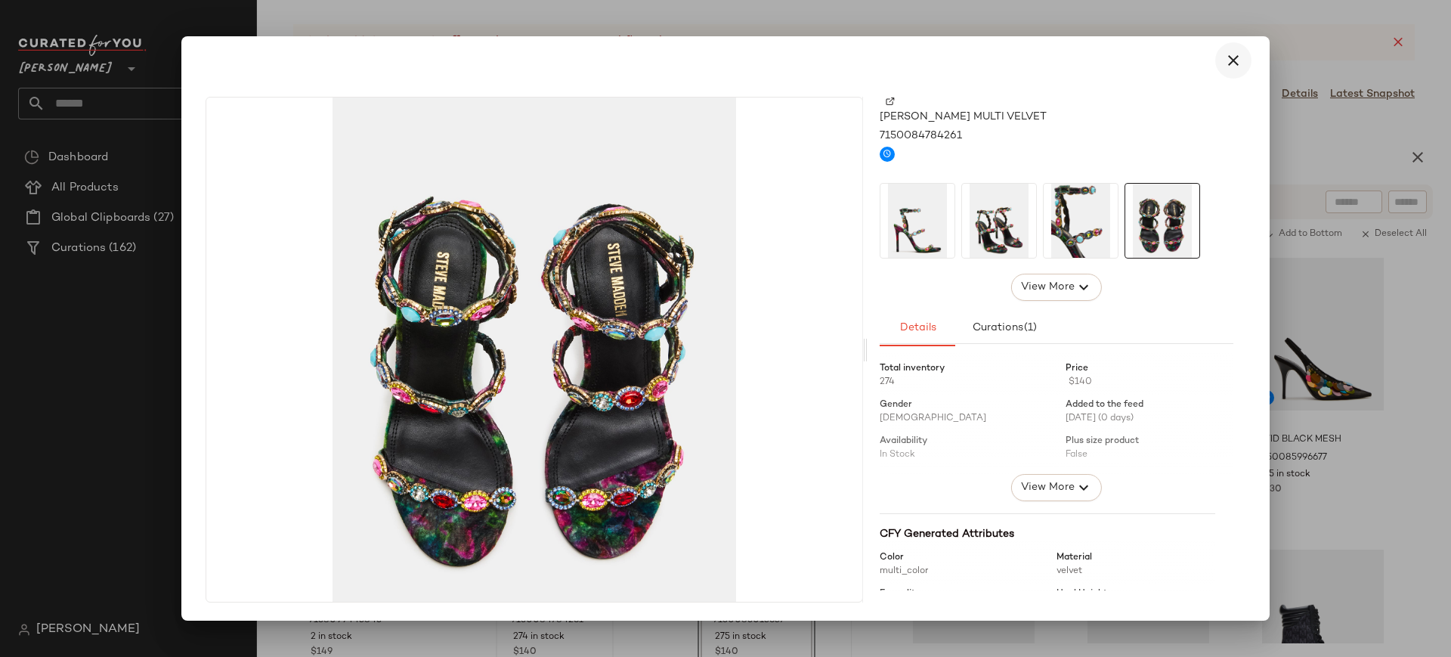
click at [1232, 57] on icon "button" at bounding box center [1233, 60] width 18 height 18
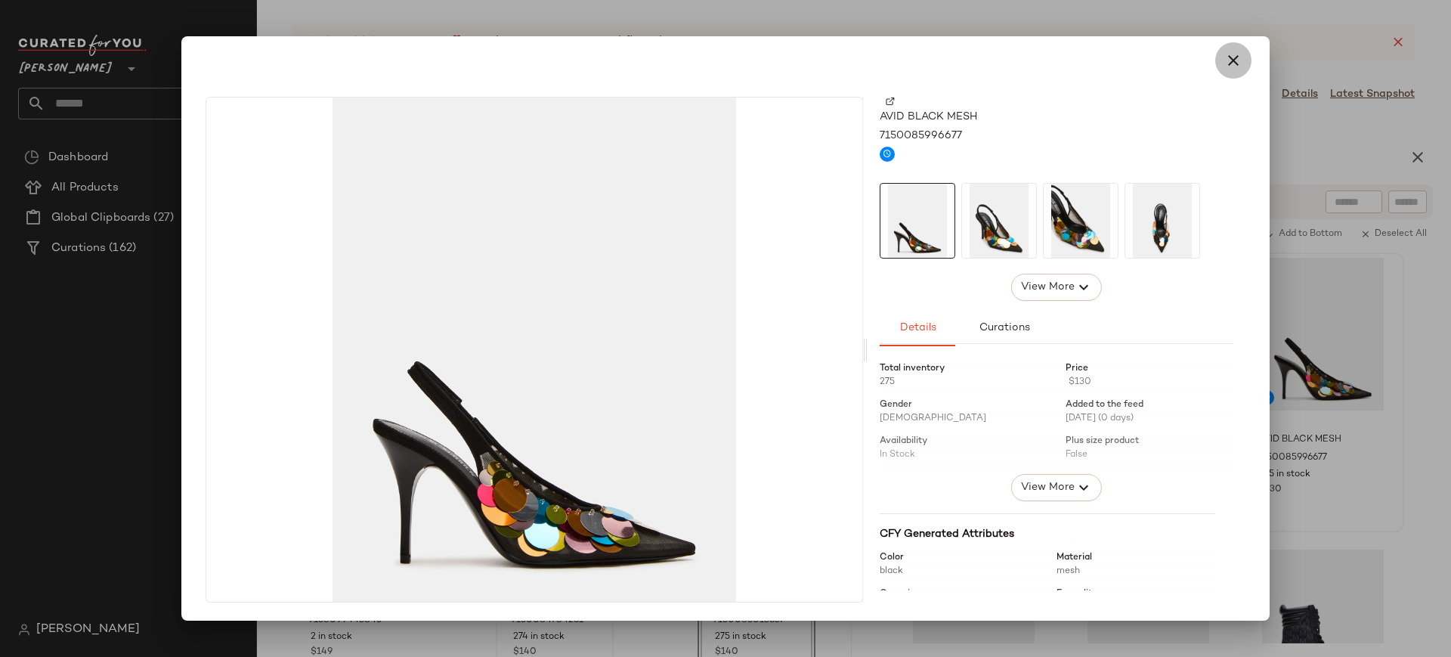
click at [1237, 59] on icon "button" at bounding box center [1233, 60] width 18 height 18
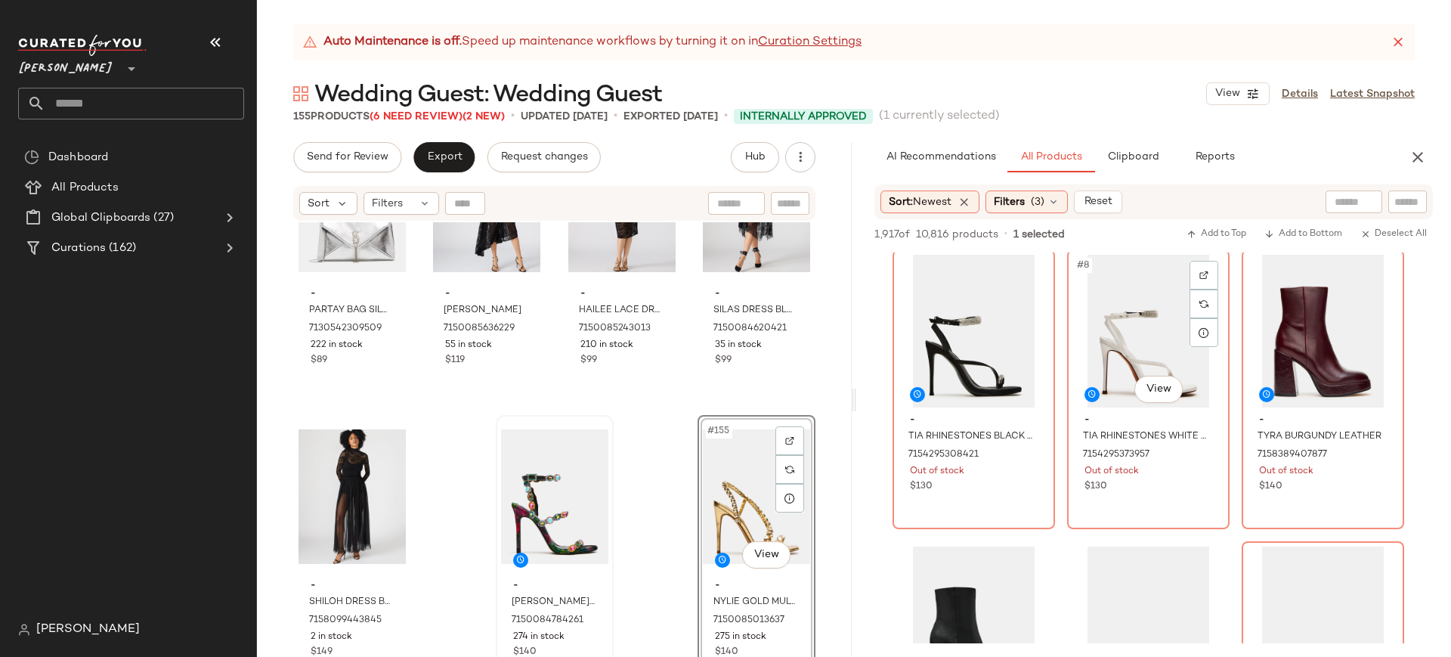
scroll to position [587, 0]
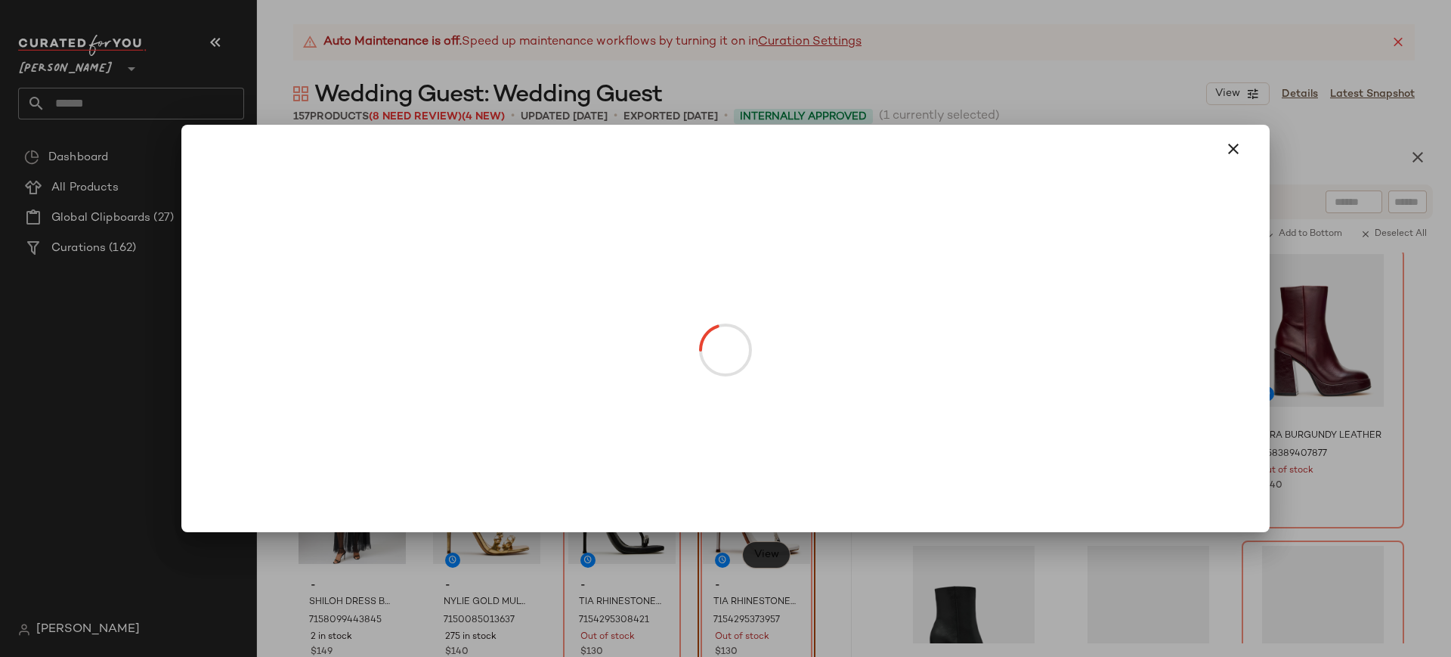
click at [758, 552] on body "Steve Madden ** Dashboard All Products Global Clipboards (27) Curations (162) A…" at bounding box center [725, 328] width 1451 height 657
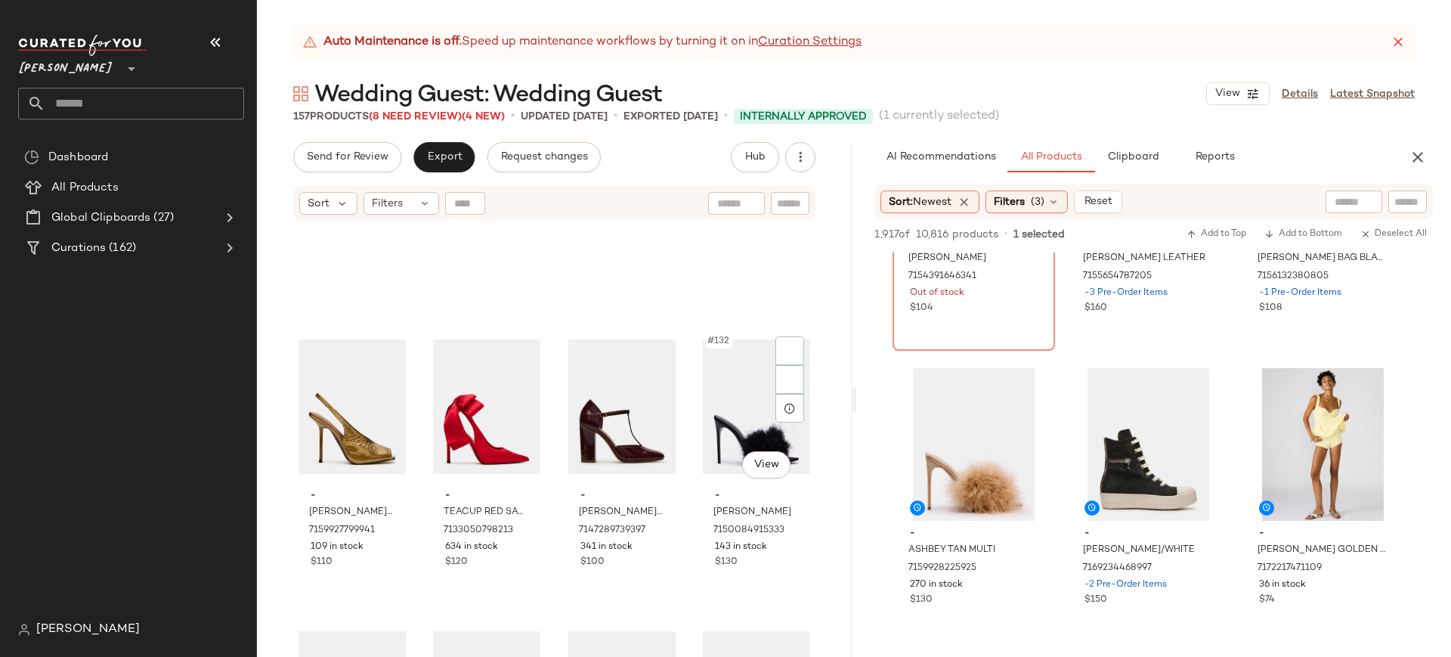
scroll to position [9225, 0]
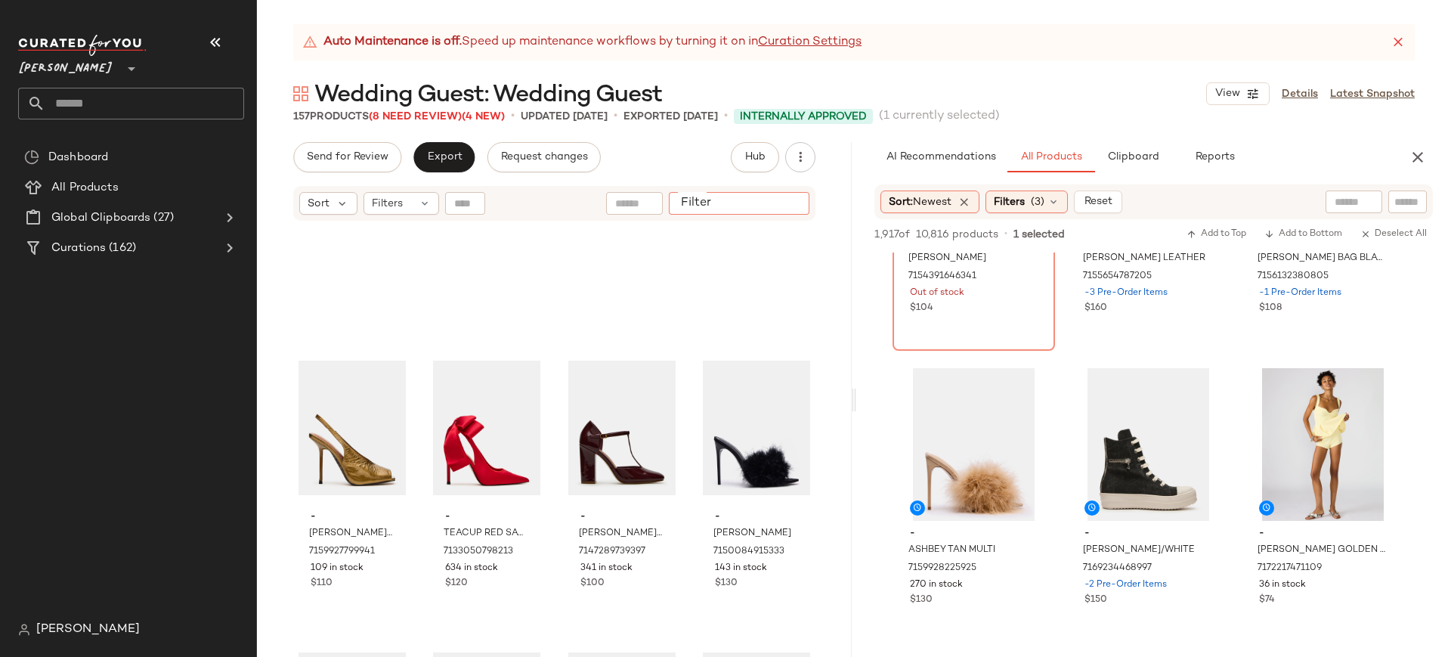
click at [788, 206] on input "Filter" at bounding box center [739, 204] width 128 height 16
type input "******"
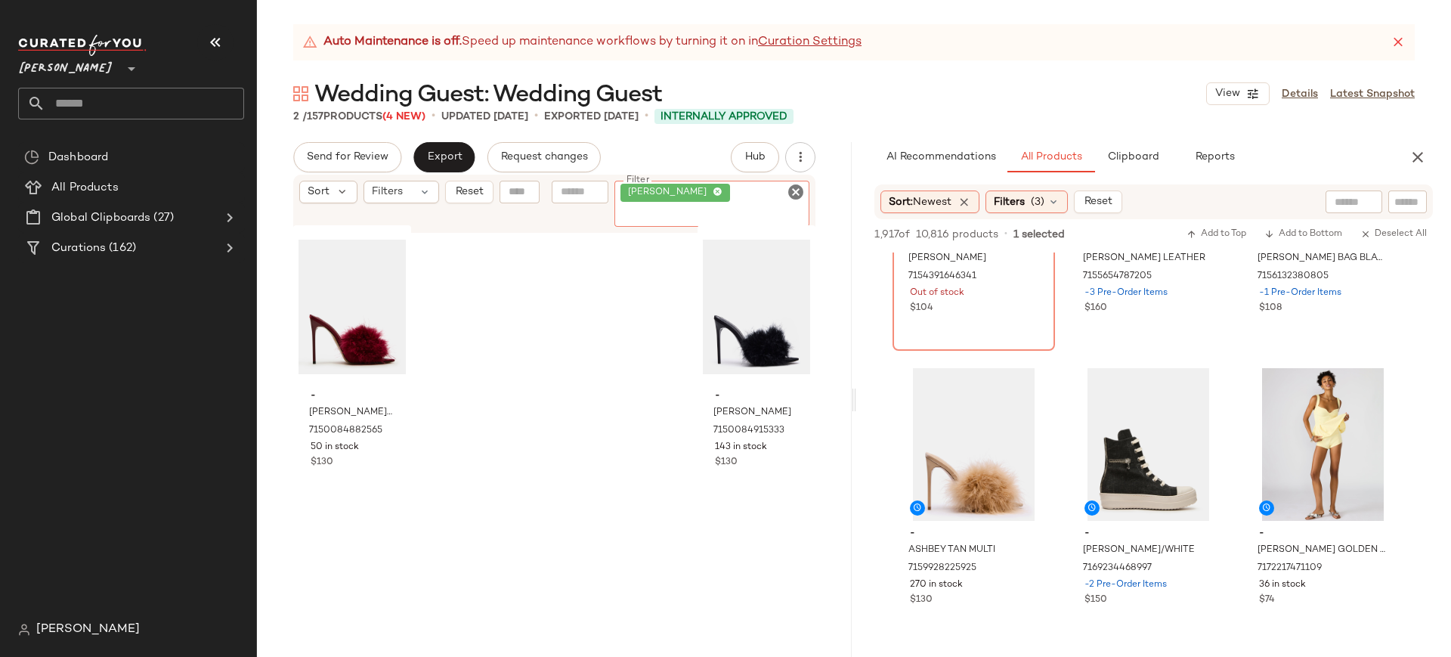
click at [799, 189] on icon "Clear Filter" at bounding box center [796, 192] width 18 height 18
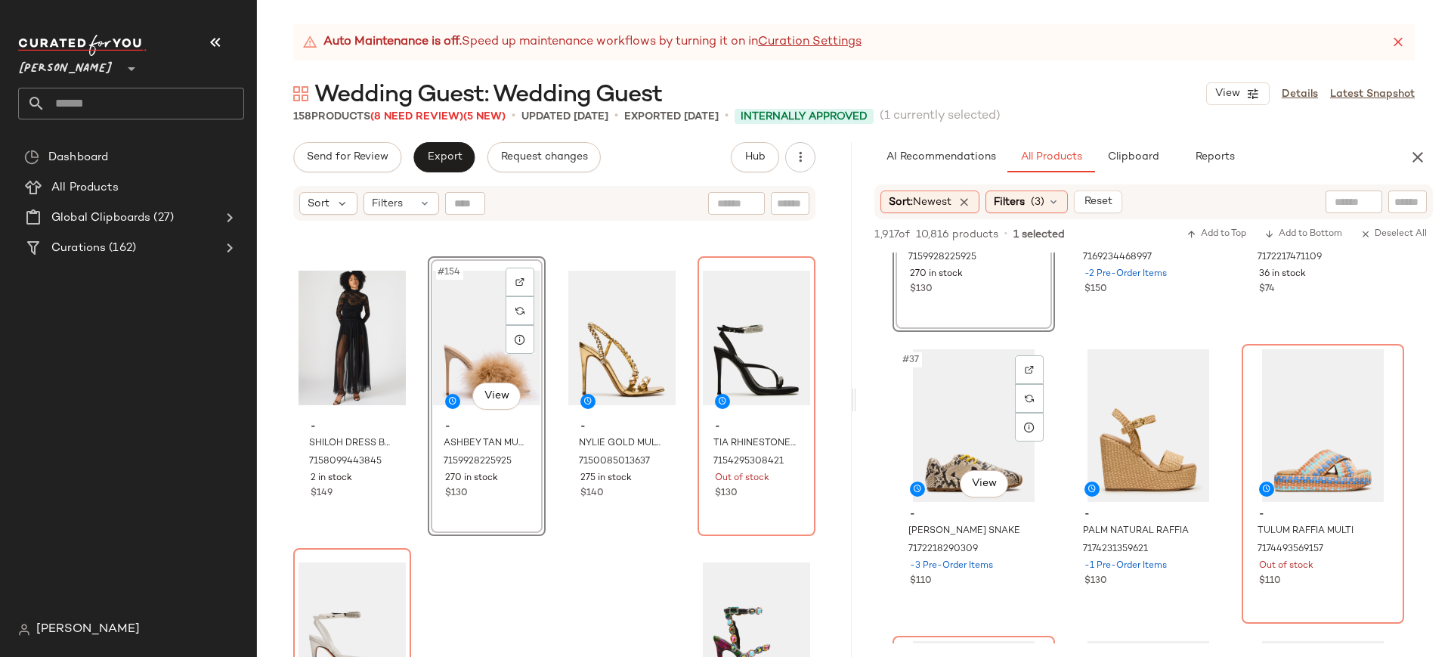
scroll to position [3404, 0]
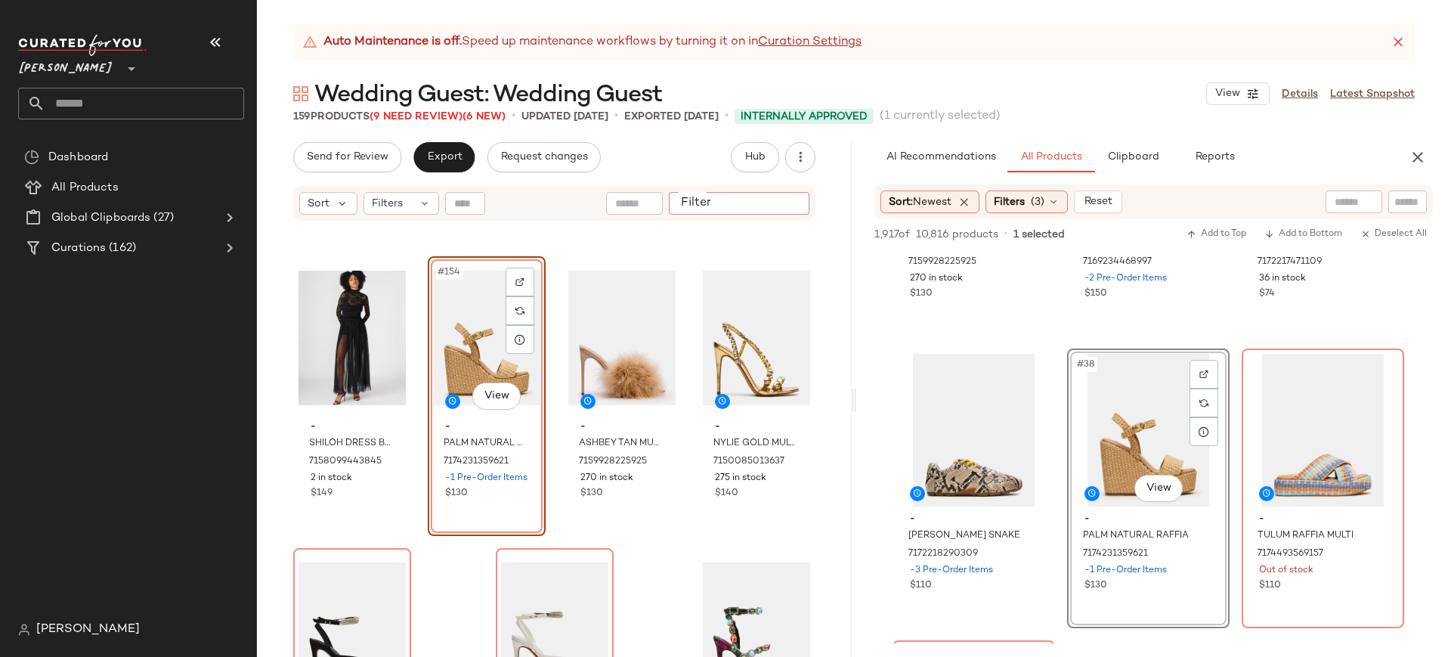
click at [796, 199] on input "Filter" at bounding box center [739, 204] width 128 height 16
type input "******"
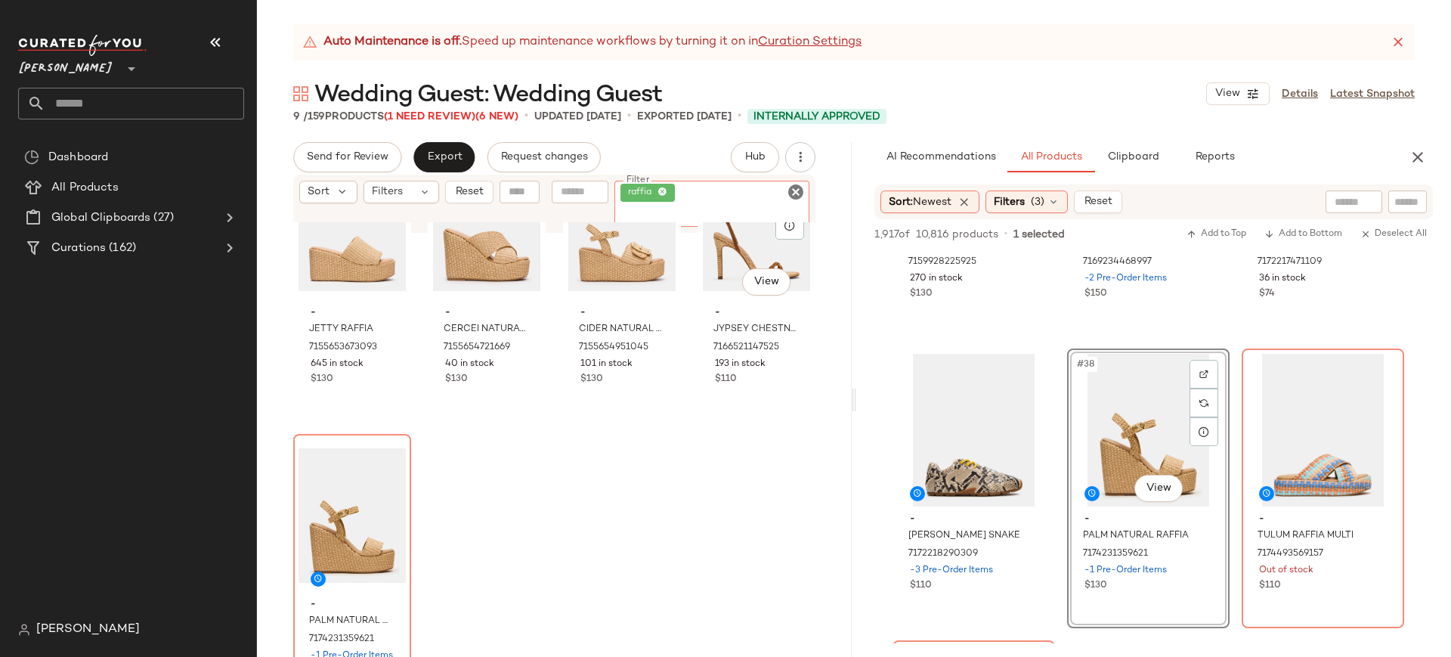
scroll to position [382, 0]
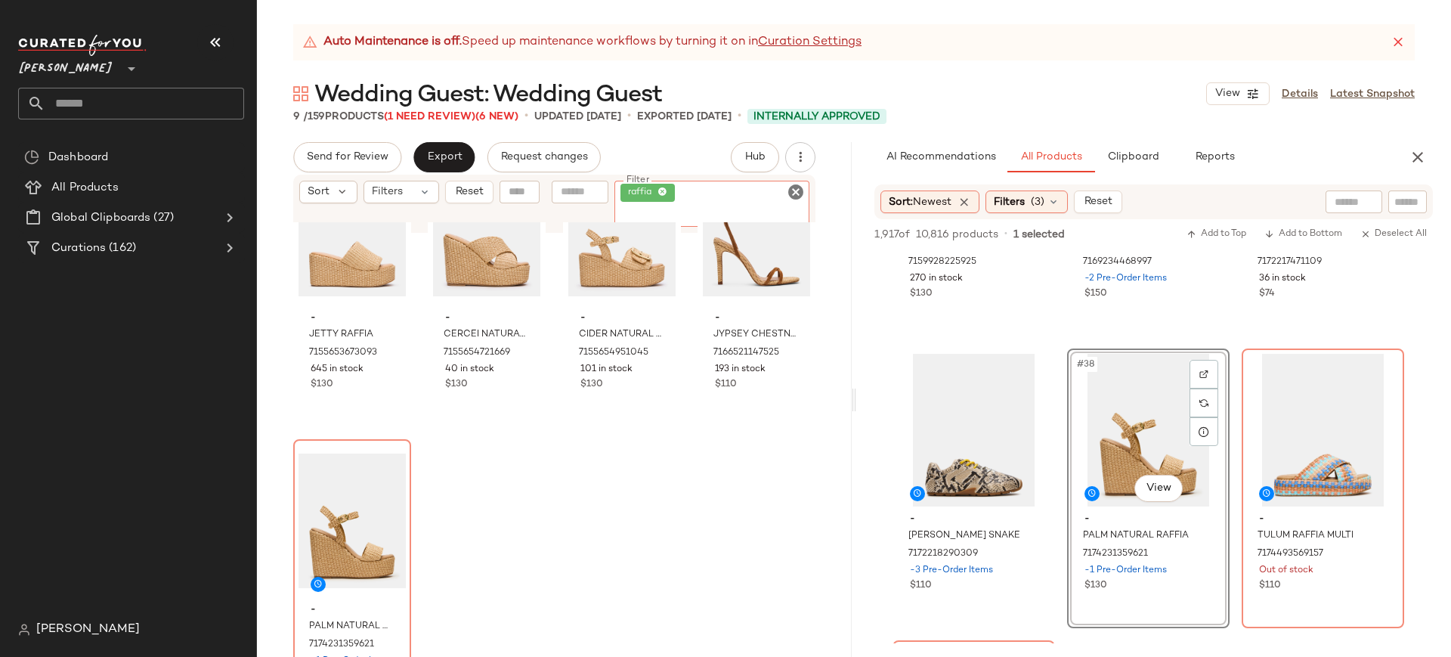
click at [797, 193] on icon "Clear Filter" at bounding box center [796, 192] width 18 height 18
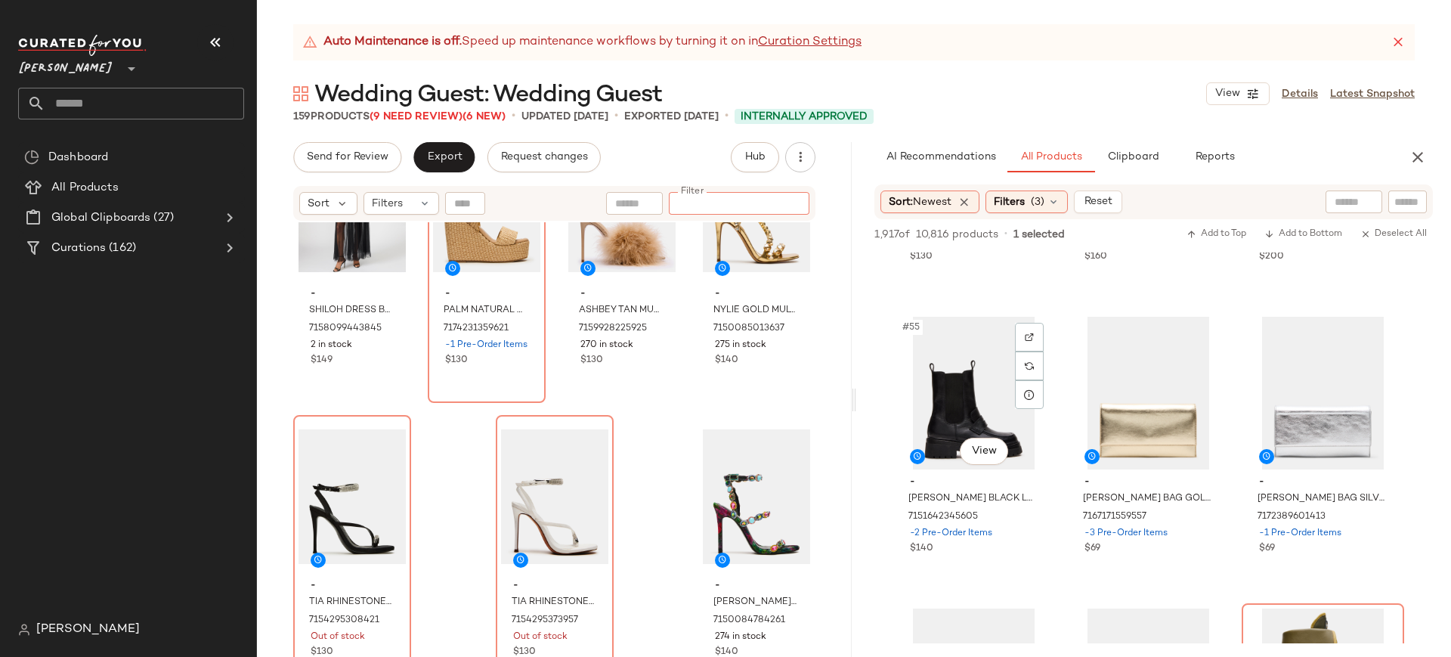
scroll to position [5181, 0]
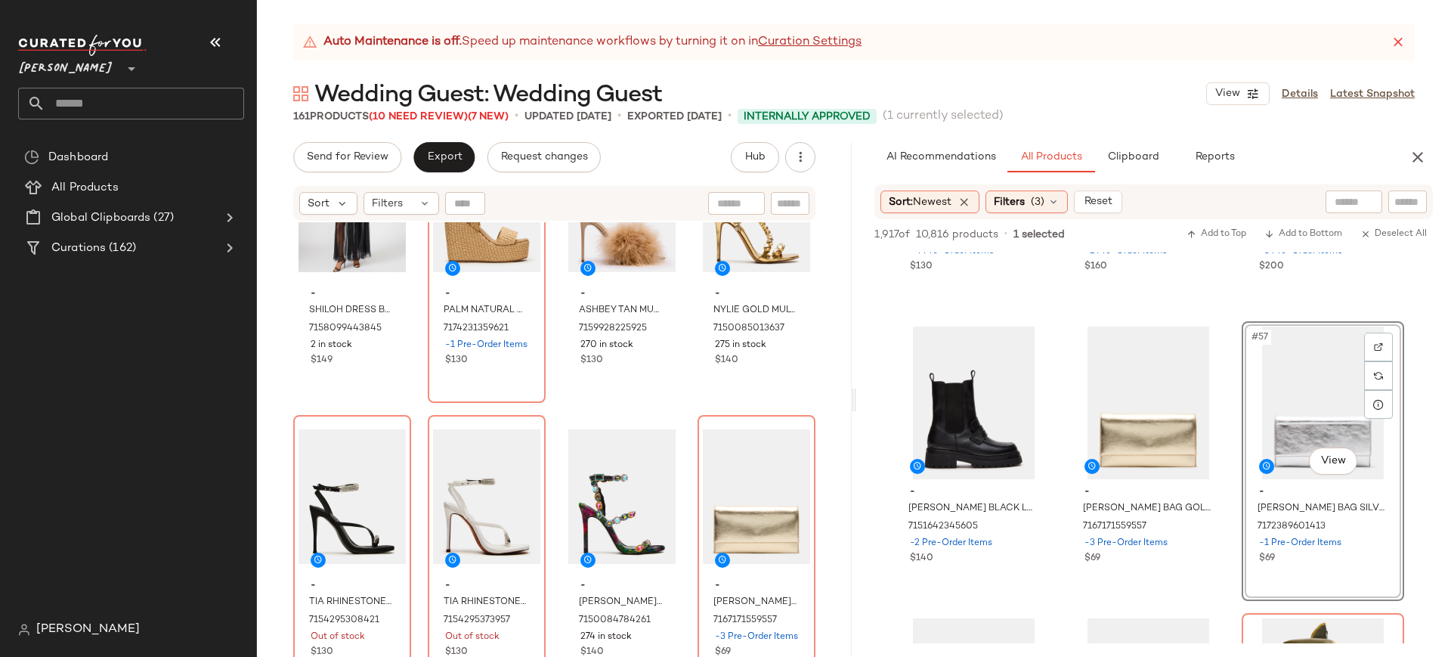
click at [798, 538] on div at bounding box center [756, 496] width 107 height 153
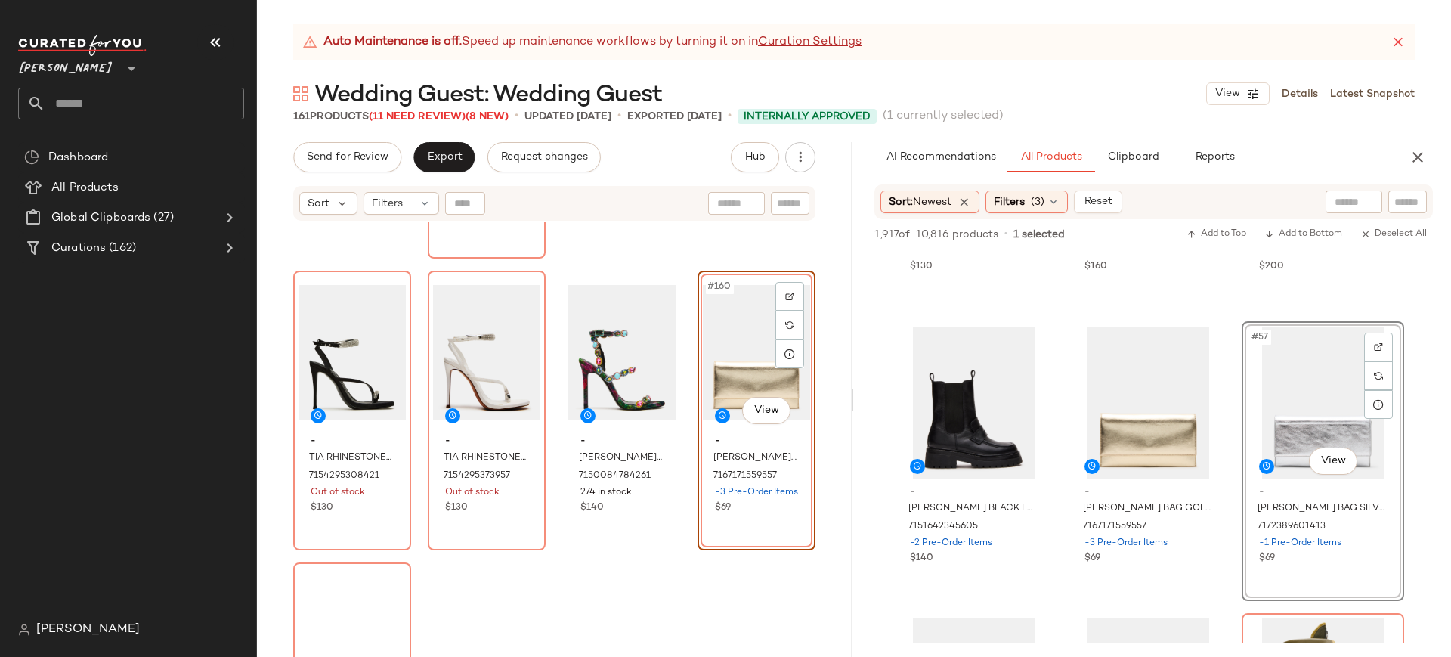
scroll to position [11489, 0]
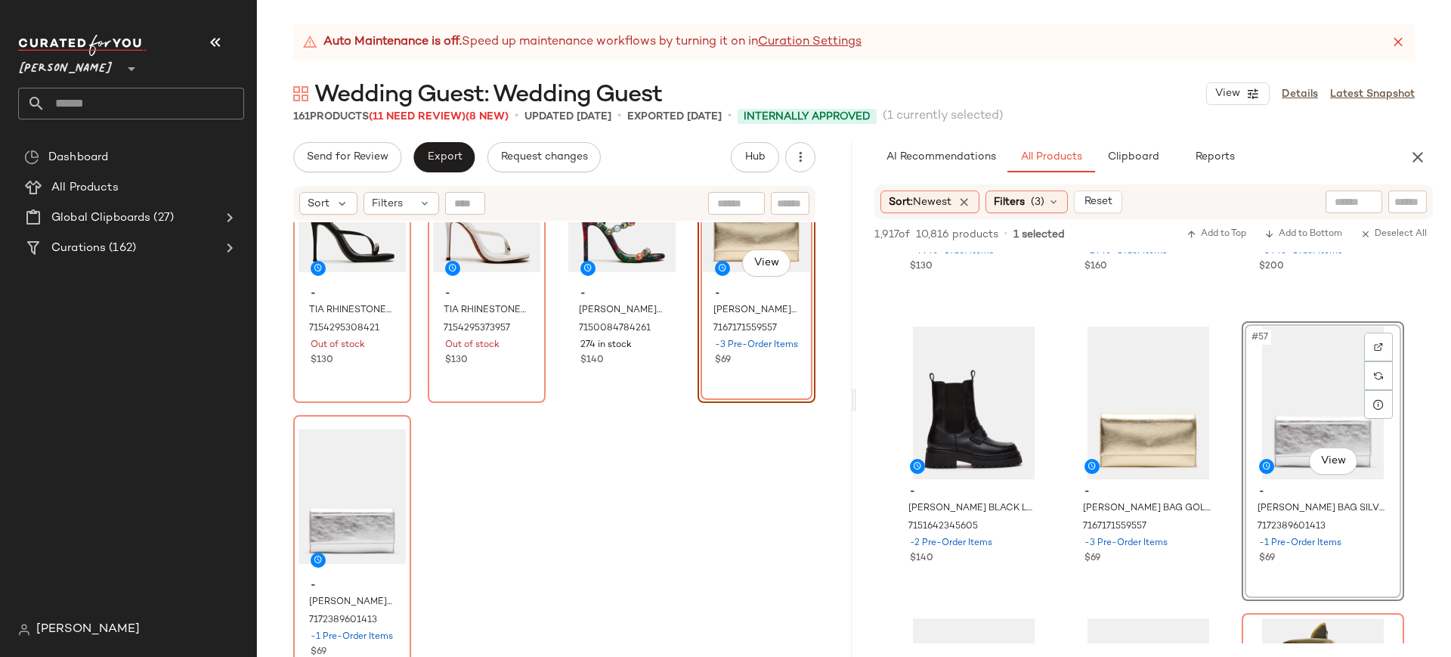
click at [784, 206] on input "text" at bounding box center [790, 204] width 26 height 16
type input "***"
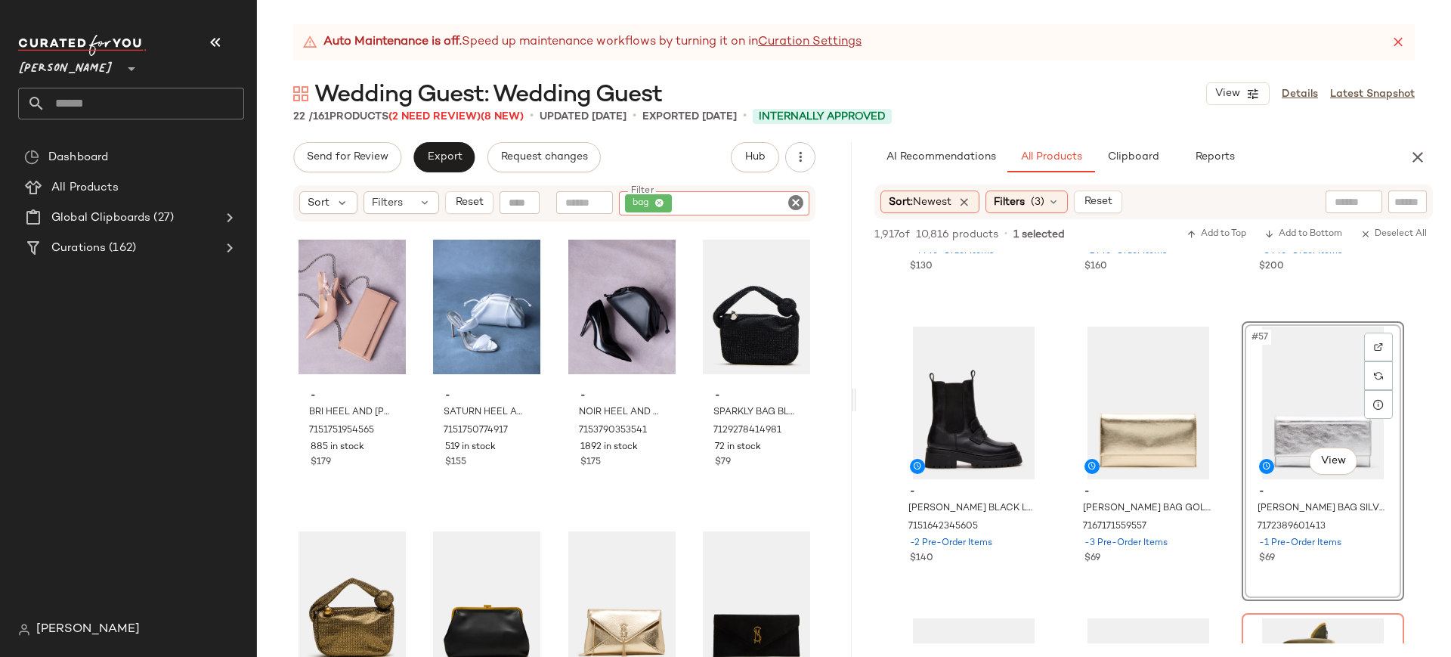
click at [680, 494] on div "- BRI HEEL AND JULIANA BAG BLUSH PATENT BUNDLE 7151751954565 885 in stock $179 …" at bounding box center [554, 459] width 522 height 469
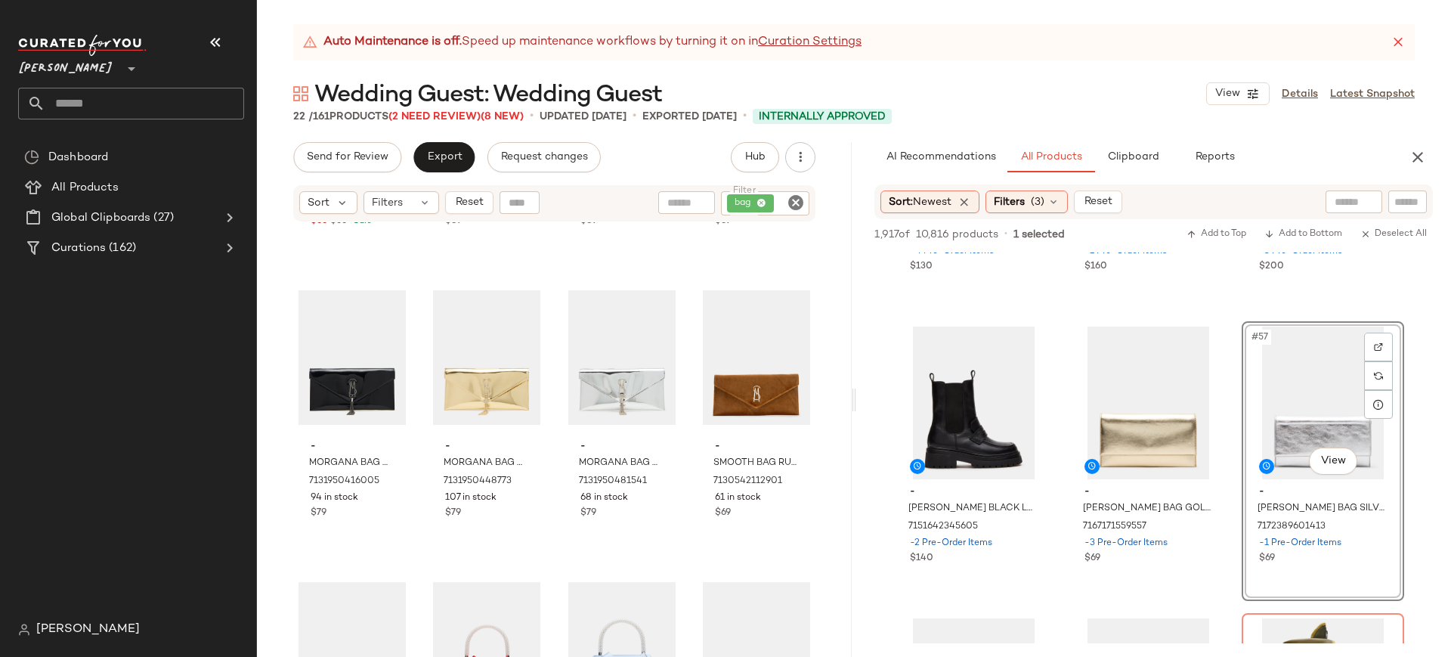
scroll to position [533, 0]
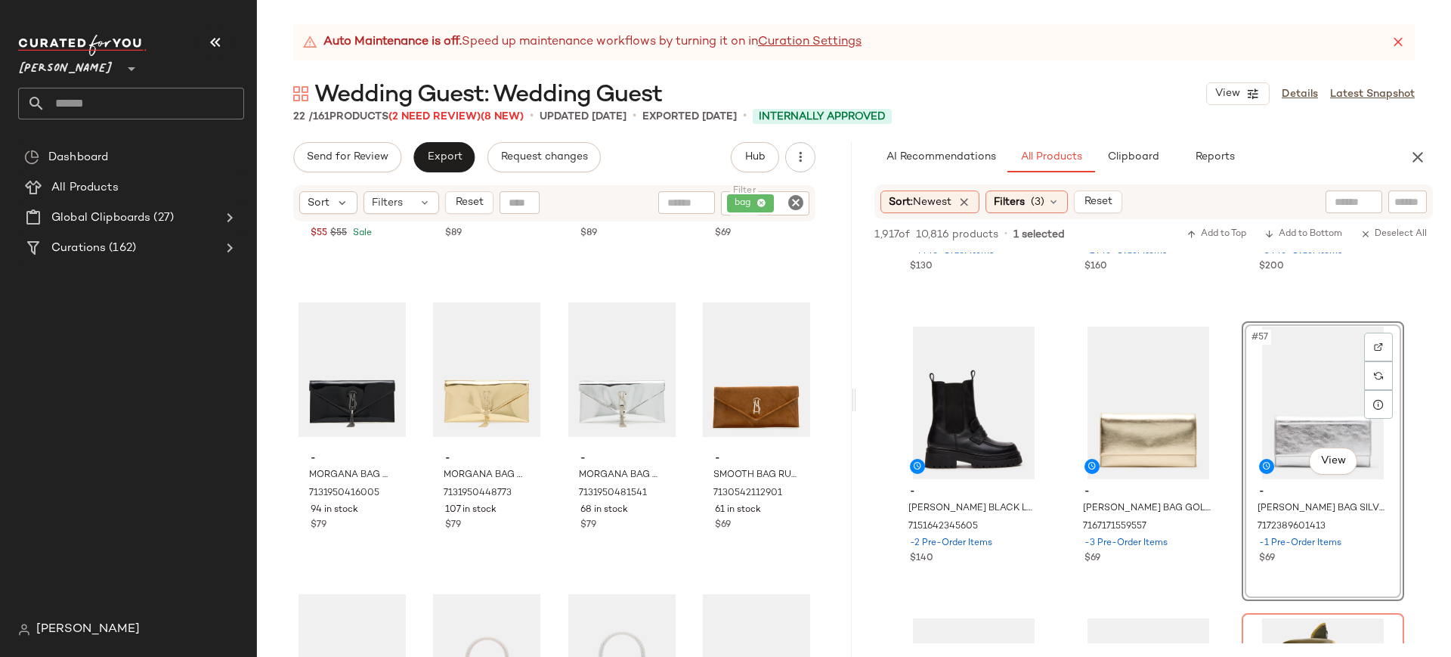
click at [796, 197] on icon "Clear Filter" at bounding box center [796, 202] width 18 height 18
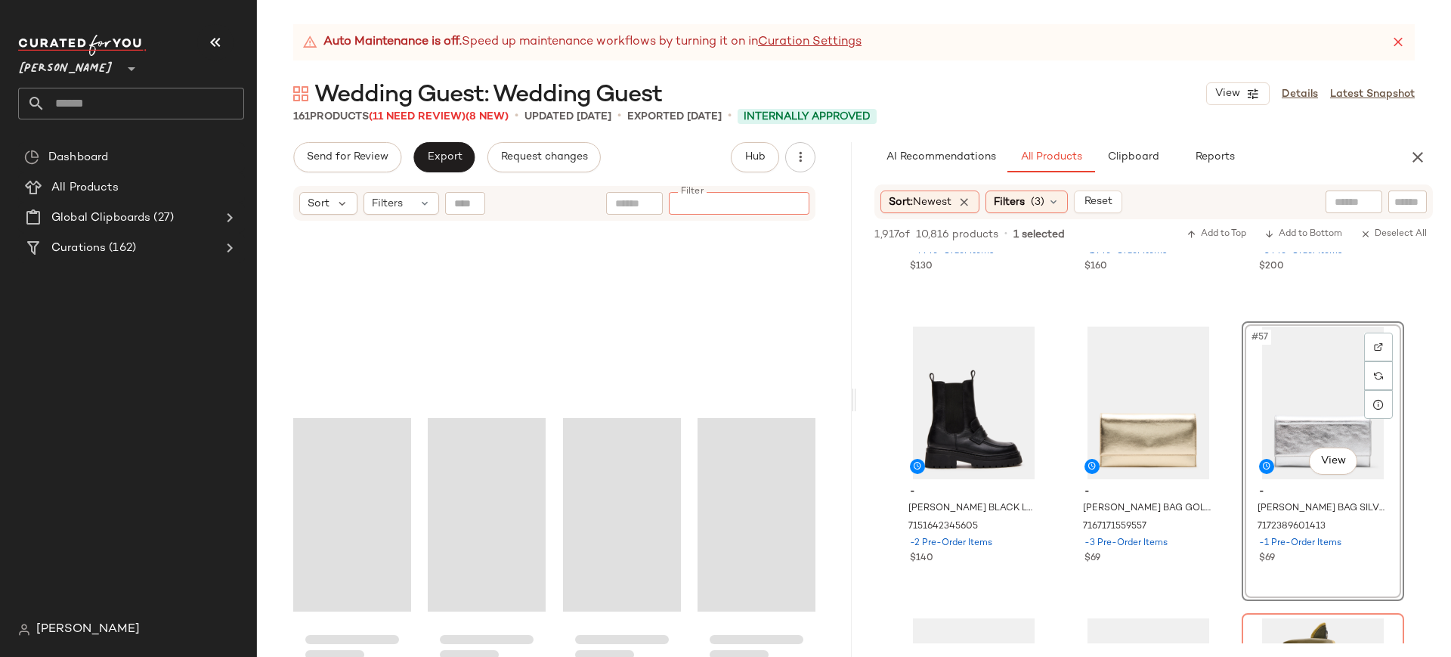
scroll to position [11489, 0]
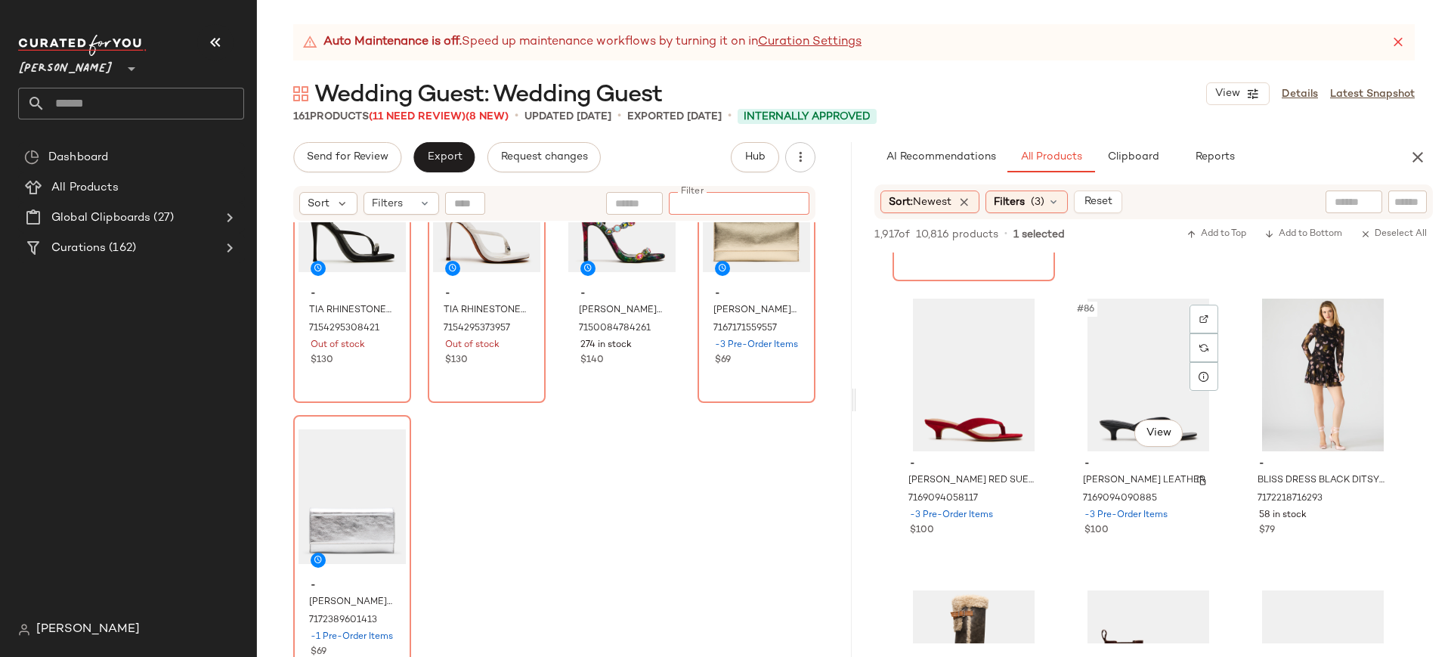
click at [1121, 448] on div "#86 View" at bounding box center [1148, 374] width 152 height 153
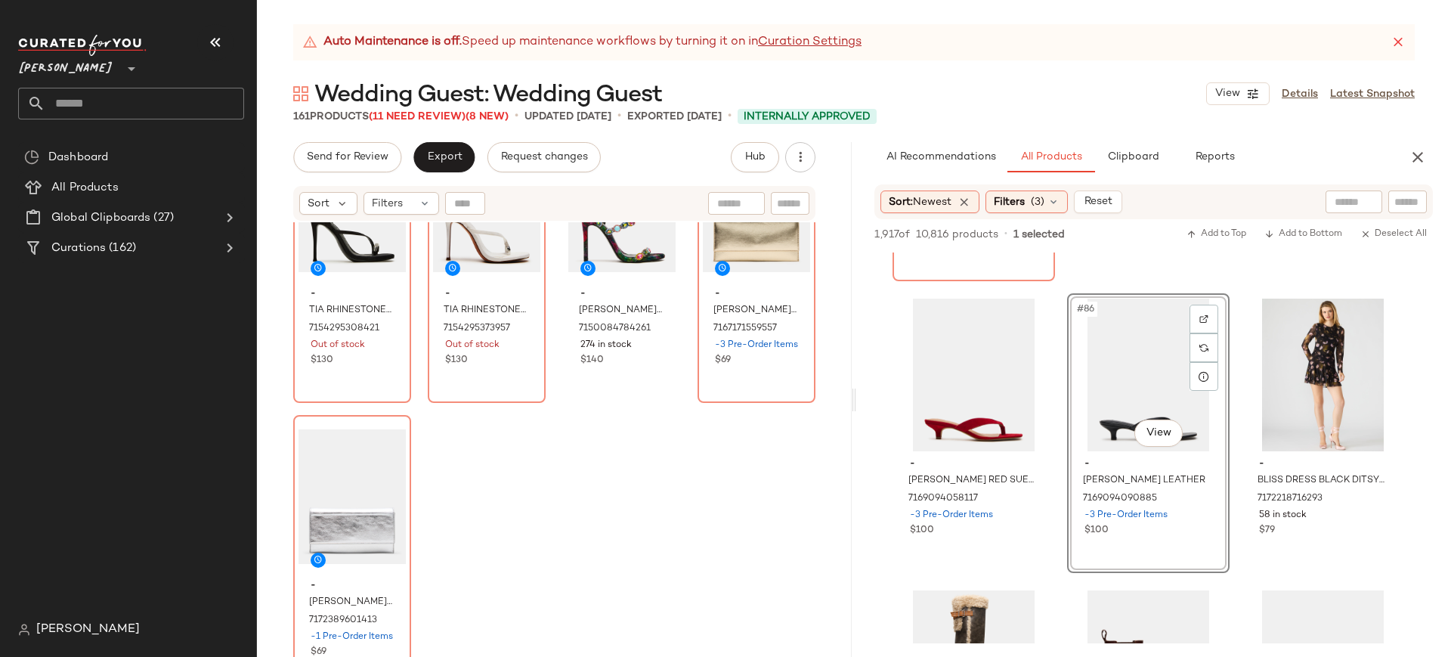
scroll to position [8124, 0]
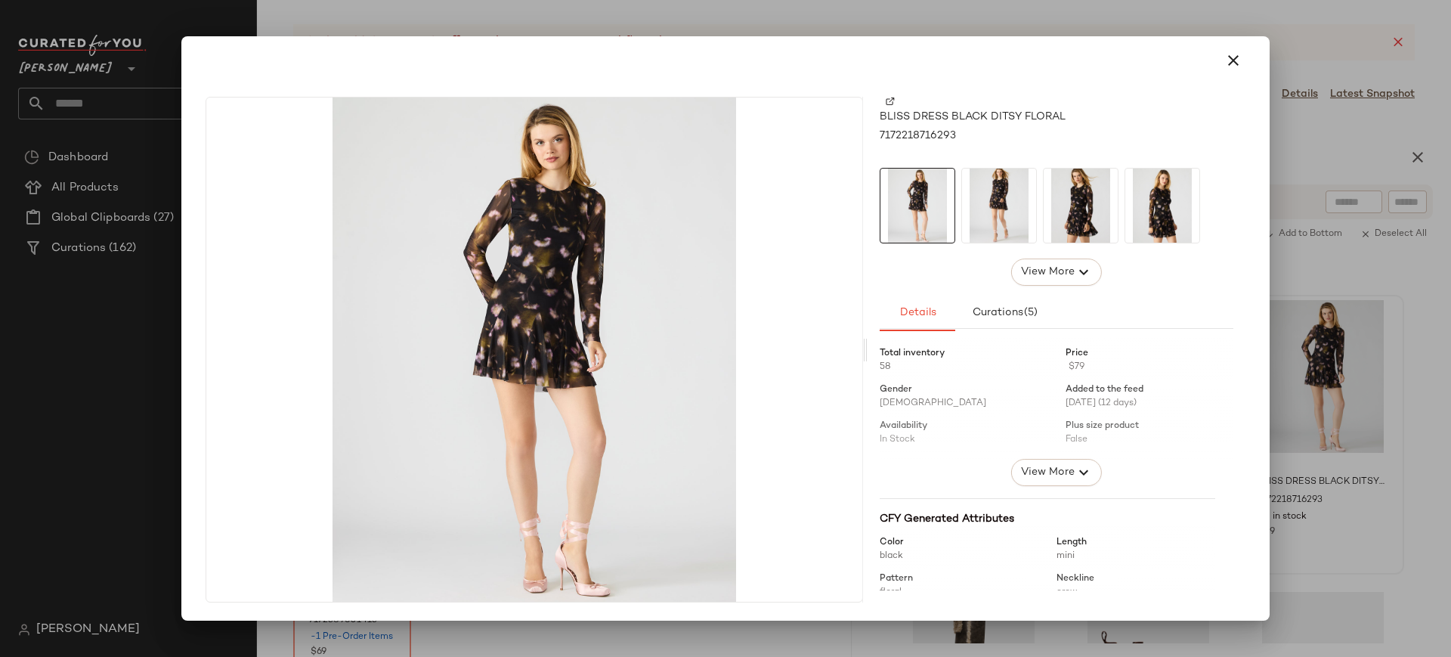
click at [1010, 202] on img at bounding box center [999, 206] width 74 height 74
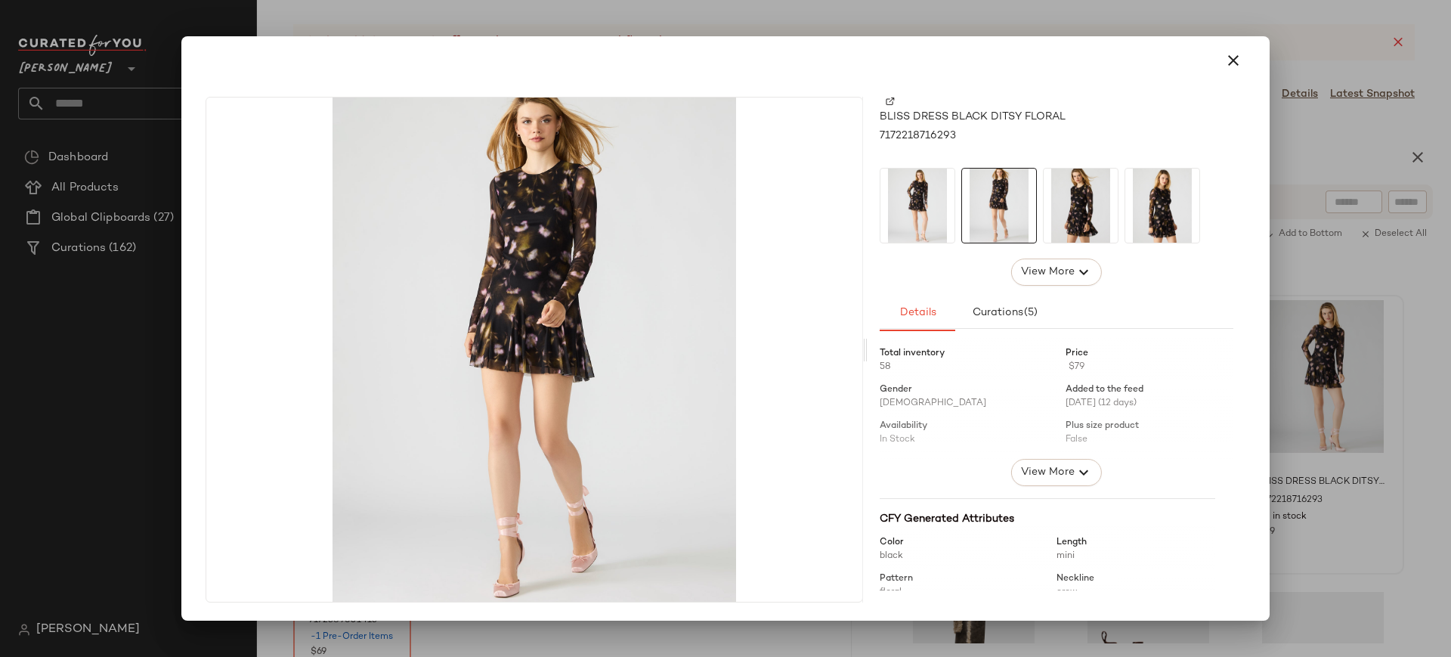
click at [1086, 218] on img at bounding box center [1081, 206] width 74 height 74
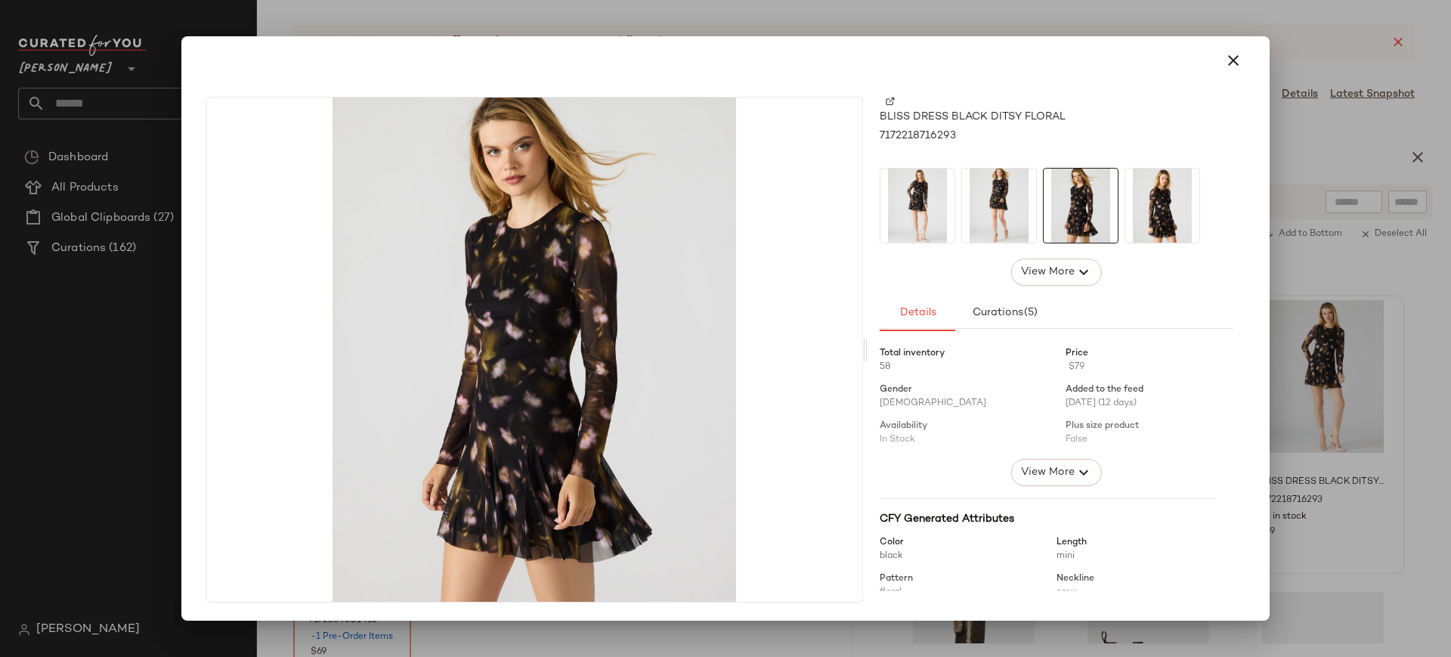
click at [1175, 199] on img at bounding box center [1162, 206] width 74 height 74
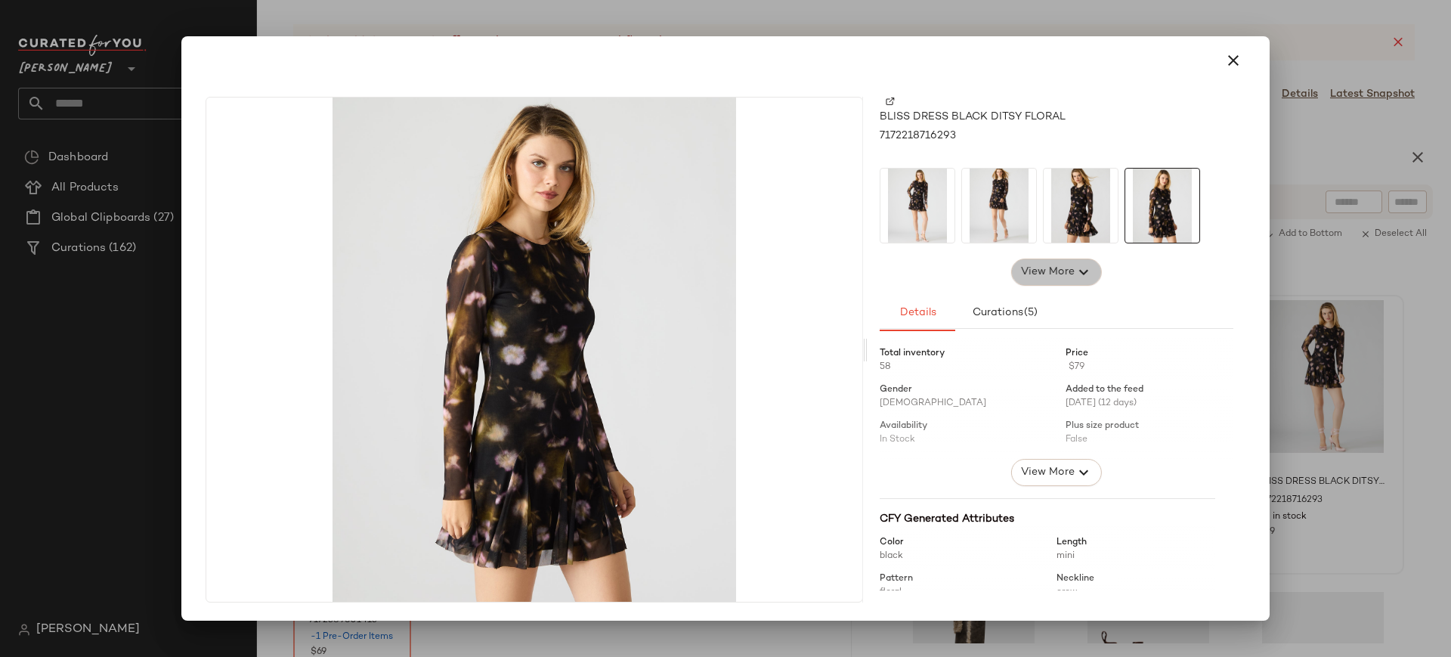
click at [1066, 265] on span "View More" at bounding box center [1047, 272] width 54 height 18
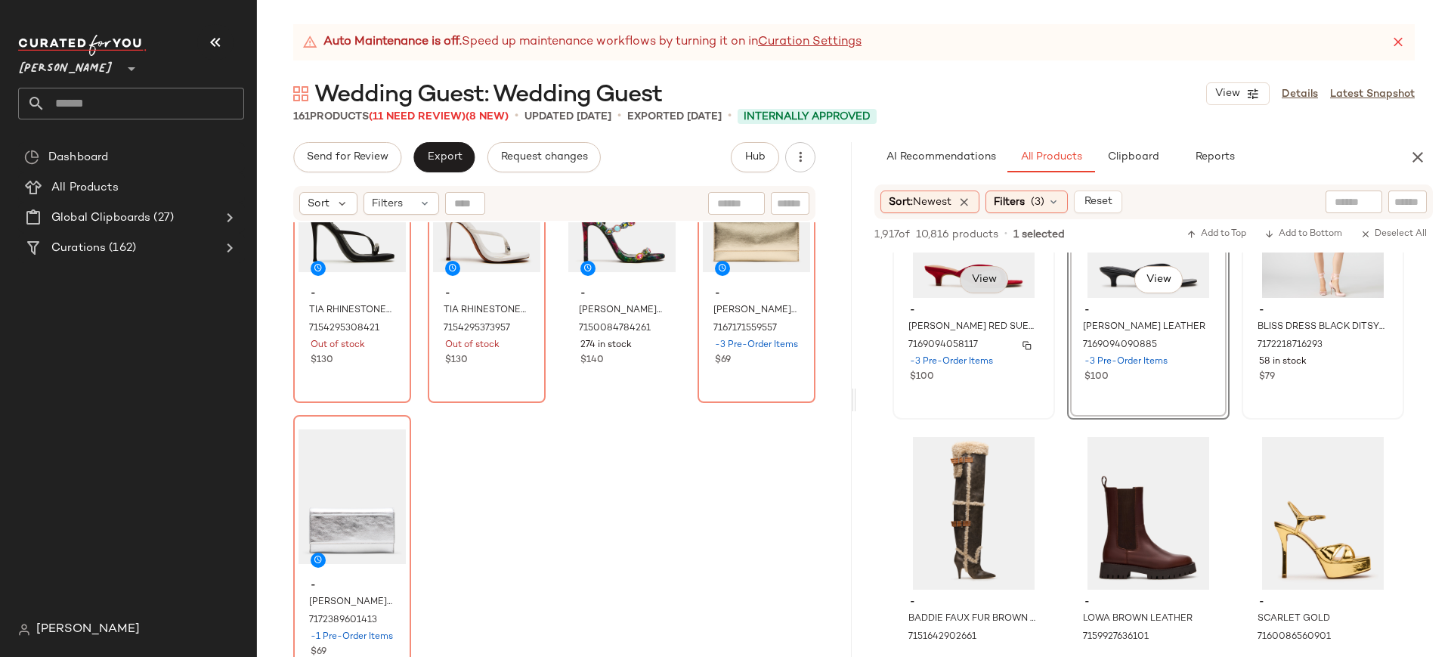
scroll to position [8275, 0]
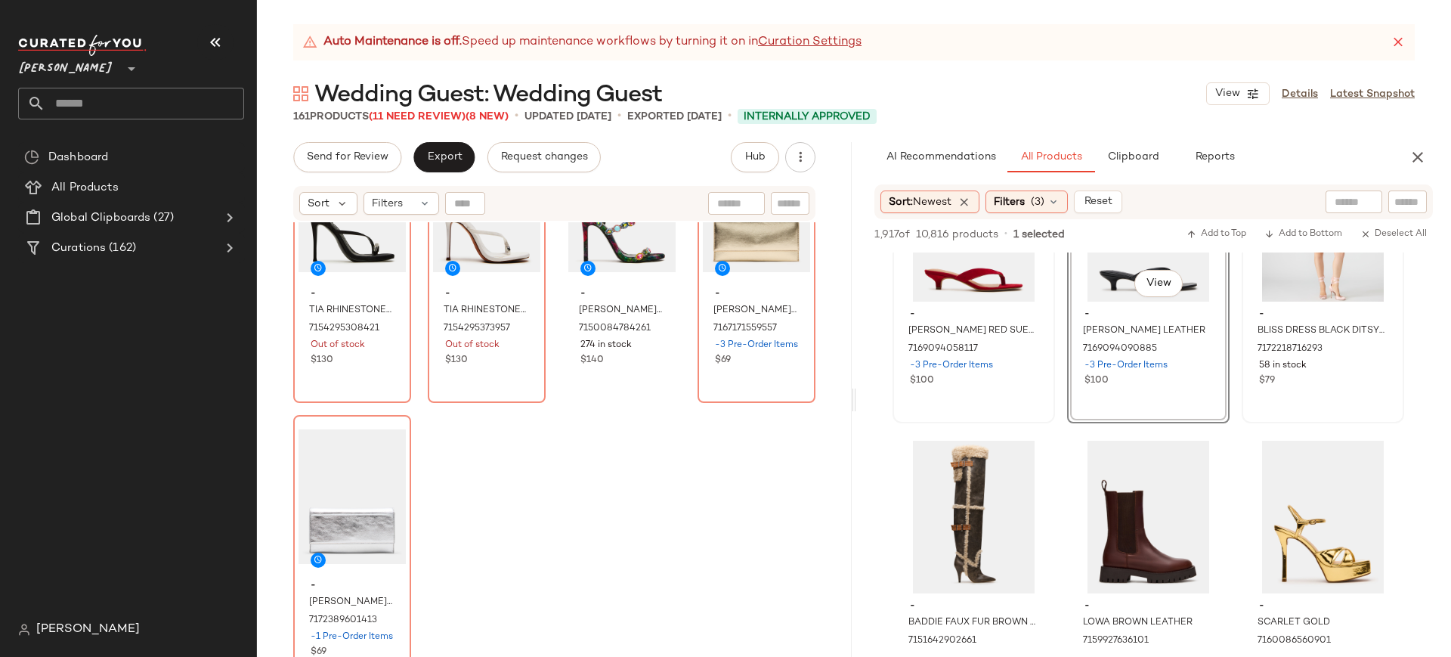
click at [795, 211] on input "text" at bounding box center [790, 204] width 26 height 16
type input "******"
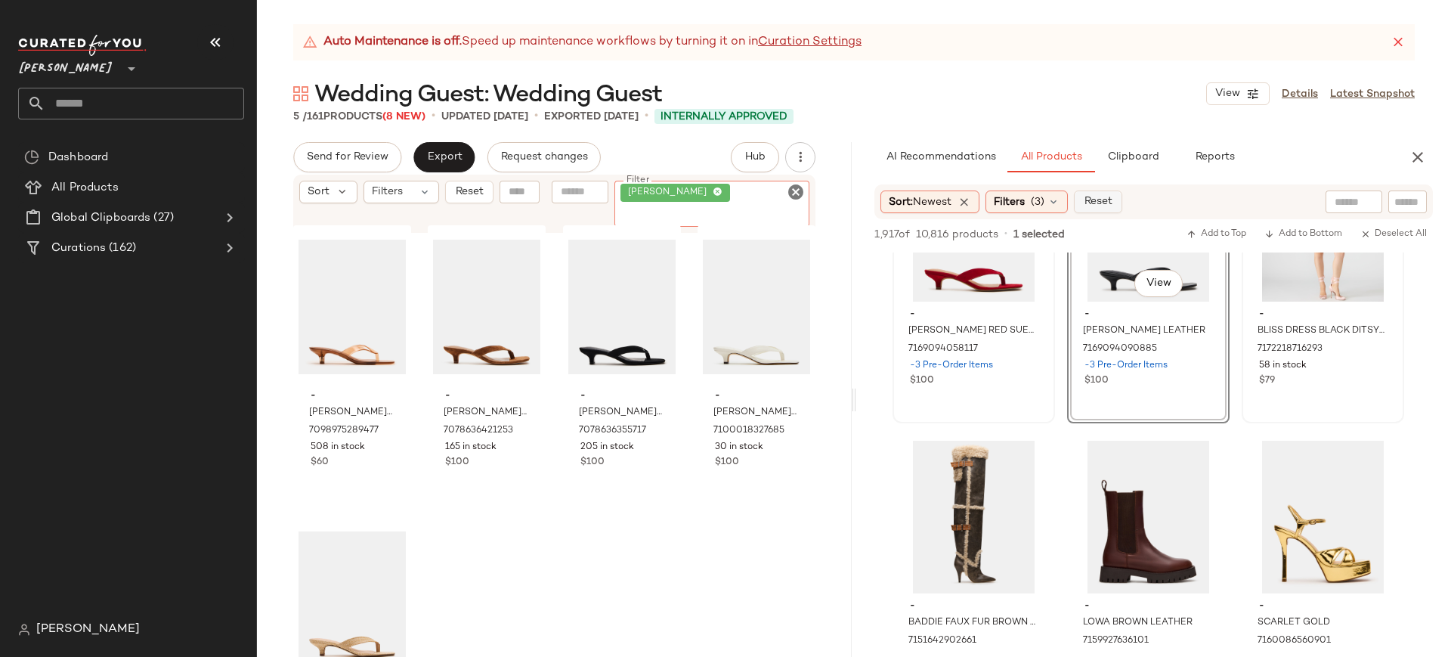
click at [1111, 206] on span "Reset" at bounding box center [1097, 202] width 29 height 12
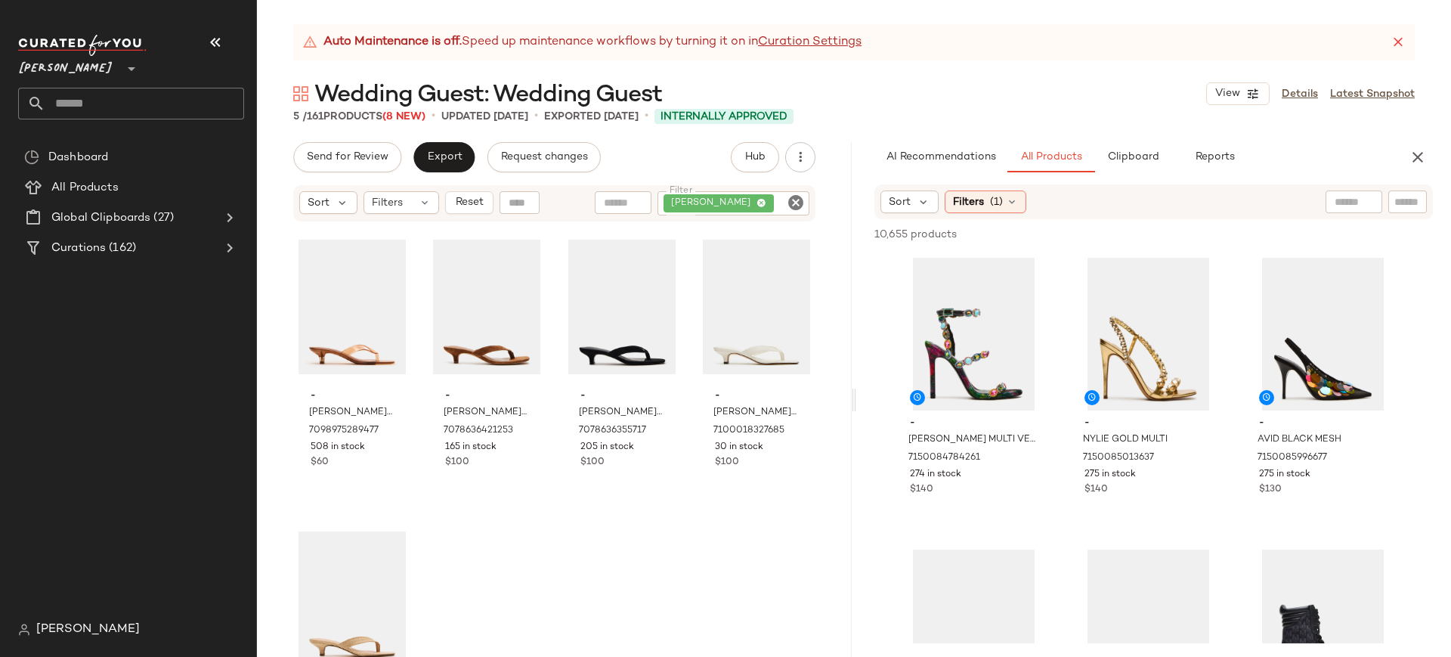
click at [798, 200] on icon "Clear Filter" at bounding box center [796, 202] width 18 height 18
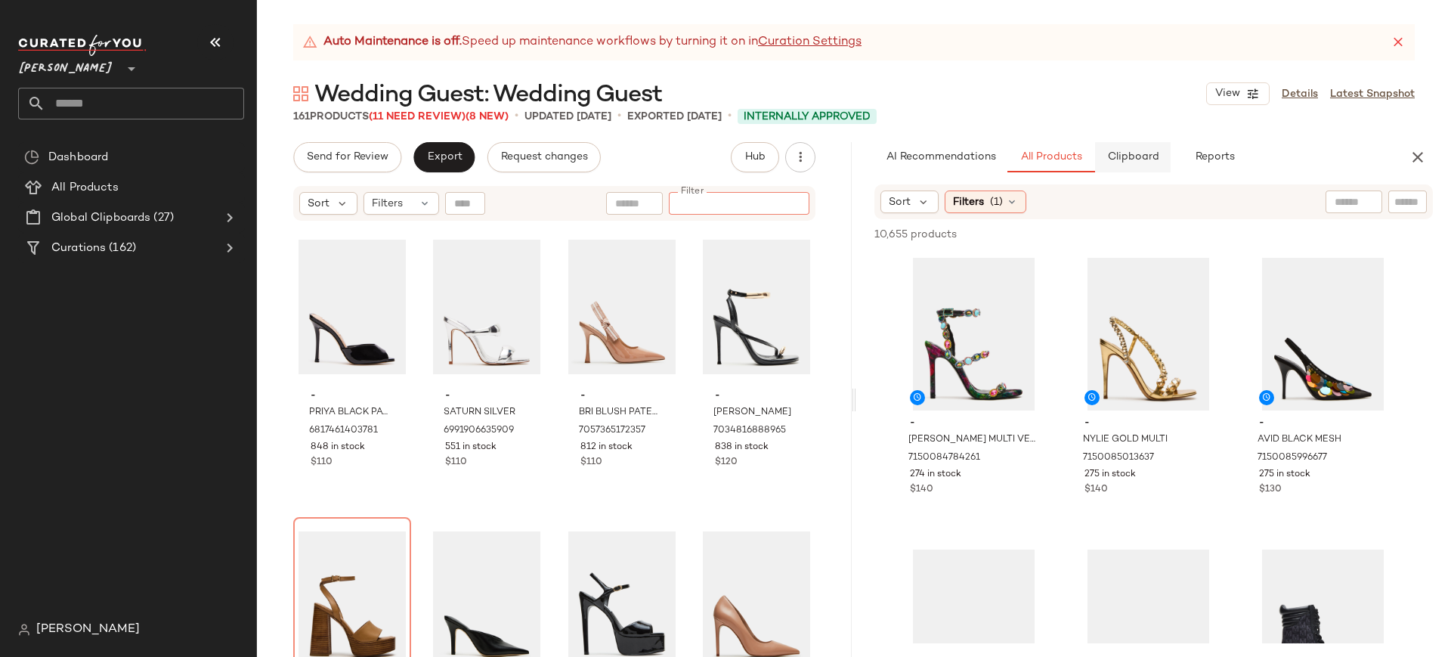
click at [1133, 149] on button "Clipboard" at bounding box center [1133, 157] width 76 height 30
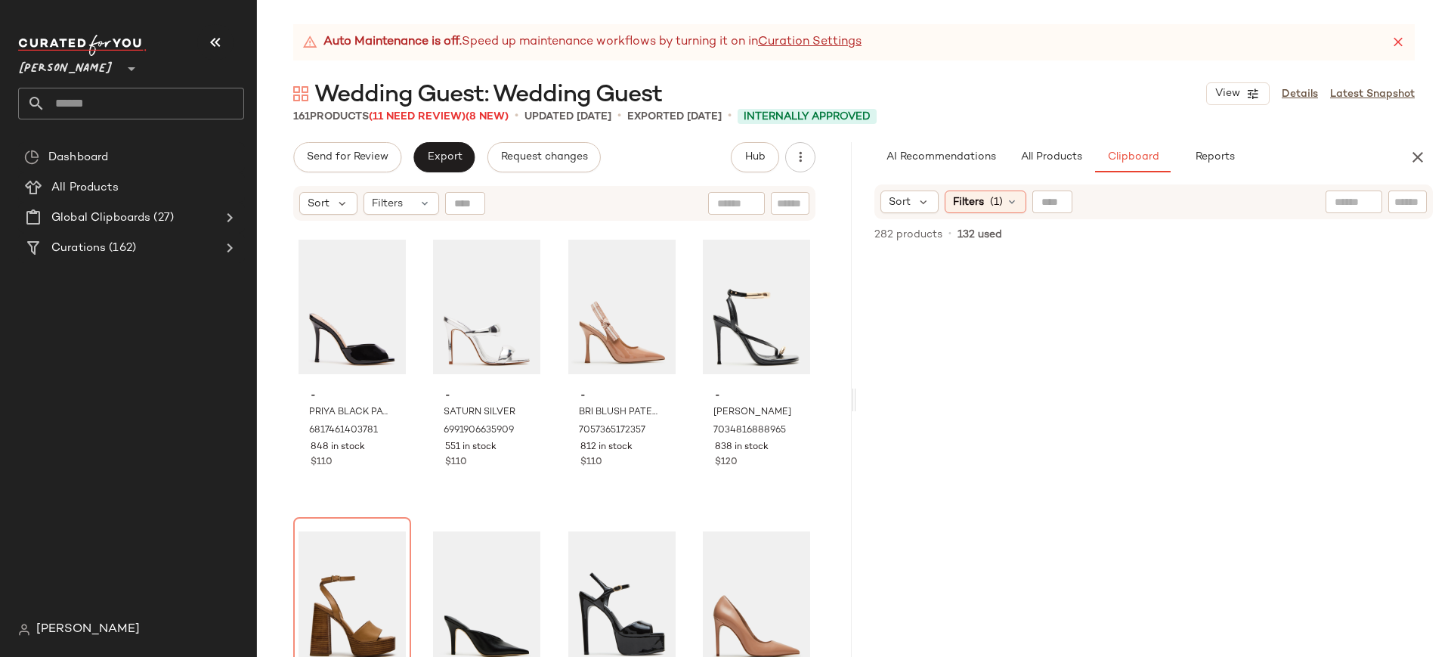
scroll to position [10682, 0]
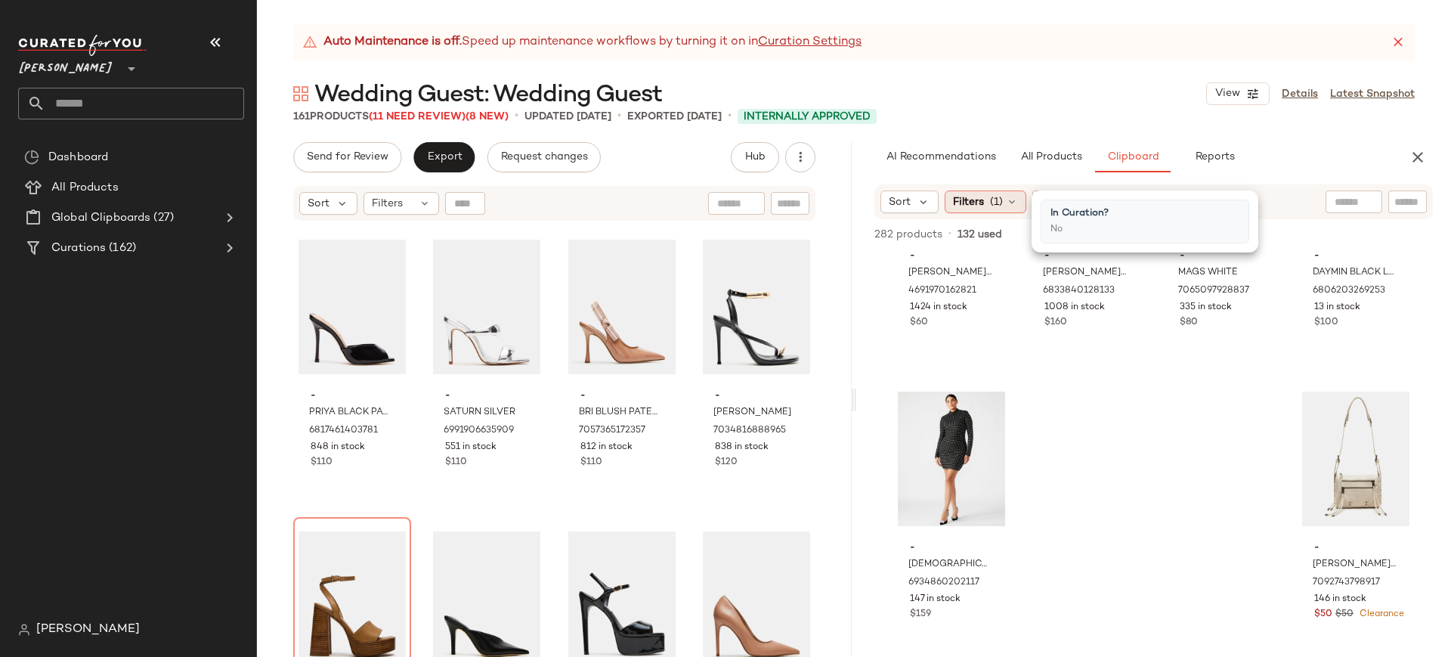
click at [1016, 196] on icon at bounding box center [1012, 202] width 12 height 12
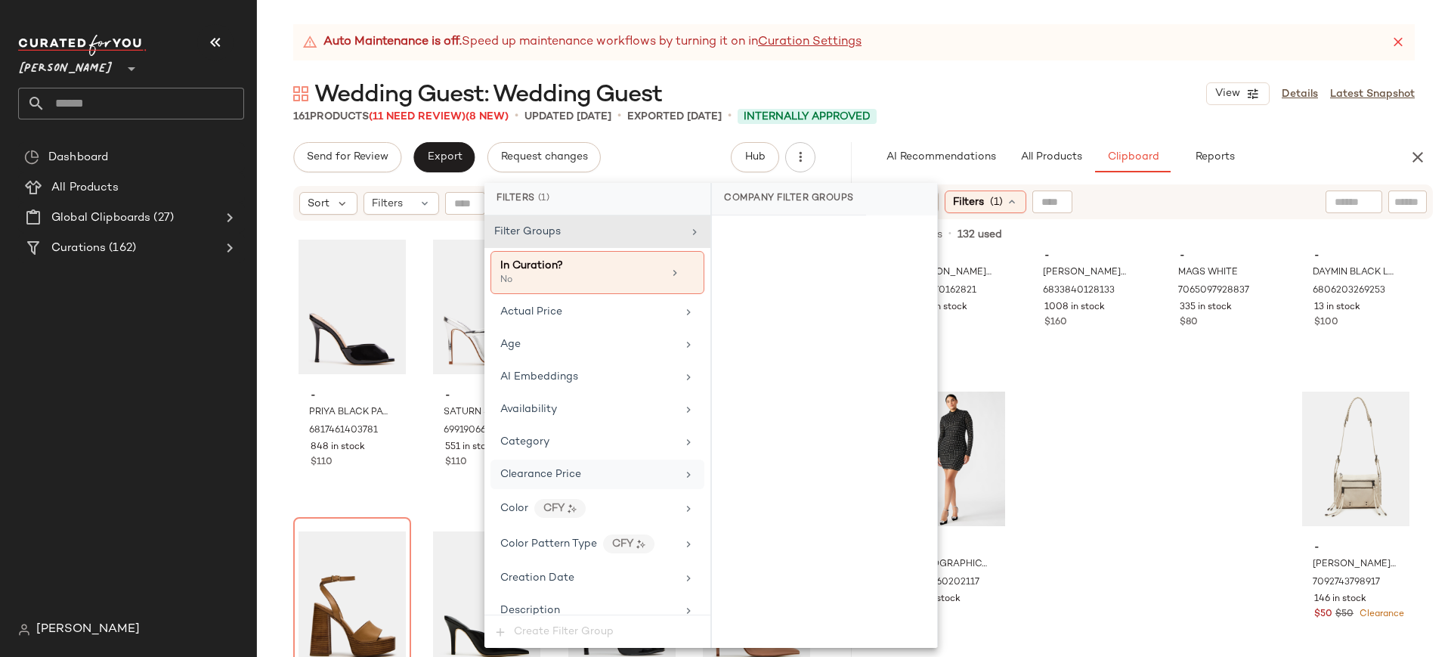
click at [595, 474] on div "Clearance Price" at bounding box center [588, 474] width 176 height 16
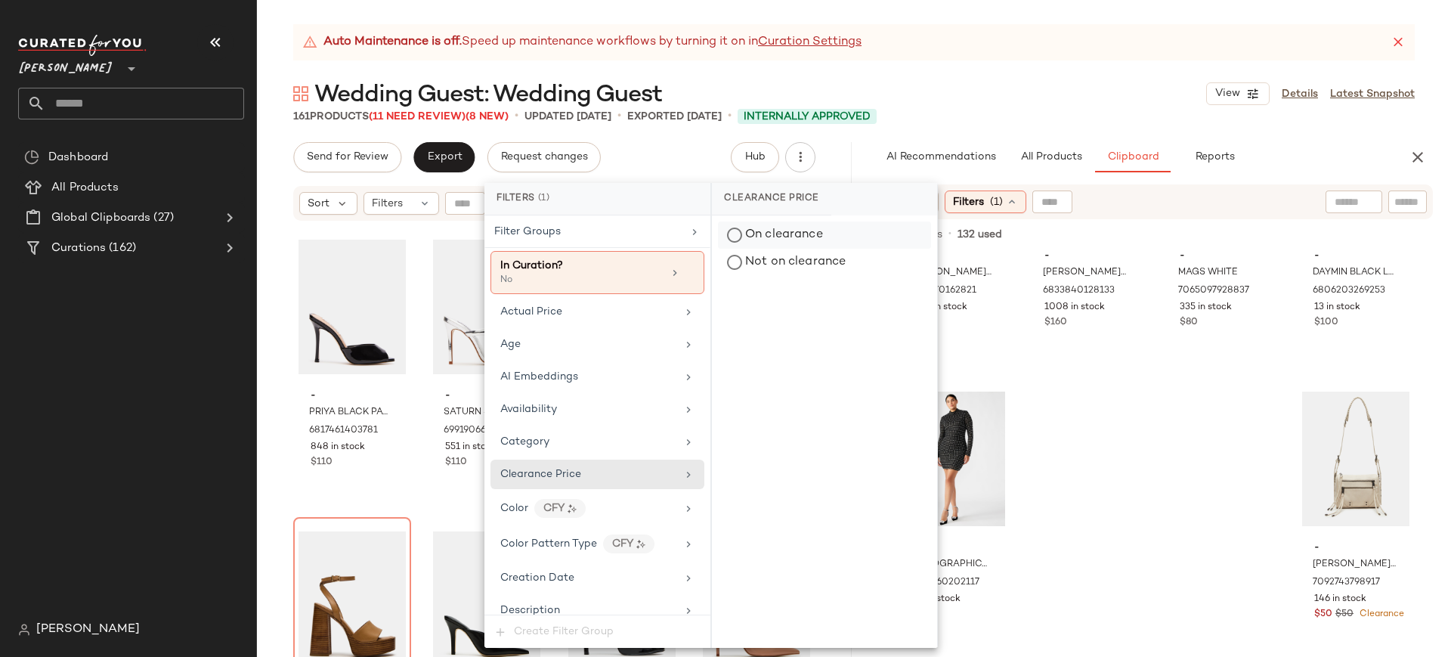
click at [736, 233] on div "On clearance" at bounding box center [824, 234] width 213 height 27
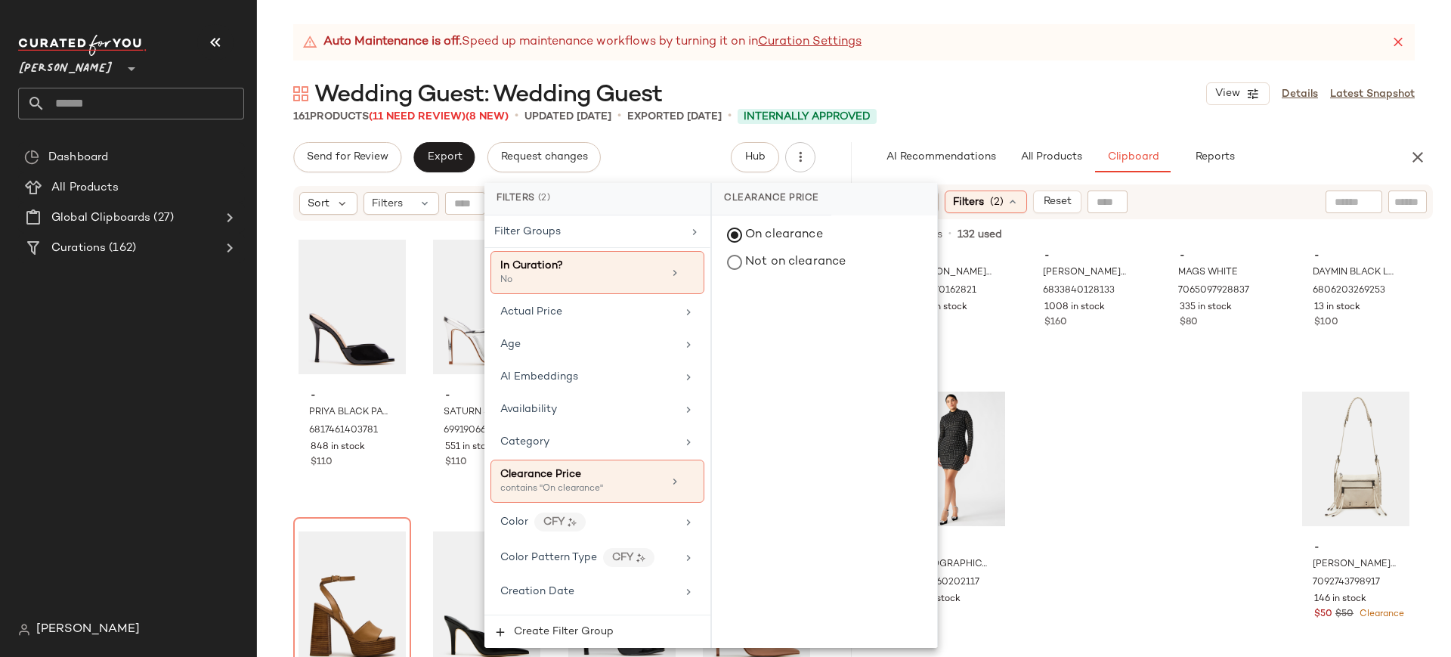
click at [1123, 413] on div "- HADYN WHITE LEATHER 4691970162821 1424 in stock $60 - ZEV BLACK BOX 683384012…" at bounding box center [1153, 454] width 595 height 404
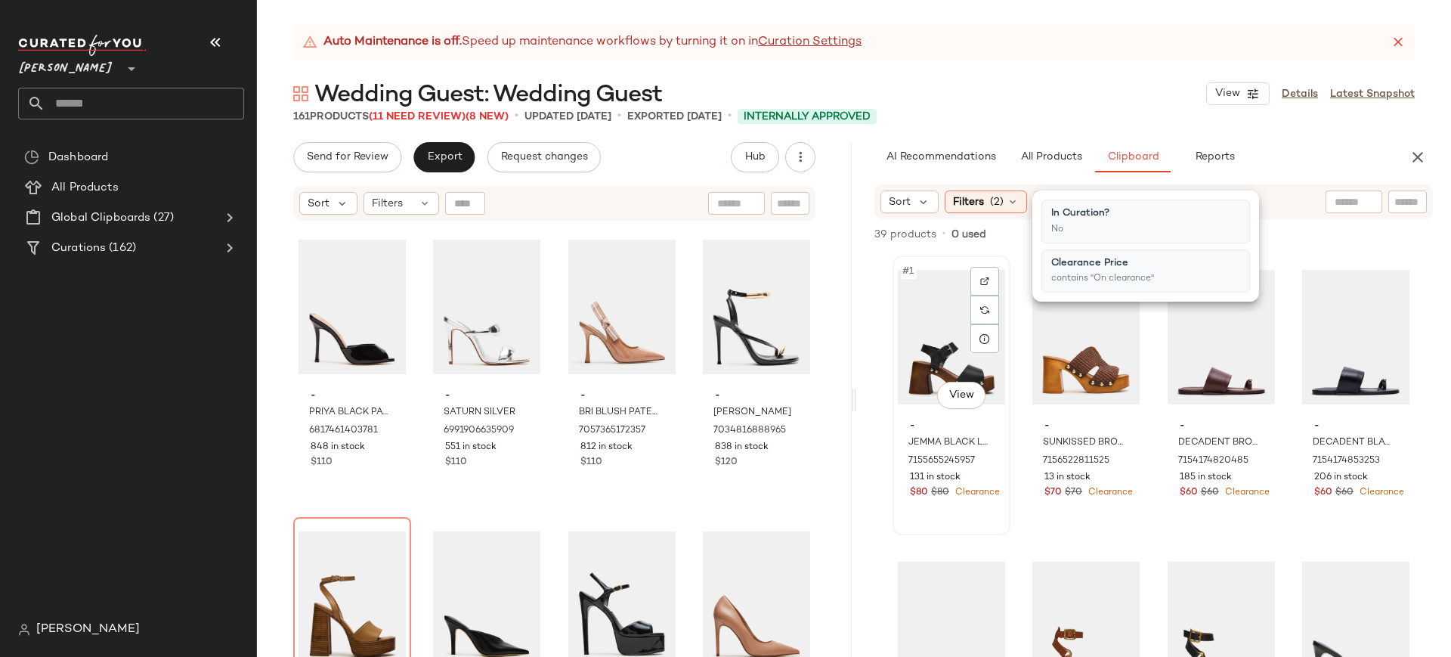
click at [951, 337] on div "#1 View" at bounding box center [951, 337] width 107 height 153
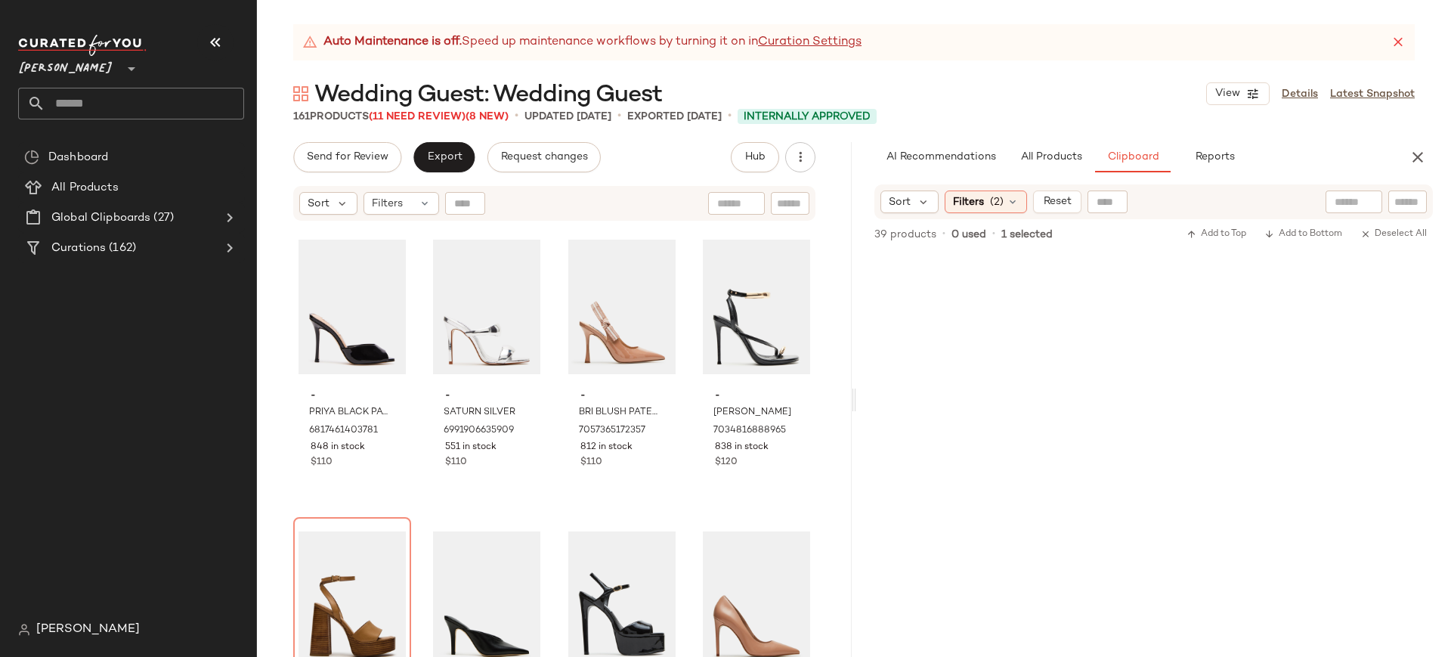
scroll to position [2515, 0]
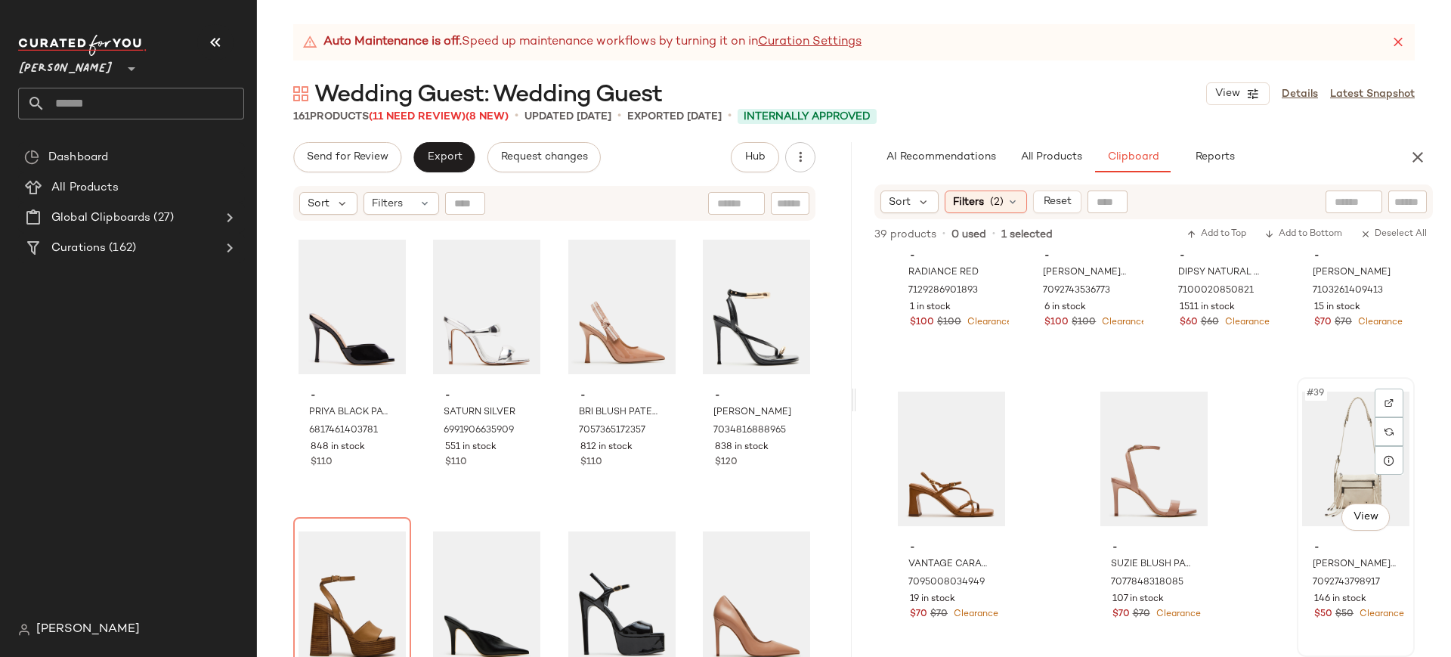
click at [1335, 433] on div "#39 View" at bounding box center [1355, 458] width 107 height 153
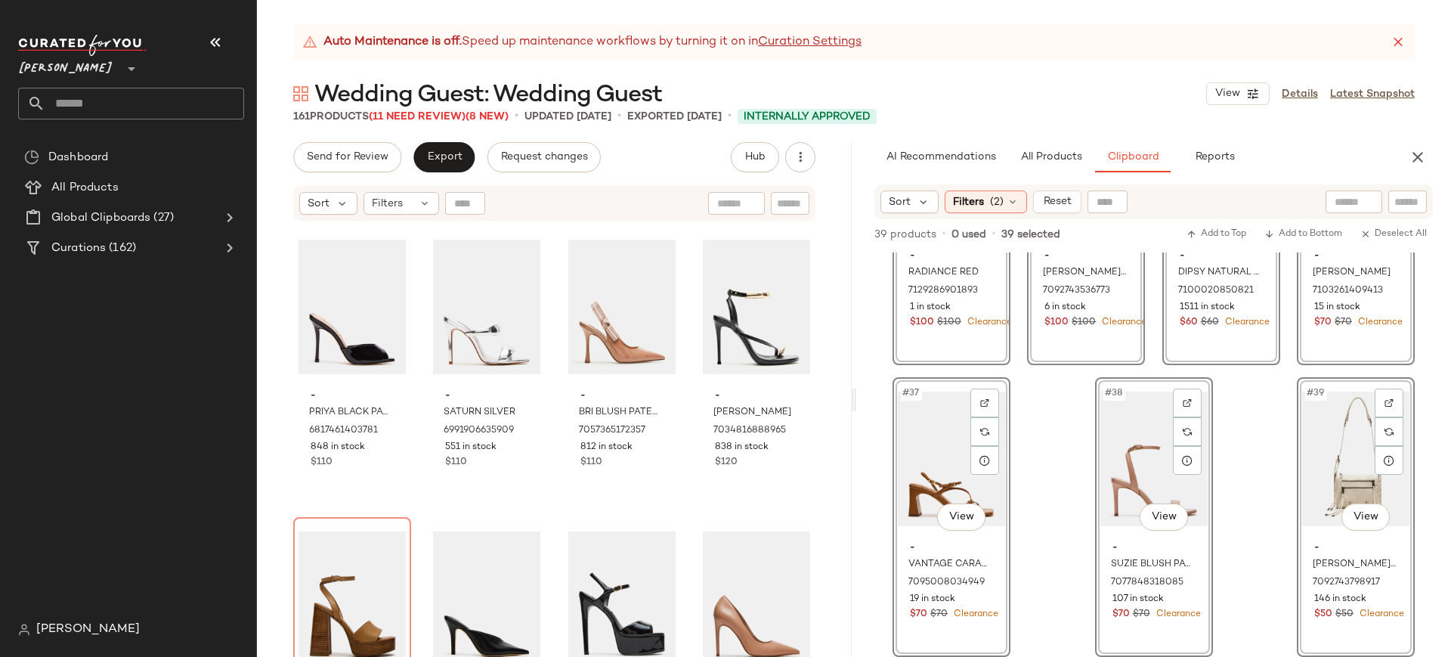
scroll to position [0, 0]
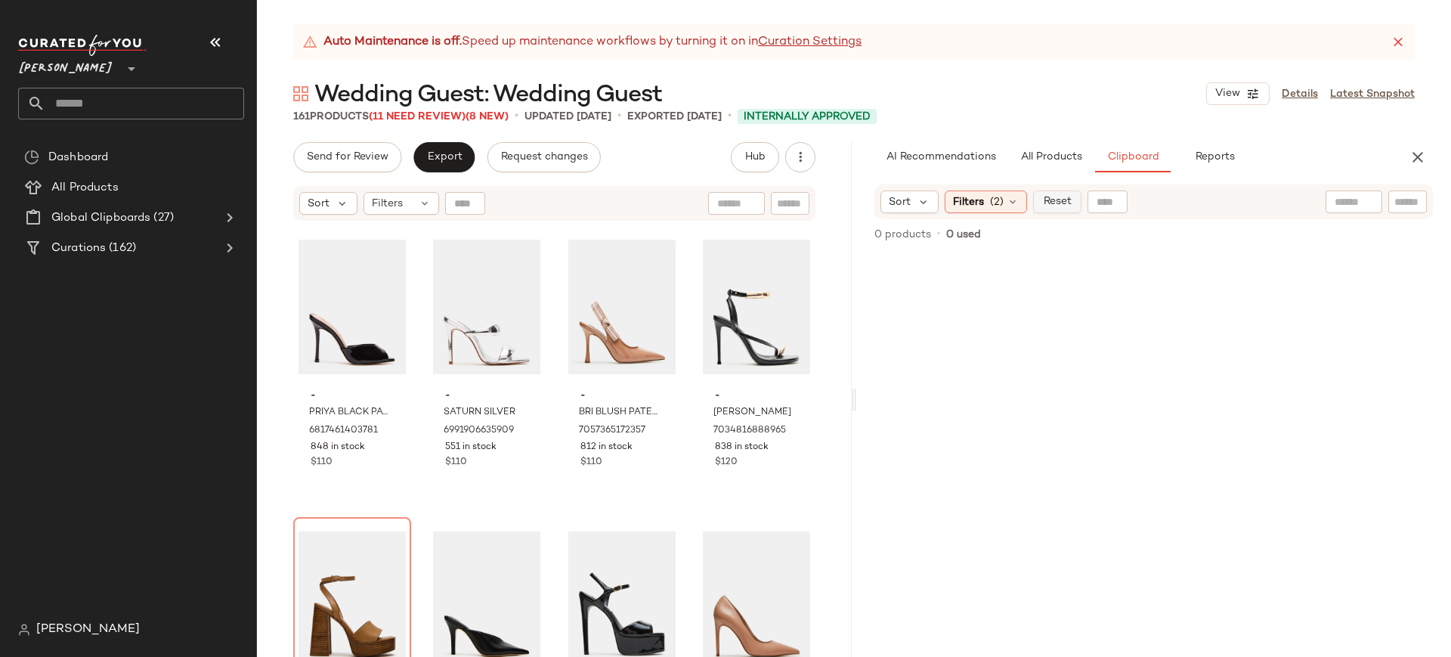
click at [1065, 198] on span "Reset" at bounding box center [1056, 202] width 29 height 12
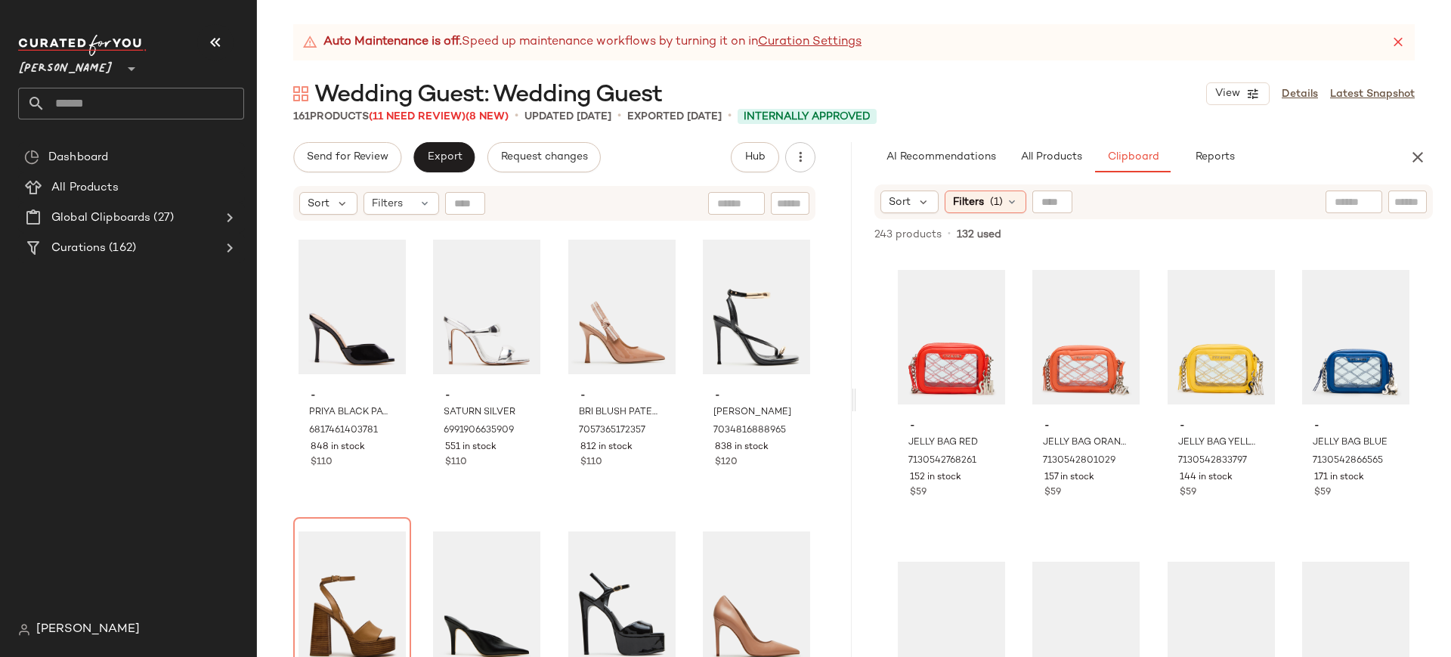
click at [1411, 195] on input "text" at bounding box center [1407, 202] width 26 height 16
type input "***"
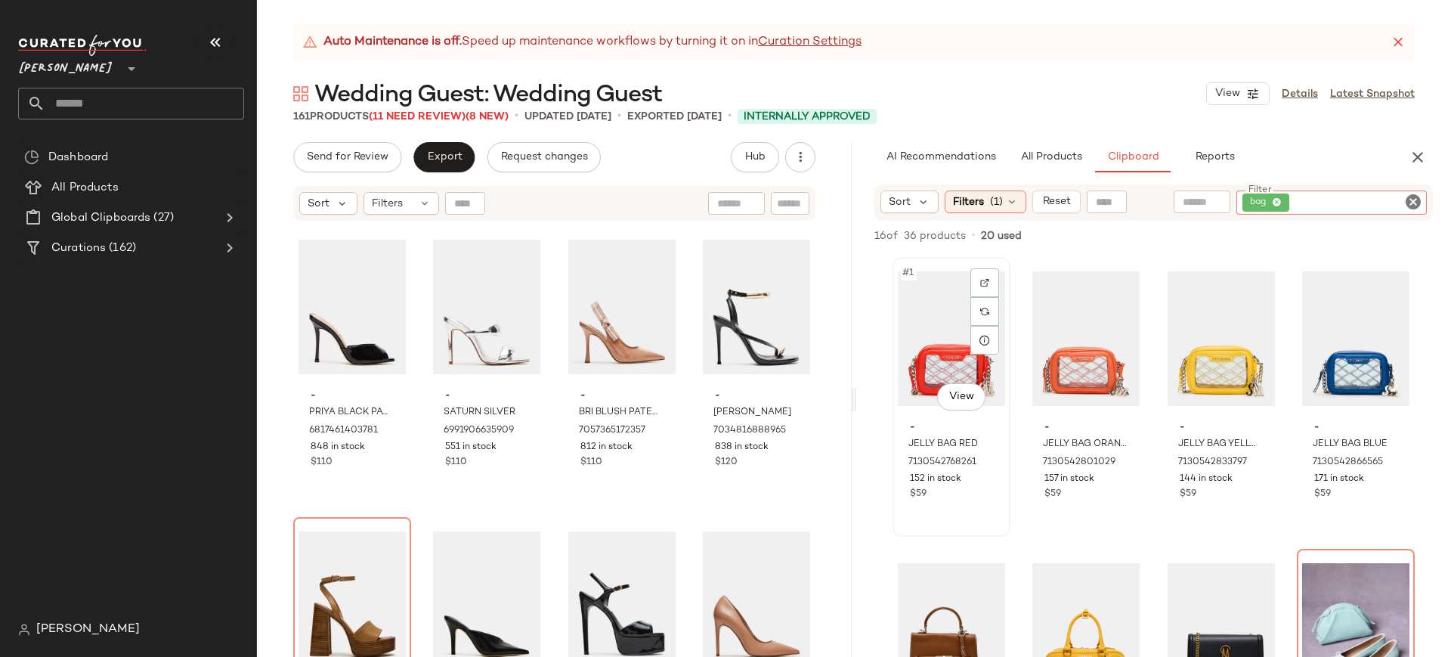
click at [963, 339] on div "#1 View" at bounding box center [951, 338] width 107 height 153
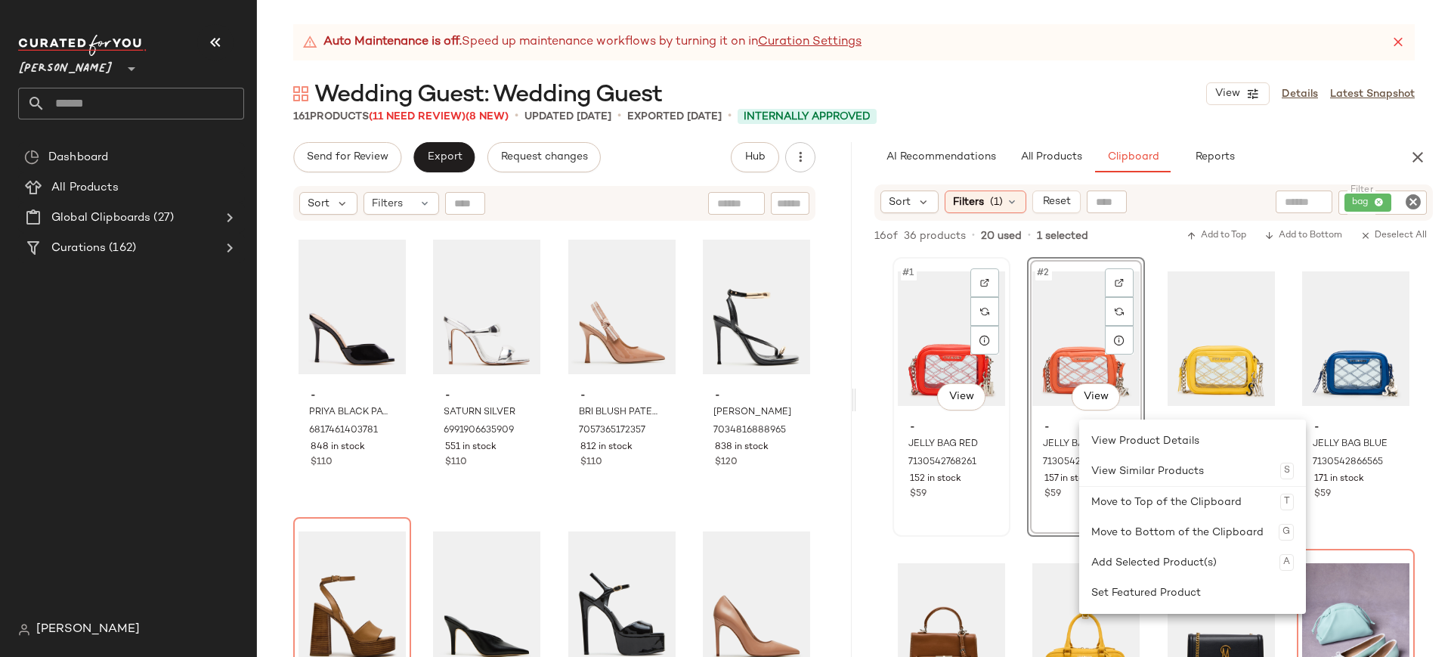
click at [953, 298] on div "#1 View" at bounding box center [951, 338] width 107 height 153
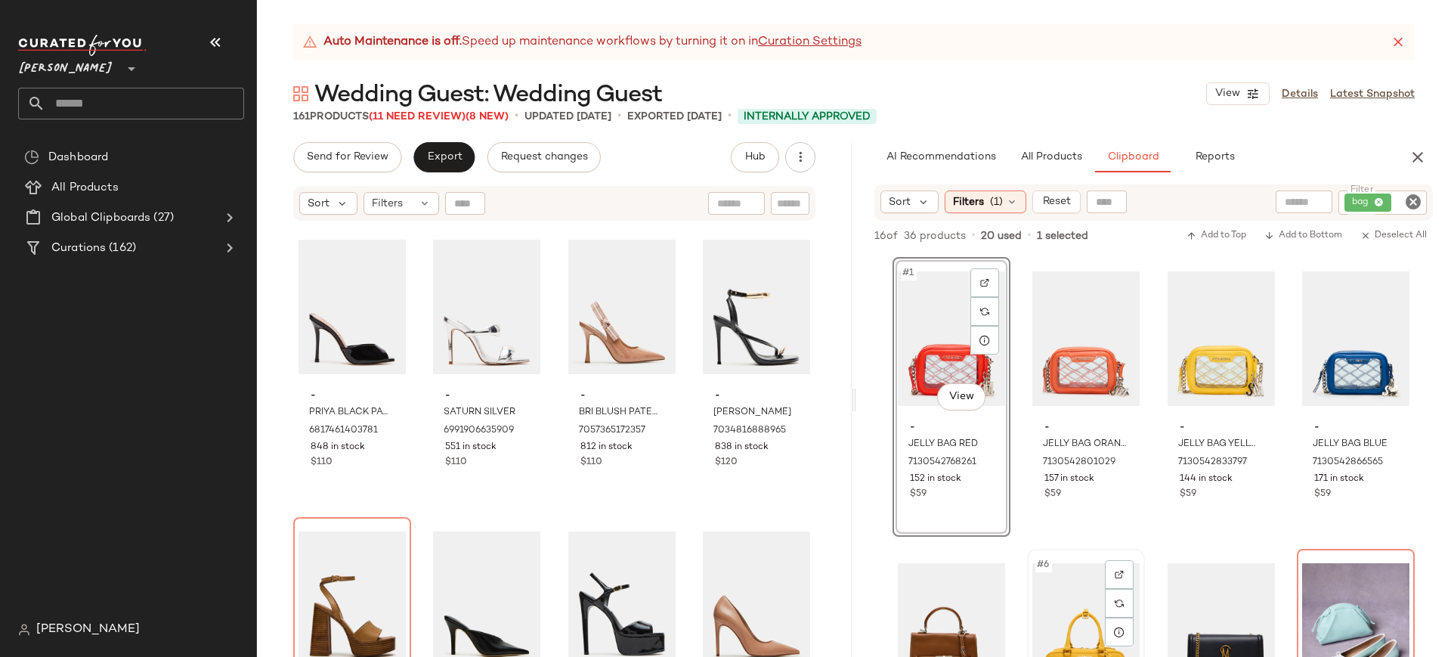
click at [1068, 592] on div "#6 View" at bounding box center [1085, 630] width 107 height 153
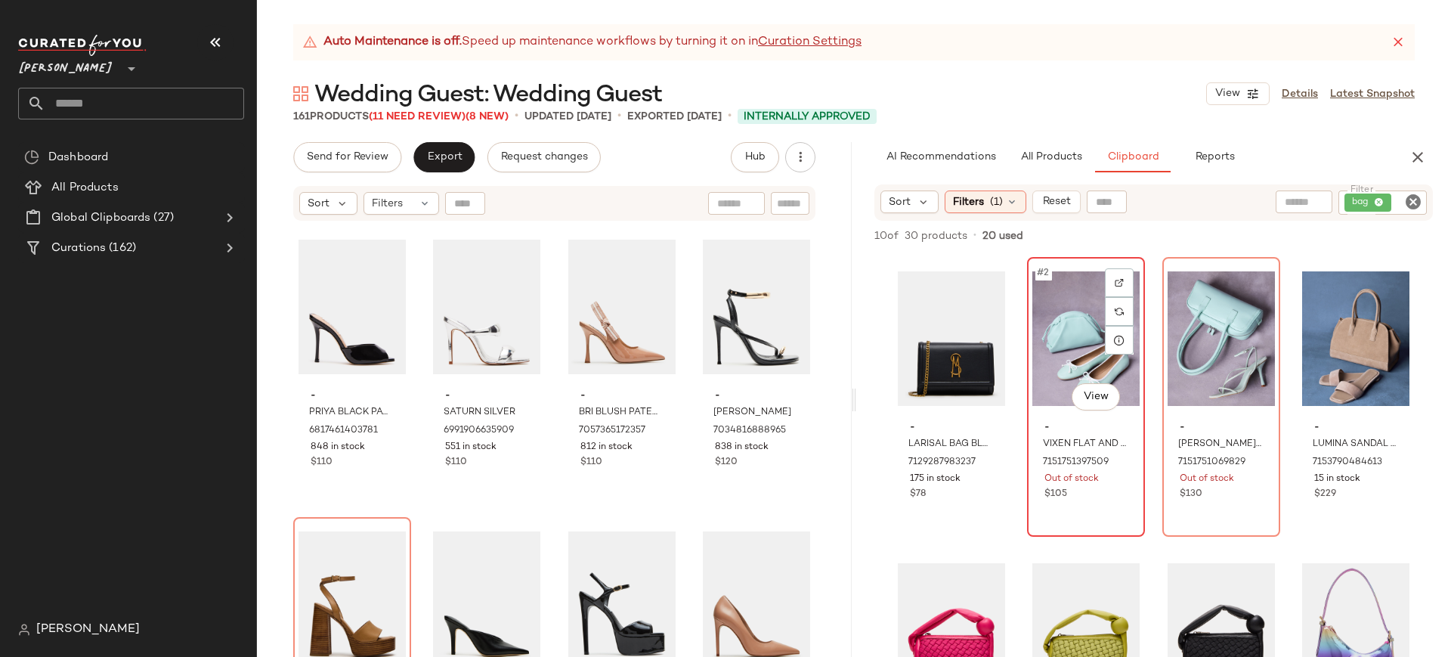
click at [1081, 341] on div "#2 View" at bounding box center [1085, 338] width 107 height 153
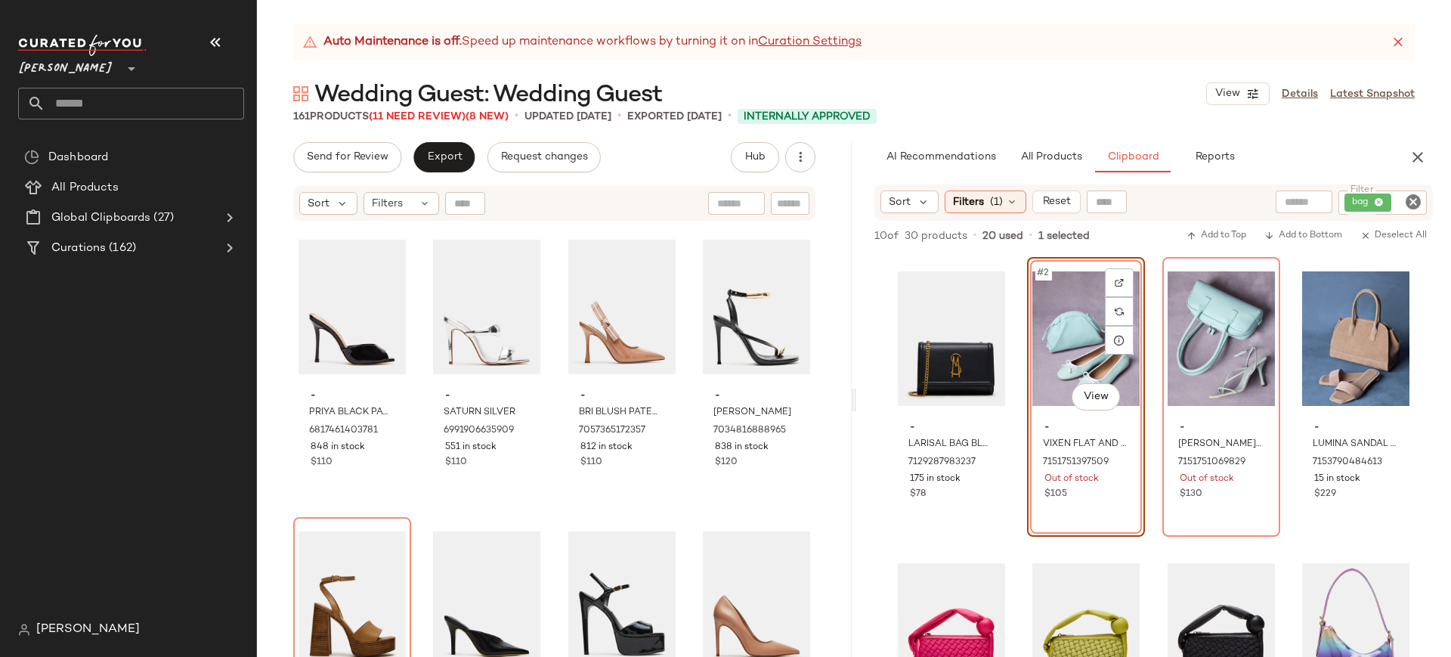
click at [1087, 306] on div "#2 View" at bounding box center [1085, 338] width 107 height 153
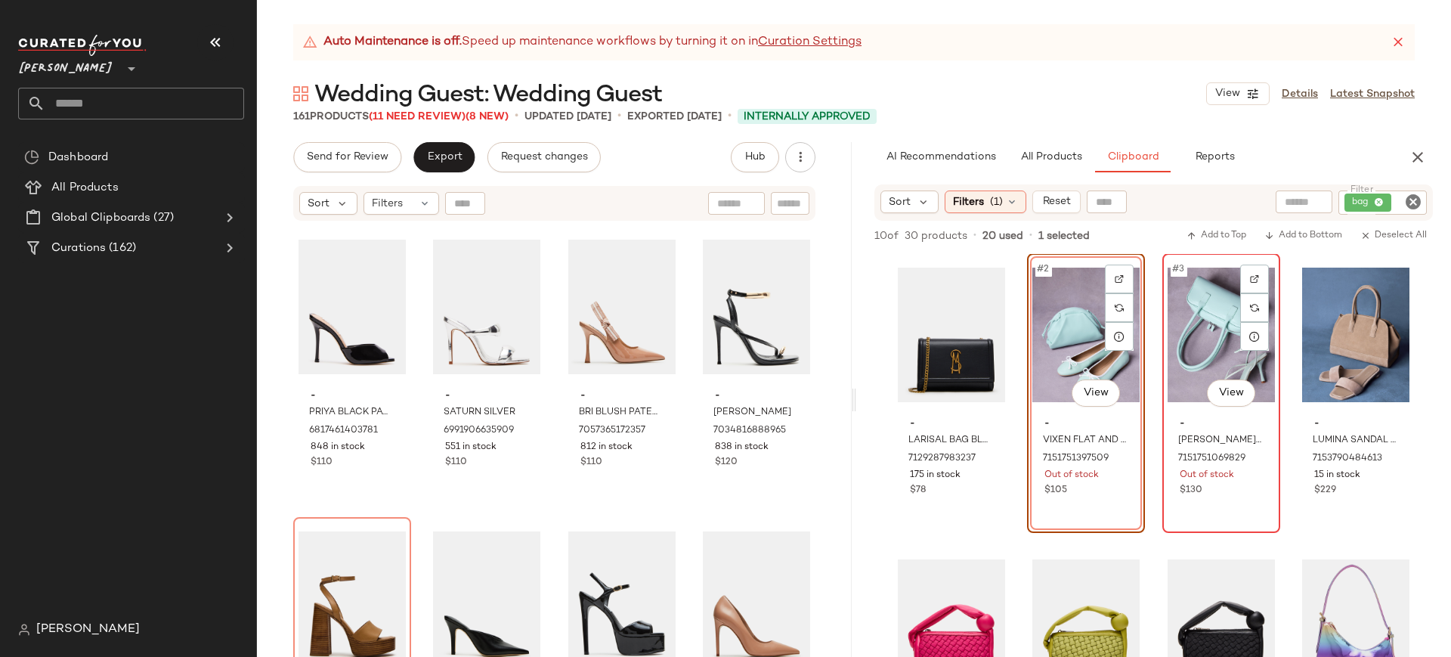
scroll to position [10, 0]
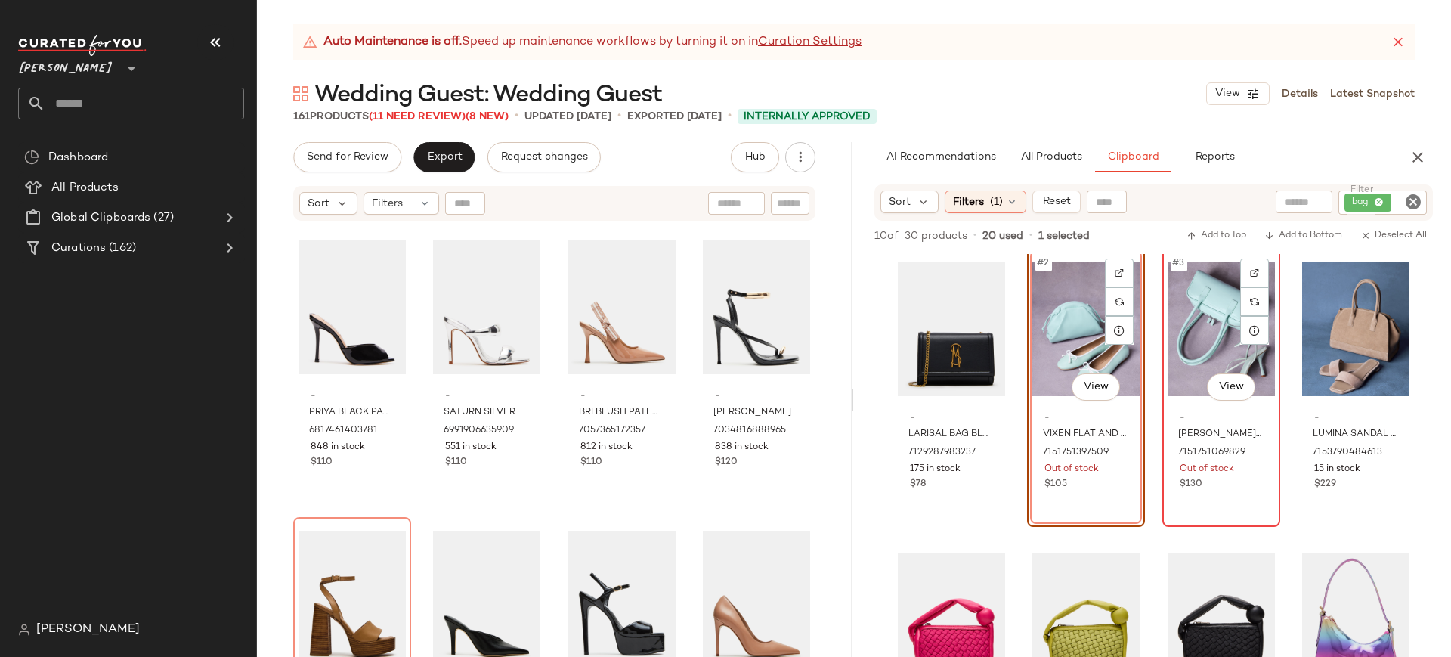
click at [1210, 346] on div "#3 View" at bounding box center [1220, 328] width 107 height 153
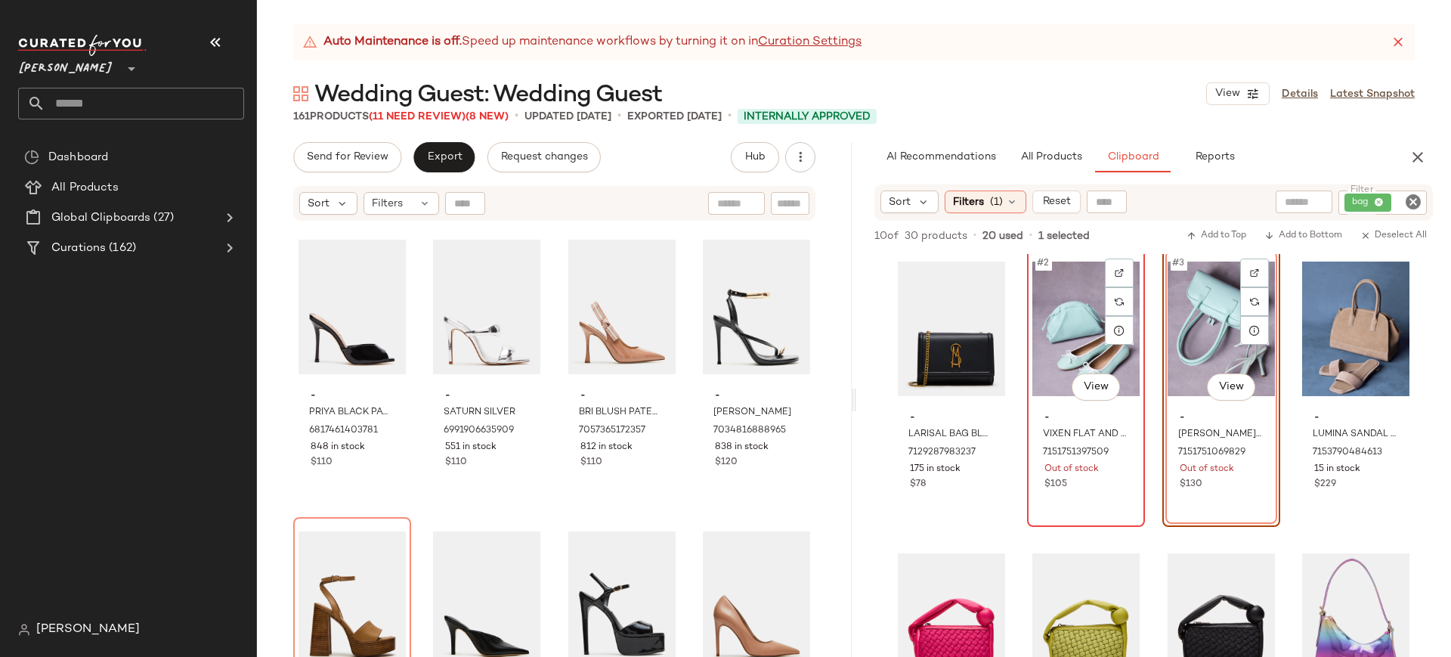
click at [1093, 329] on div "#2 View" at bounding box center [1085, 328] width 107 height 153
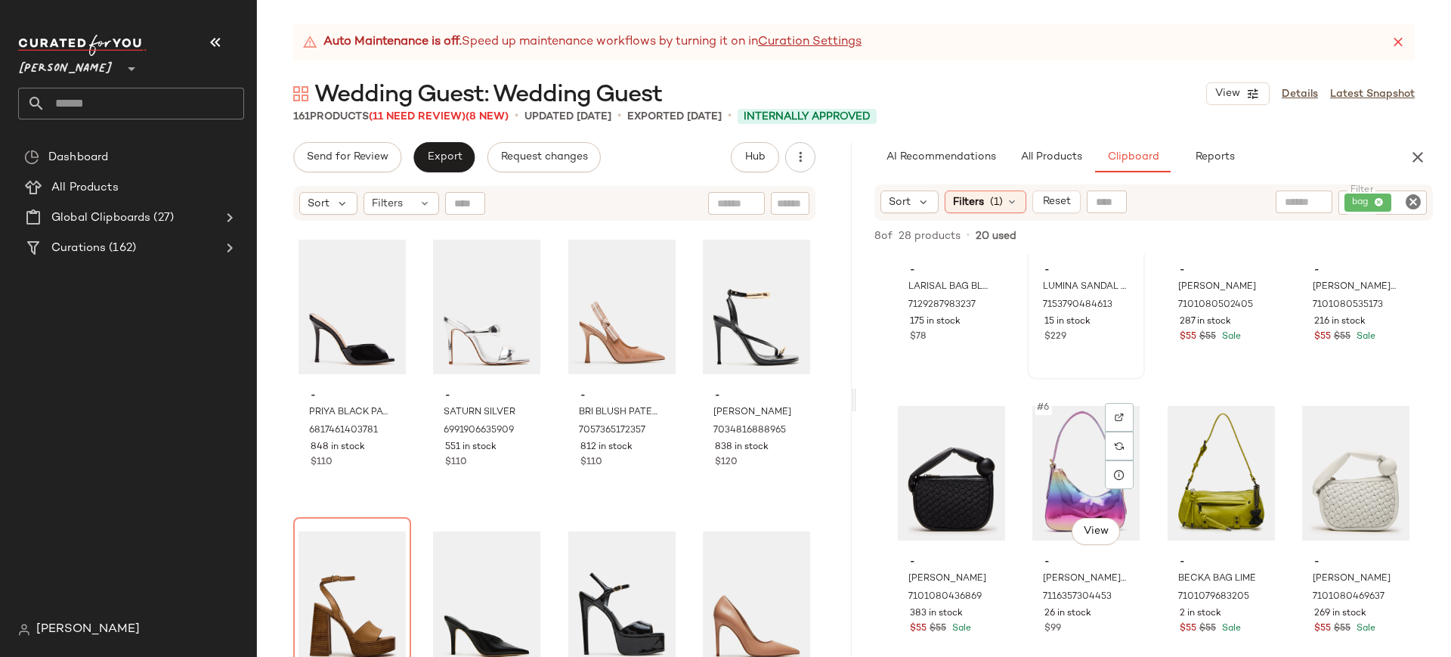
scroll to position [157, 0]
click at [1210, 453] on div "#7 View" at bounding box center [1220, 473] width 107 height 153
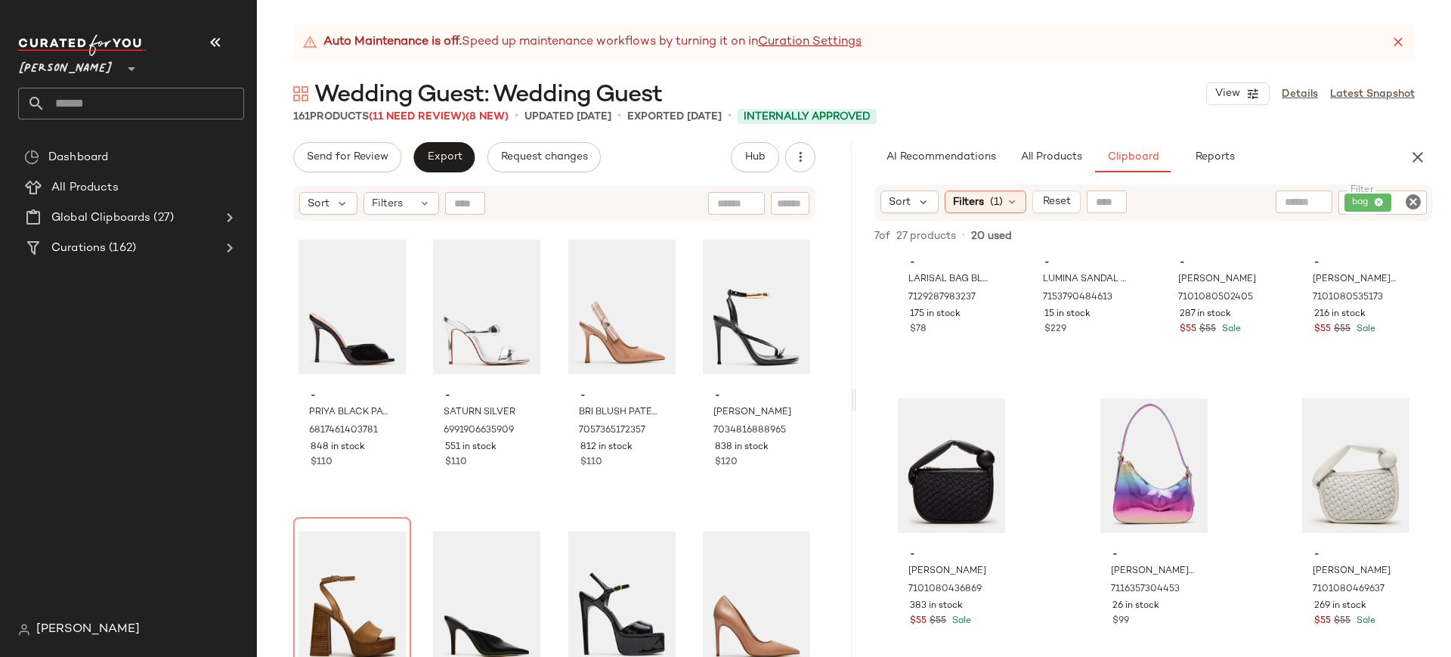
scroll to position [150, 0]
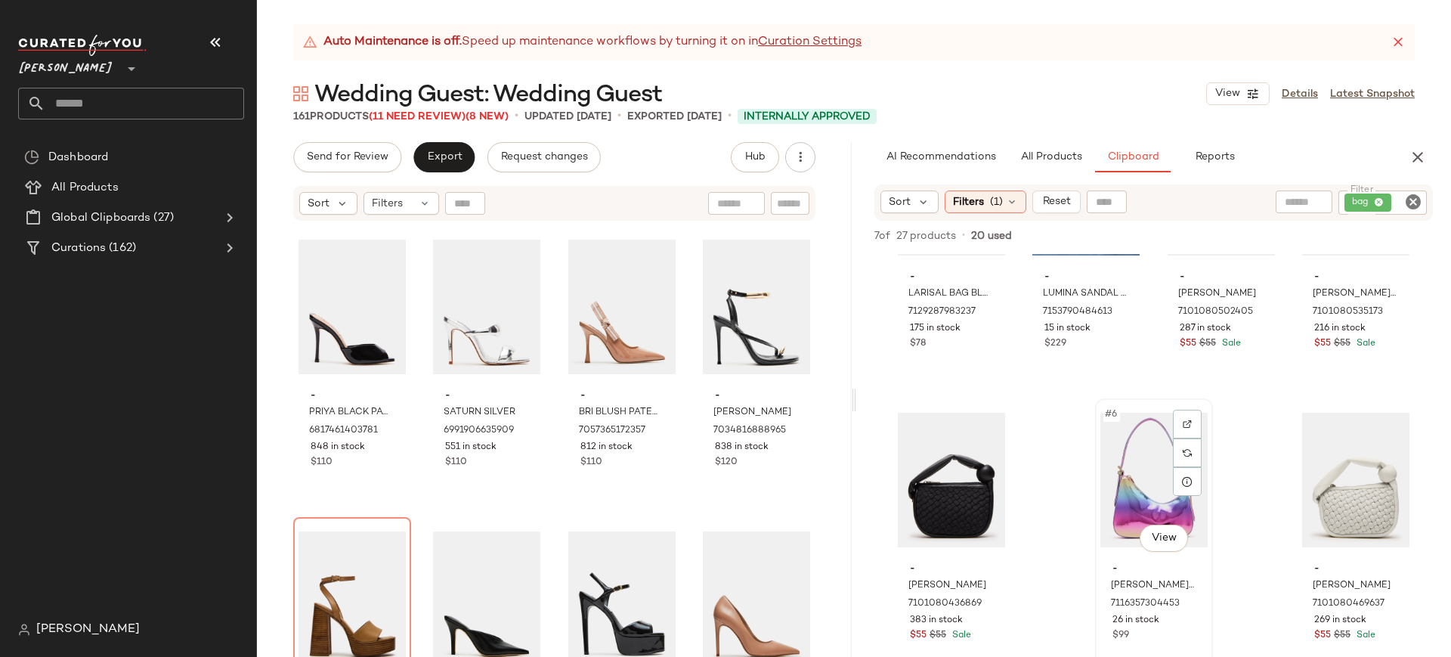
click at [1139, 481] on div "#6 View" at bounding box center [1153, 479] width 107 height 153
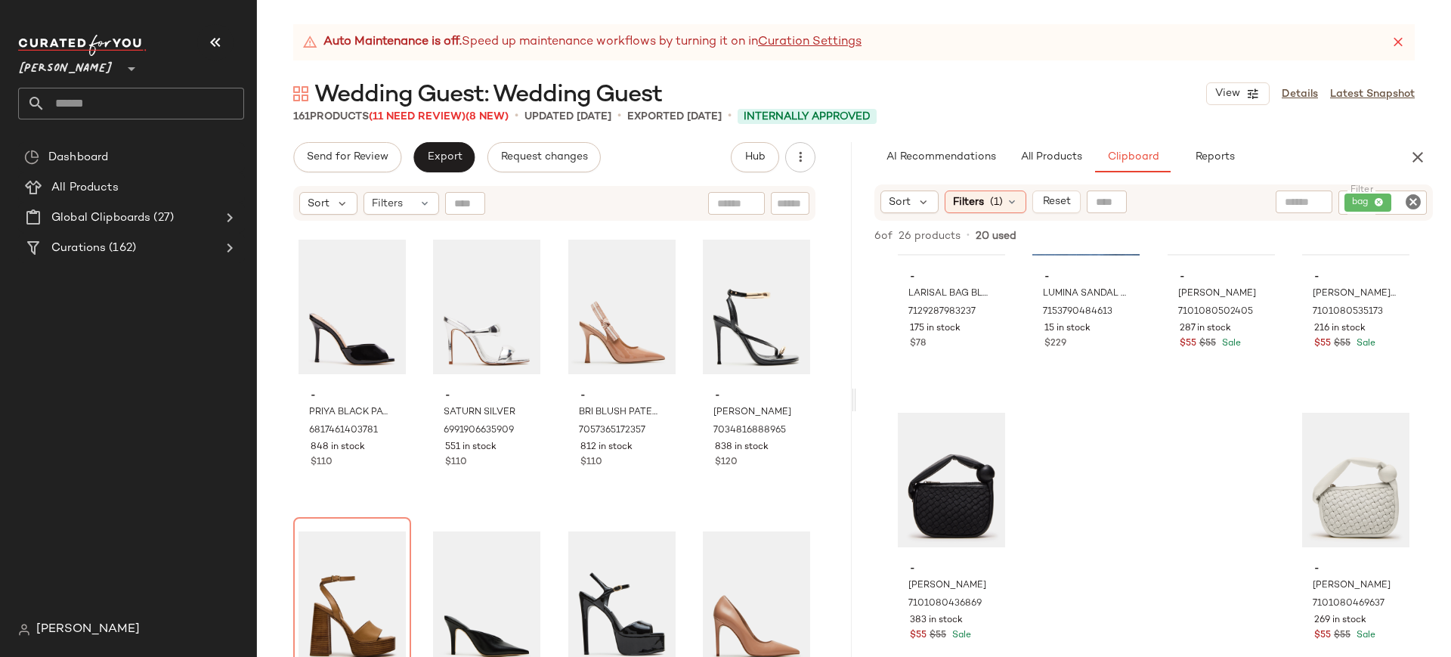
click at [1414, 202] on icon "Clear Filter" at bounding box center [1413, 202] width 18 height 18
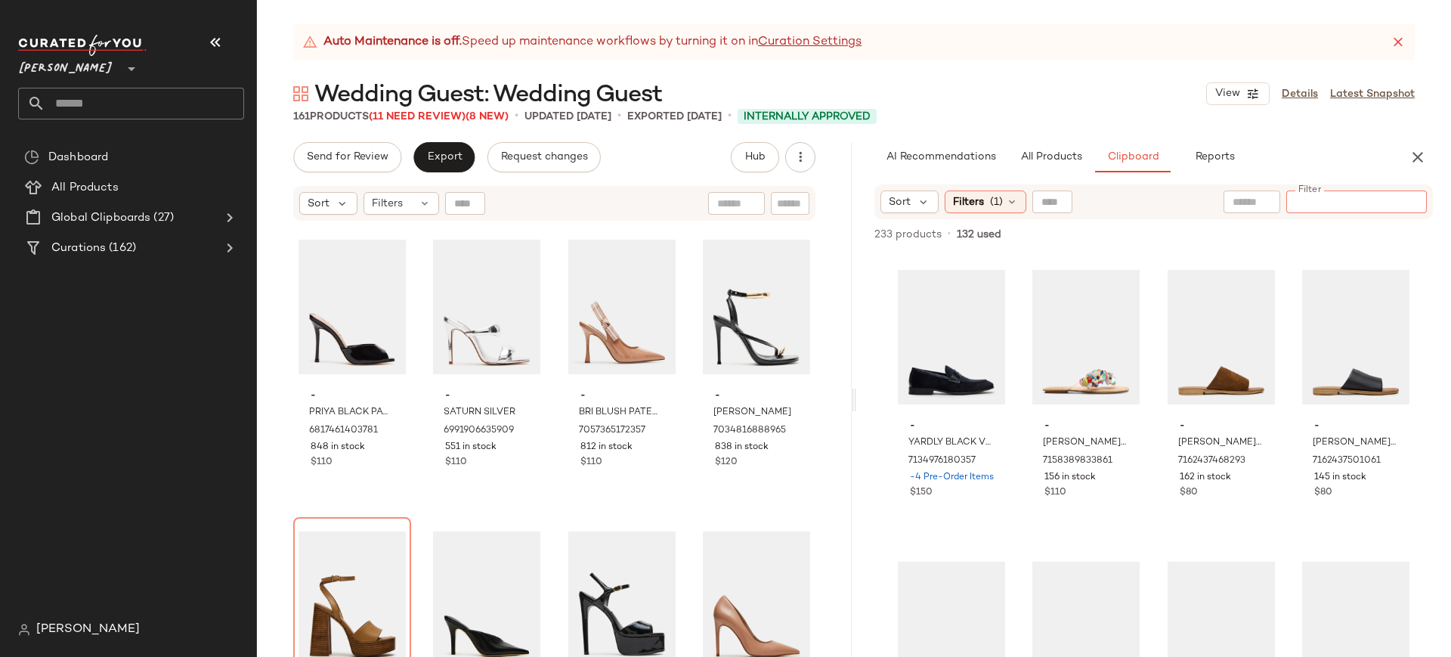
click at [543, 365] on div "- PRIYA BLACK PATENT 6817461403781 848 in stock $110 - SATURN SILVER 6991906635…" at bounding box center [554, 459] width 522 height 469
click at [416, 201] on div "Filters" at bounding box center [401, 203] width 76 height 23
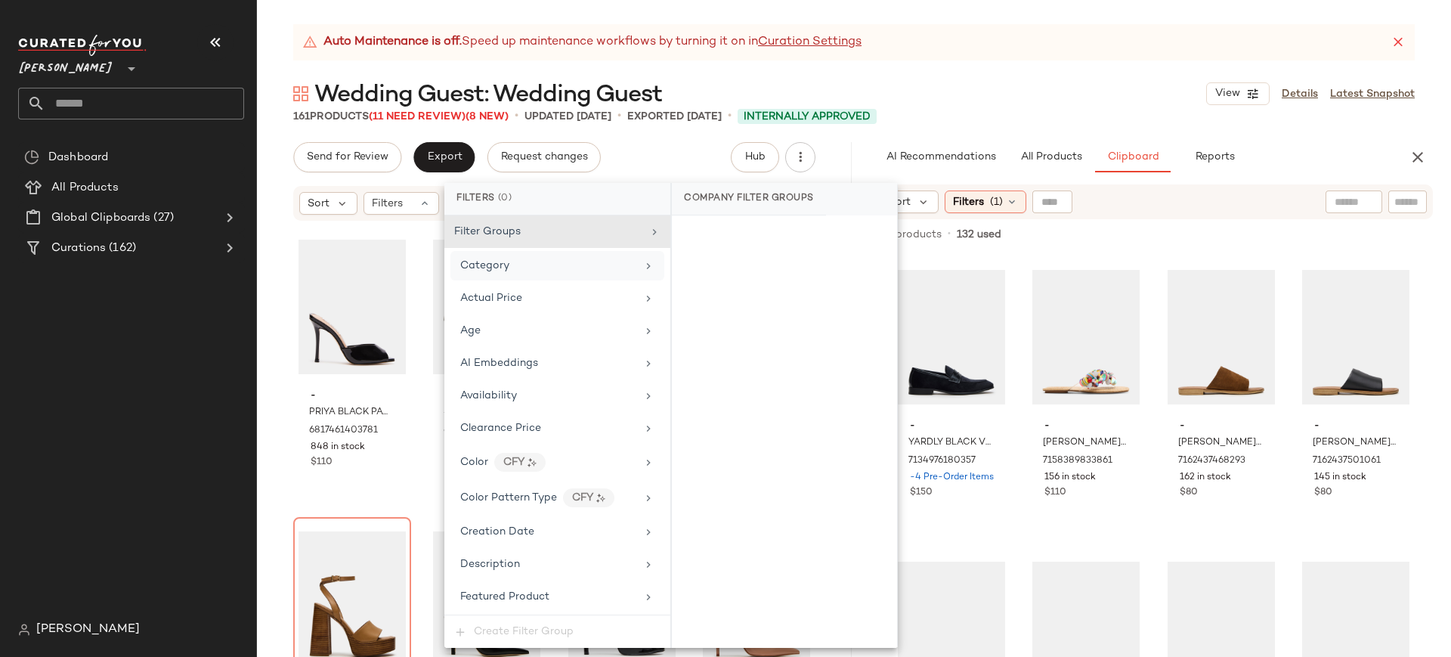
click at [479, 263] on span "Category" at bounding box center [484, 265] width 49 height 11
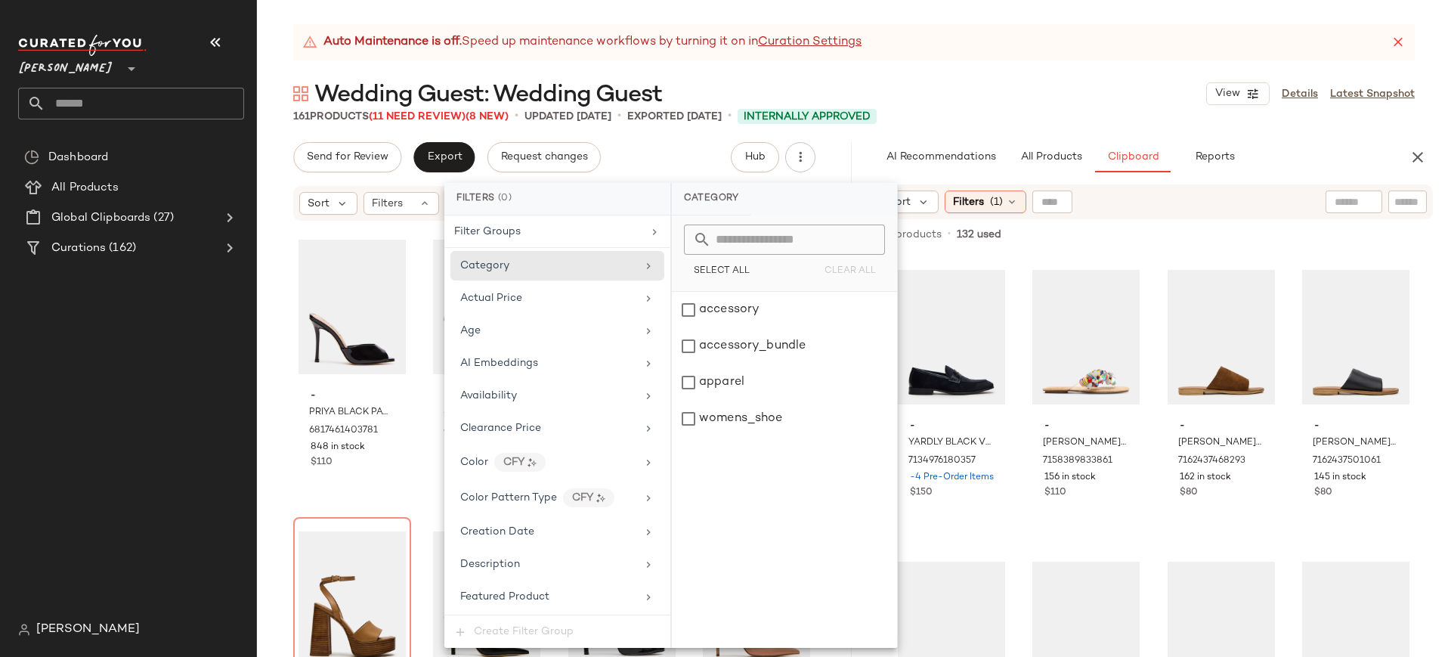
click at [1019, 80] on div "Wedding Guest: Wedding Guest View Details Latest Snapshot" at bounding box center [854, 94] width 1194 height 30
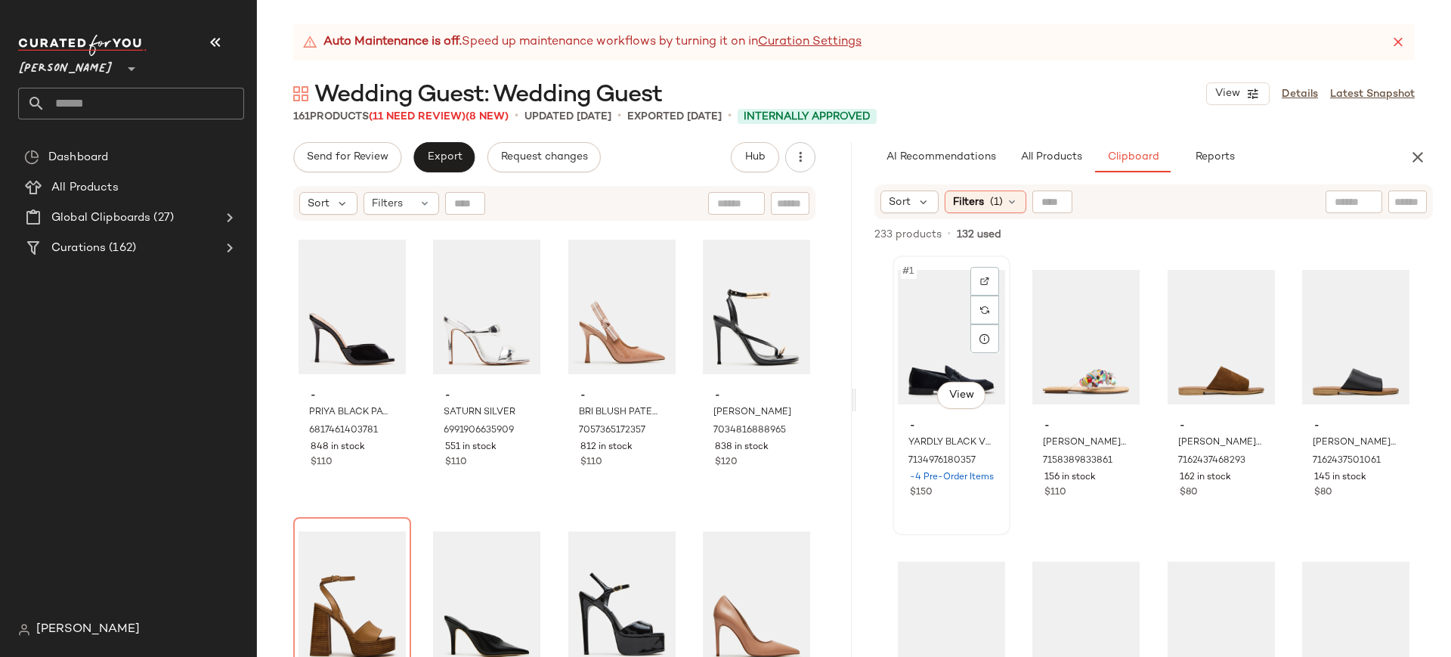
click at [950, 348] on div "#1 View" at bounding box center [951, 337] width 107 height 153
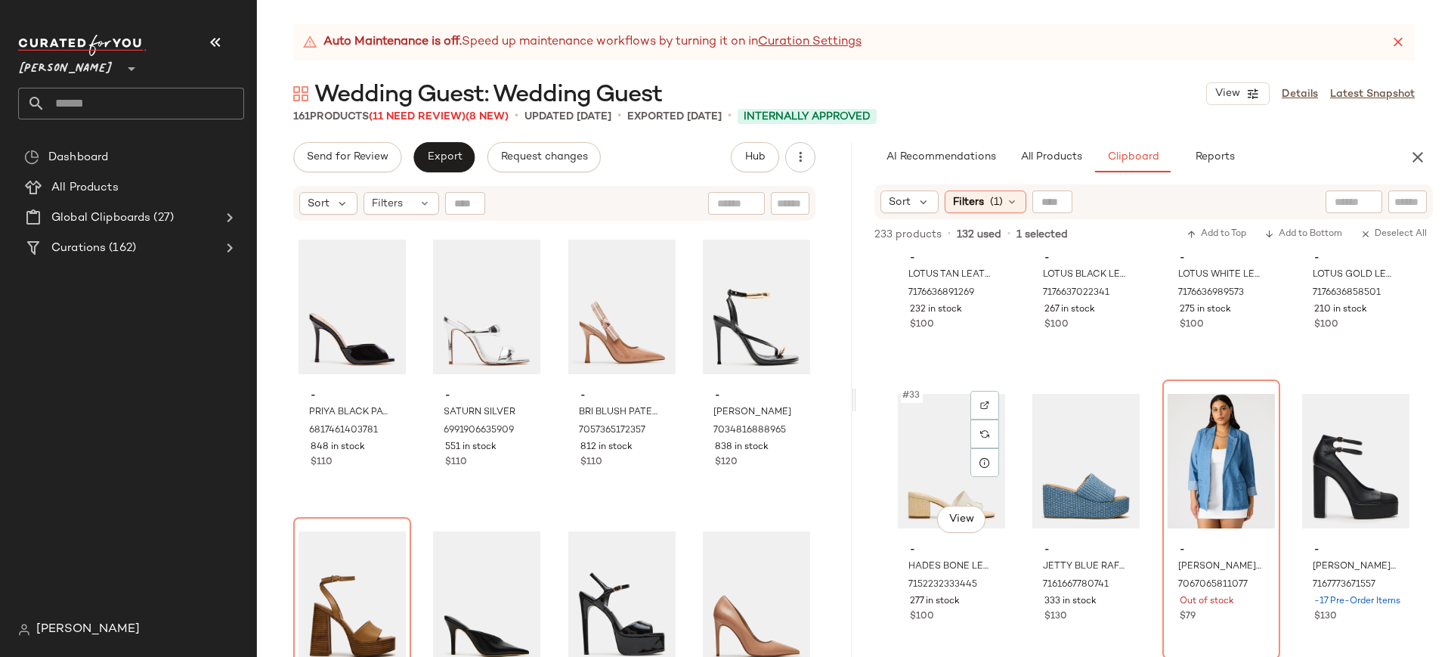
scroll to position [2212, 0]
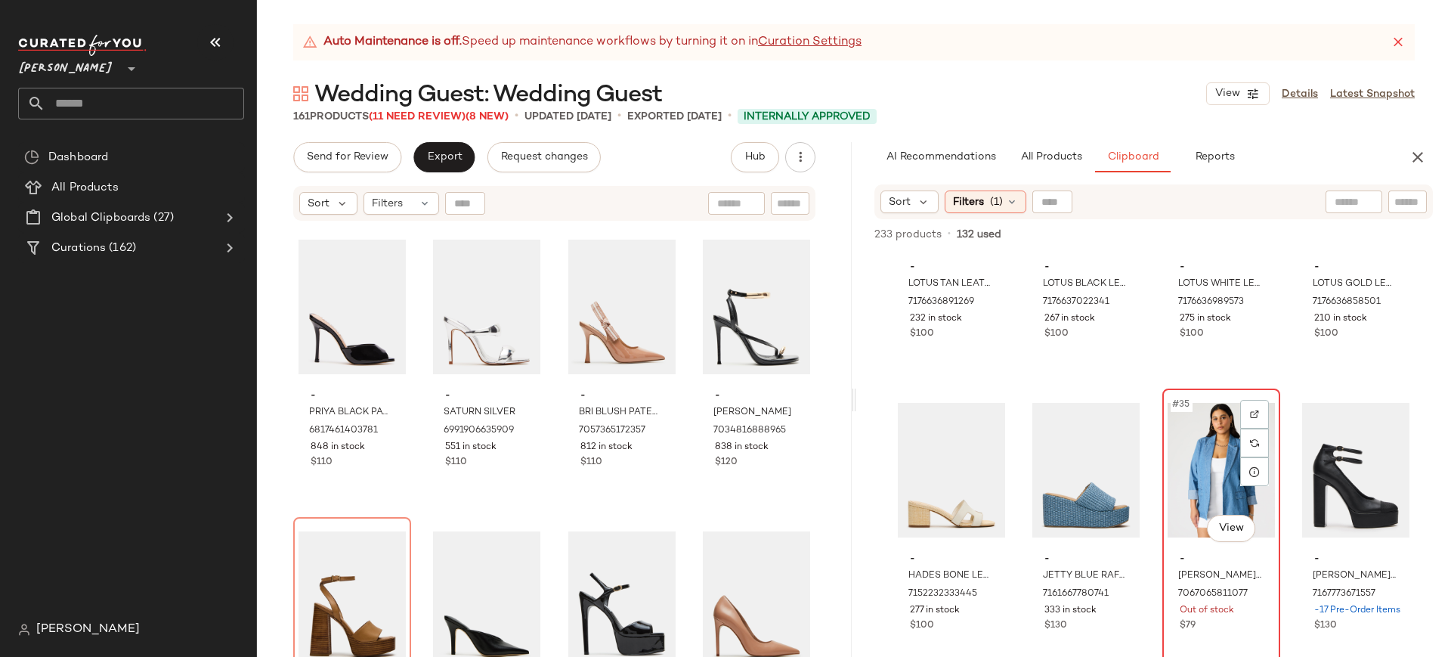
click at [1203, 431] on div "#35 View" at bounding box center [1220, 470] width 107 height 153
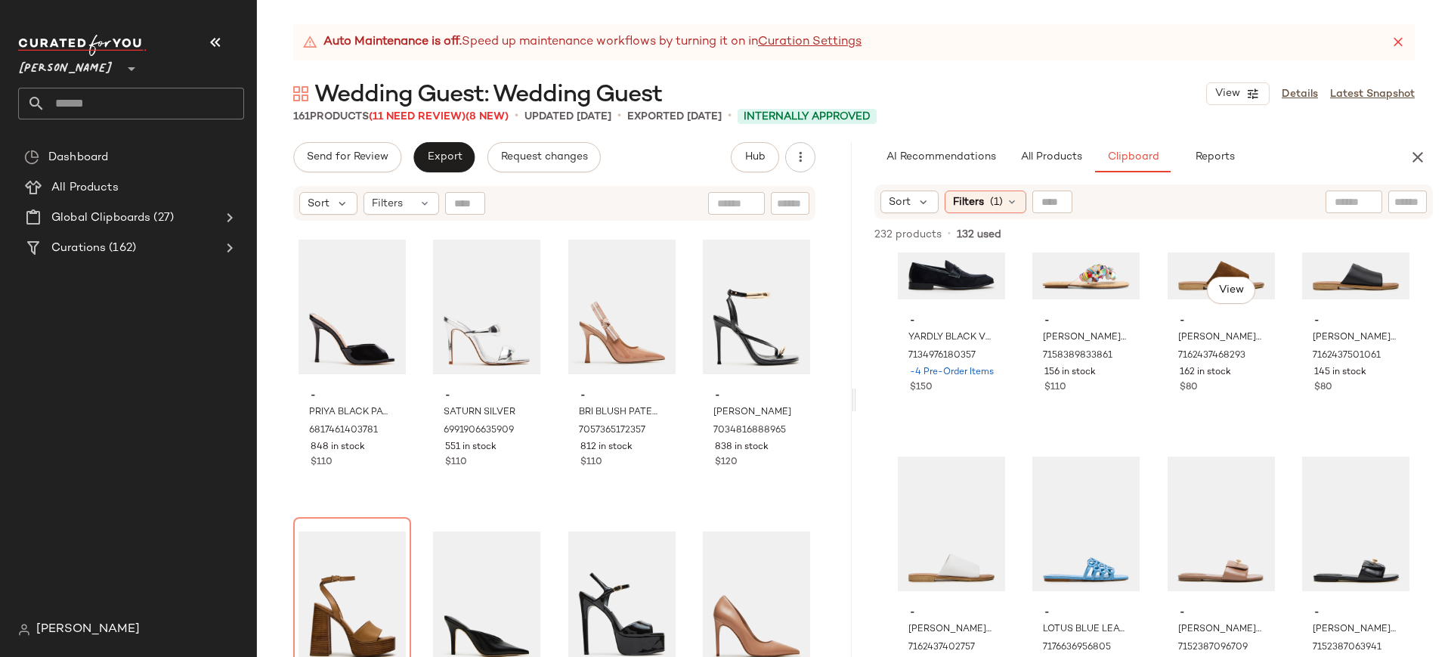
scroll to position [97, 0]
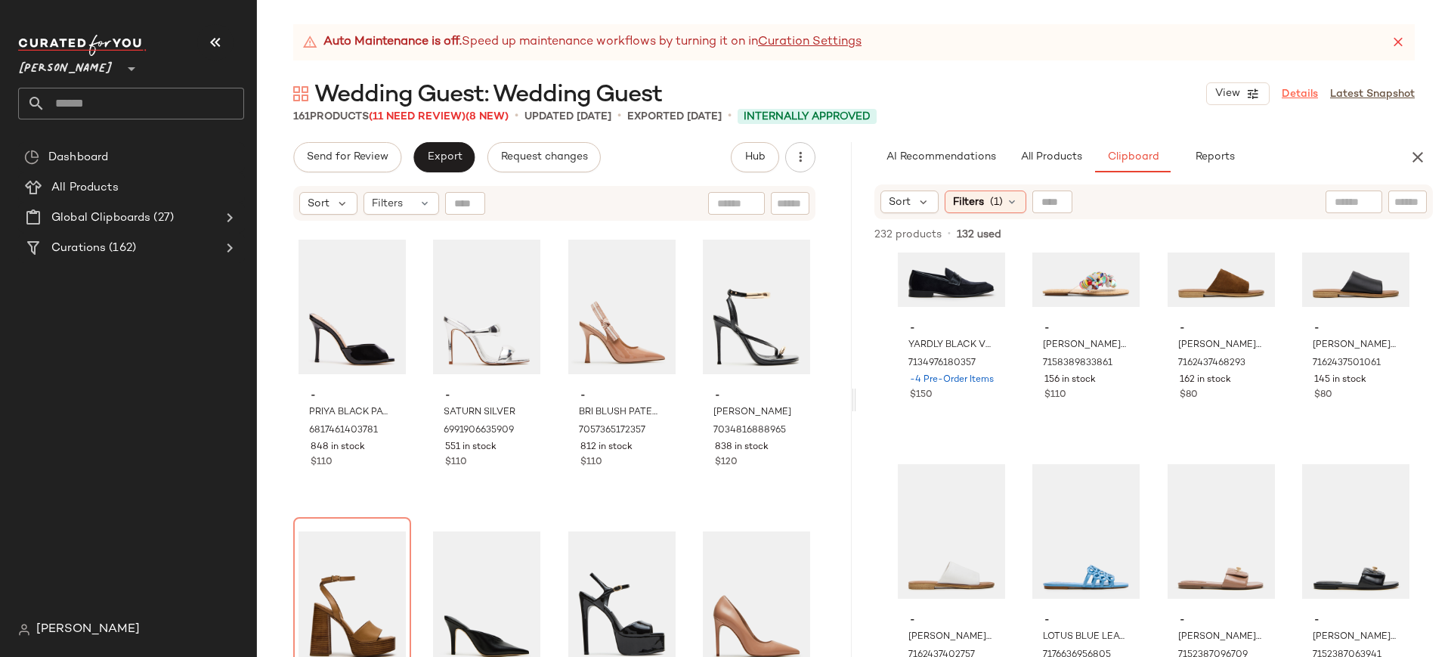
click at [1307, 90] on link "Details" at bounding box center [1300, 94] width 36 height 16
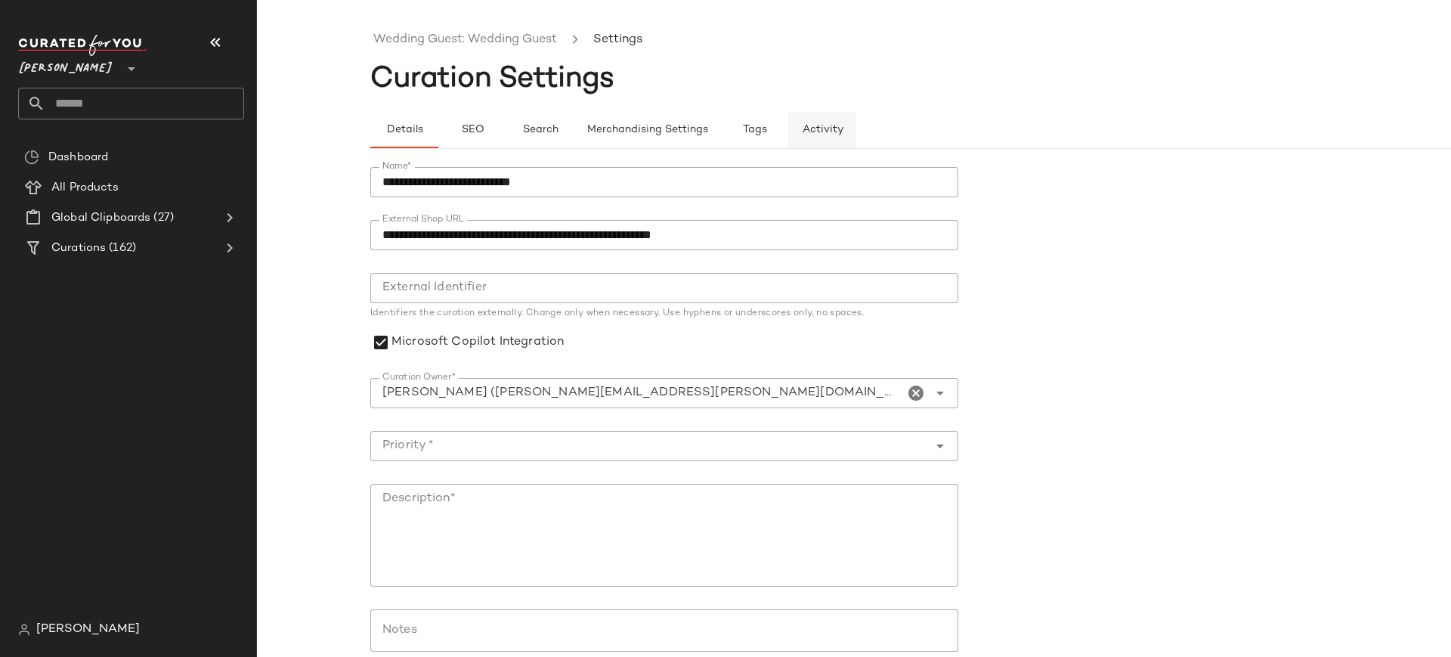
click at [831, 124] on span "Activity" at bounding box center [823, 130] width 42 height 12
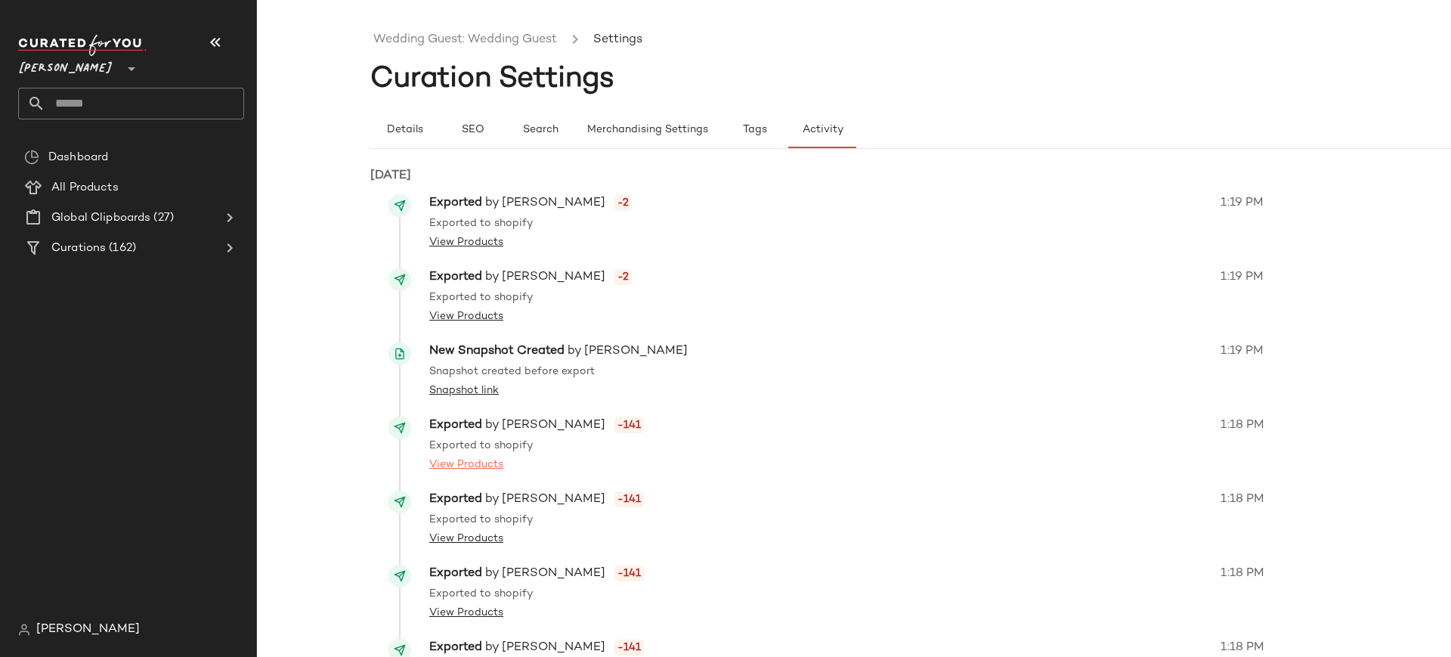
click at [500, 463] on link "View Products" at bounding box center [466, 464] width 74 height 16
click at [481, 463] on link "View Products" at bounding box center [466, 464] width 74 height 16
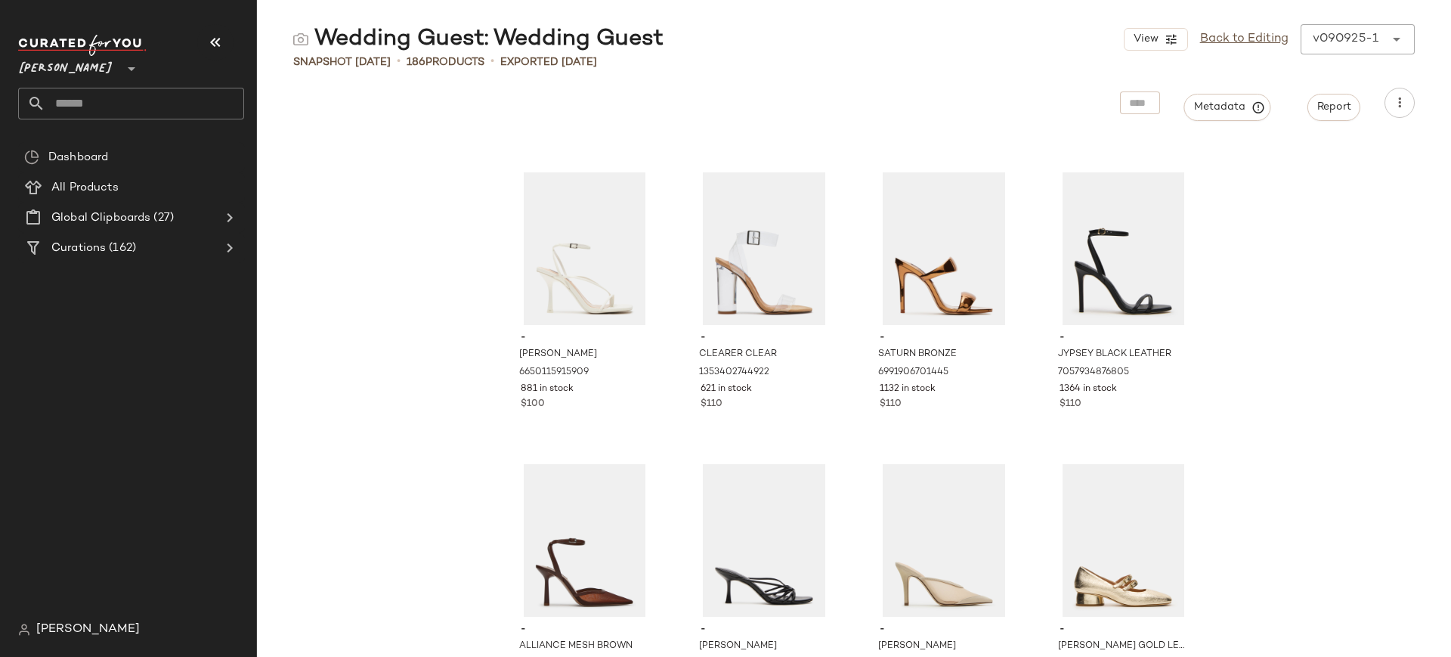
scroll to position [2336, 0]
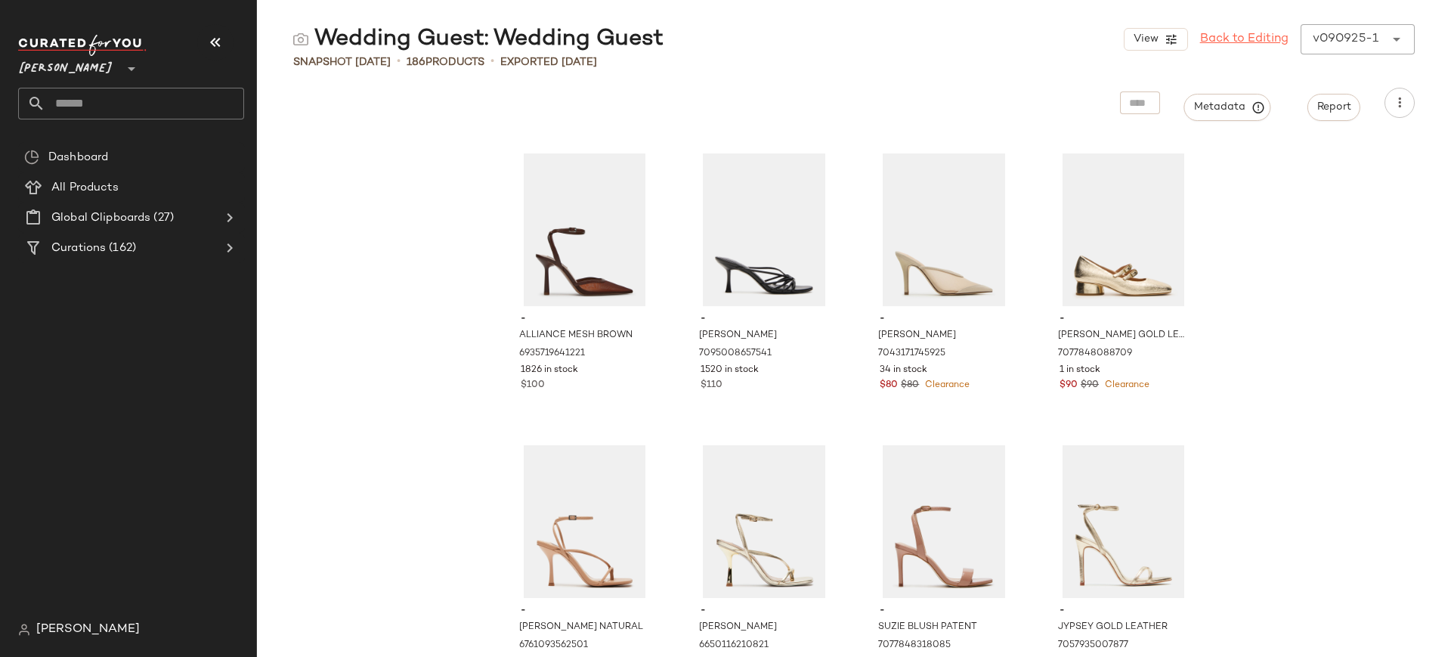
click at [1240, 34] on link "Back to Editing" at bounding box center [1244, 39] width 88 height 18
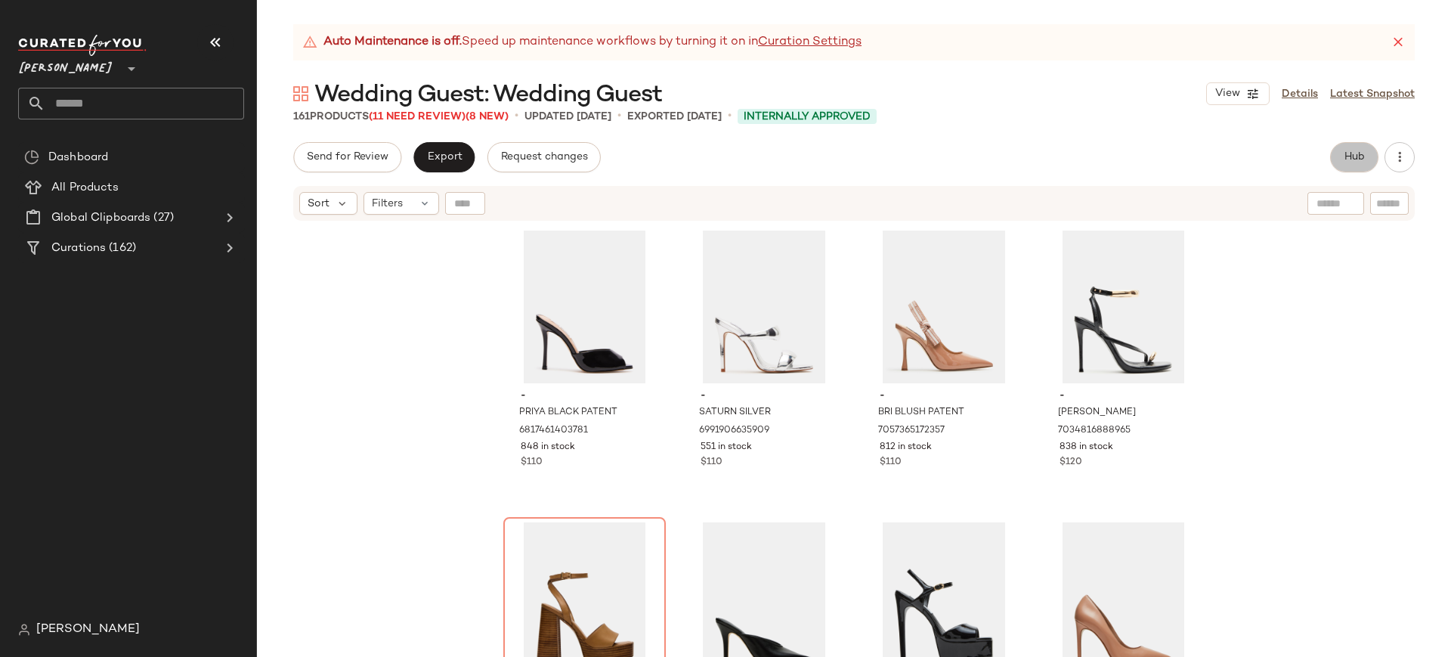
click at [1362, 149] on button "Hub" at bounding box center [1354, 157] width 48 height 30
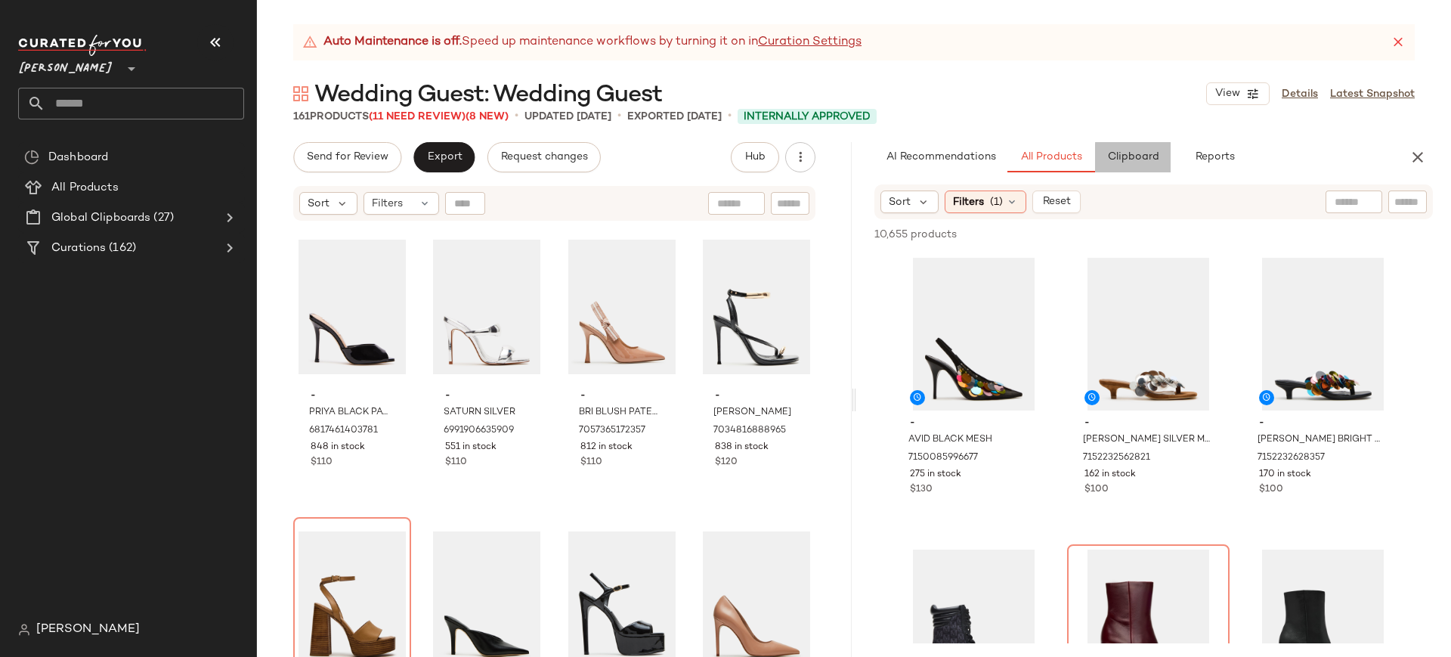
click at [1137, 165] on button "Clipboard" at bounding box center [1133, 157] width 76 height 30
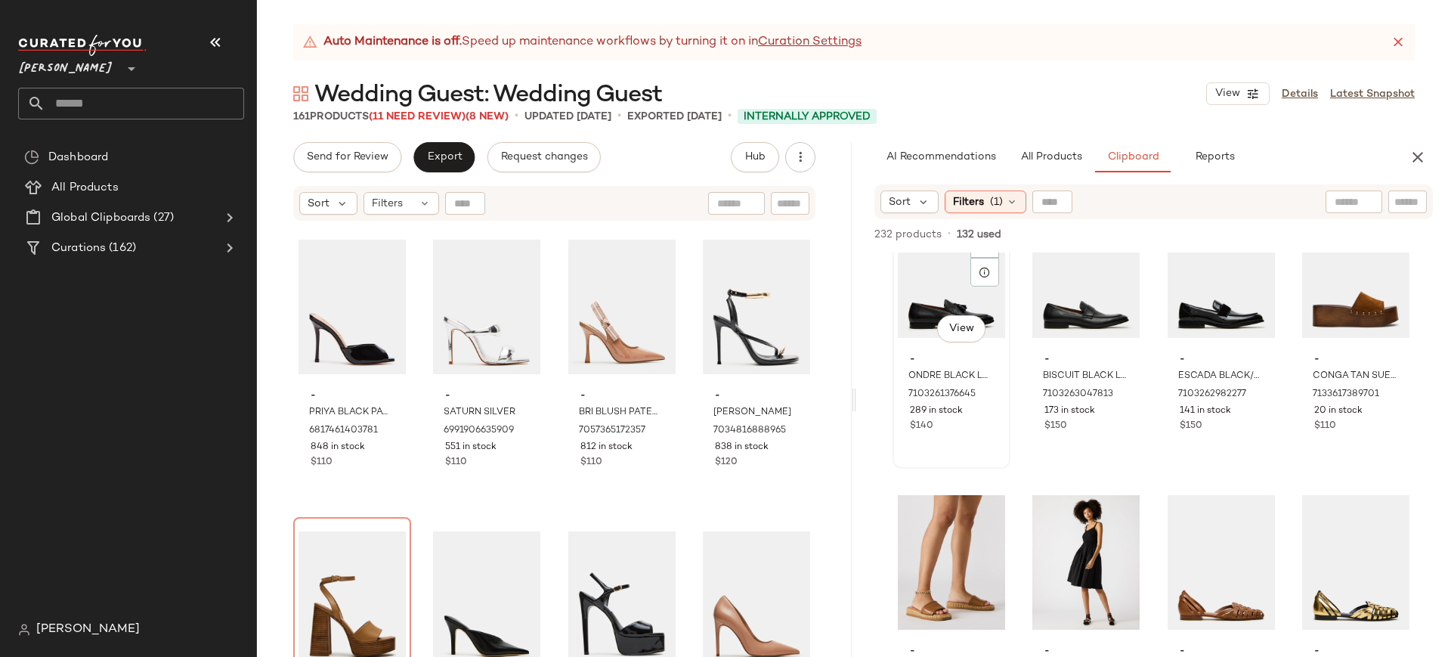
scroll to position [4748, 0]
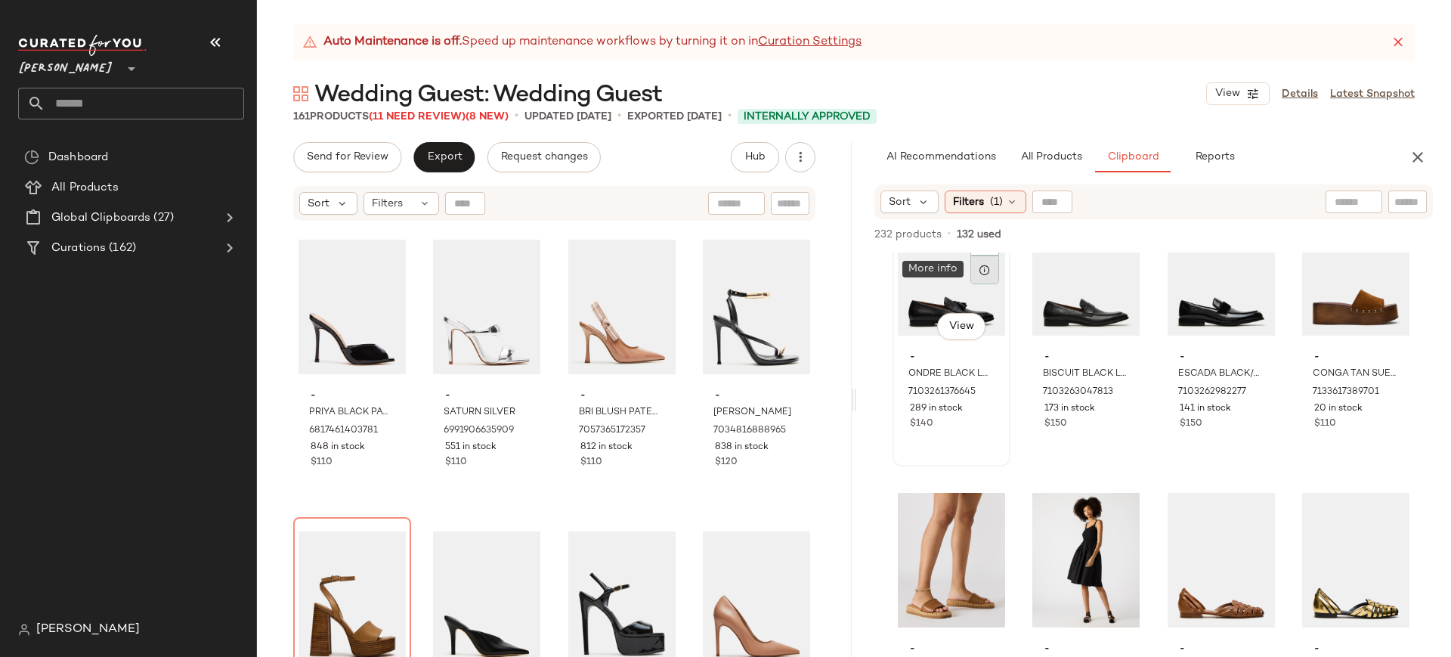
click at [986, 266] on icon at bounding box center [985, 270] width 12 height 12
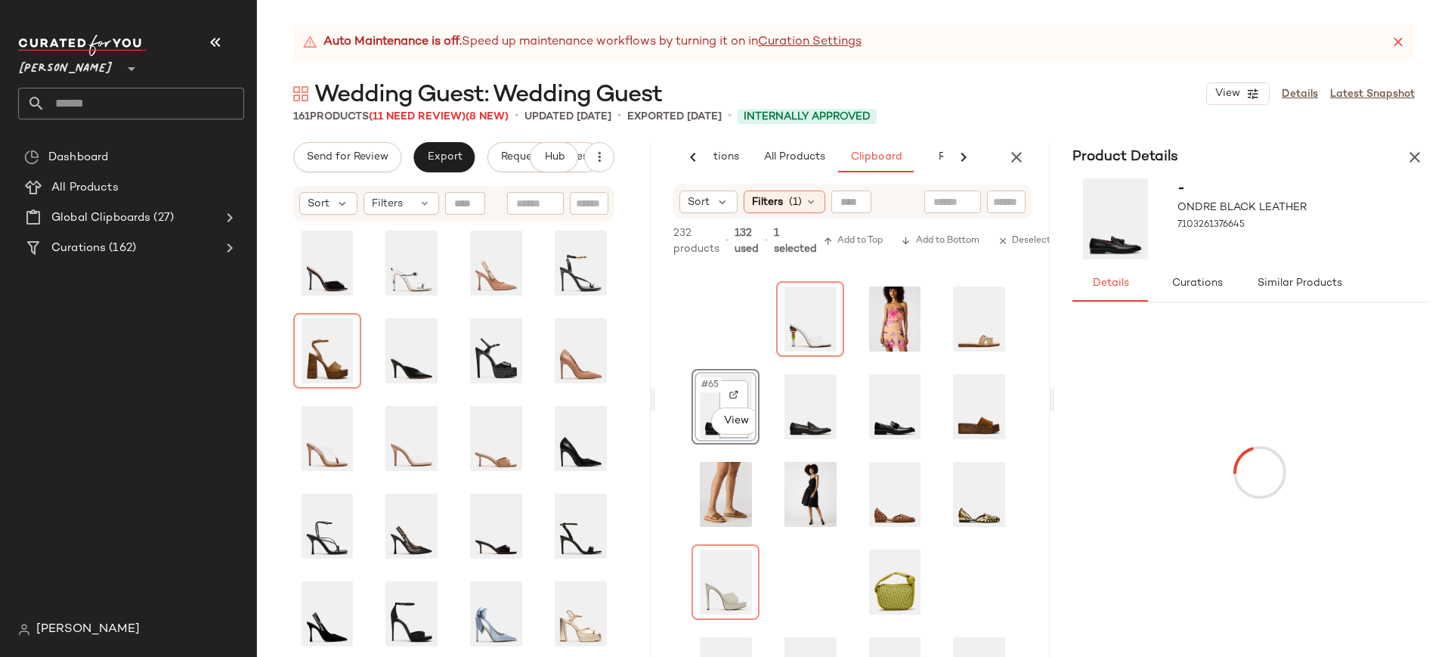
scroll to position [0, 96]
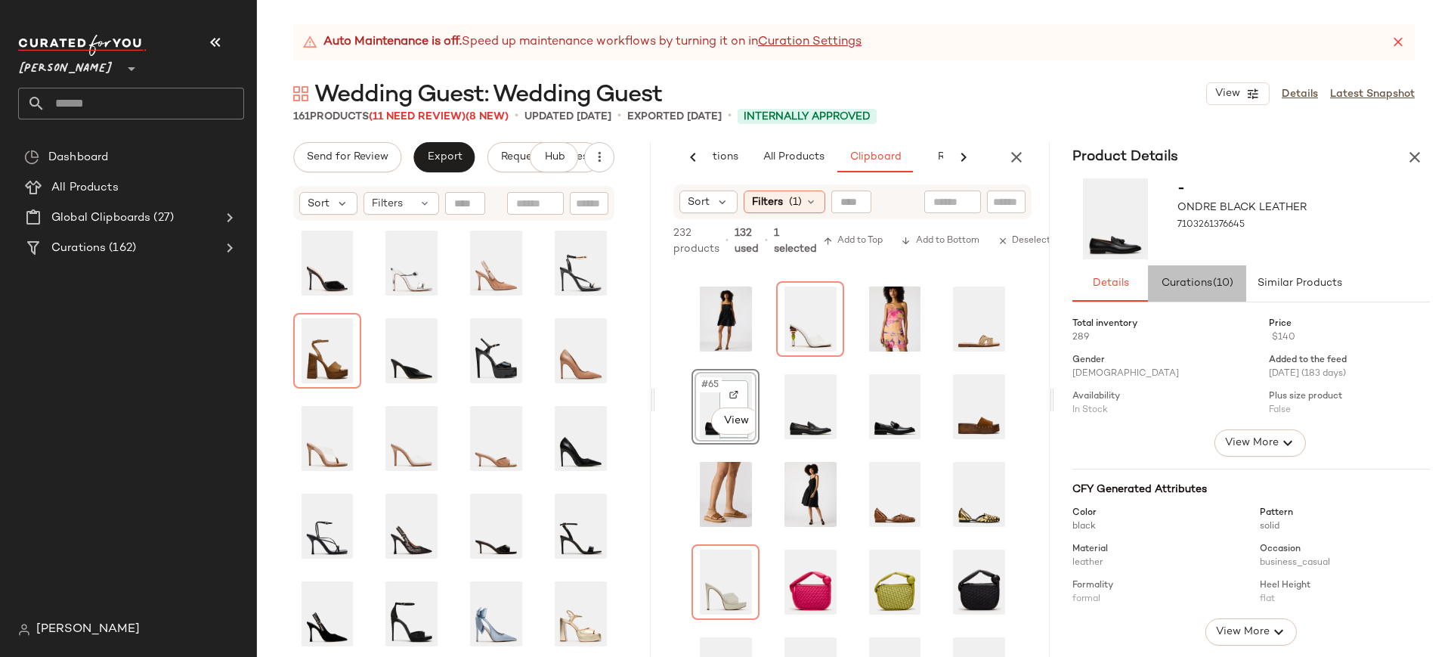
click at [1195, 286] on span "Curations (10)" at bounding box center [1197, 283] width 73 height 12
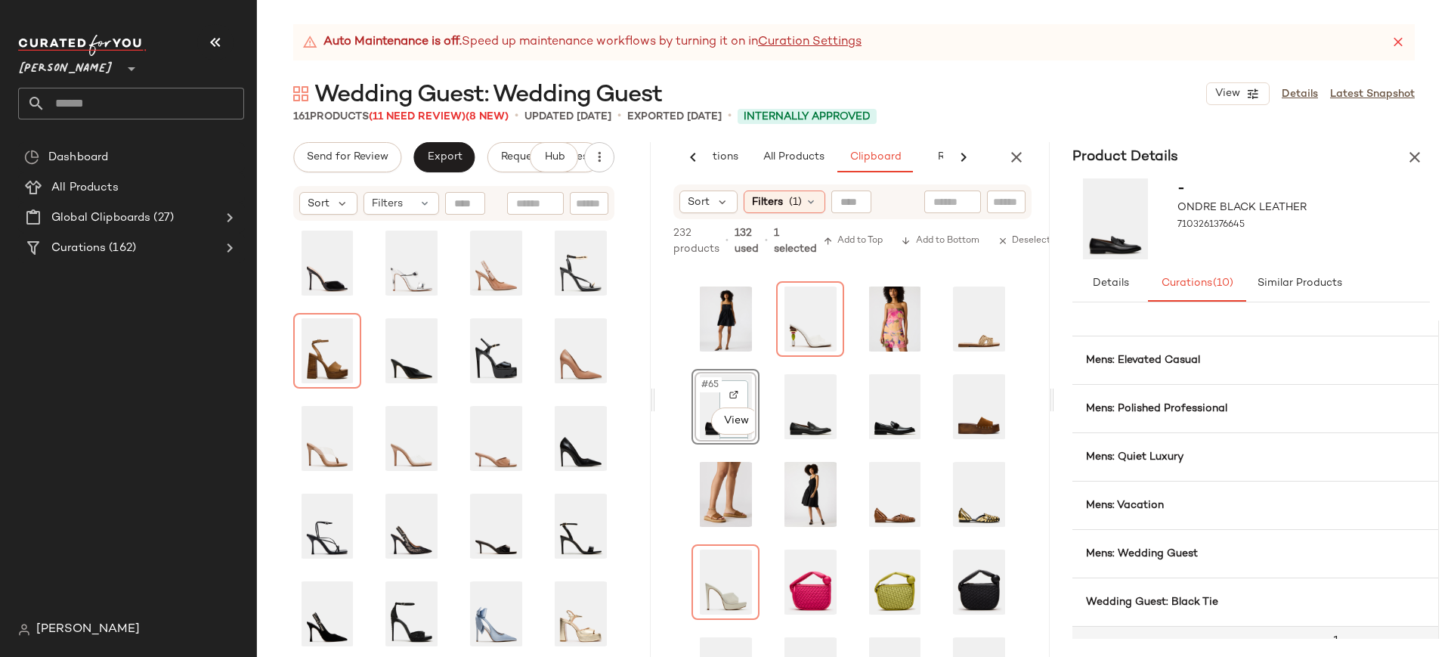
scroll to position [286, 11]
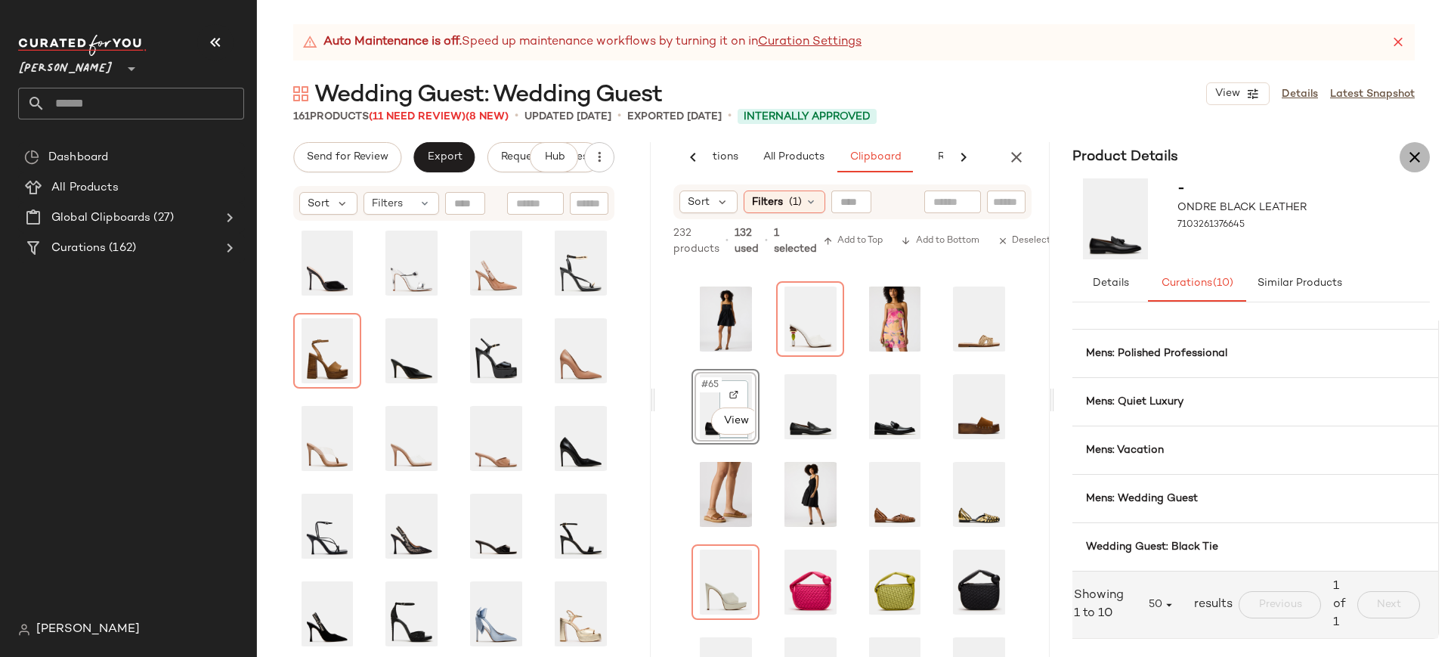
click at [1421, 162] on icon "button" at bounding box center [1414, 157] width 18 height 18
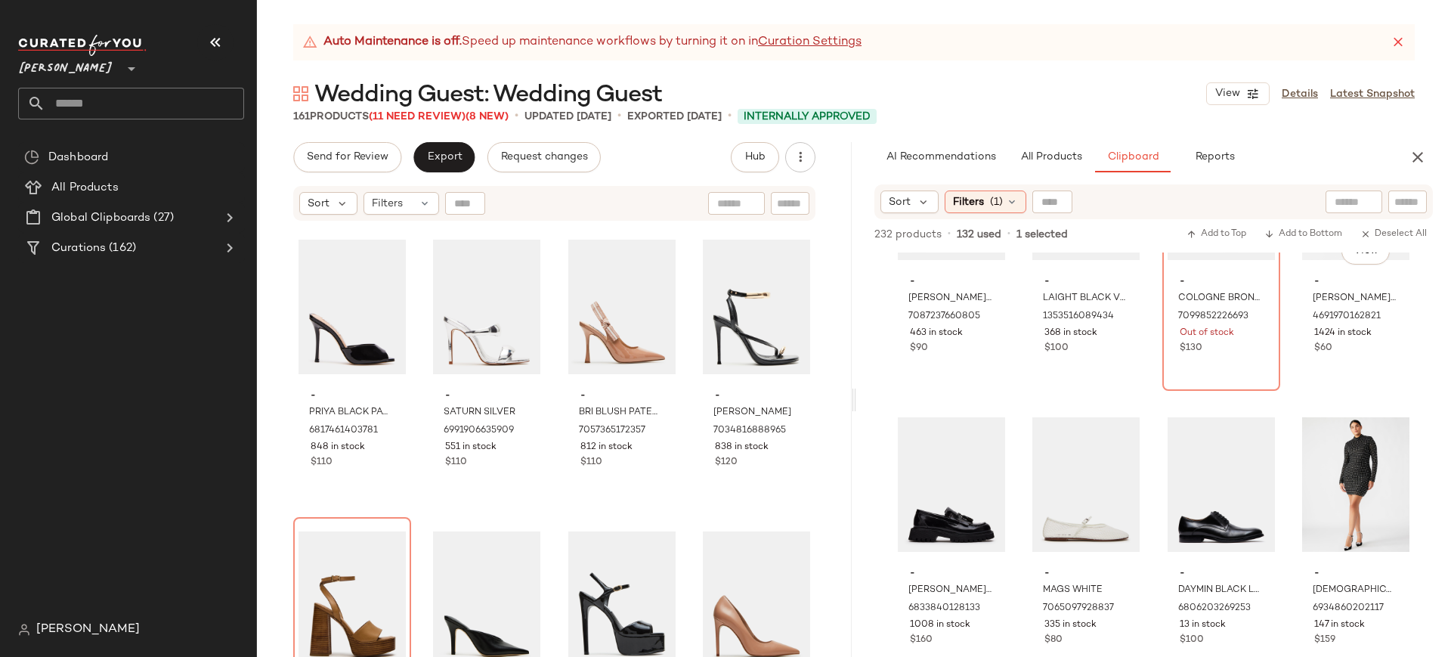
scroll to position [6890, 0]
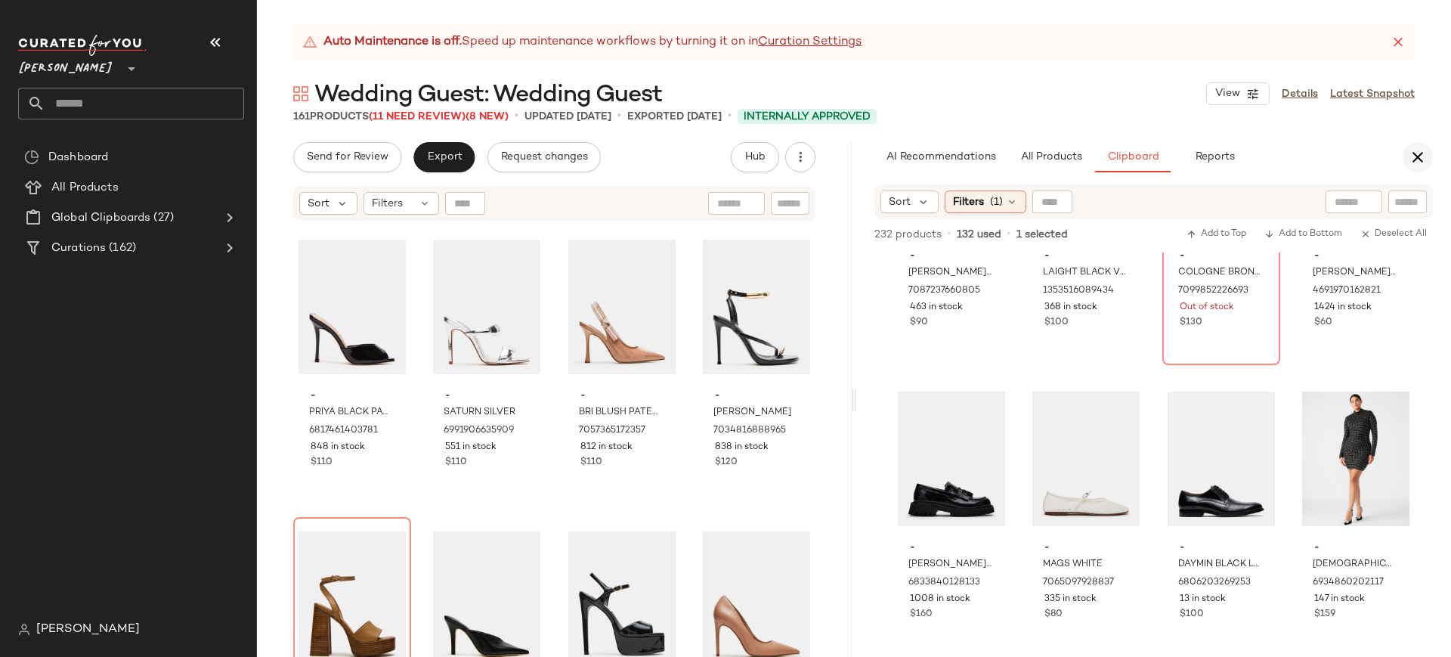
click at [1419, 154] on icon "button" at bounding box center [1417, 157] width 18 height 18
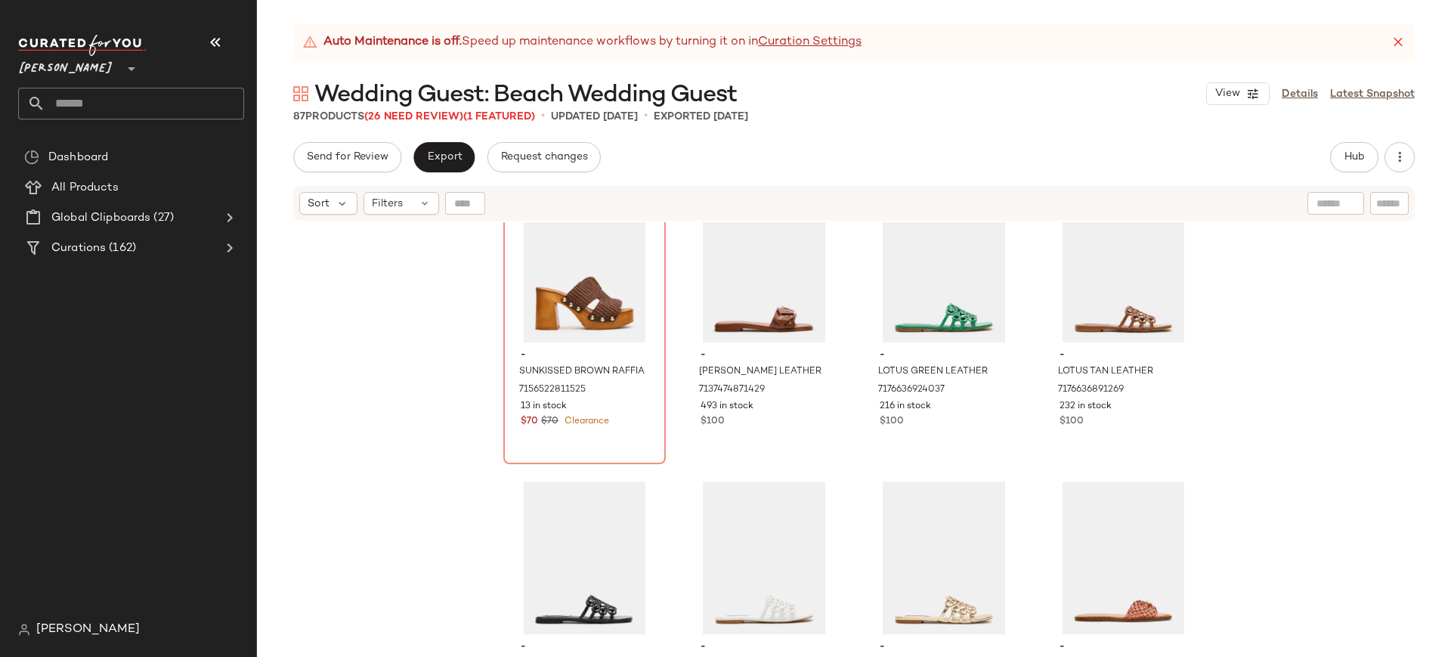
scroll to position [4132, 0]
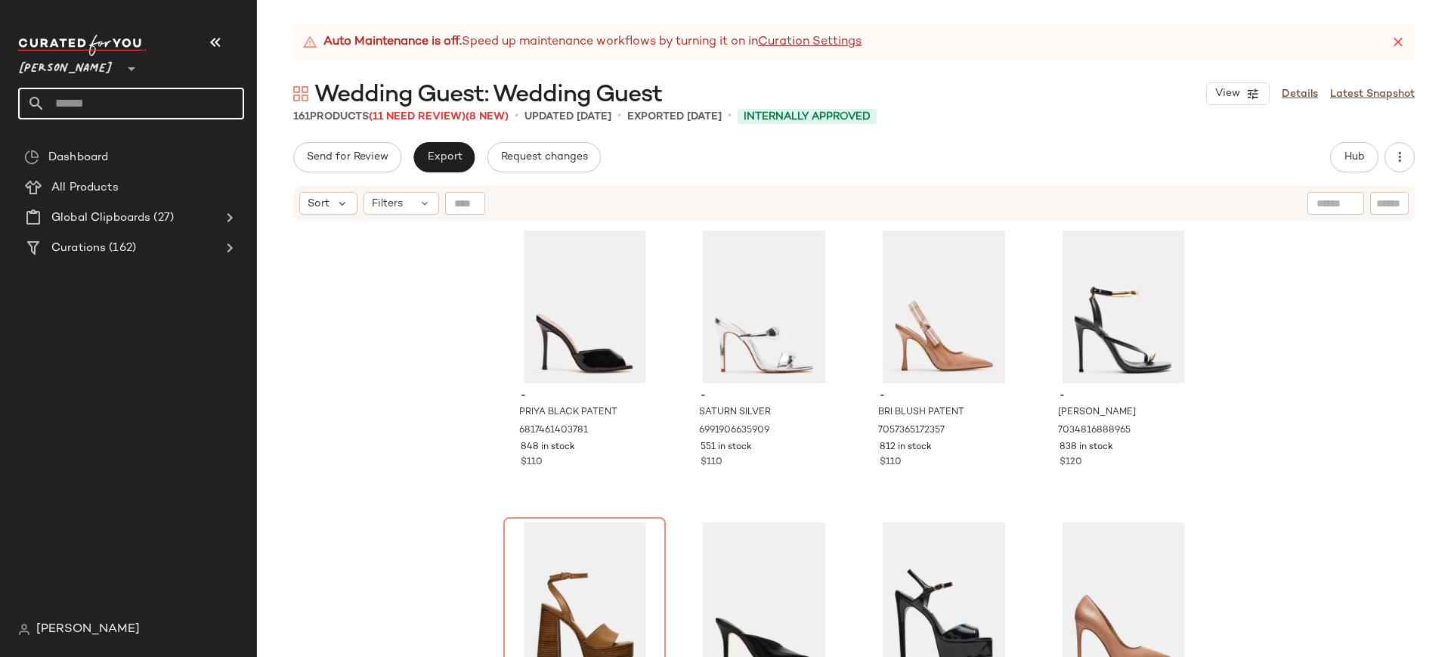
click at [160, 94] on input "text" at bounding box center [144, 104] width 199 height 32
click at [94, 250] on span "Curations" at bounding box center [78, 248] width 54 height 17
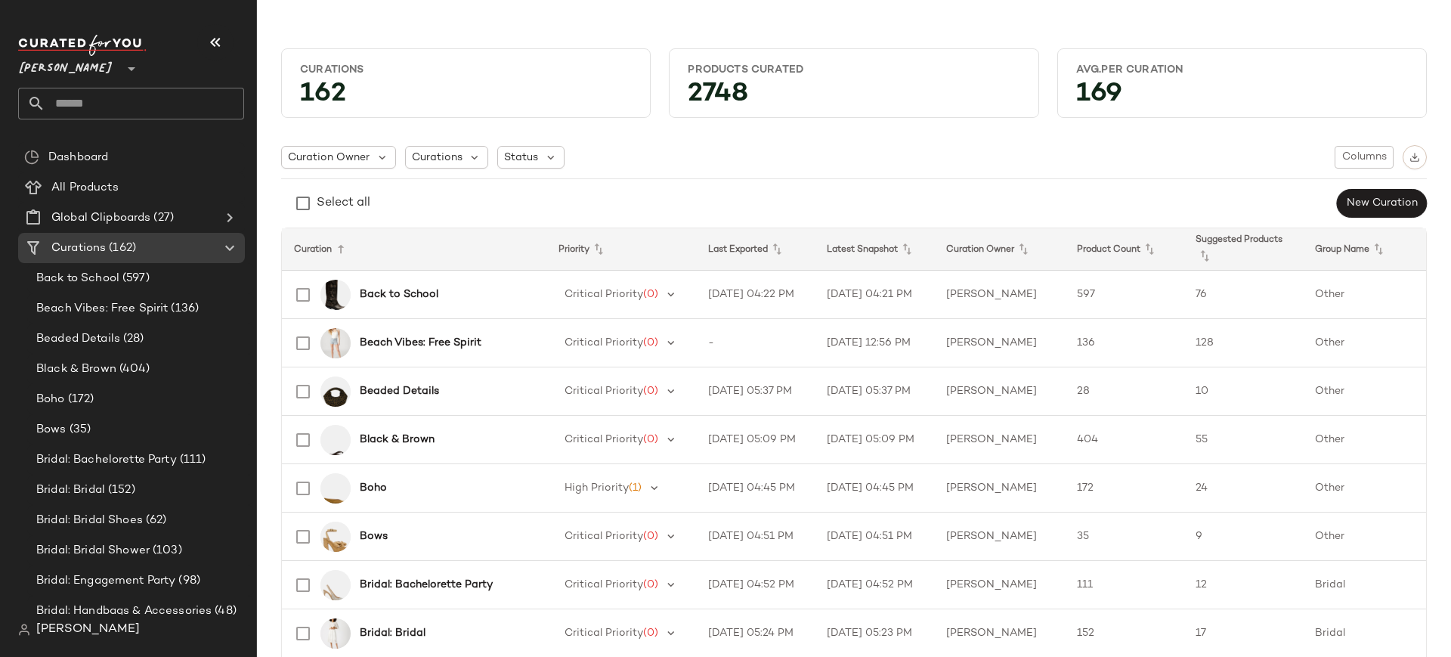
click at [141, 103] on input "text" at bounding box center [144, 104] width 199 height 32
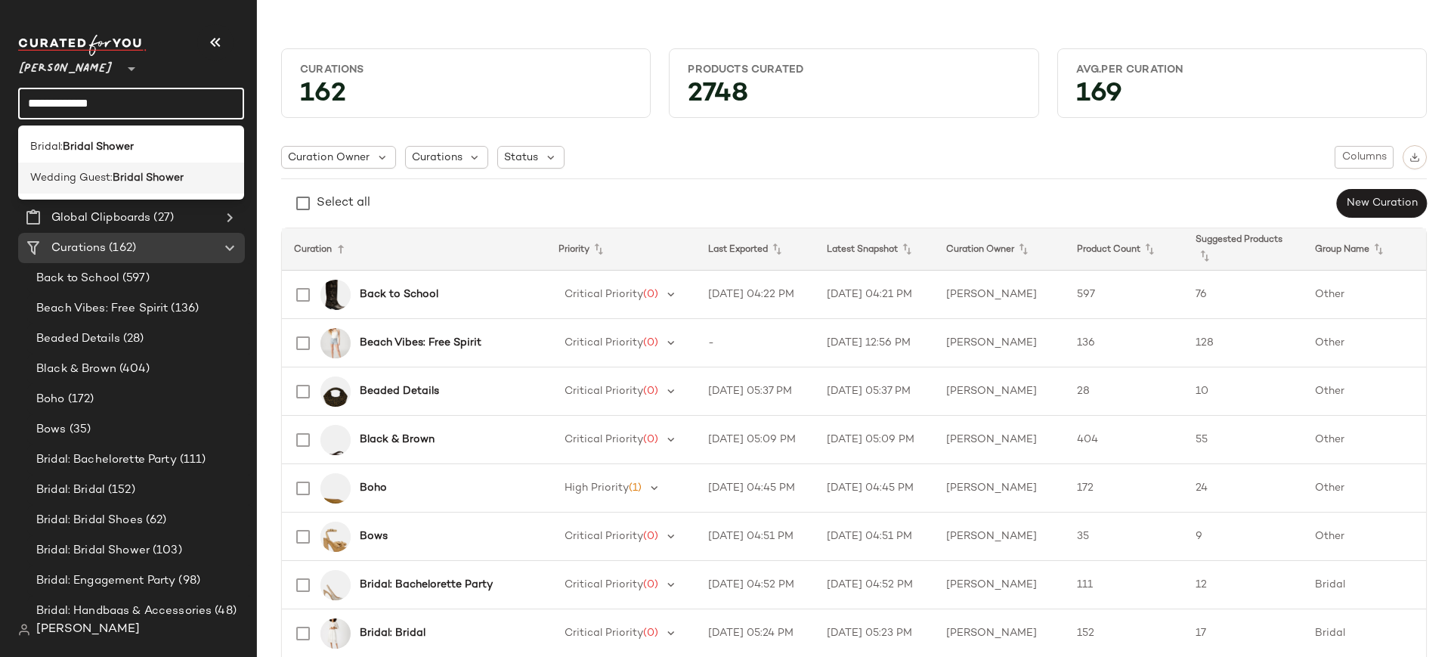
type input "**********"
click at [135, 175] on b "Bridal Shower" at bounding box center [148, 178] width 71 height 16
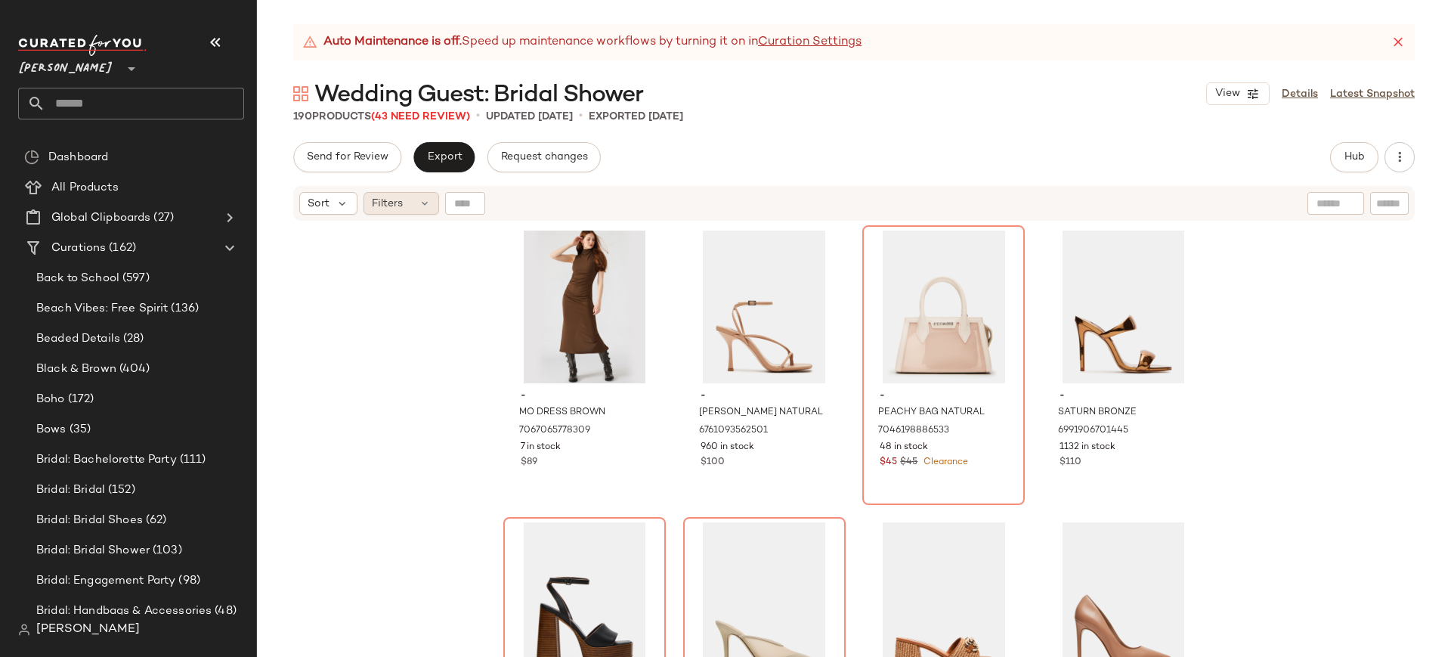
click at [426, 210] on div "Filters" at bounding box center [401, 203] width 76 height 23
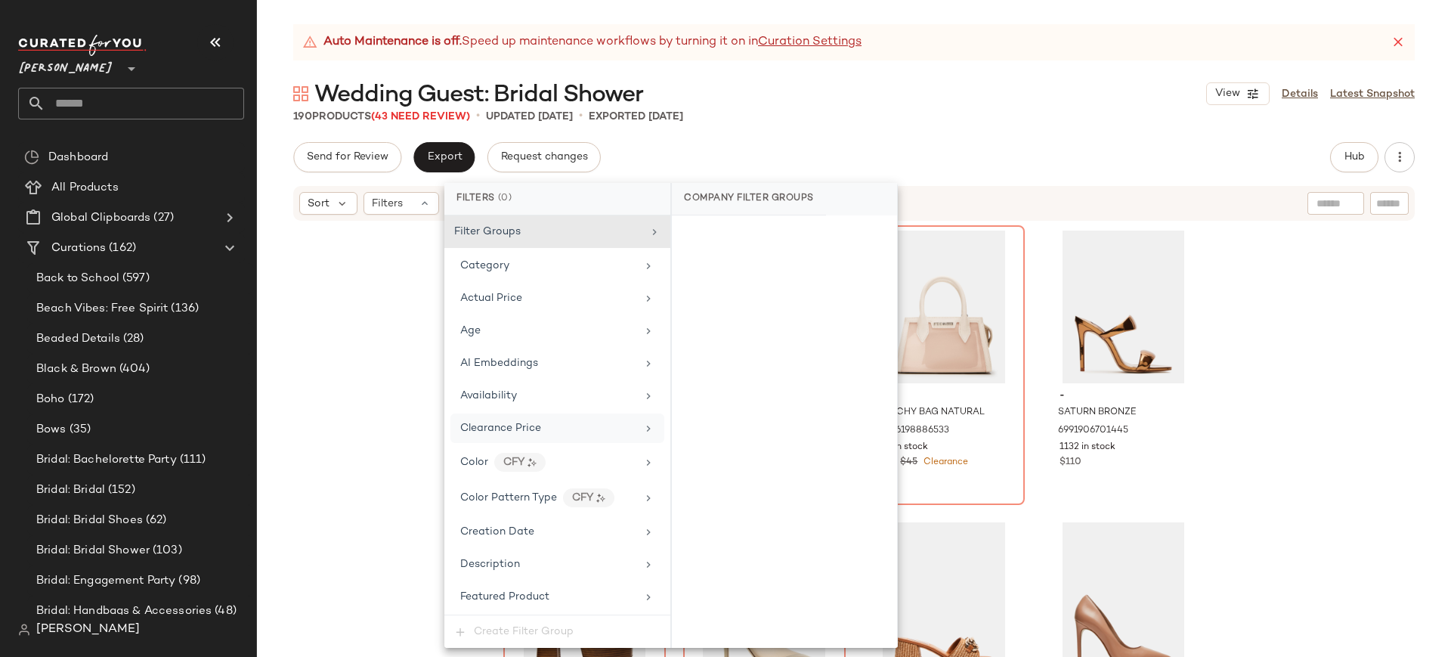
click at [496, 419] on div "Clearance Price" at bounding box center [557, 427] width 214 height 29
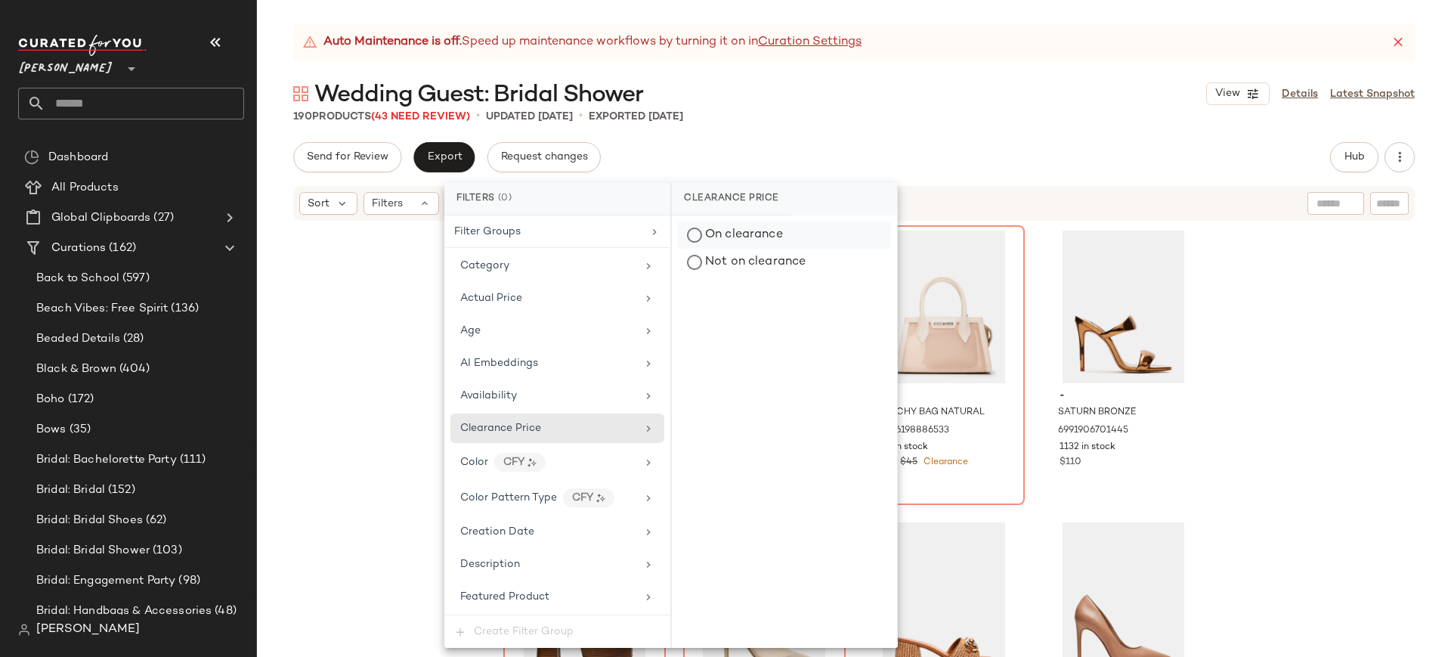
click at [693, 229] on div "On clearance" at bounding box center [784, 234] width 213 height 27
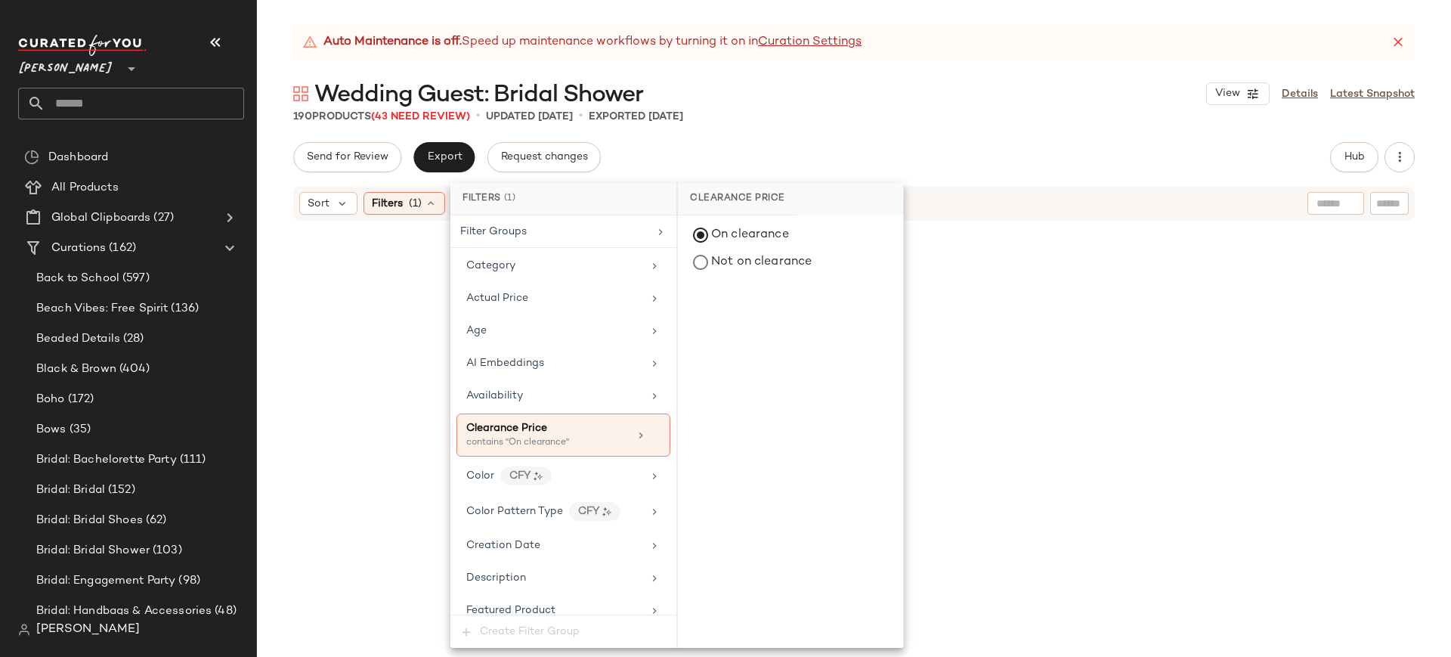
click at [405, 329] on div at bounding box center [854, 458] width 1188 height 466
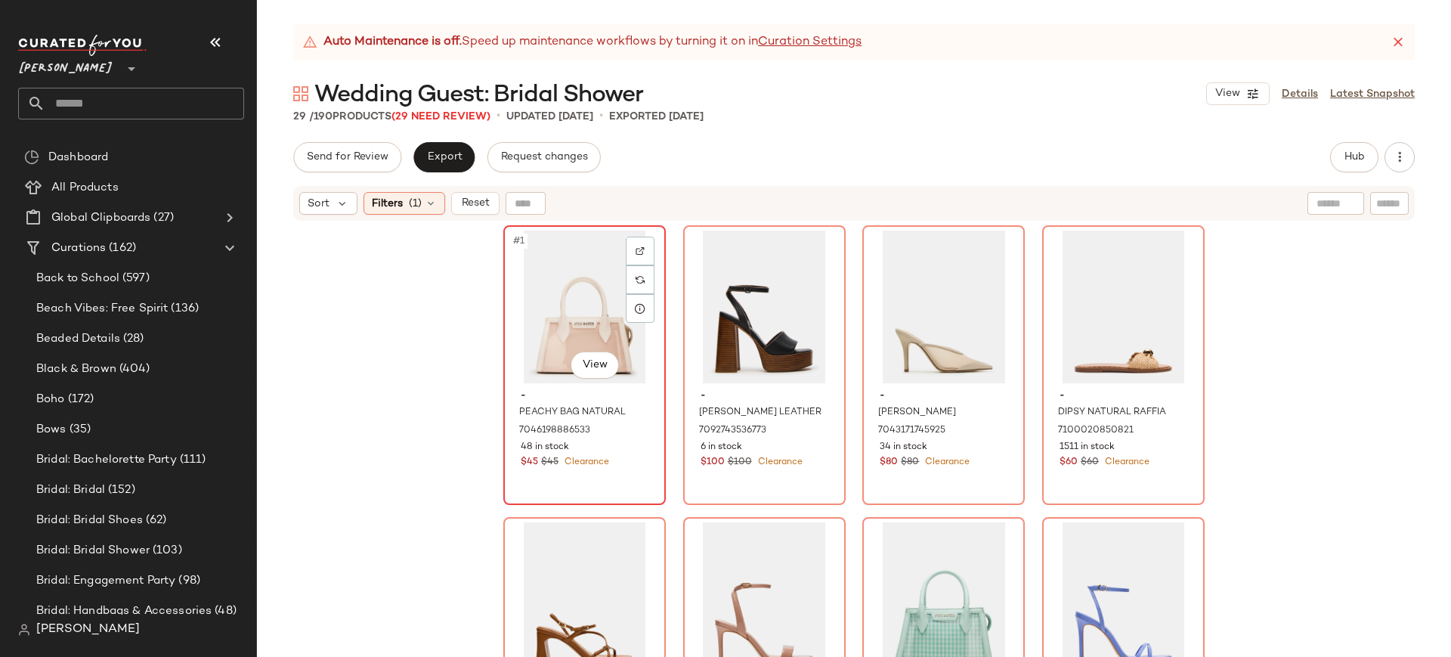
click at [570, 301] on div "#1 View" at bounding box center [585, 306] width 152 height 153
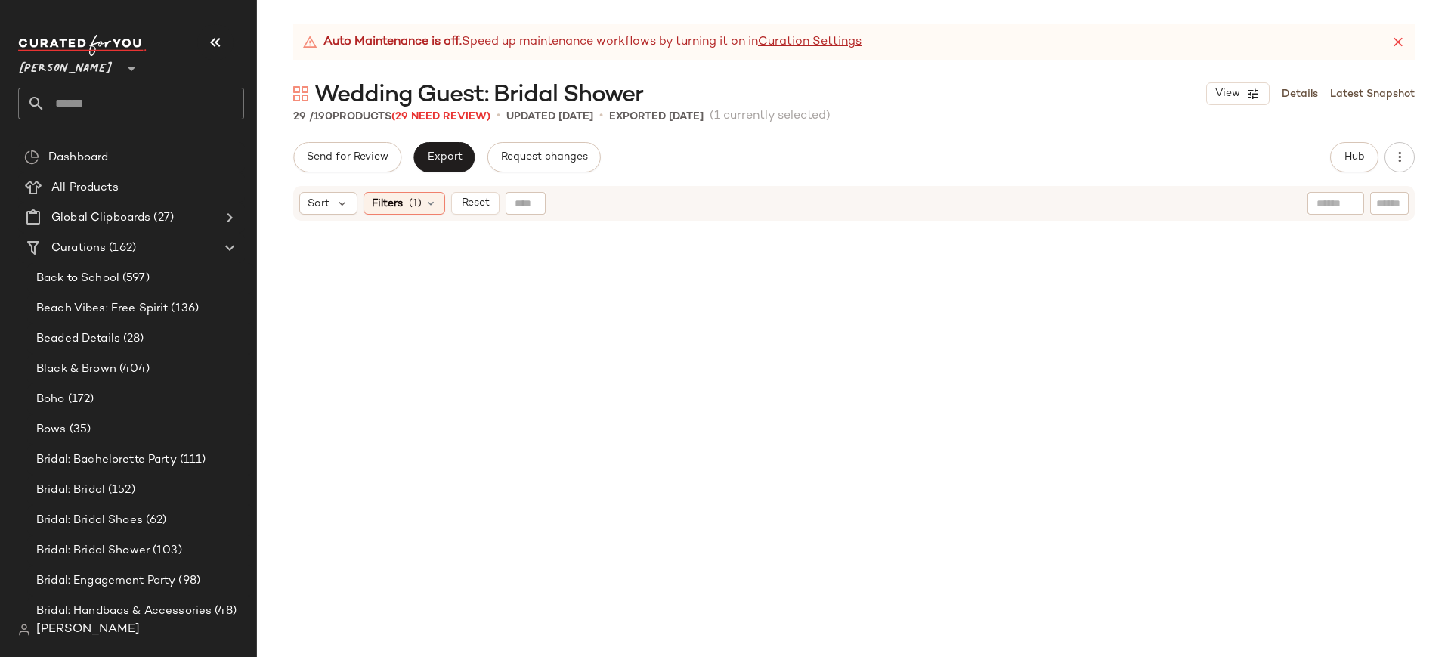
scroll to position [1864, 0]
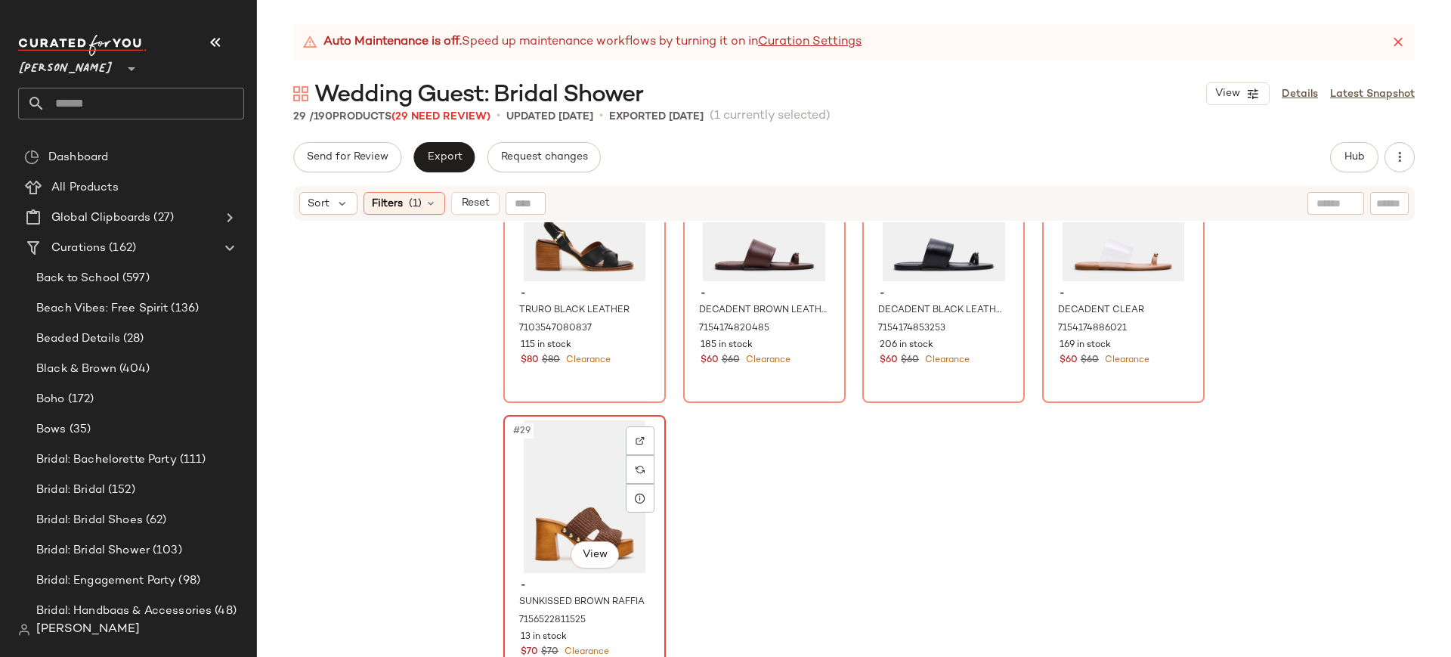
click at [579, 472] on div "#29 View" at bounding box center [585, 496] width 152 height 153
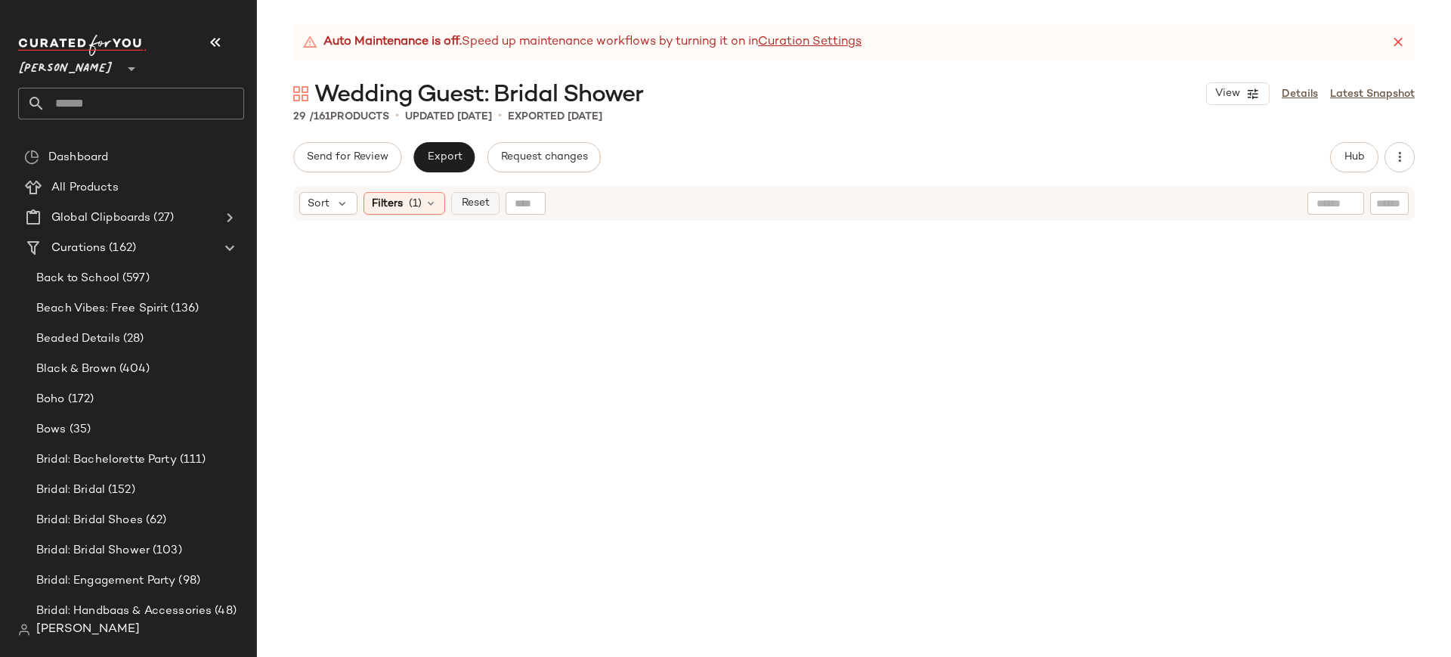
click at [481, 208] on span "Reset" at bounding box center [474, 203] width 29 height 12
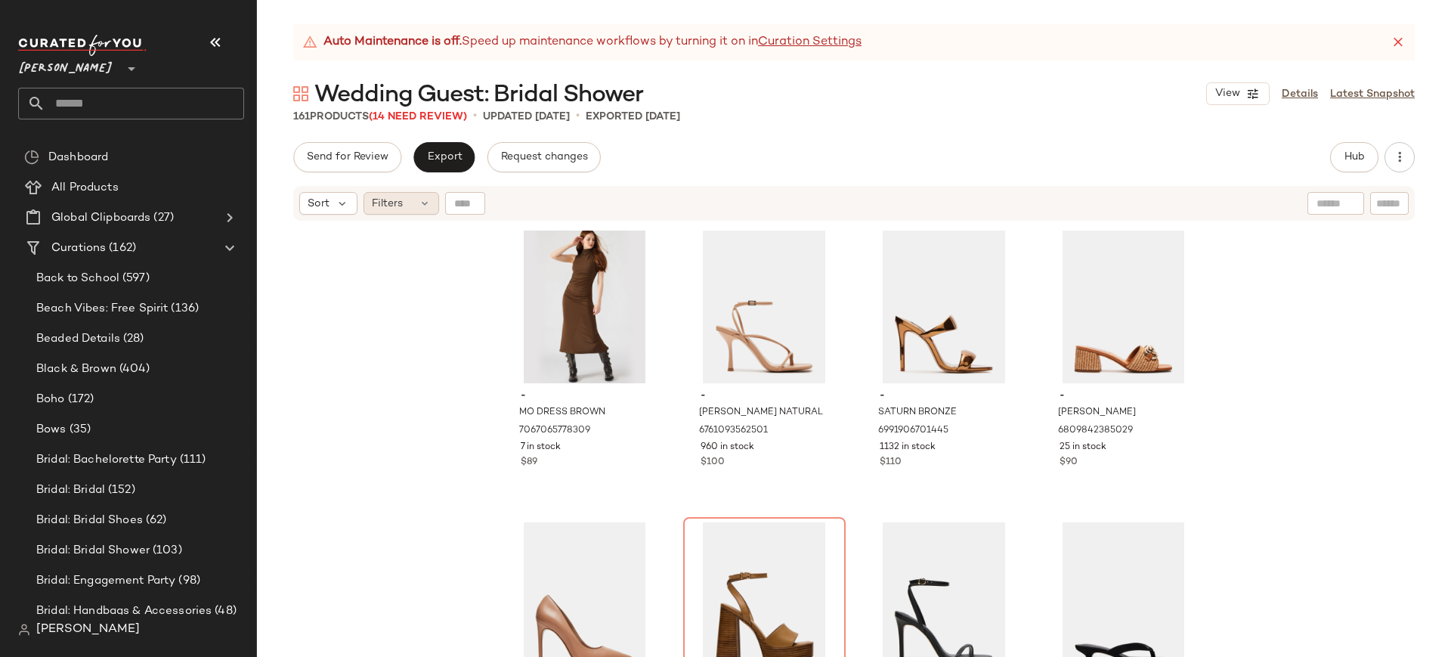
click at [429, 202] on icon at bounding box center [425, 203] width 12 height 12
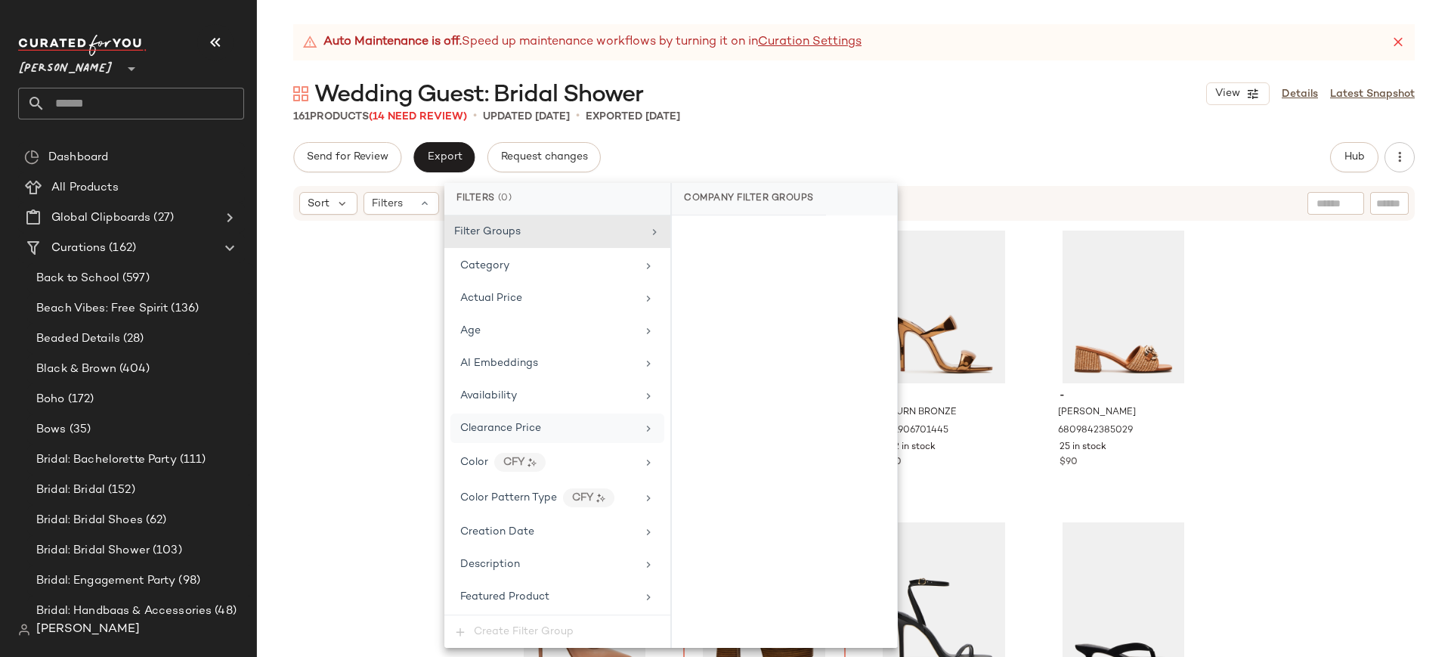
click at [533, 421] on div "Clearance Price" at bounding box center [500, 428] width 81 height 16
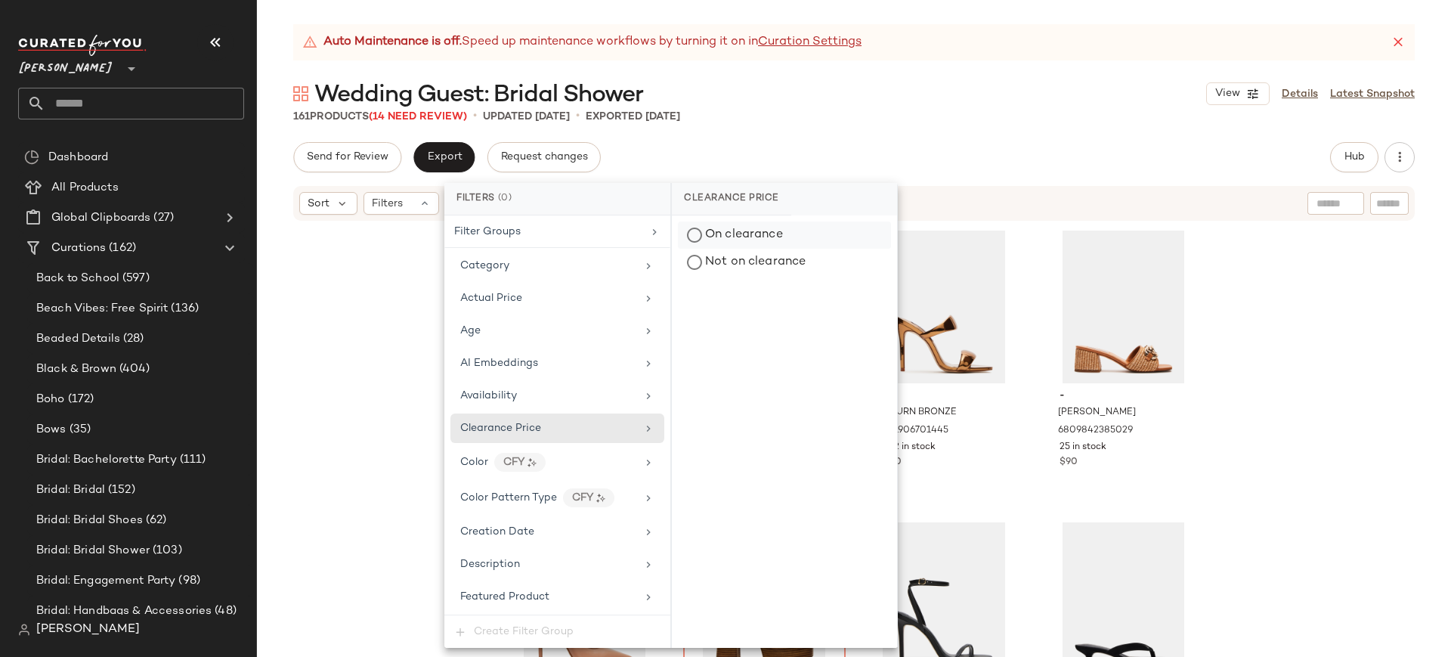
click at [697, 240] on div "On clearance" at bounding box center [784, 234] width 213 height 27
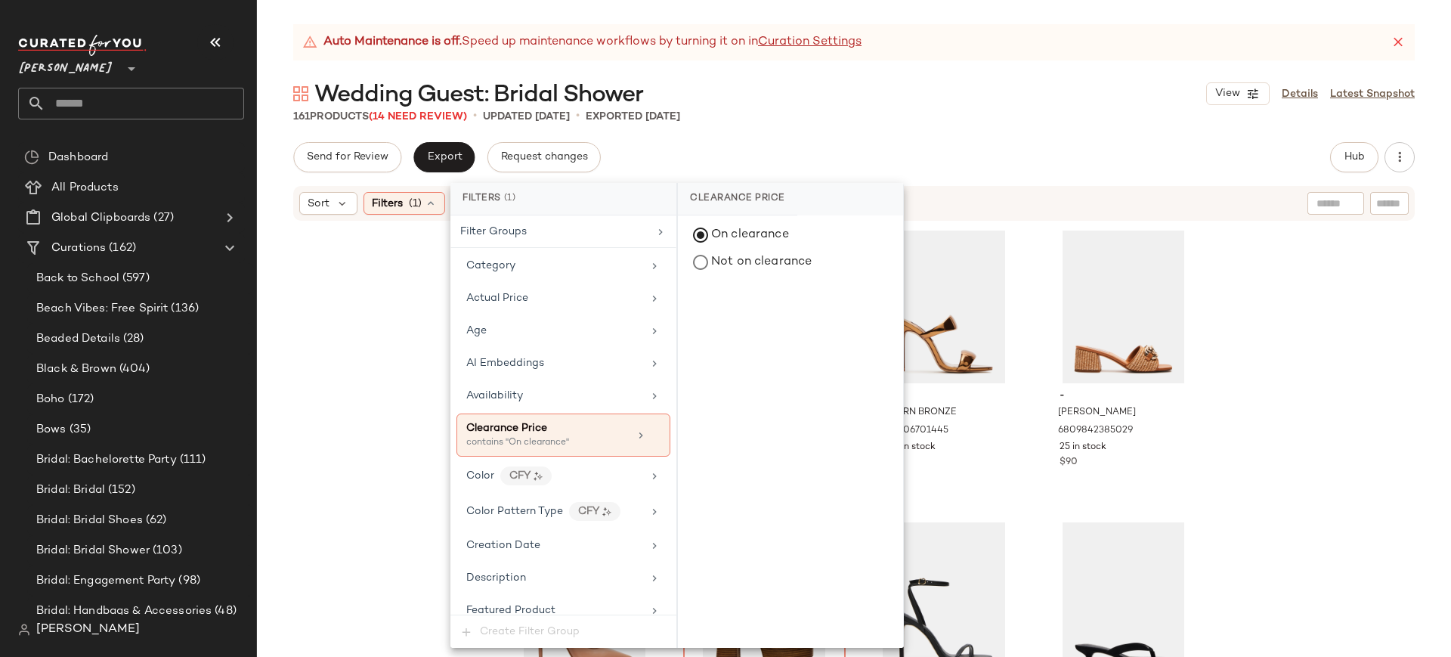
click at [293, 365] on div "- MO DRESS BROWN 7067065778309 7 in stock $89 - [PERSON_NAME] NATURAL 676109356…" at bounding box center [854, 458] width 1194 height 472
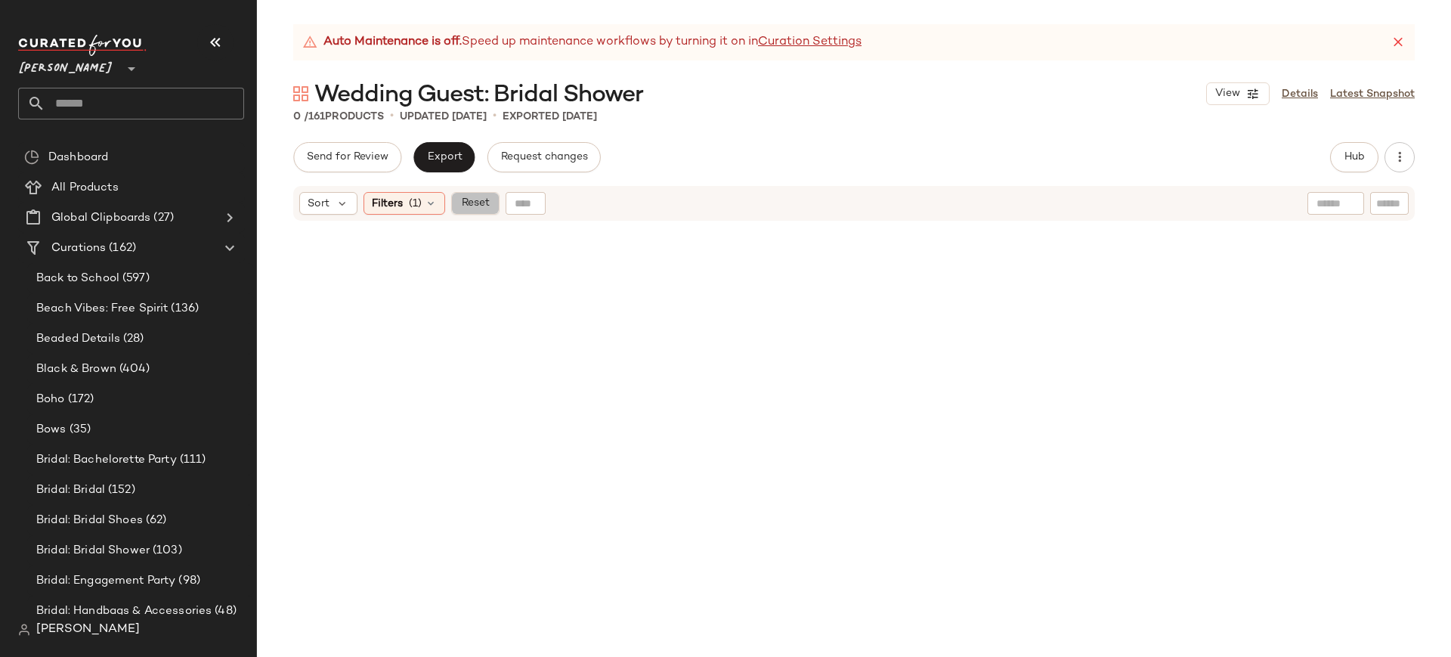
click at [482, 196] on button "Reset" at bounding box center [475, 203] width 48 height 23
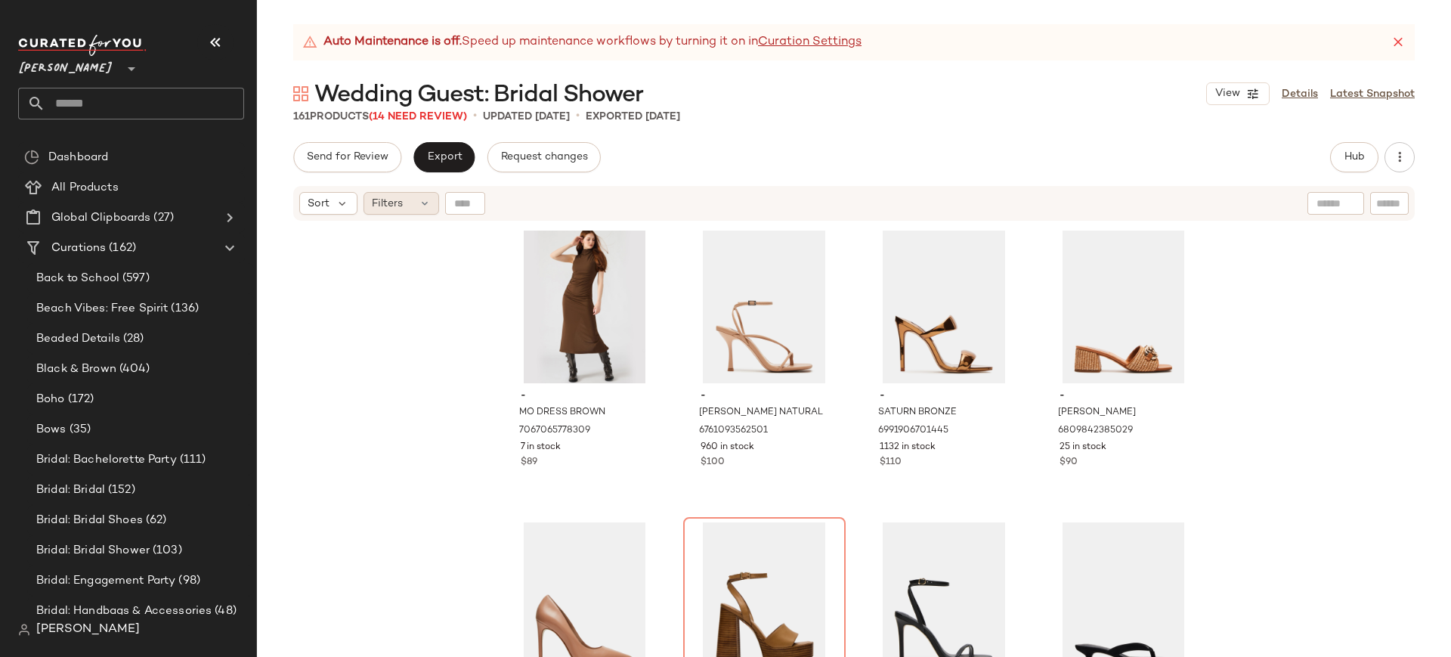
click at [430, 203] on div "Filters" at bounding box center [401, 203] width 76 height 23
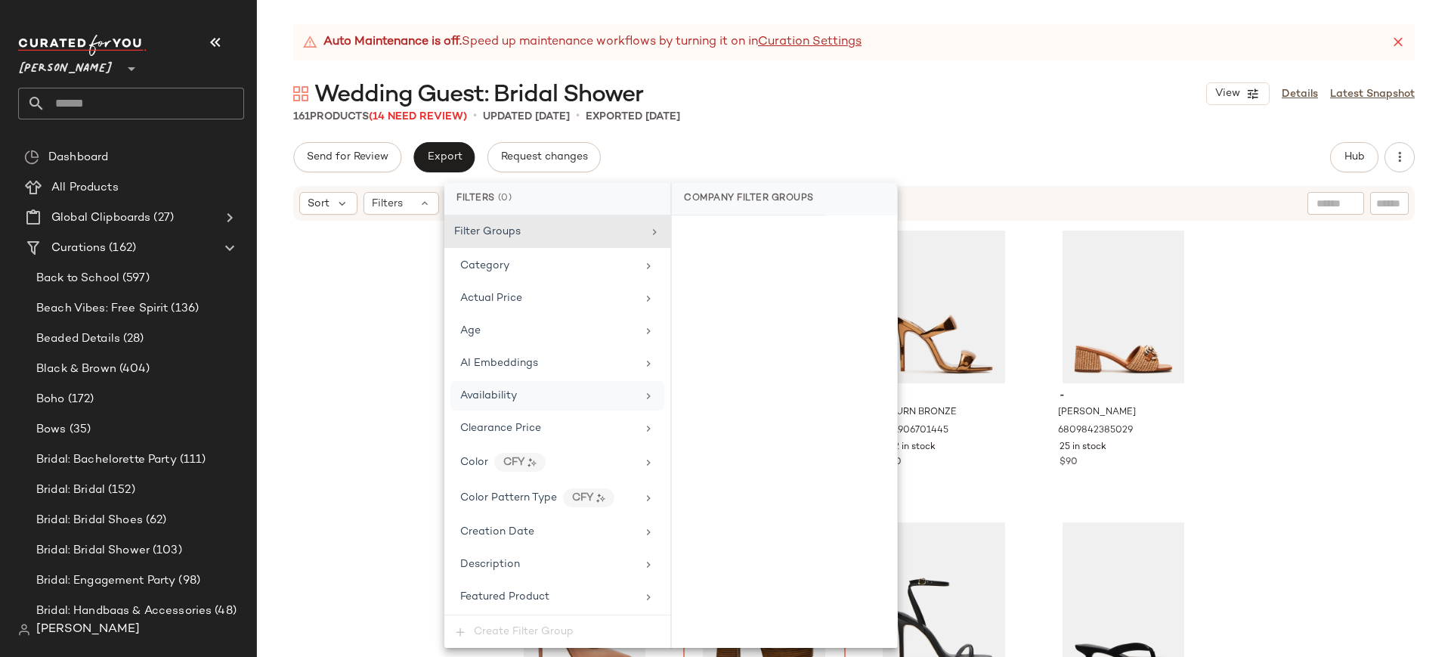
click at [487, 386] on div "Availability" at bounding box center [557, 395] width 214 height 29
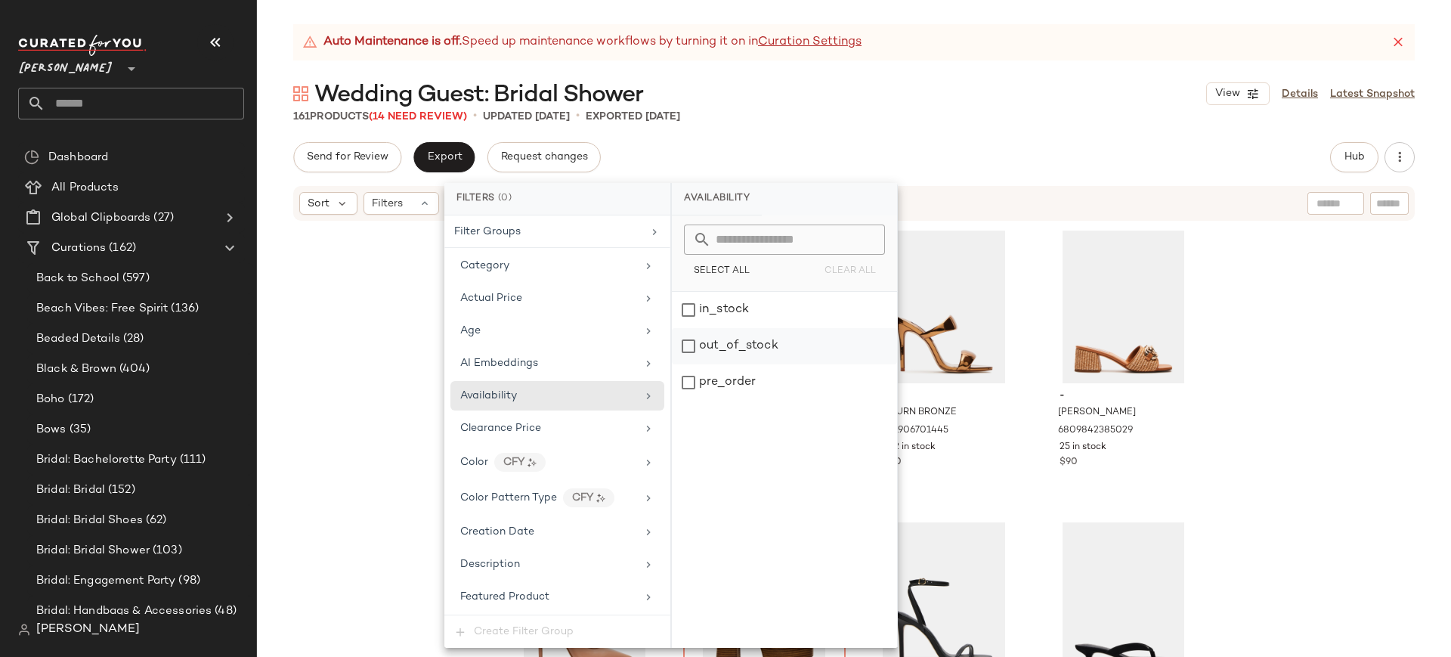
click at [690, 342] on div "out_of_stock" at bounding box center [784, 346] width 225 height 36
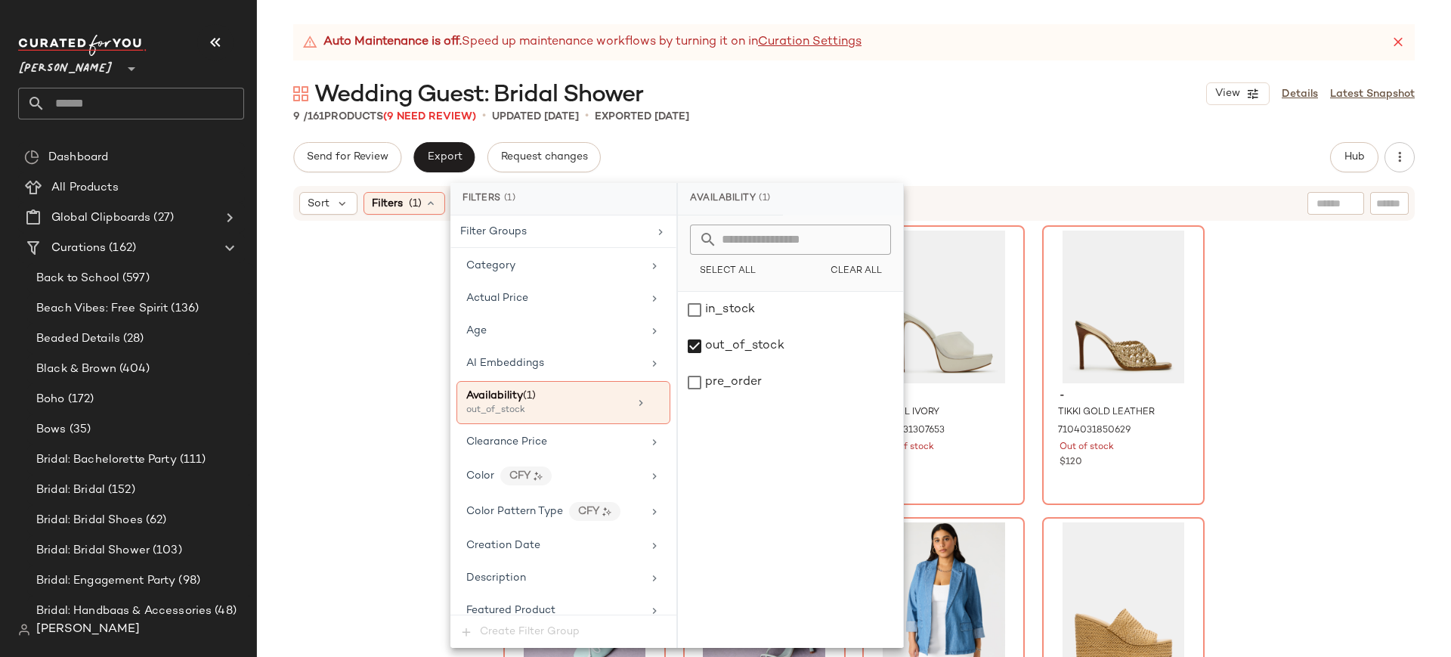
click at [360, 332] on div "- DREAMING PEARL IVORY 6995755139205 Out of stock $90 - [PERSON_NAME] JELLY PIN…" at bounding box center [854, 458] width 1194 height 472
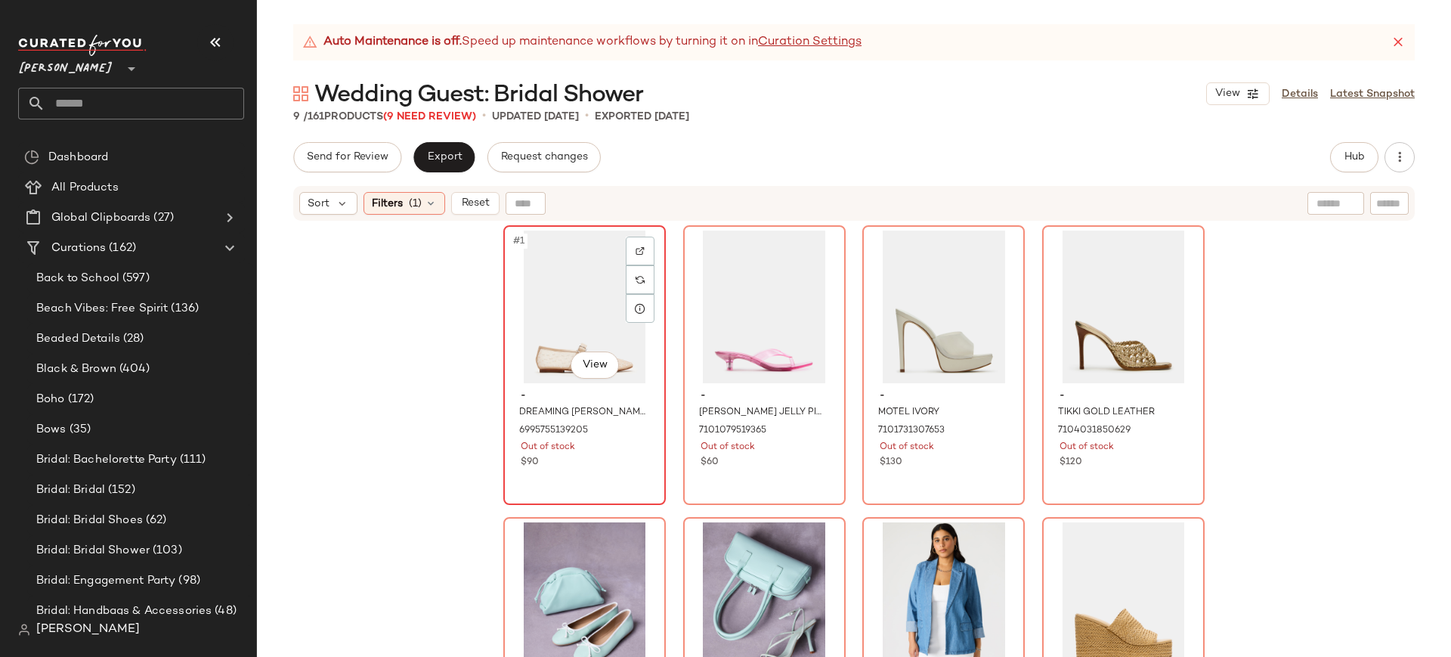
click at [586, 306] on div "#1 View" at bounding box center [585, 306] width 152 height 153
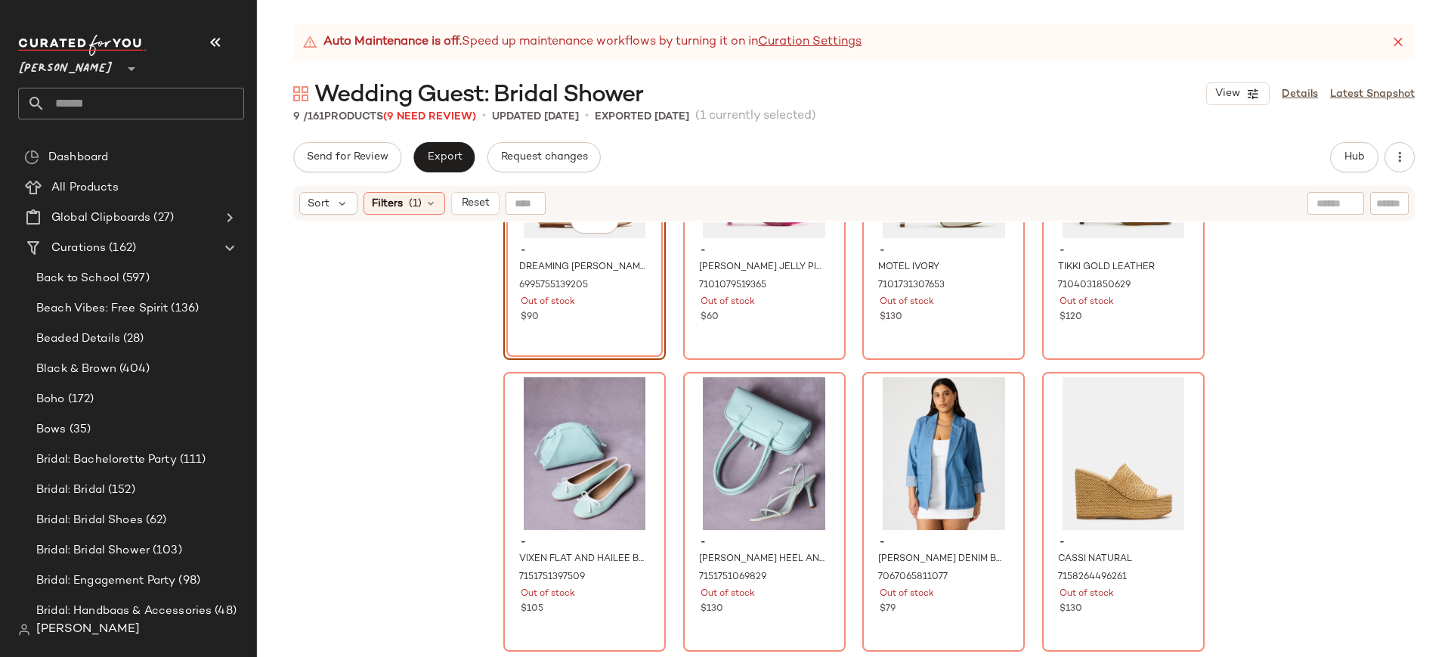
scroll to position [150, 0]
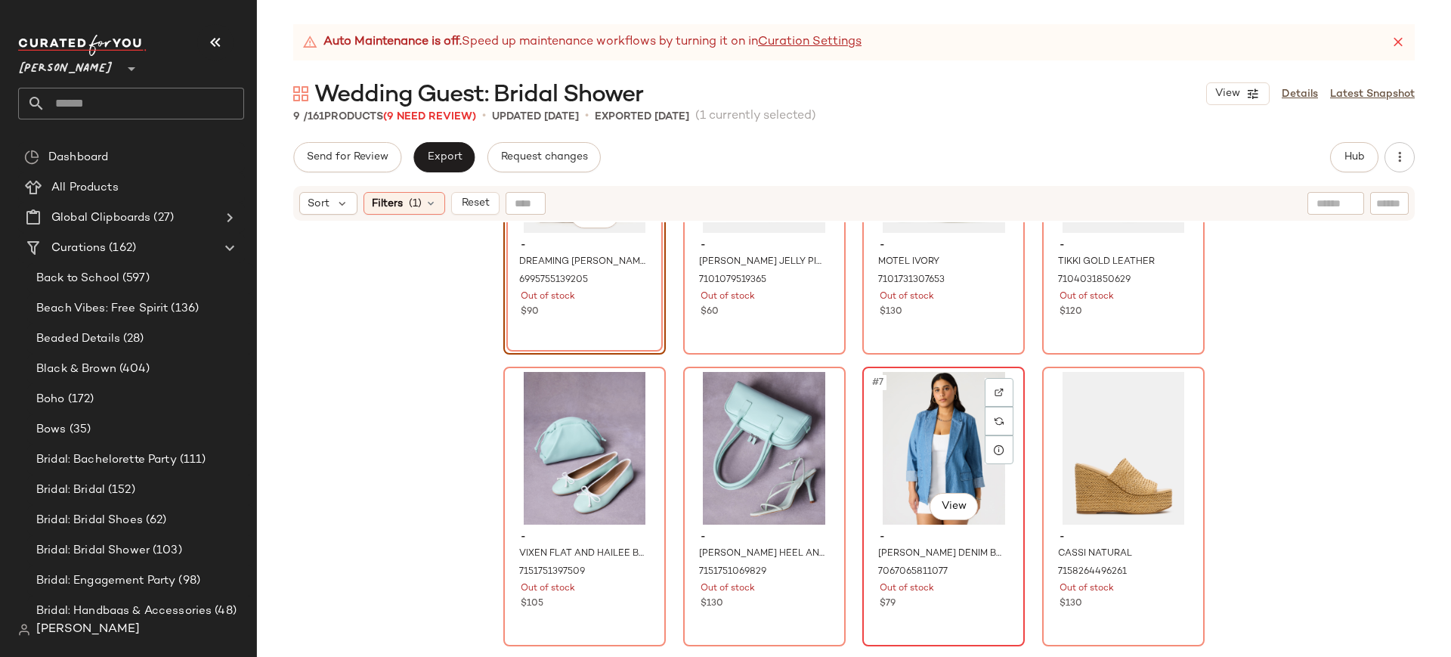
click at [901, 482] on div "#7 View" at bounding box center [943, 448] width 152 height 153
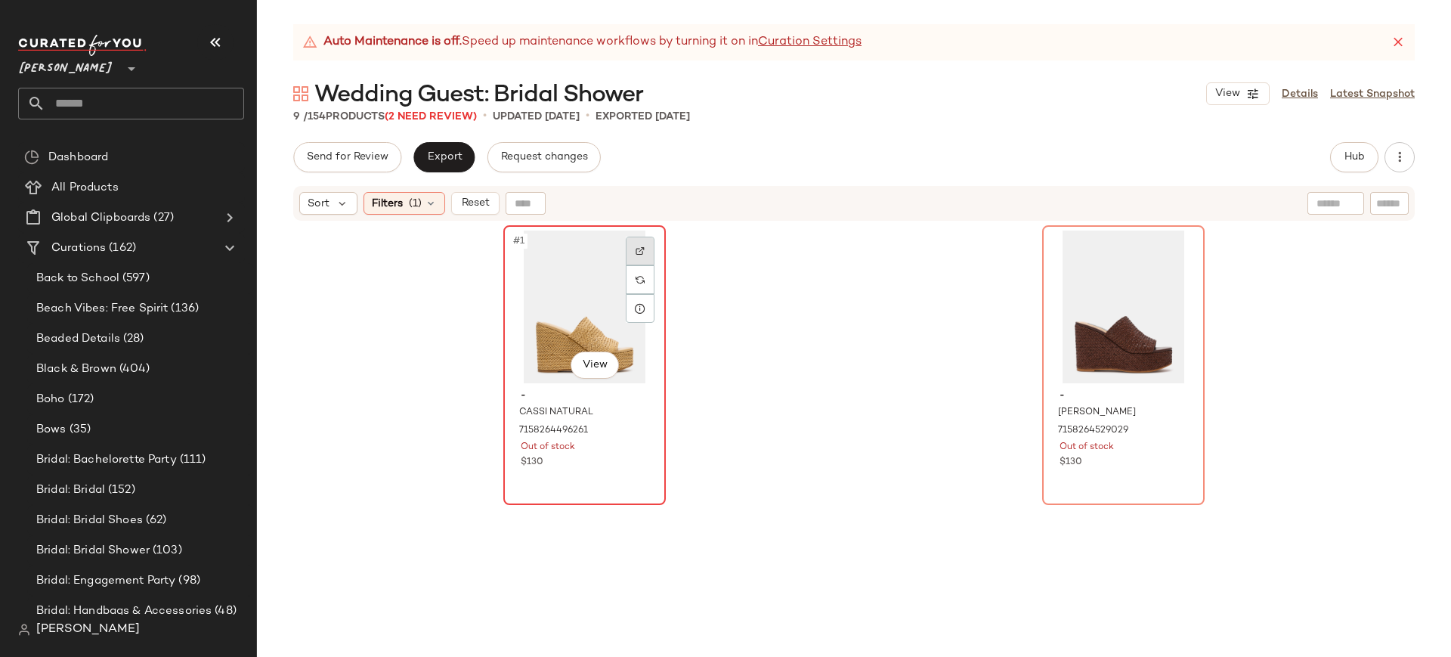
click at [635, 253] on img at bounding box center [639, 250] width 9 height 9
click at [1178, 249] on img at bounding box center [1178, 250] width 9 height 9
click at [482, 200] on span "Reset" at bounding box center [474, 203] width 29 height 12
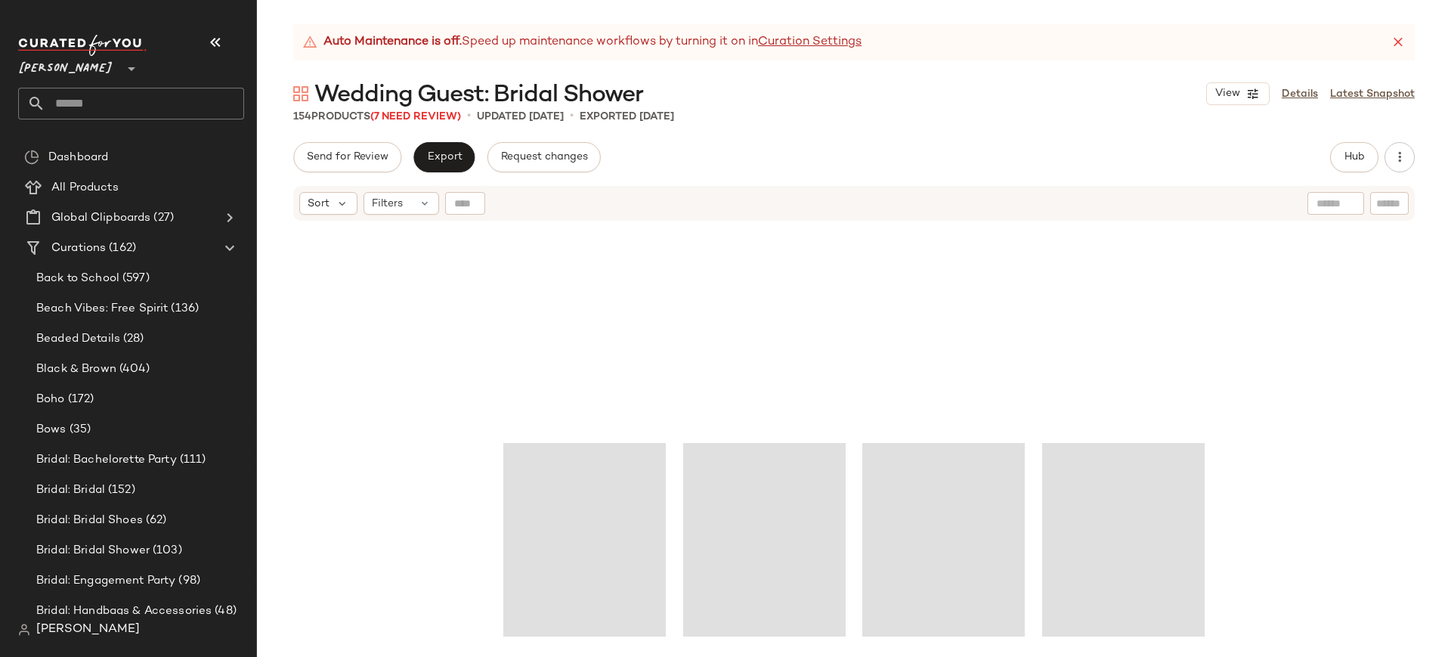
scroll to position [10906, 0]
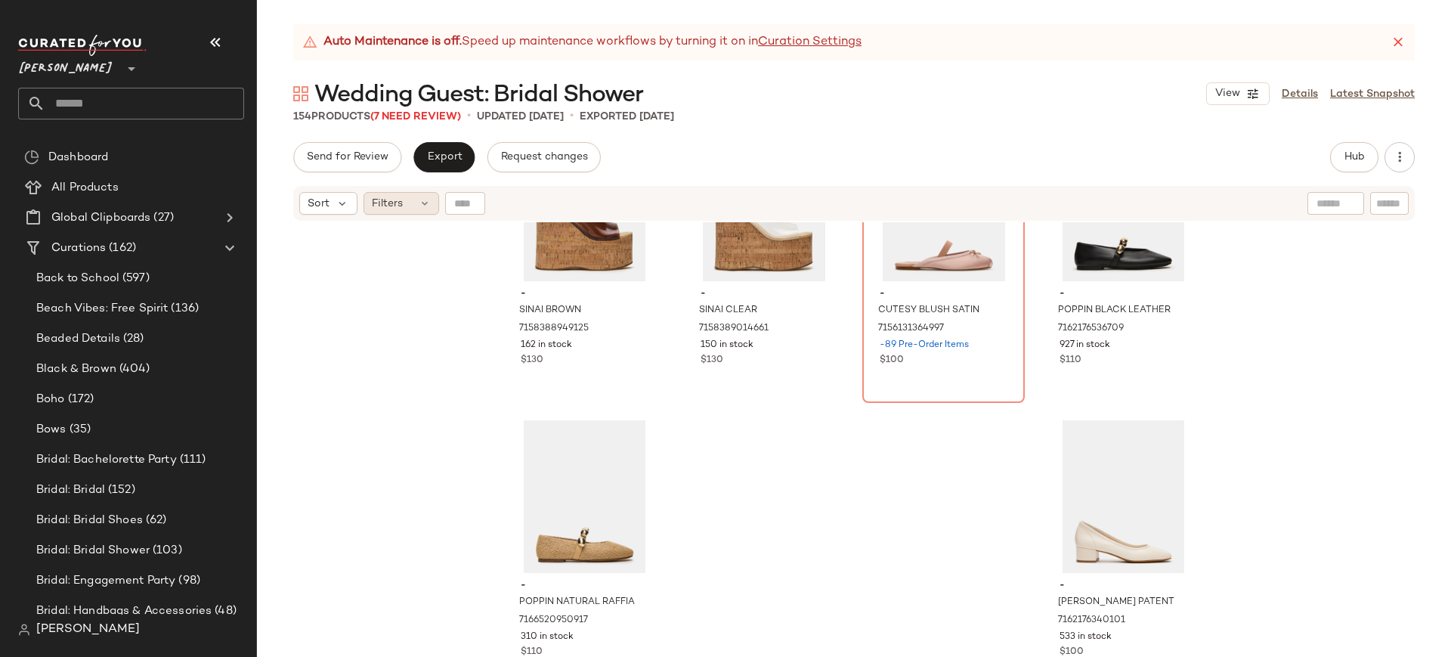
click at [416, 200] on div "Filters" at bounding box center [401, 203] width 76 height 23
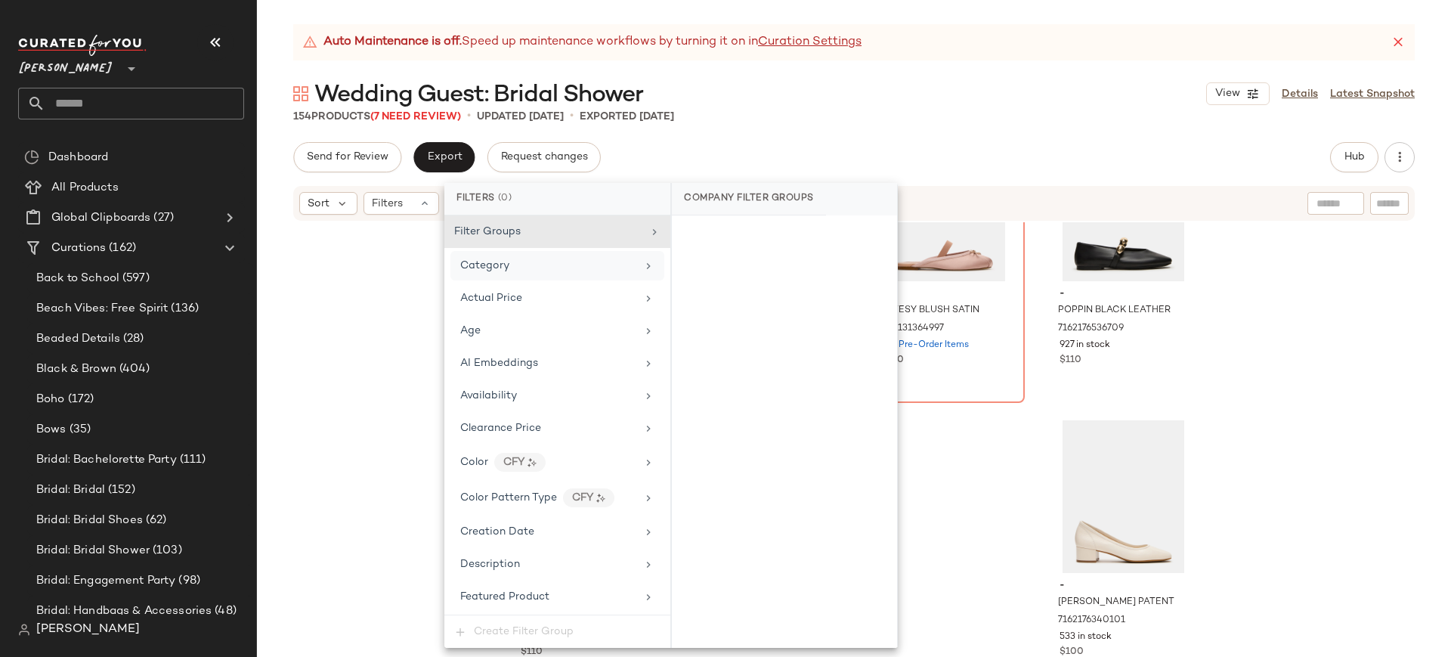
click at [513, 262] on div "Category" at bounding box center [548, 266] width 176 height 16
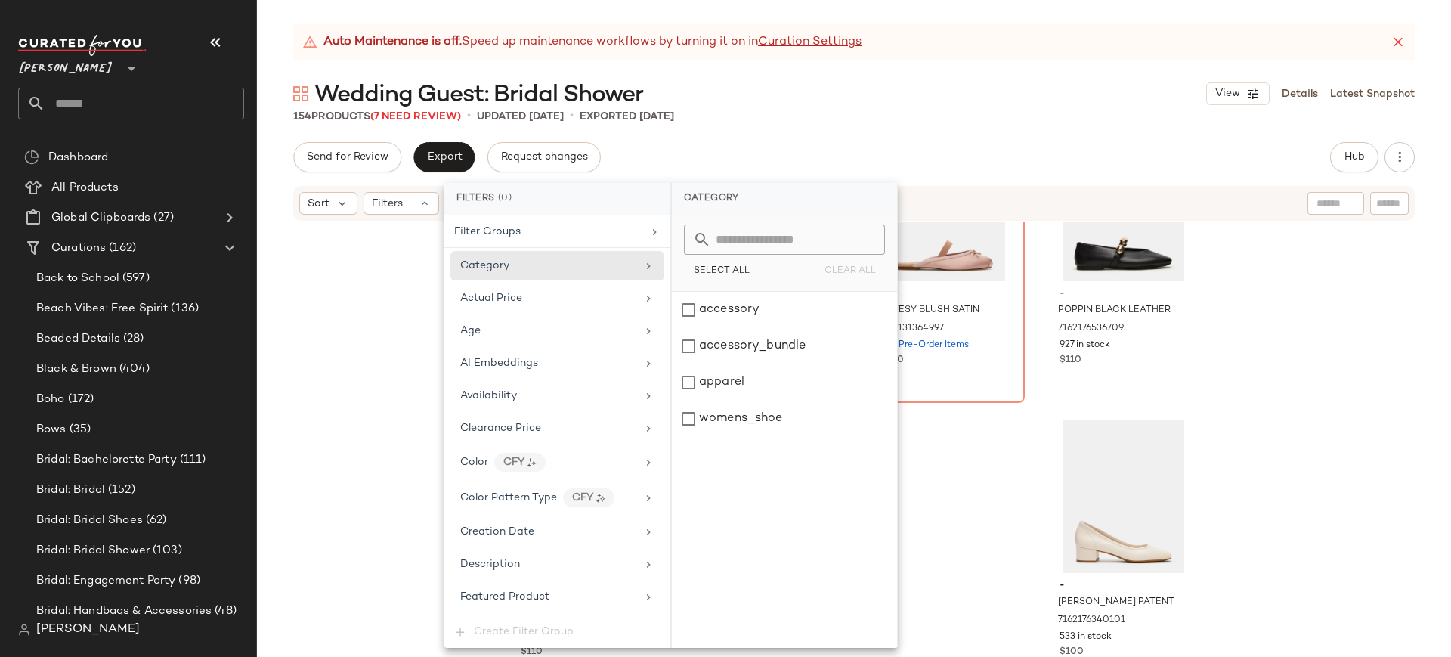
click at [366, 311] on div "- SINAI BROWN 7158388949125 162 in stock $130 - SINAI CLEAR 7158389014661 150 i…" at bounding box center [854, 458] width 1194 height 472
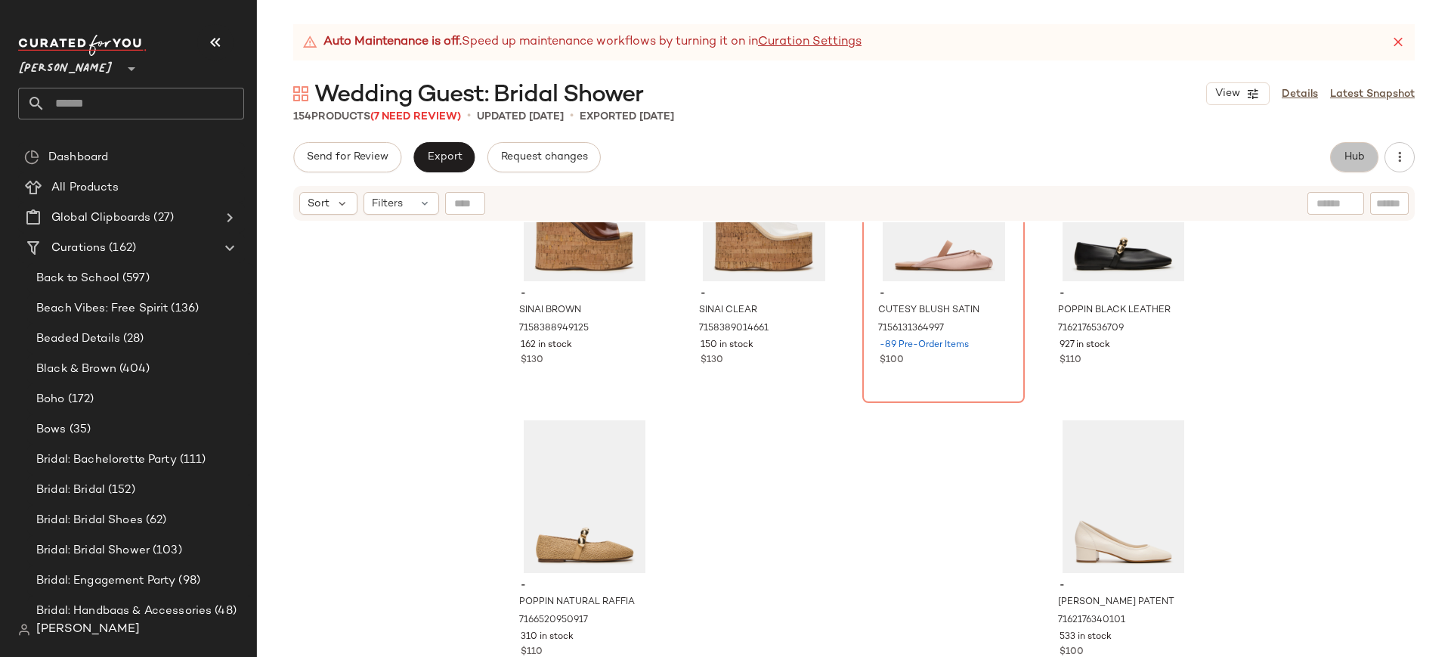
click at [1366, 165] on button "Hub" at bounding box center [1354, 157] width 48 height 30
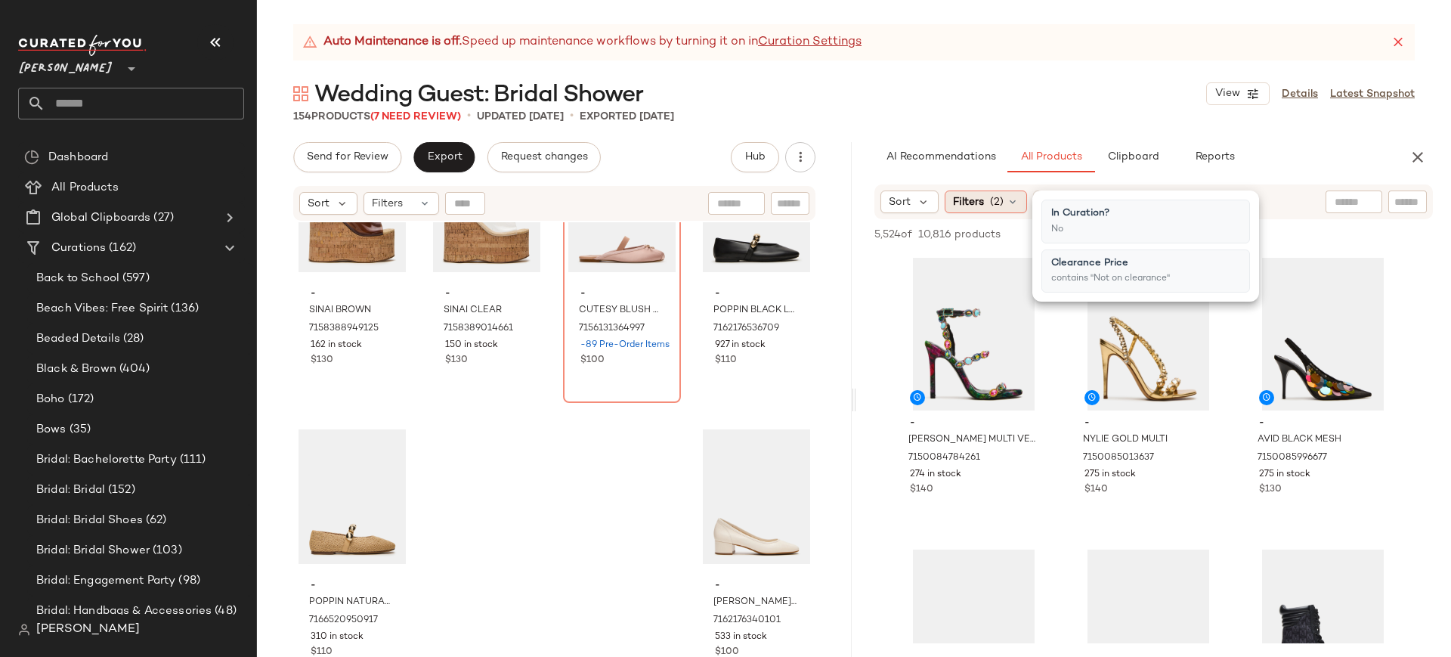
click at [1008, 203] on icon at bounding box center [1012, 202] width 12 height 12
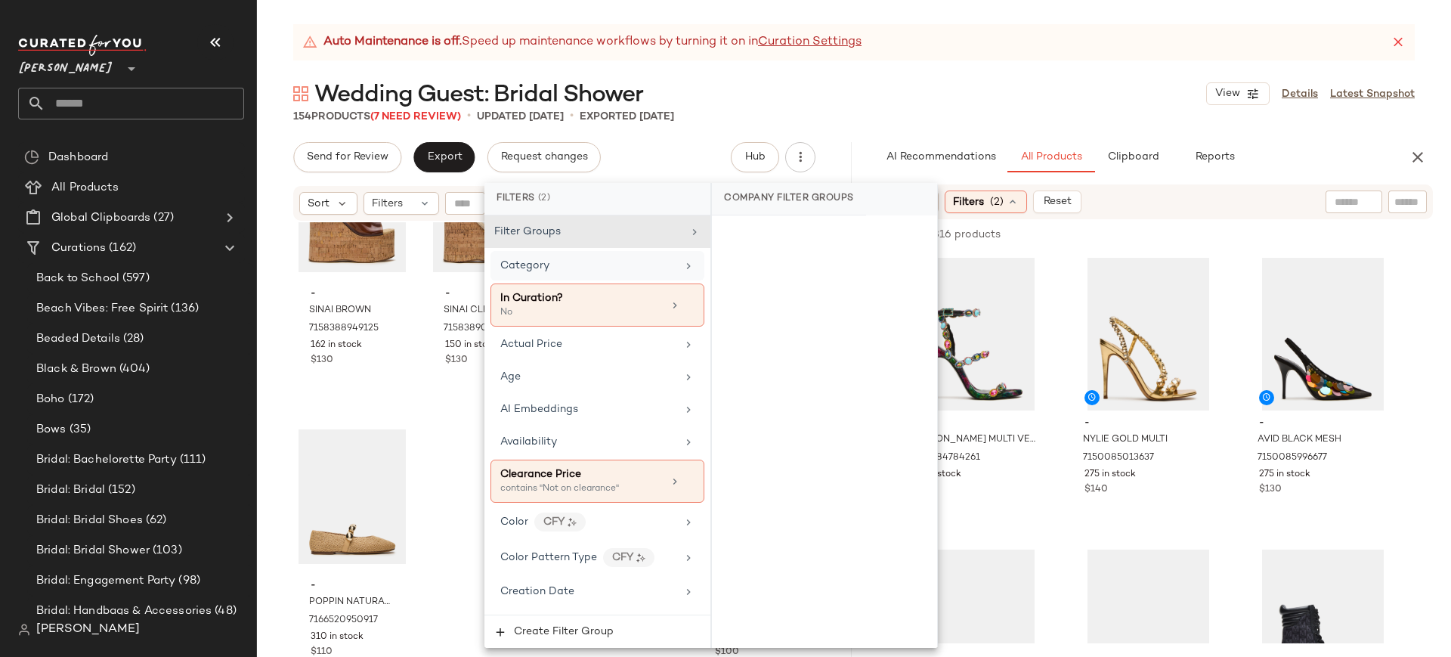
click at [682, 265] on icon at bounding box center [688, 266] width 12 height 12
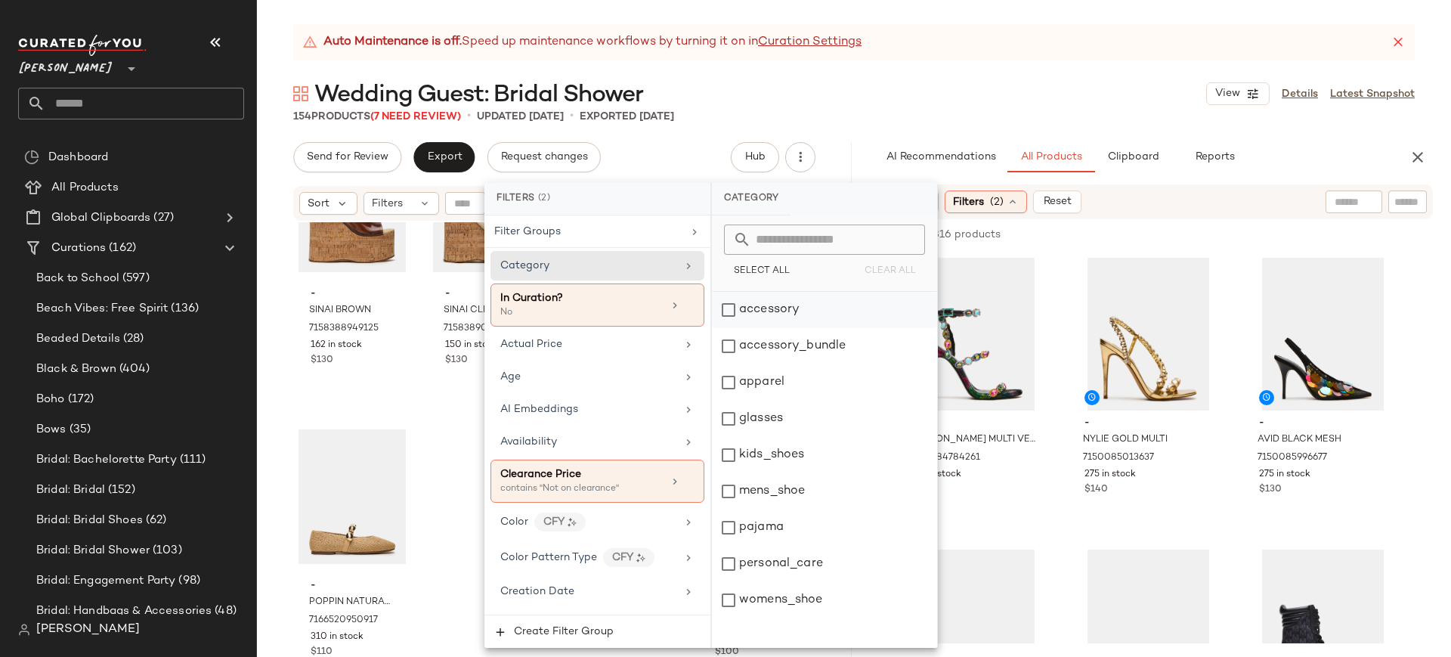
click at [729, 314] on div "accessory" at bounding box center [824, 310] width 225 height 36
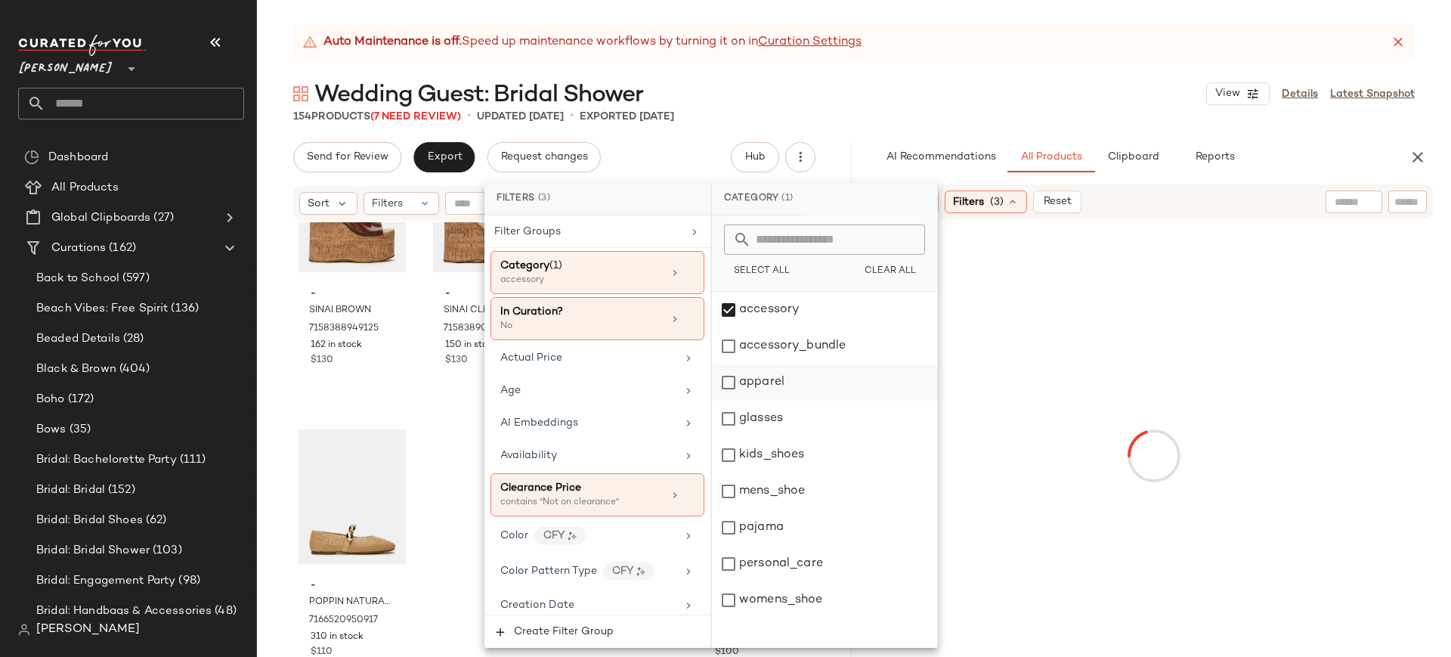
click at [731, 375] on div "apparel" at bounding box center [824, 382] width 225 height 36
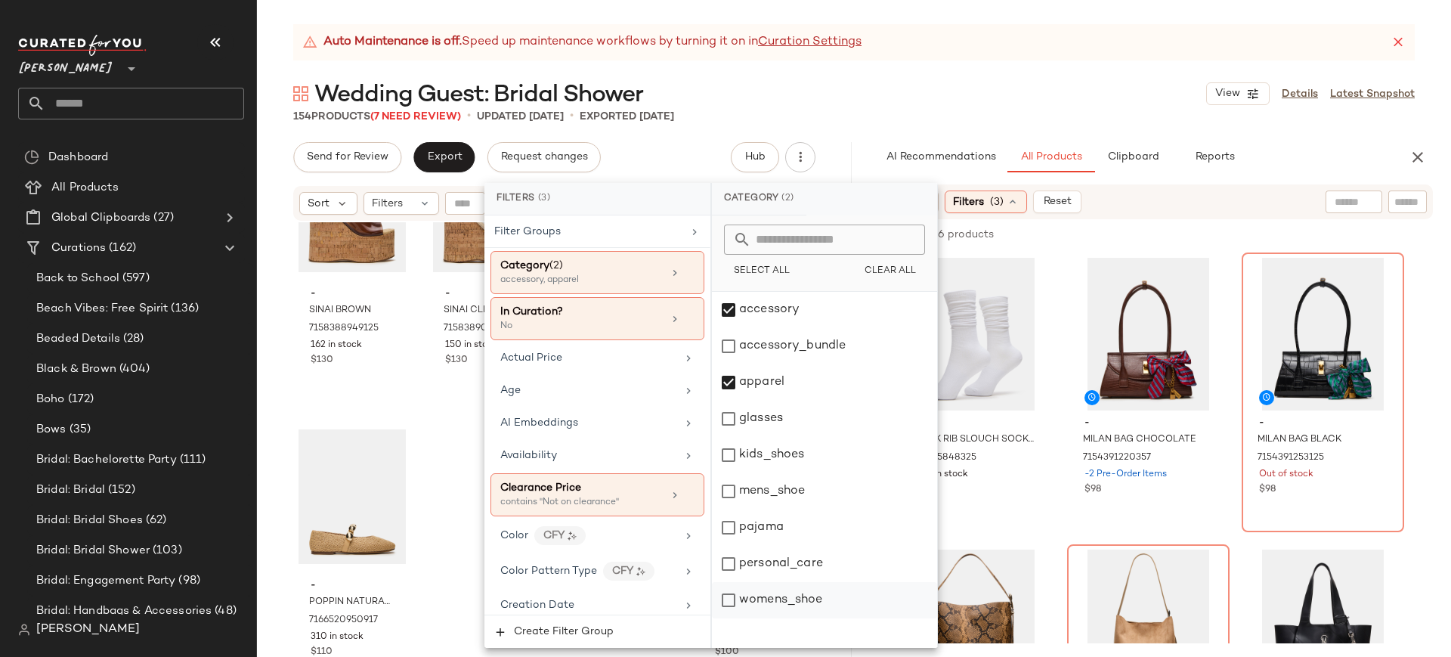
click at [732, 600] on div "womens_shoe" at bounding box center [824, 600] width 225 height 36
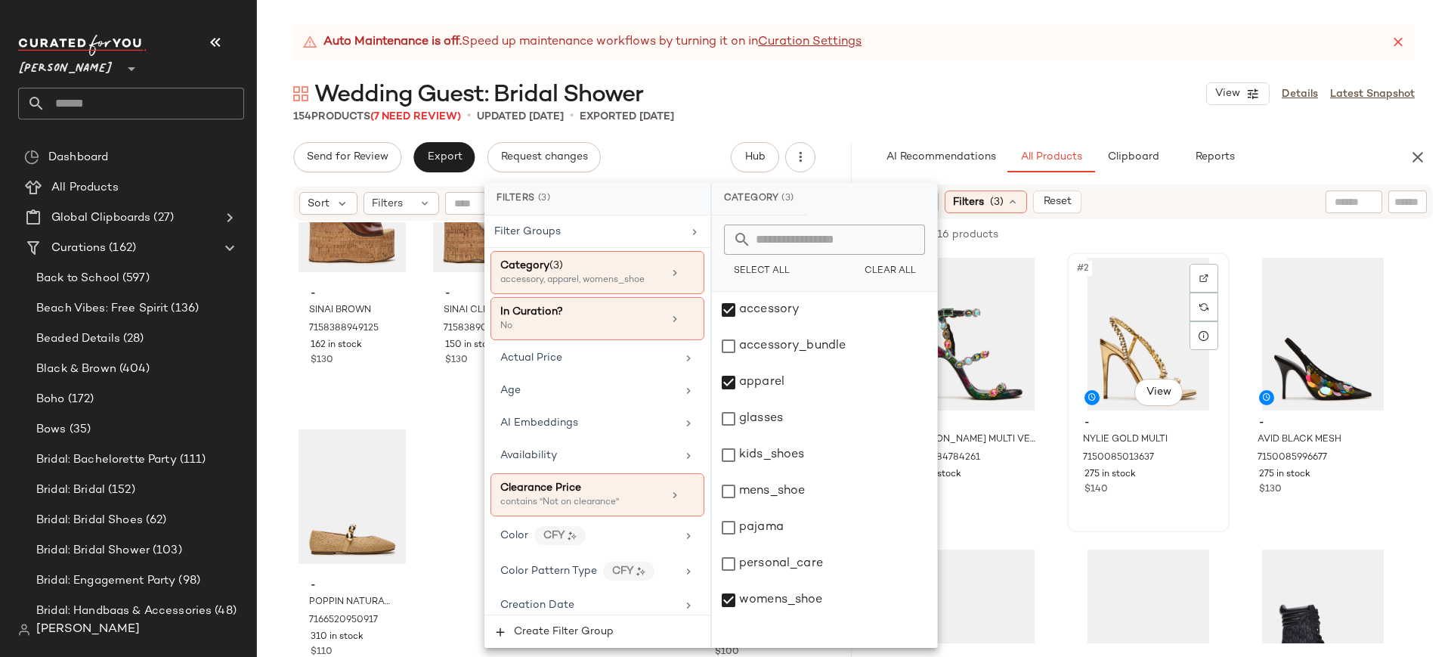
click at [1067, 347] on div "#2 View - NYLIE GOLD MULTI 7150085013637 275 in stock $140" at bounding box center [1148, 392] width 162 height 280
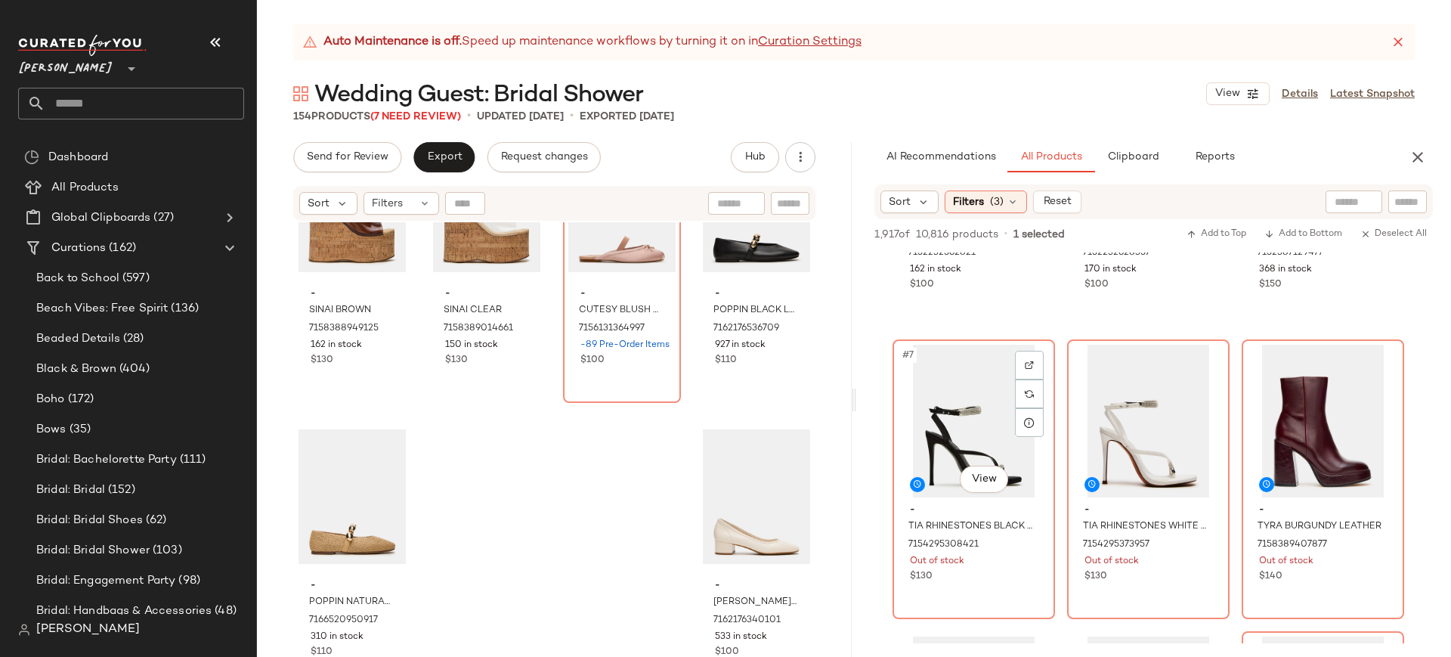
scroll to position [492, 0]
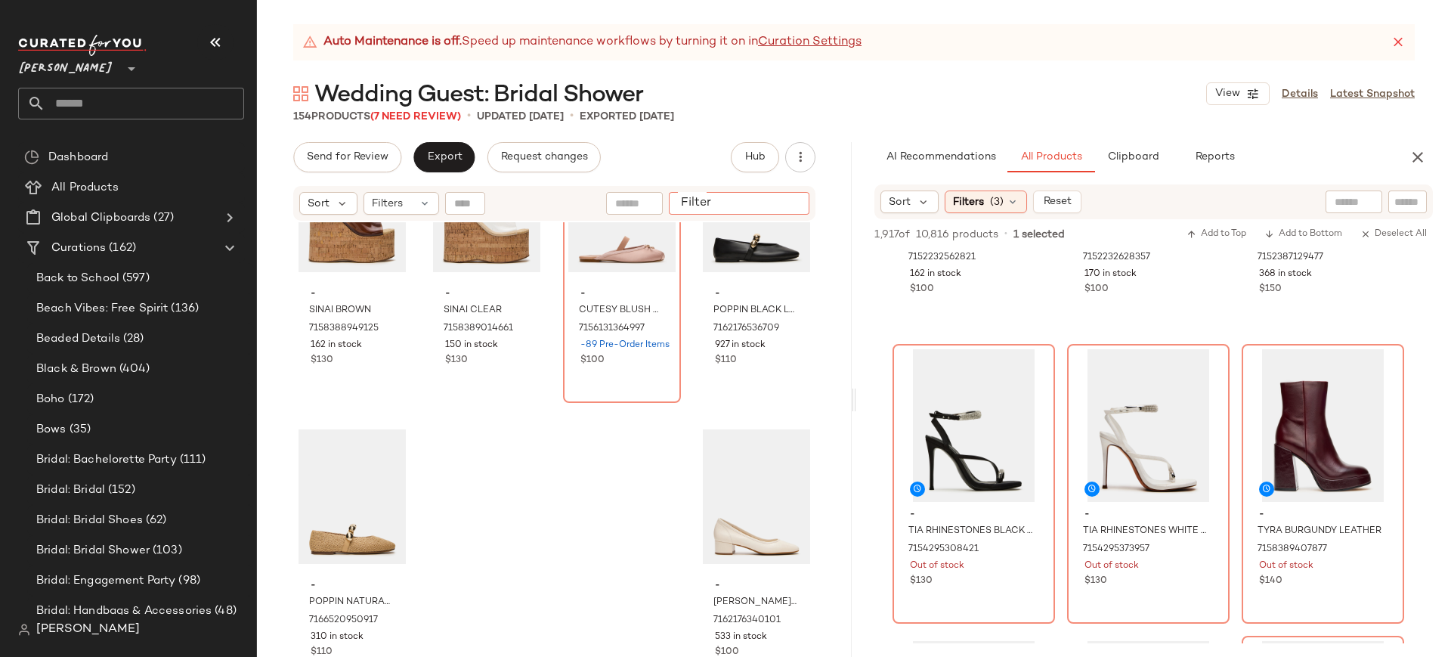
click at [787, 203] on input "Filter" at bounding box center [739, 204] width 128 height 16
type input "***"
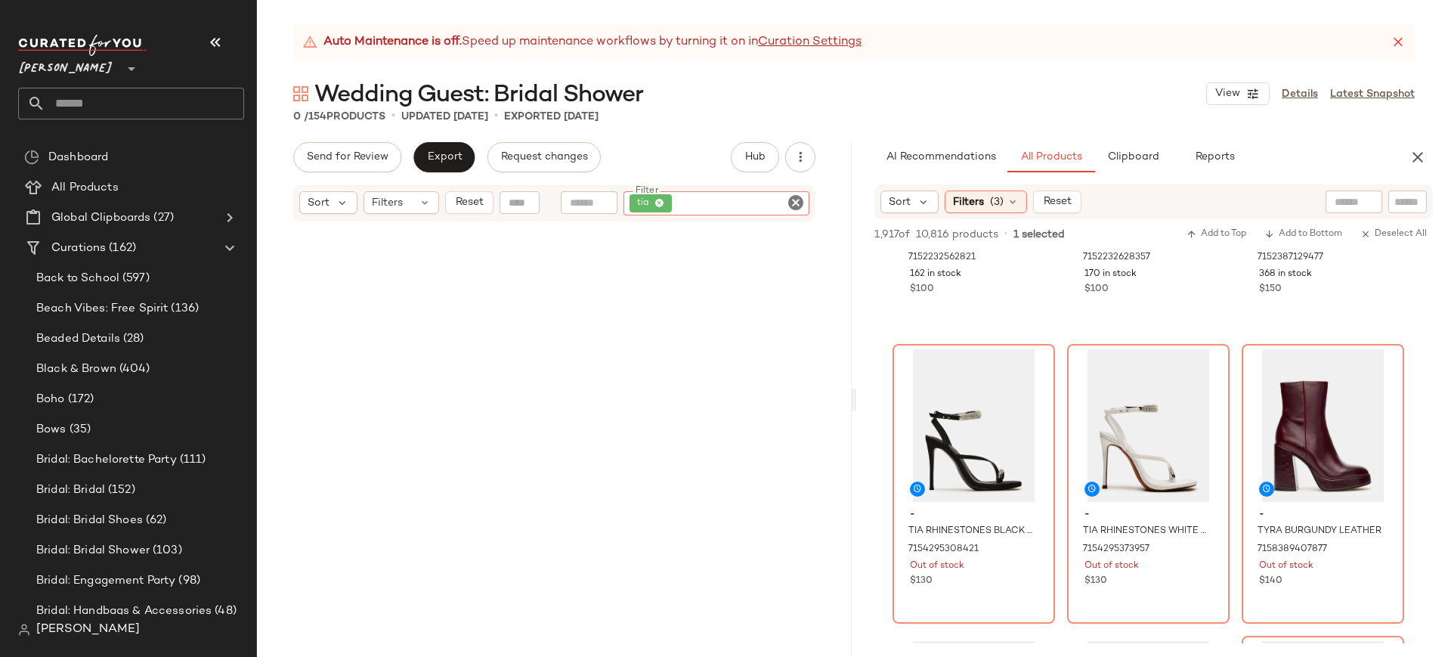
click at [797, 204] on icon "Clear Filter" at bounding box center [796, 202] width 18 height 18
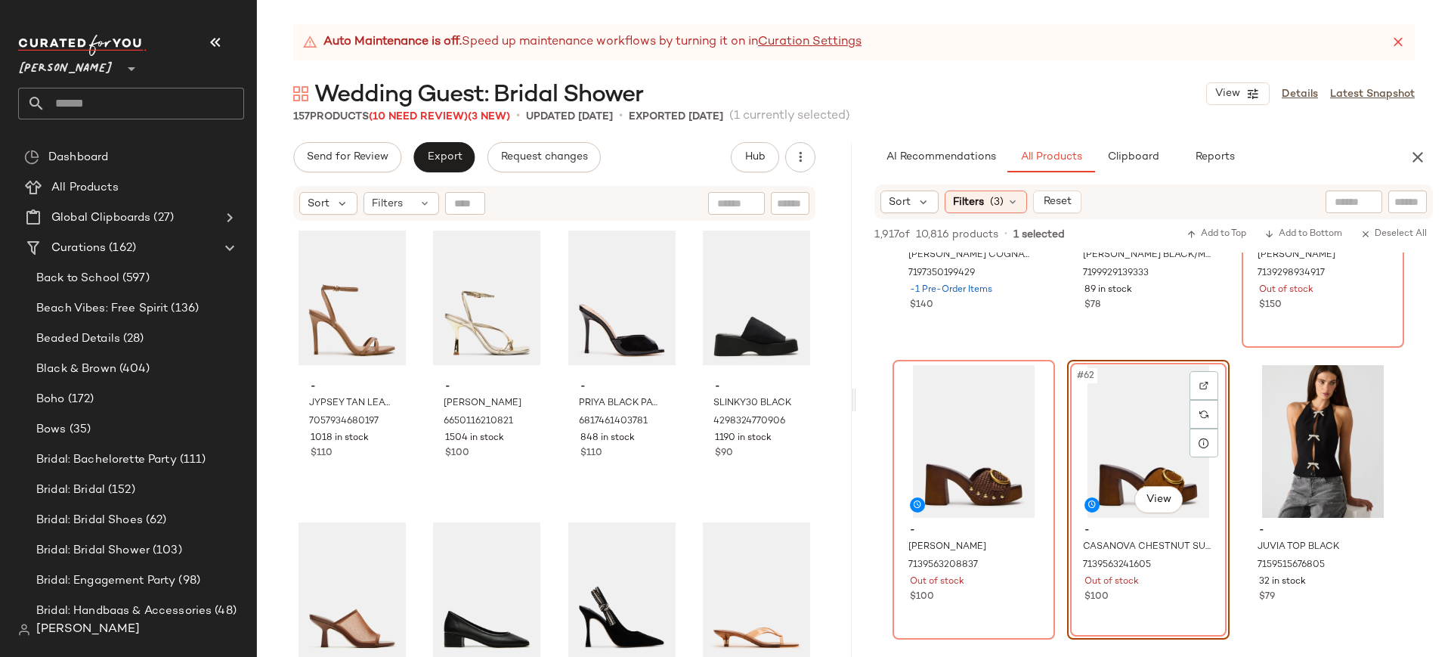
scroll to position [869, 0]
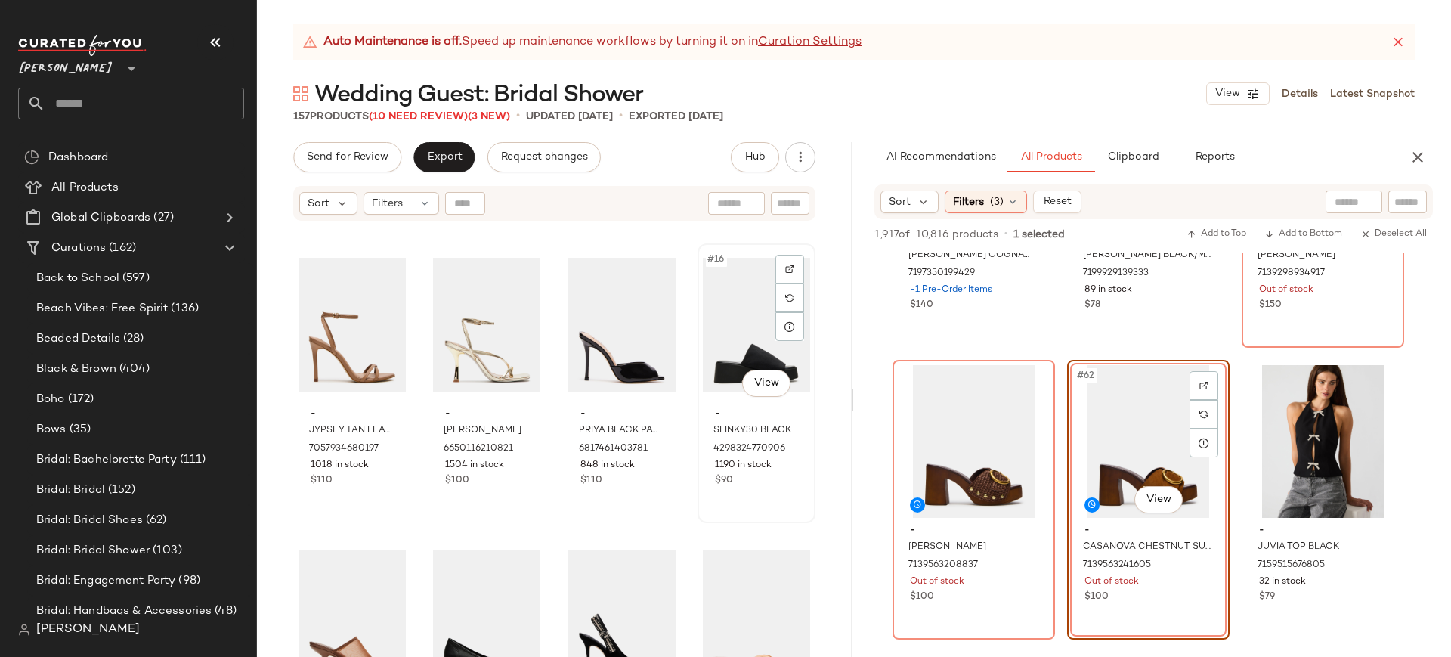
click at [719, 355] on div "#16 View" at bounding box center [756, 325] width 107 height 153
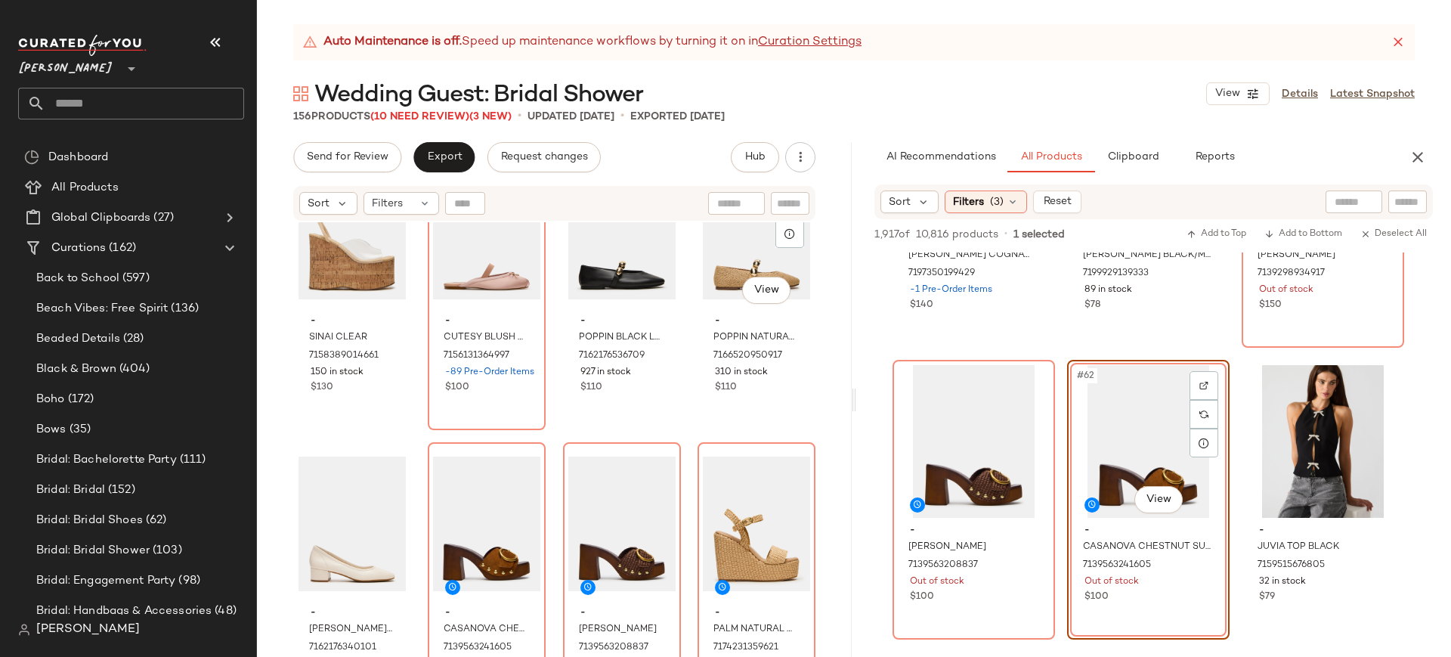
scroll to position [10906, 0]
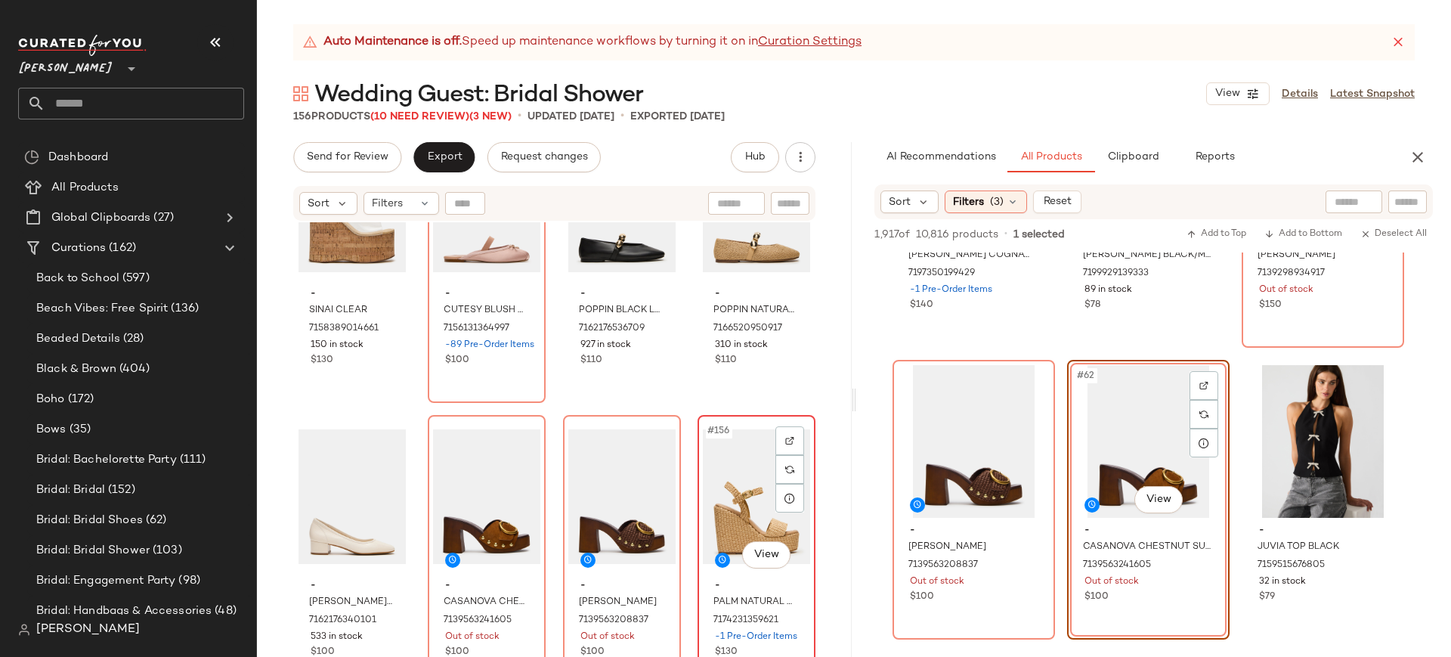
click at [703, 422] on div "#156 View" at bounding box center [756, 496] width 107 height 153
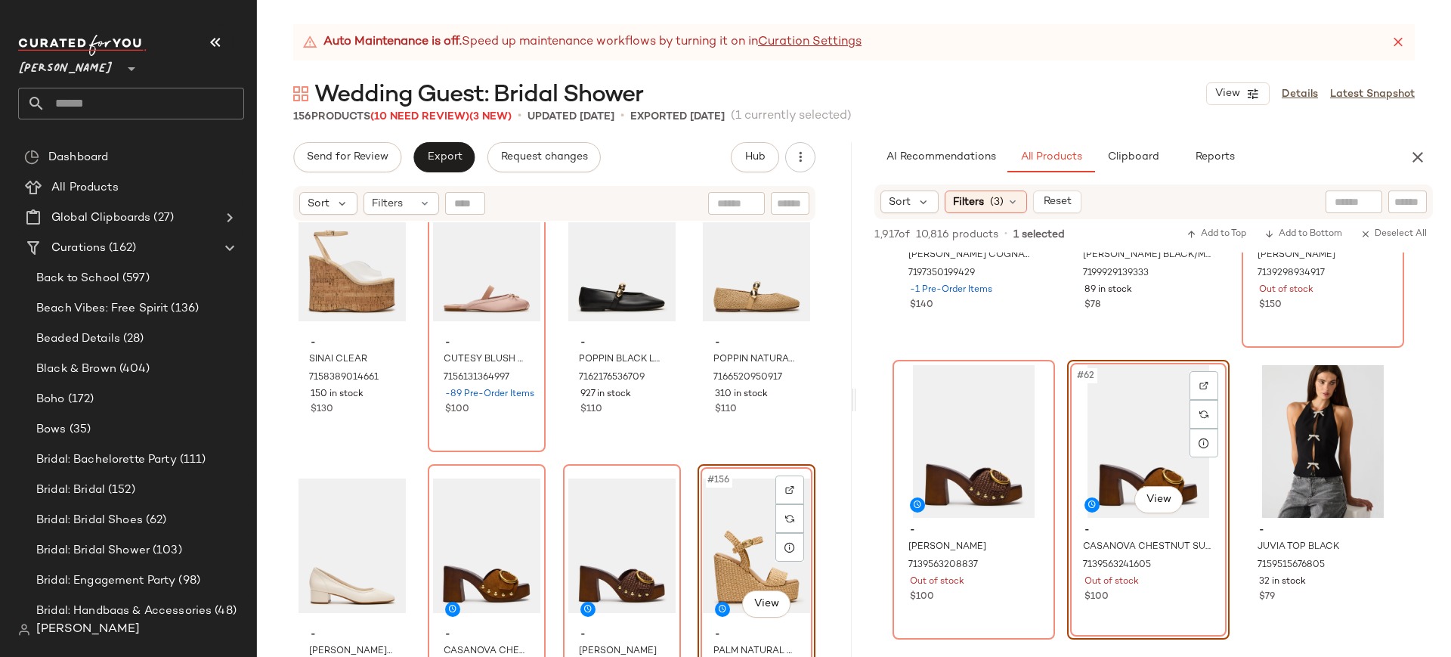
scroll to position [10857, 0]
click at [778, 201] on input "text" at bounding box center [790, 204] width 26 height 16
type input "******"
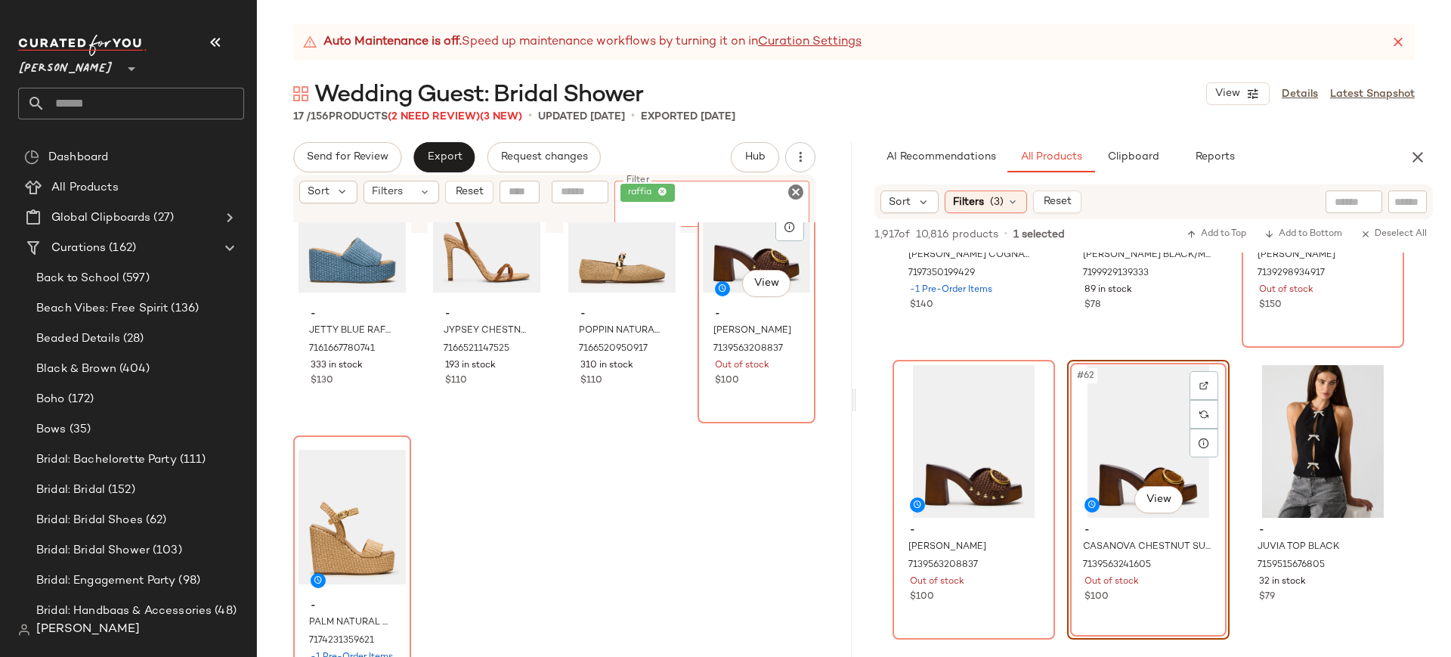
scroll to position [975, 0]
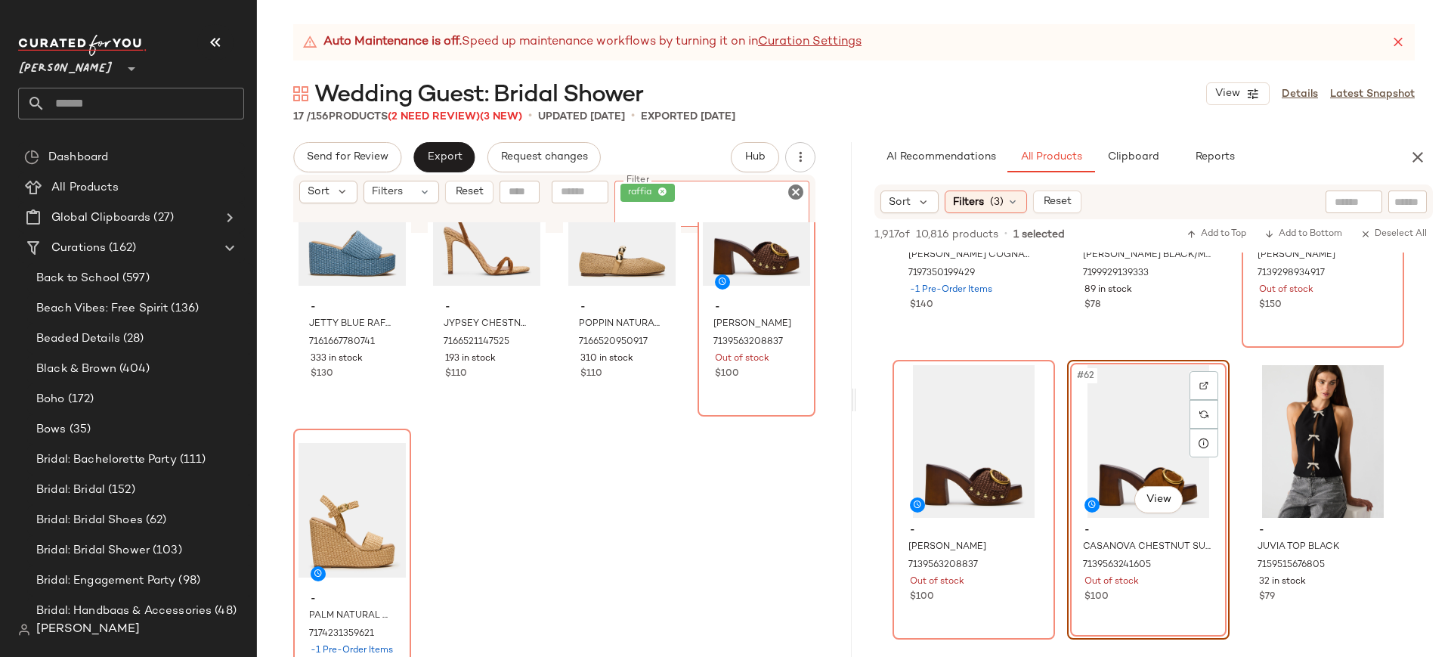
click at [795, 191] on icon "Clear Filter" at bounding box center [796, 192] width 18 height 18
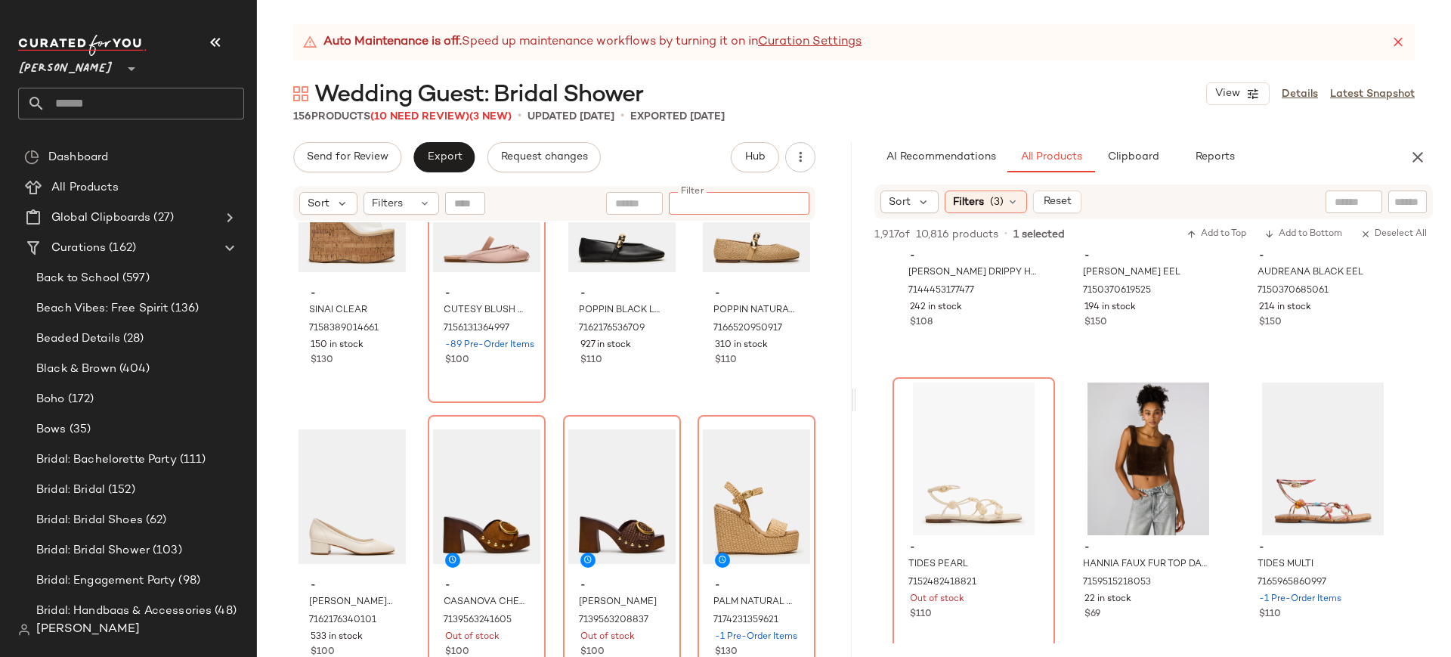
scroll to position [7748, 0]
click at [1423, 163] on icon "button" at bounding box center [1417, 157] width 18 height 18
